Goal: Task Accomplishment & Management: Complete application form

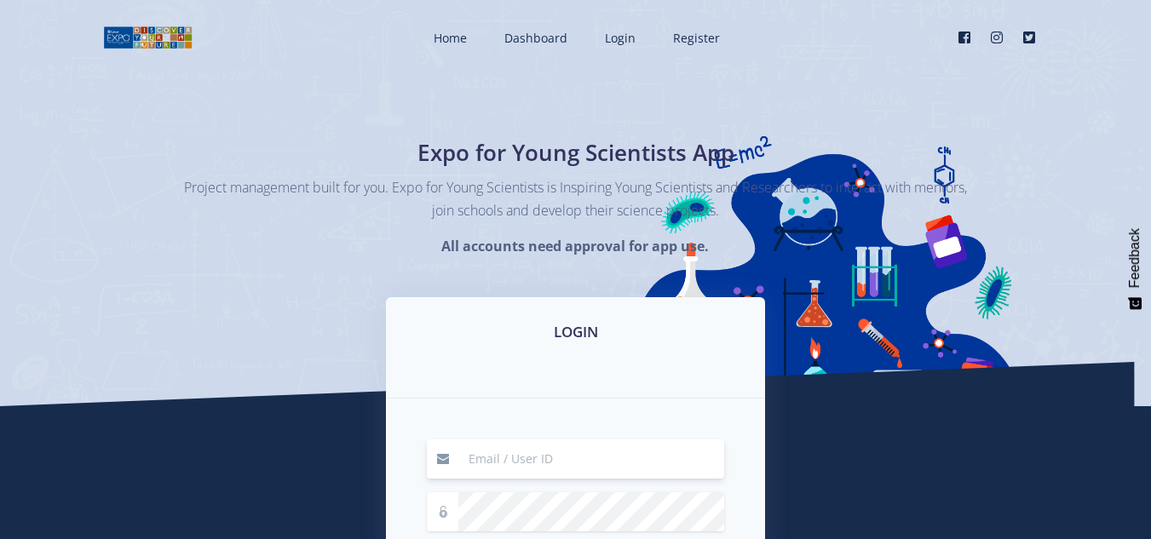
click at [580, 464] on input at bounding box center [592, 459] width 266 height 39
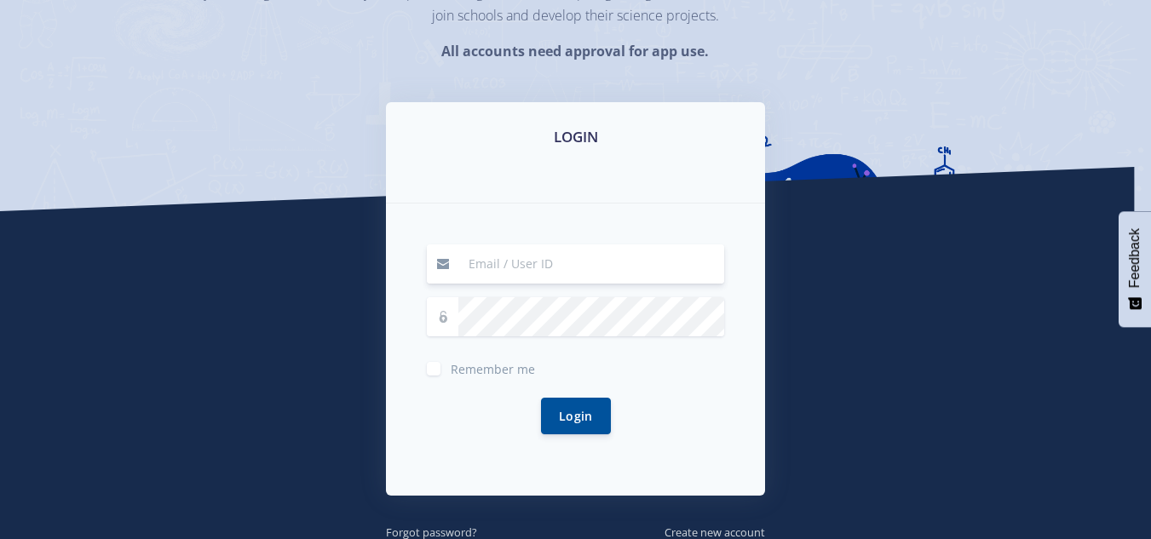
scroll to position [205, 0]
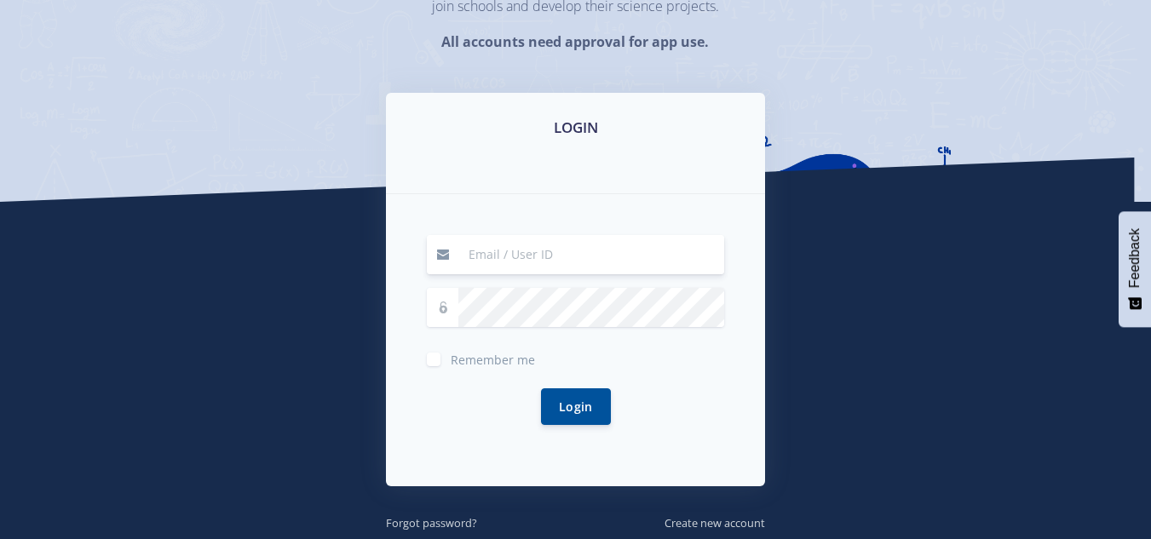
click at [531, 255] on input at bounding box center [592, 254] width 266 height 39
click at [499, 261] on input at bounding box center [592, 254] width 266 height 39
click at [451, 418] on div "Login" at bounding box center [575, 407] width 297 height 78
click at [495, 264] on input at bounding box center [592, 254] width 266 height 39
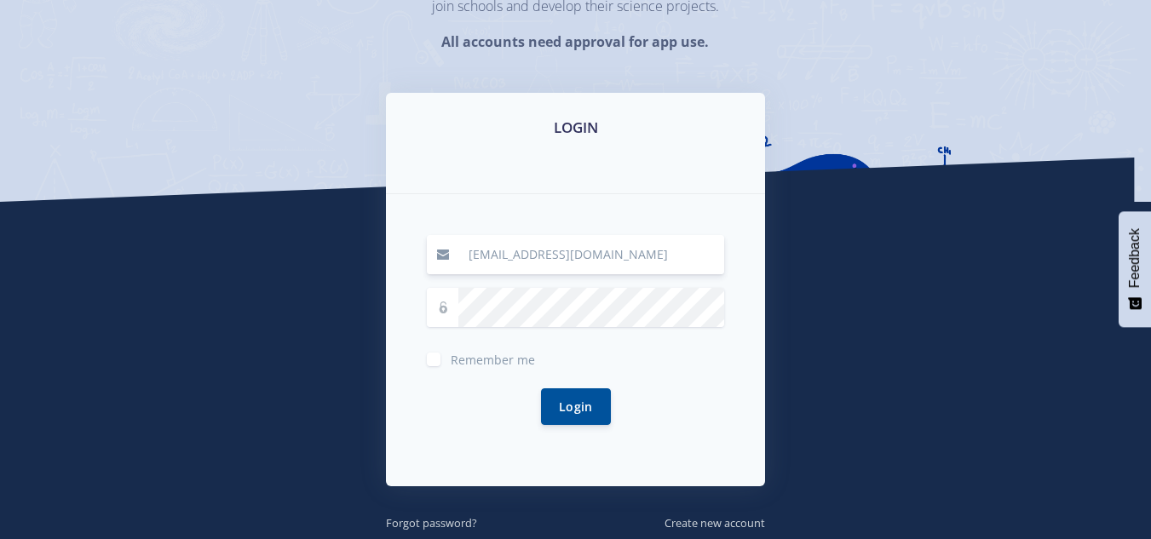
type input "[EMAIL_ADDRESS][DOMAIN_NAME]"
click at [541, 389] on button "Login" at bounding box center [576, 407] width 70 height 37
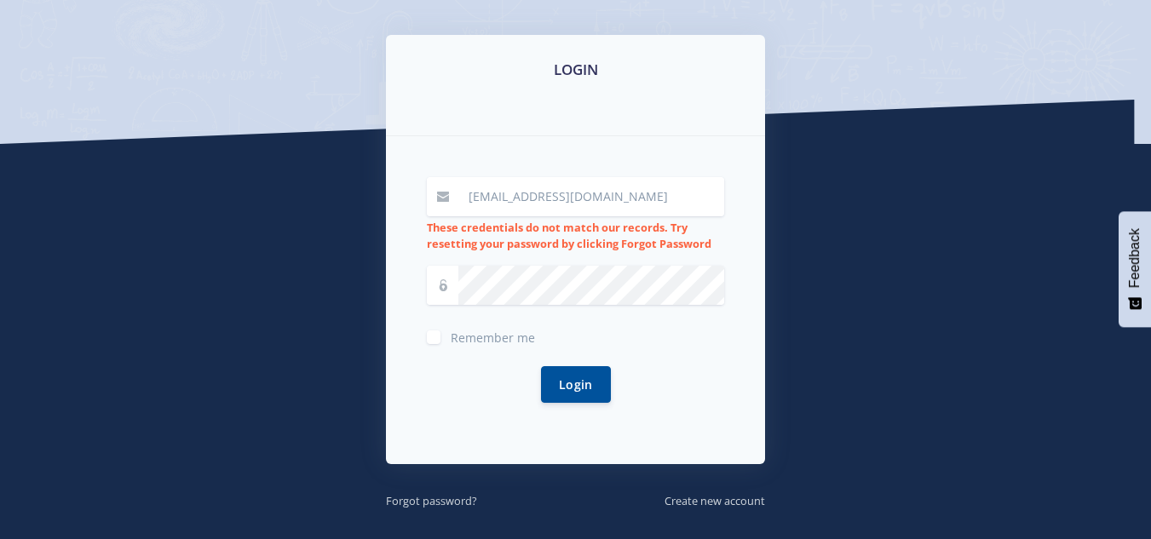
scroll to position [263, 0]
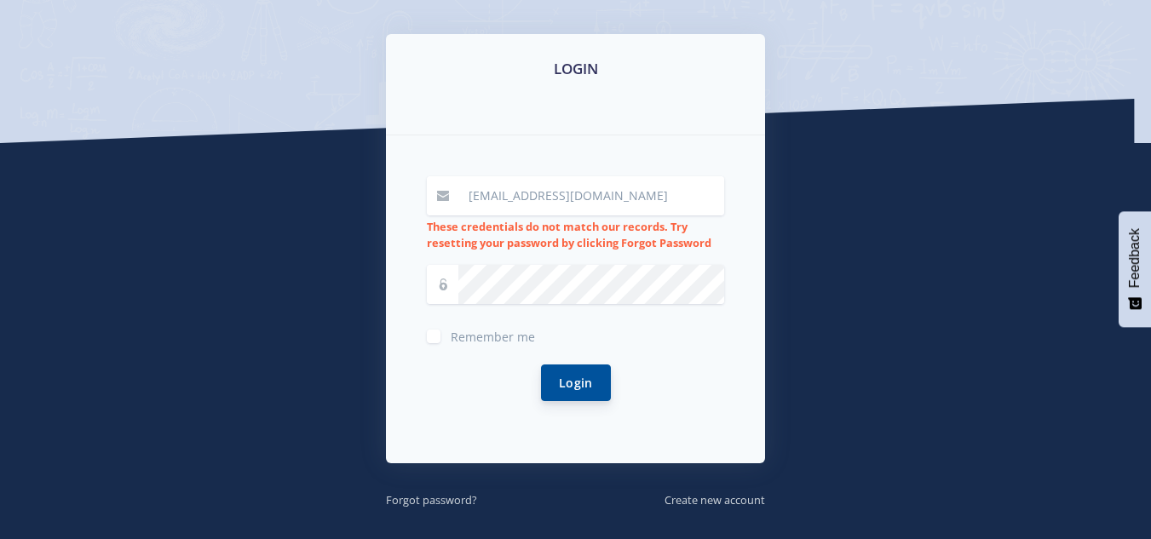
click at [558, 379] on button "Login" at bounding box center [576, 383] width 70 height 37
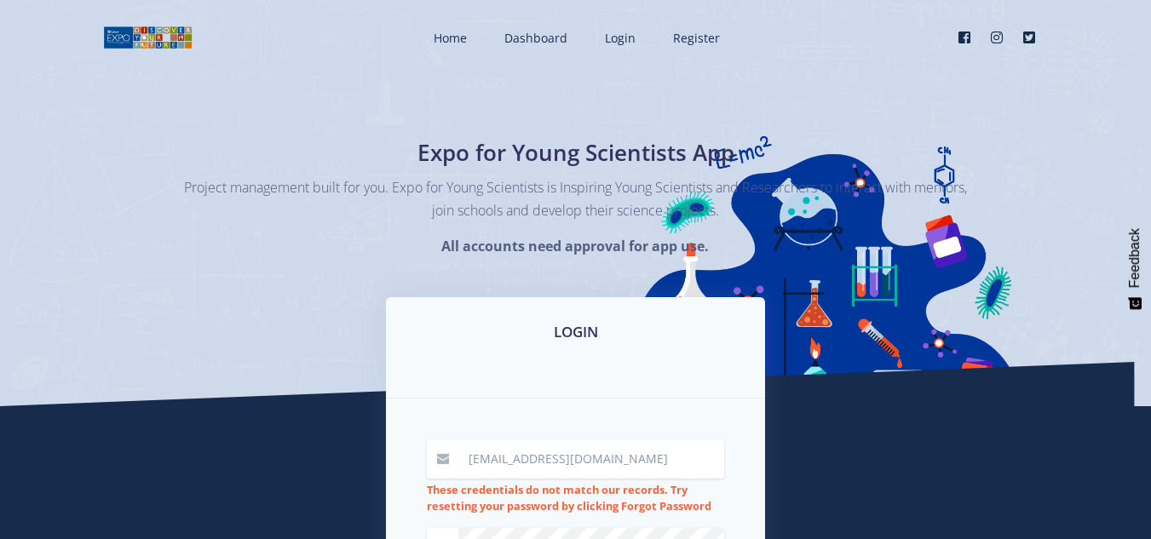
scroll to position [187, 0]
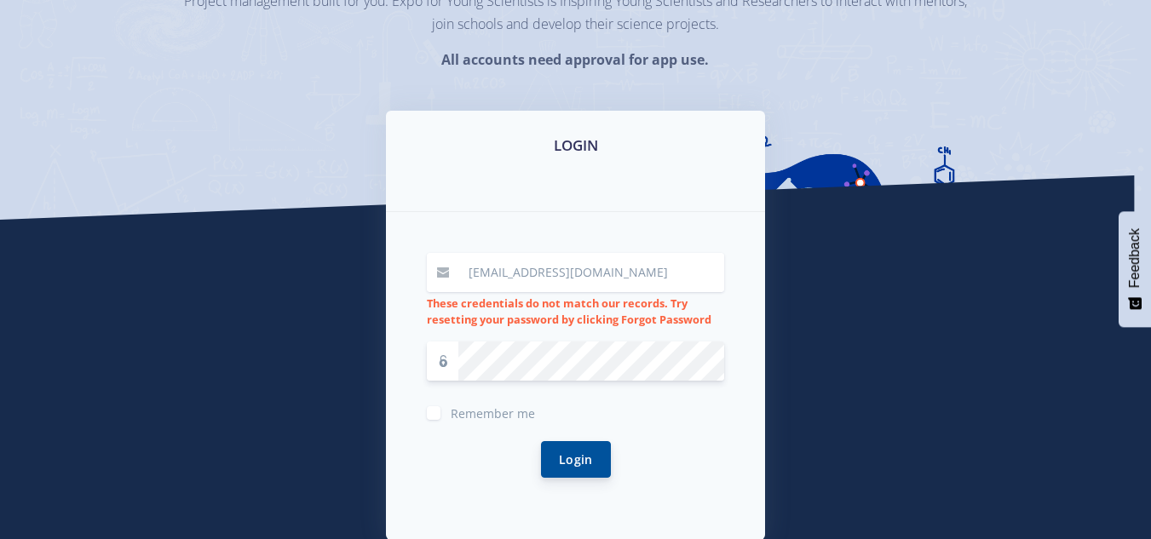
click at [563, 451] on button "Login" at bounding box center [576, 459] width 70 height 37
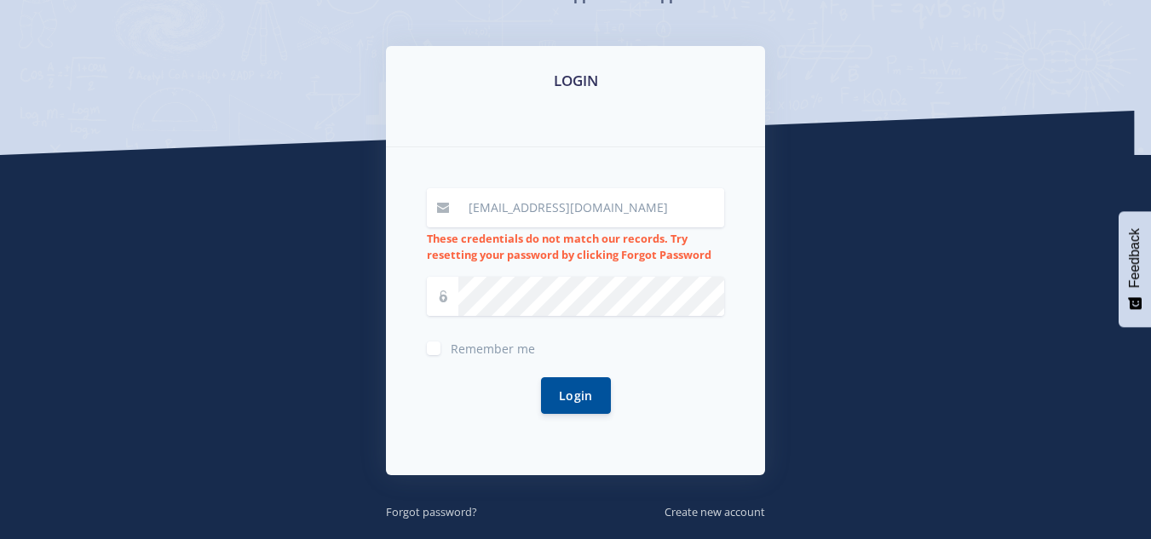
scroll to position [256, 0]
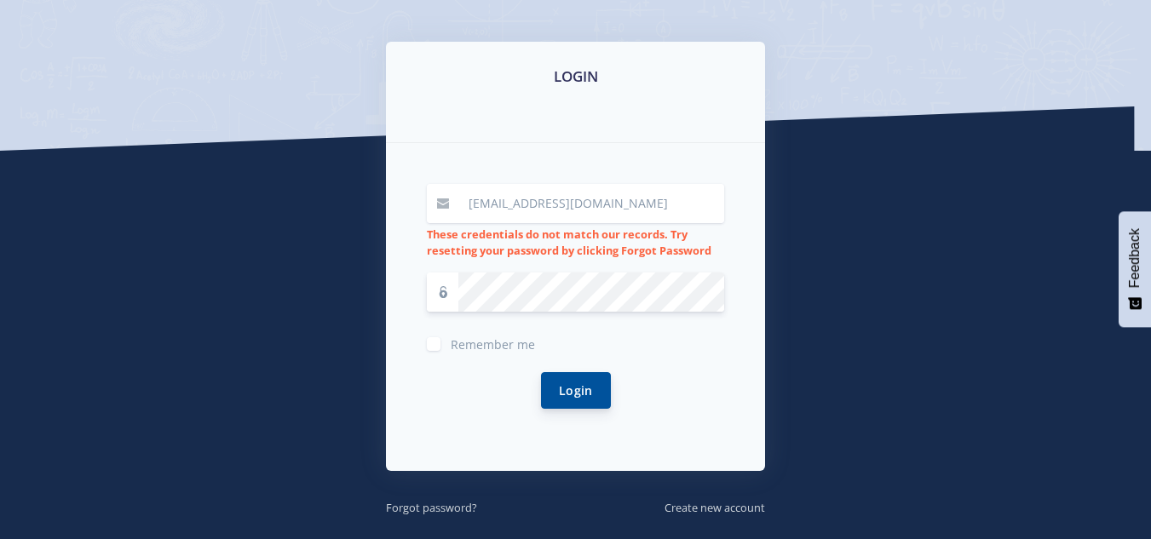
click at [580, 401] on button "Login" at bounding box center [576, 390] width 70 height 37
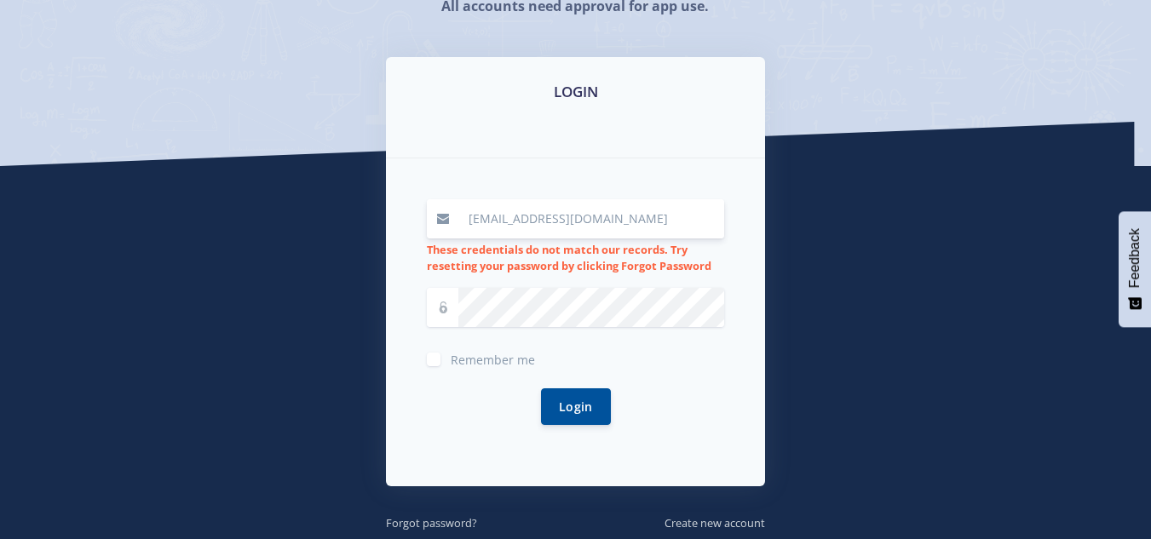
scroll to position [242, 0]
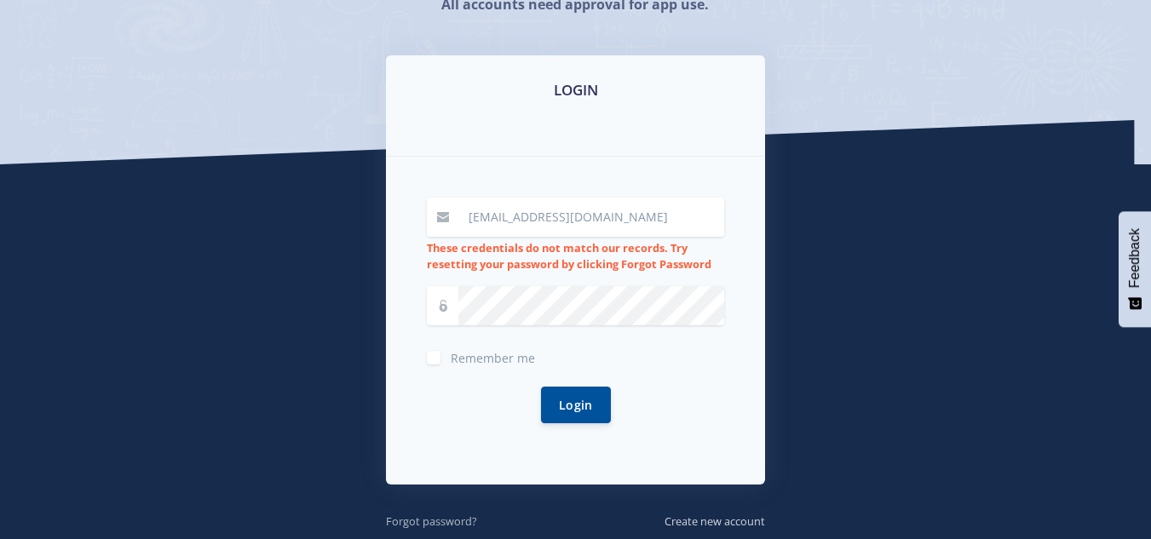
click at [435, 522] on small "Forgot password?" at bounding box center [431, 521] width 91 height 15
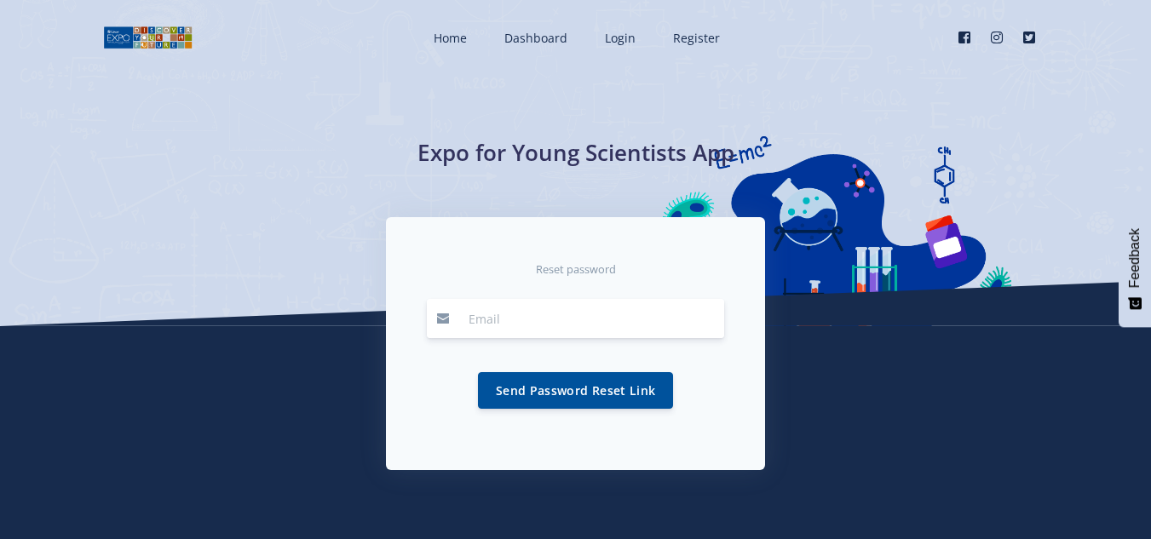
click at [510, 316] on input "email" at bounding box center [592, 318] width 266 height 39
type input "[PERSON_NAME][EMAIL_ADDRESS][DOMAIN_NAME]"
click at [545, 391] on button "Send Password Reset Link" at bounding box center [575, 390] width 195 height 37
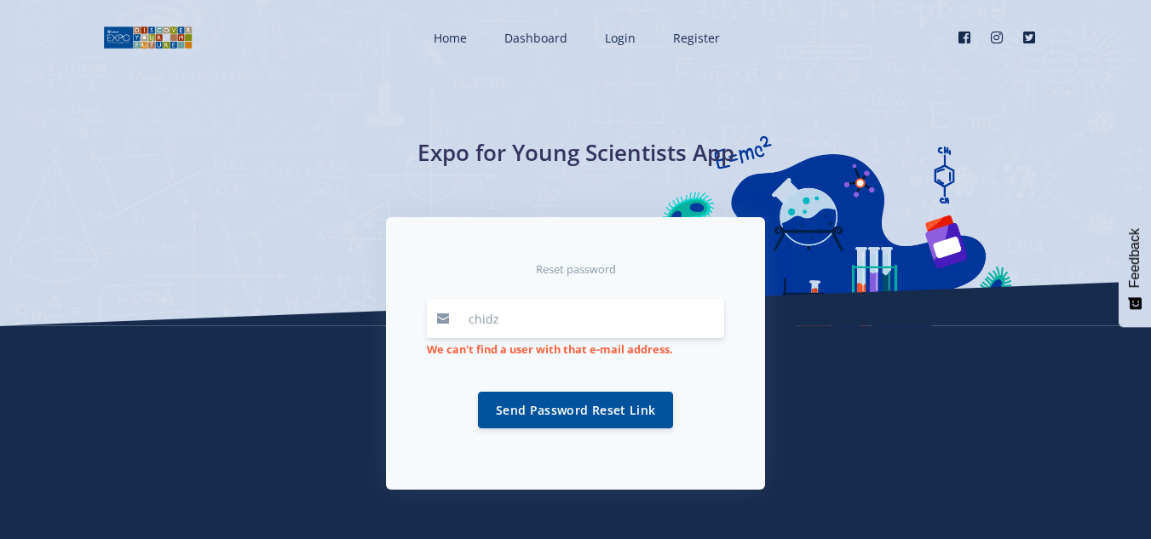
type input "[EMAIL_ADDRESS][DOMAIN_NAME]"
click at [571, 409] on button "Send Password Reset Link" at bounding box center [575, 409] width 195 height 37
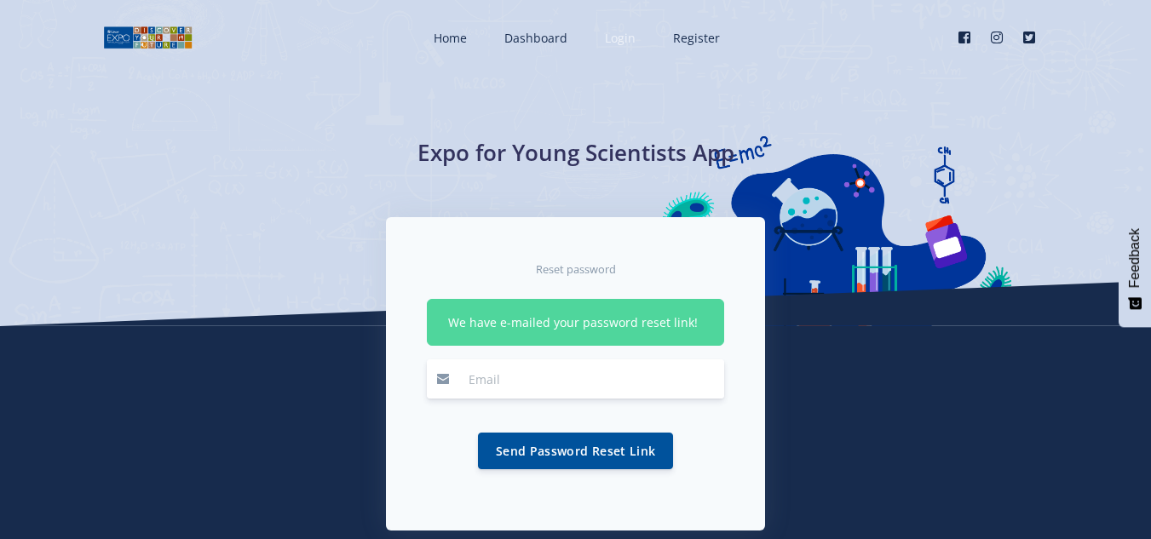
click at [616, 41] on span "Login" at bounding box center [620, 38] width 31 height 16
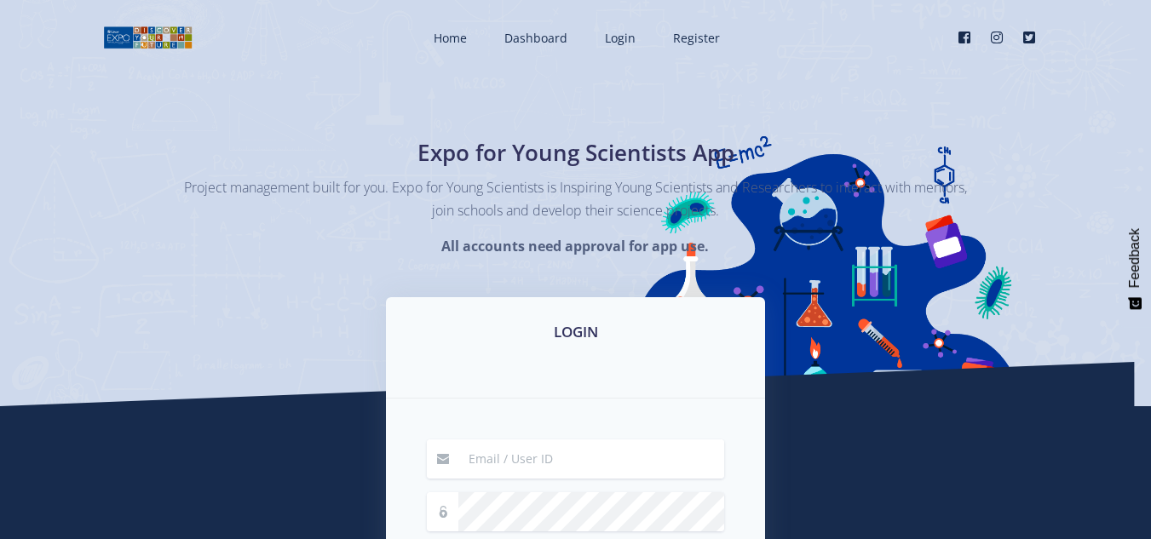
click at [522, 454] on input at bounding box center [592, 459] width 266 height 39
type input "[EMAIL_ADDRESS][DOMAIN_NAME]"
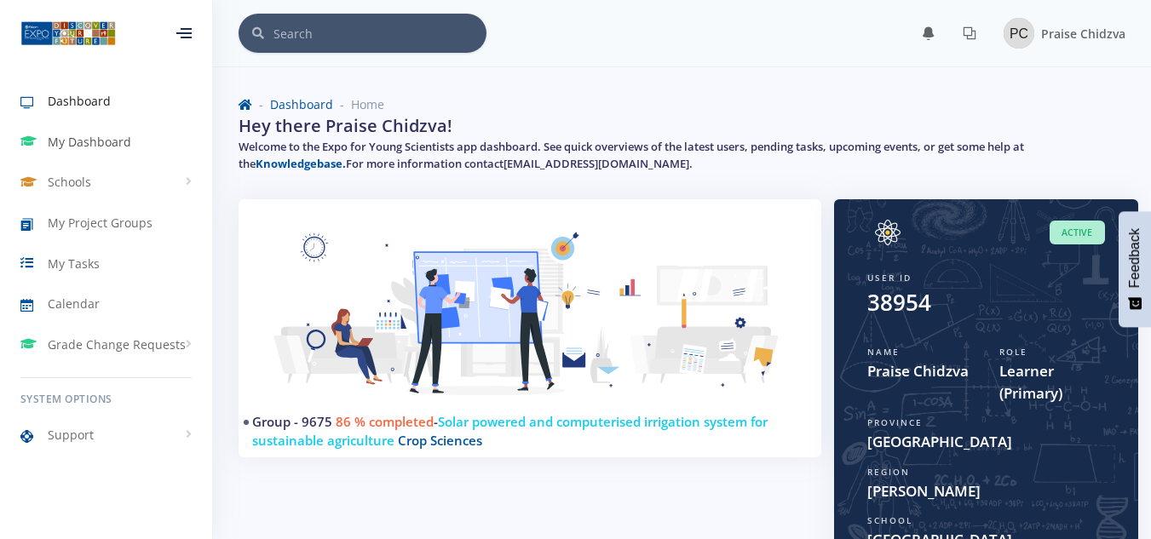
click at [68, 151] on link "My Dashboard" at bounding box center [106, 142] width 212 height 39
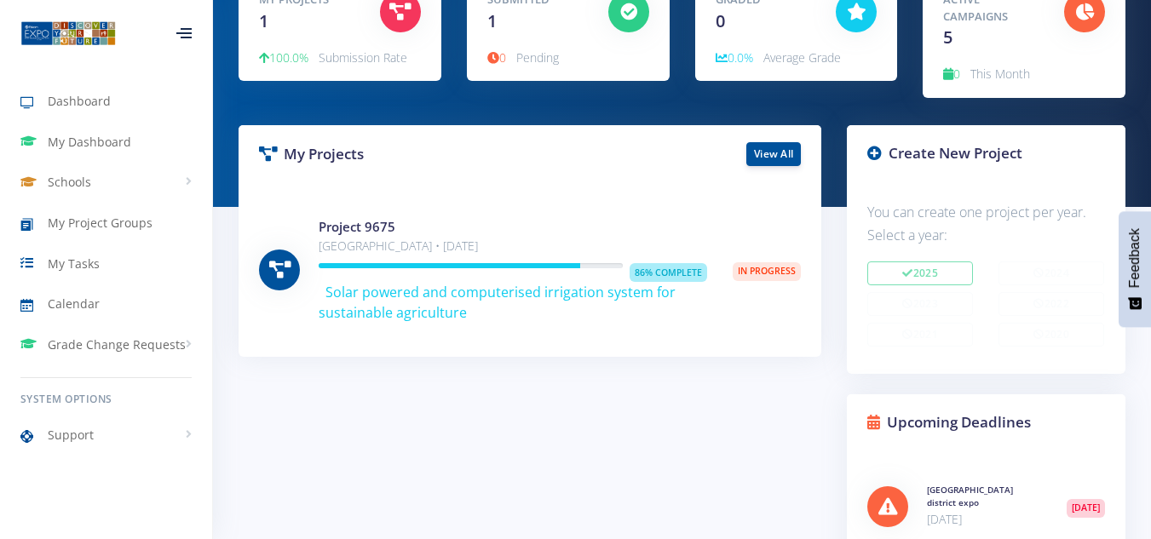
scroll to position [231, 0]
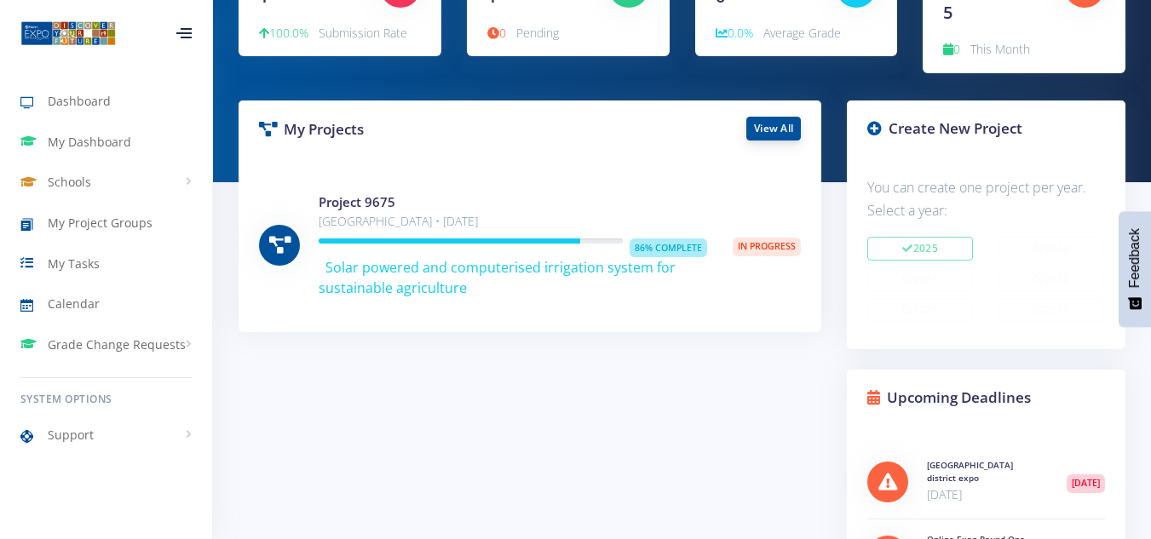
click at [779, 130] on link "View All" at bounding box center [774, 129] width 55 height 24
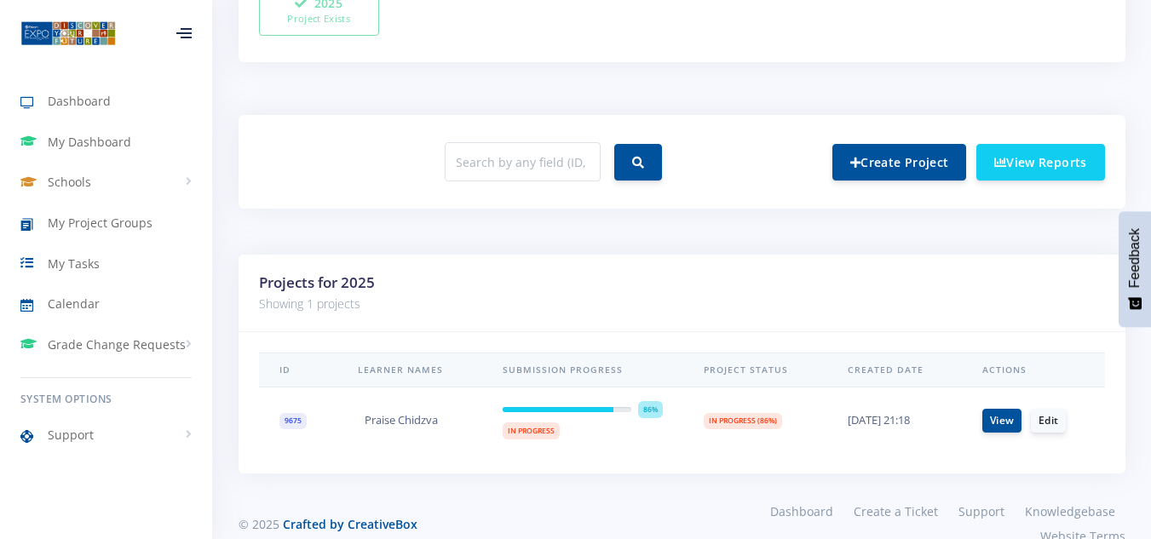
scroll to position [610, 0]
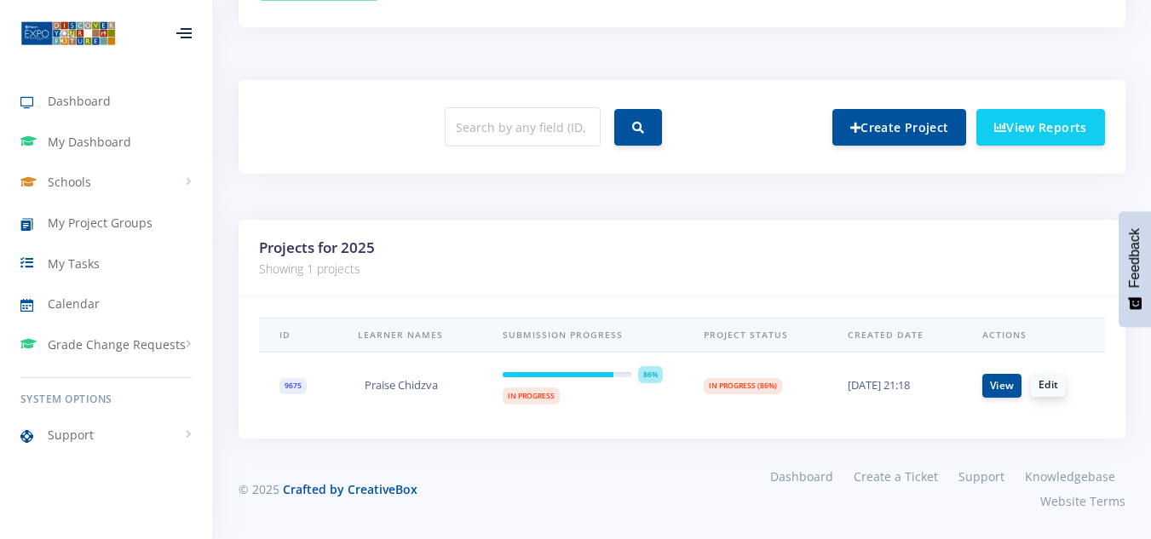
click at [1056, 383] on link "Edit" at bounding box center [1048, 385] width 35 height 24
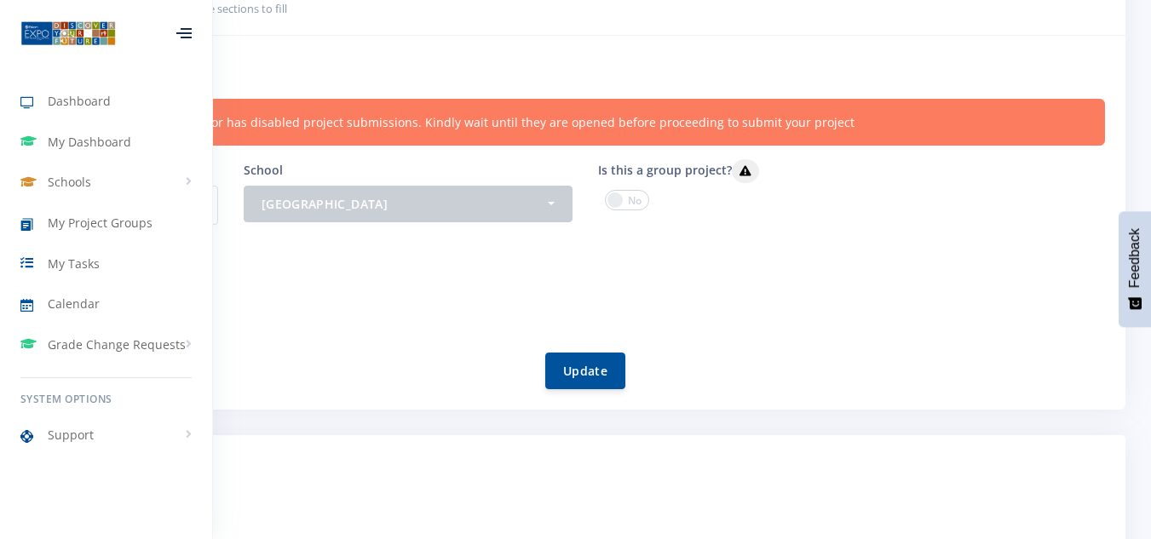
scroll to position [224, 0]
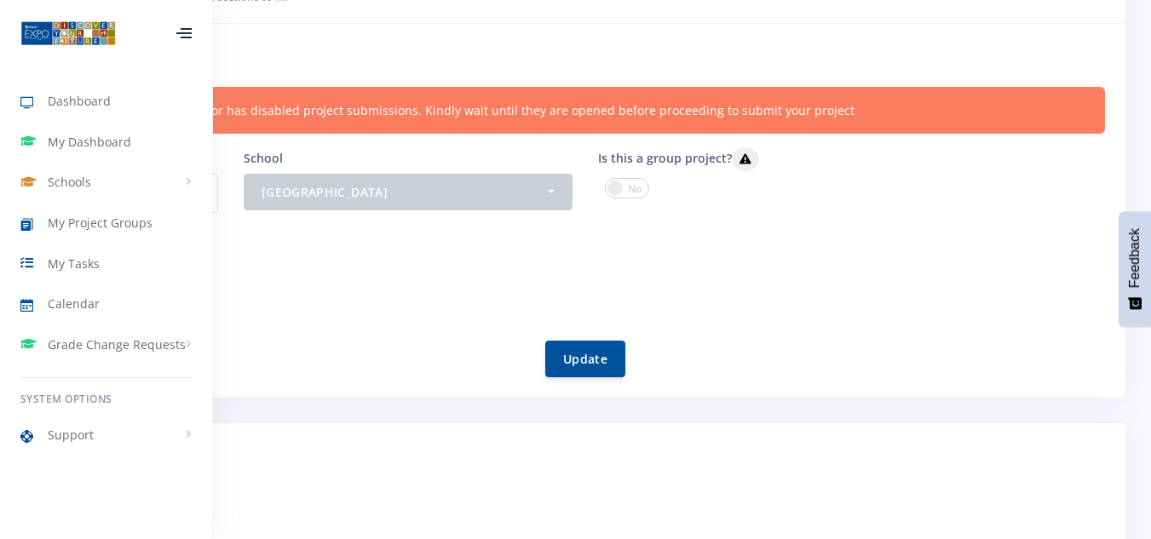
click at [615, 188] on span at bounding box center [627, 188] width 44 height 20
click at [0, 0] on input "checkbox" at bounding box center [0, 0] width 0 height 0
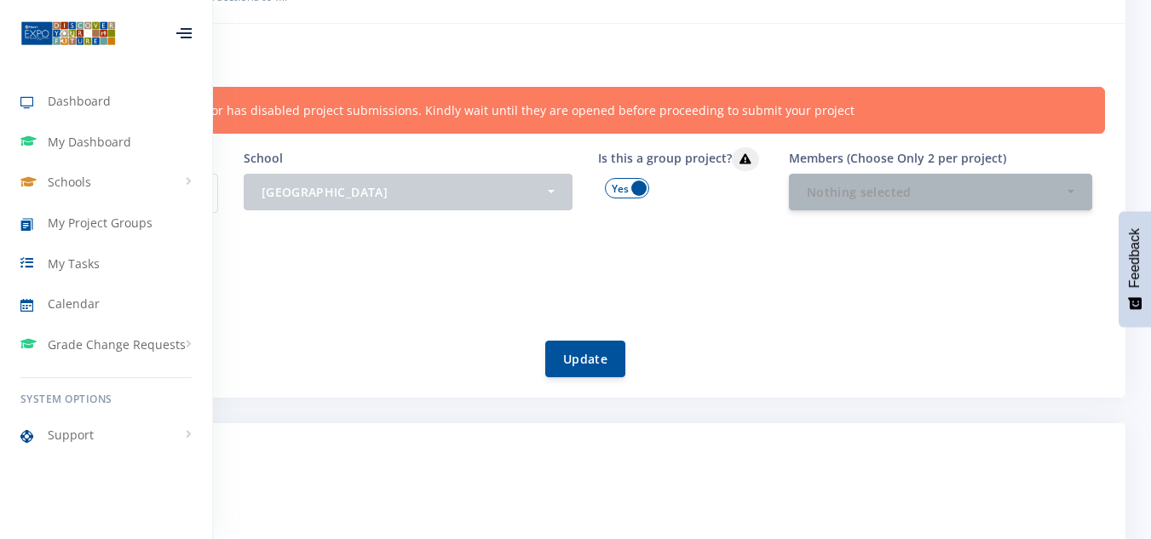
click at [634, 189] on span at bounding box center [627, 188] width 44 height 20
click at [0, 0] on input "checkbox" at bounding box center [0, 0] width 0 height 0
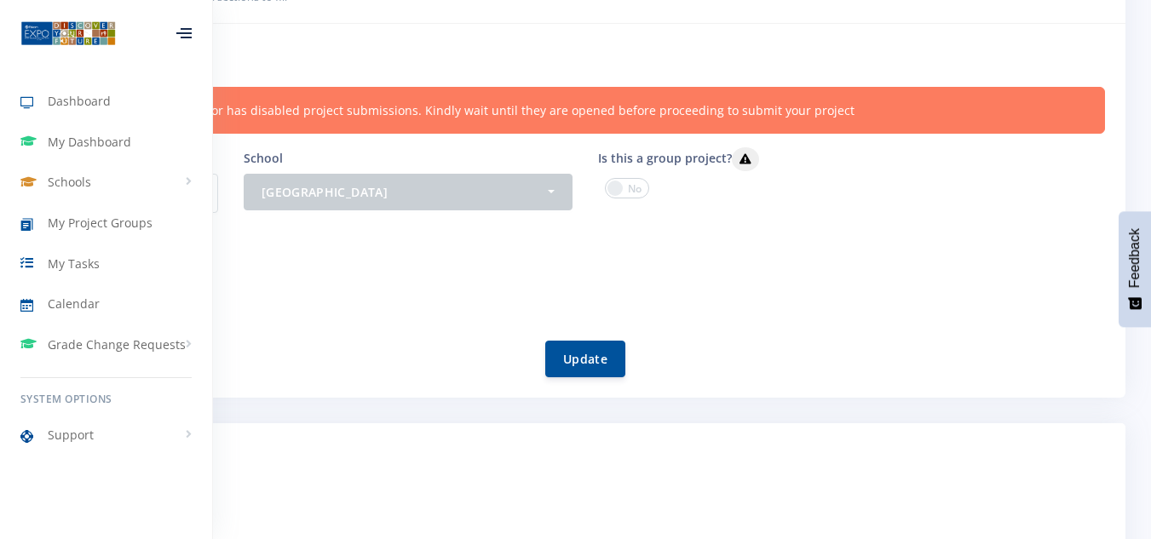
drag, startPoint x: 329, startPoint y: 272, endPoint x: 447, endPoint y: 273, distance: 117.6
click at [447, 273] on div "Project Members Praise Chidzva" at bounding box center [585, 273] width 1039 height 53
click at [184, 35] on div at bounding box center [183, 33] width 15 height 10
click at [241, 55] on h6 "Project information" at bounding box center [575, 55] width 1059 height 22
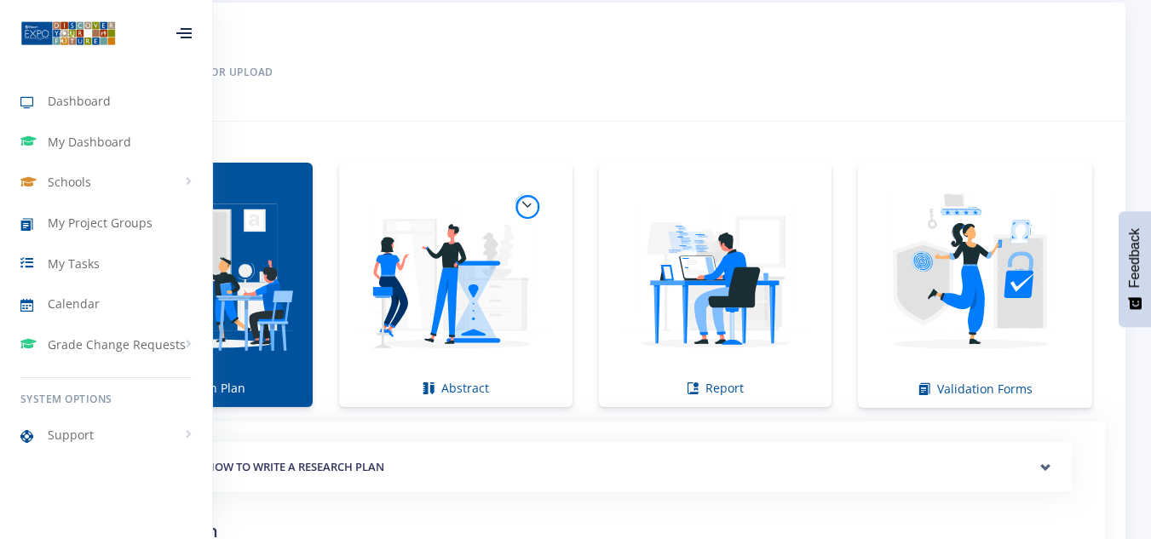
scroll to position [1110, 0]
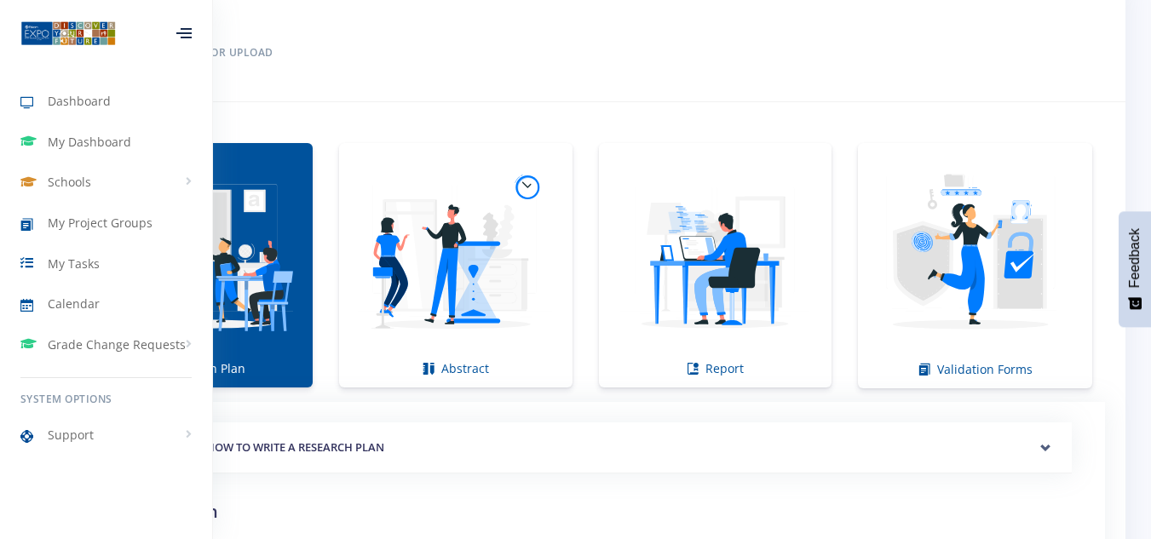
click at [278, 306] on img at bounding box center [196, 256] width 206 height 206
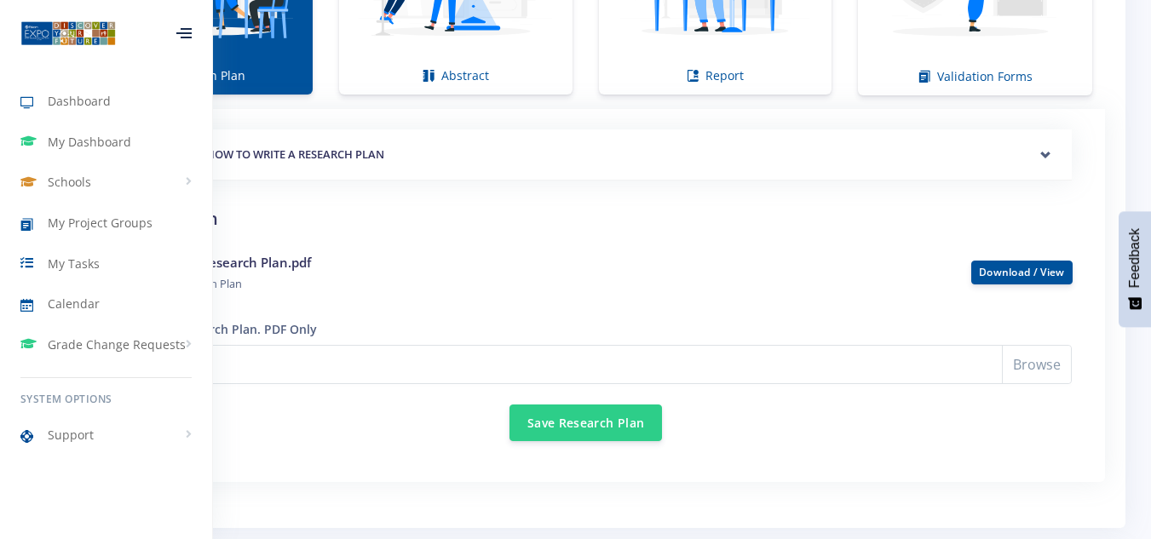
scroll to position [1418, 0]
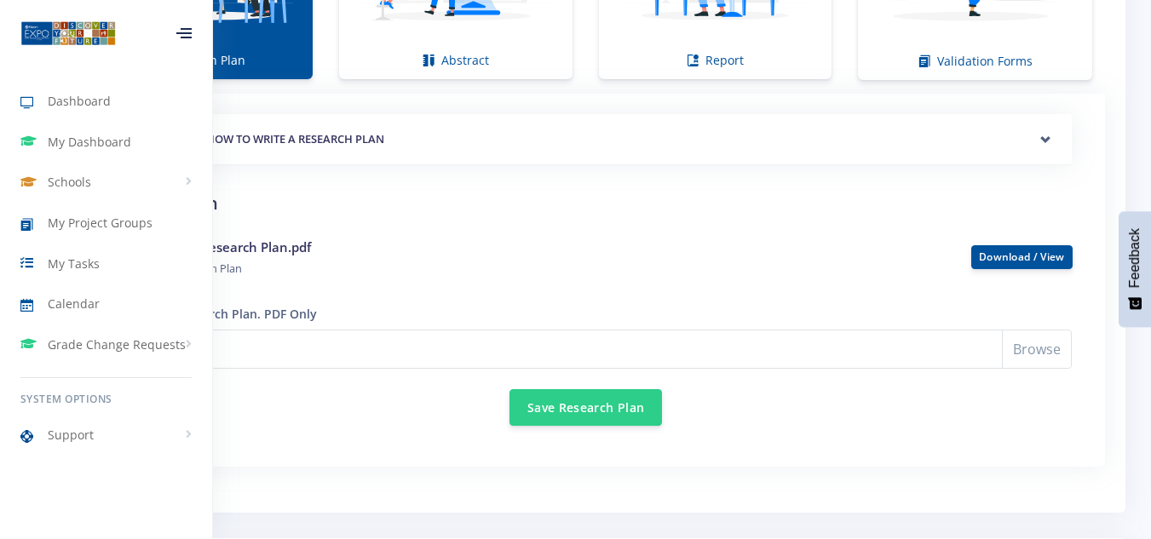
click at [270, 269] on div "Praise Research Plan.pdf ● Research Plan" at bounding box center [553, 258] width 812 height 40
click at [228, 267] on small "Research Plan" at bounding box center [206, 268] width 71 height 15
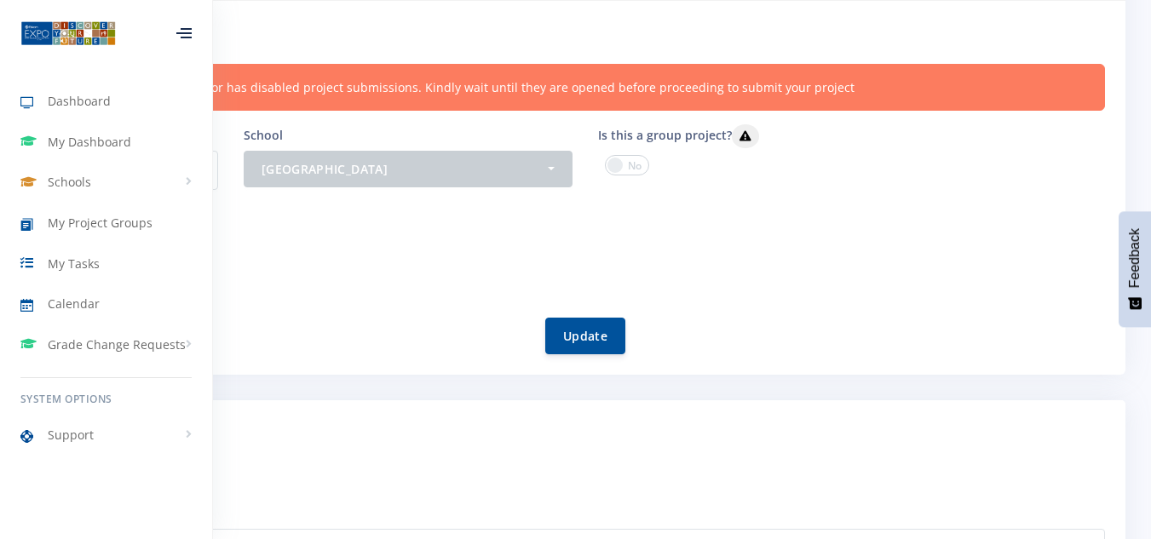
scroll to position [0, 0]
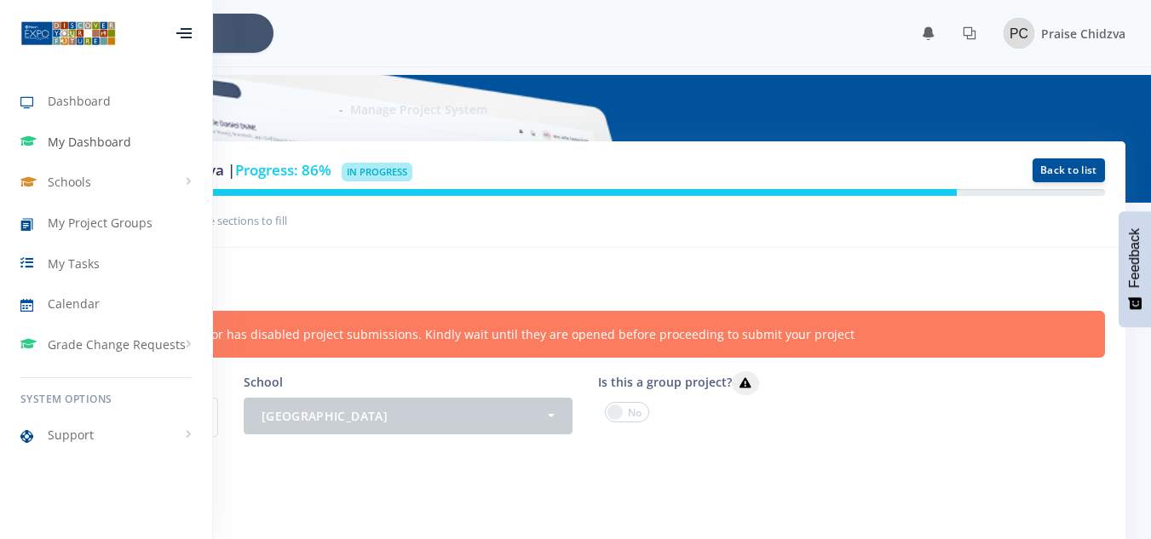
click at [63, 153] on link "My Dashboard" at bounding box center [106, 142] width 212 height 39
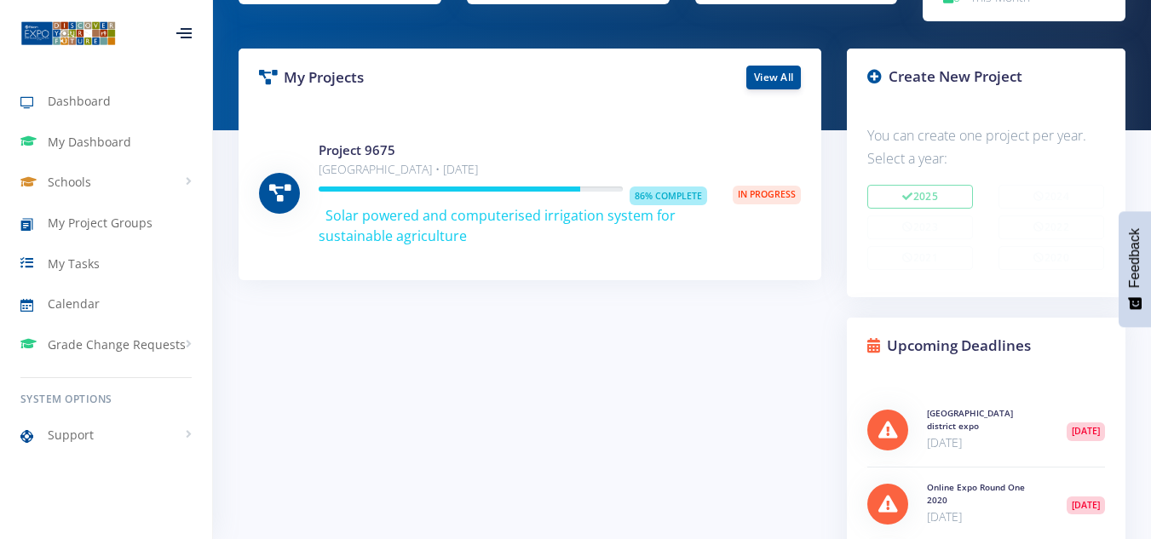
scroll to position [276, 0]
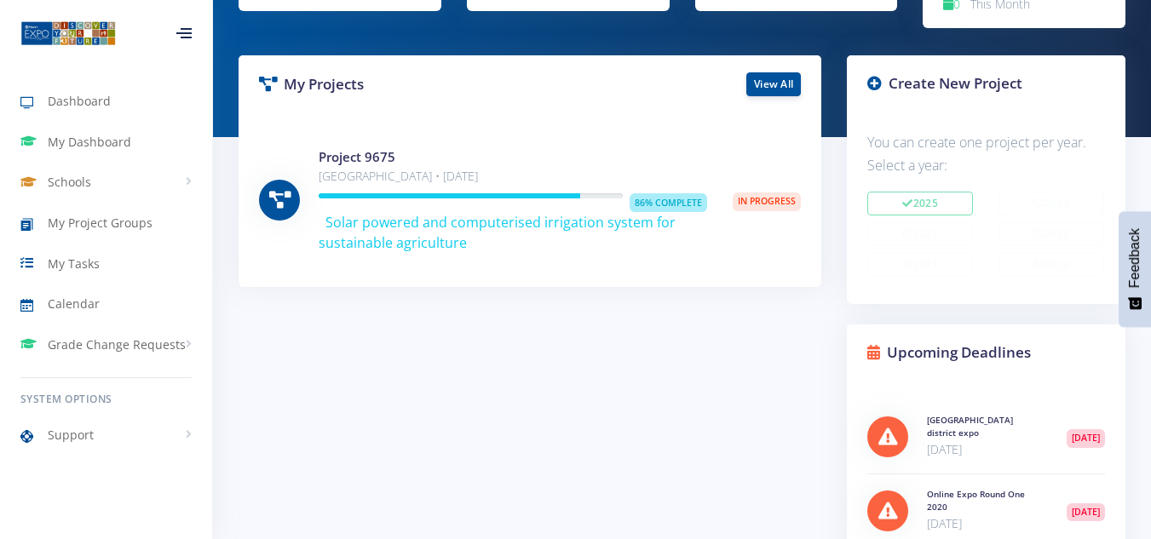
click at [775, 205] on span "In Progress" at bounding box center [767, 202] width 68 height 19
click at [771, 84] on link "View All" at bounding box center [774, 84] width 55 height 24
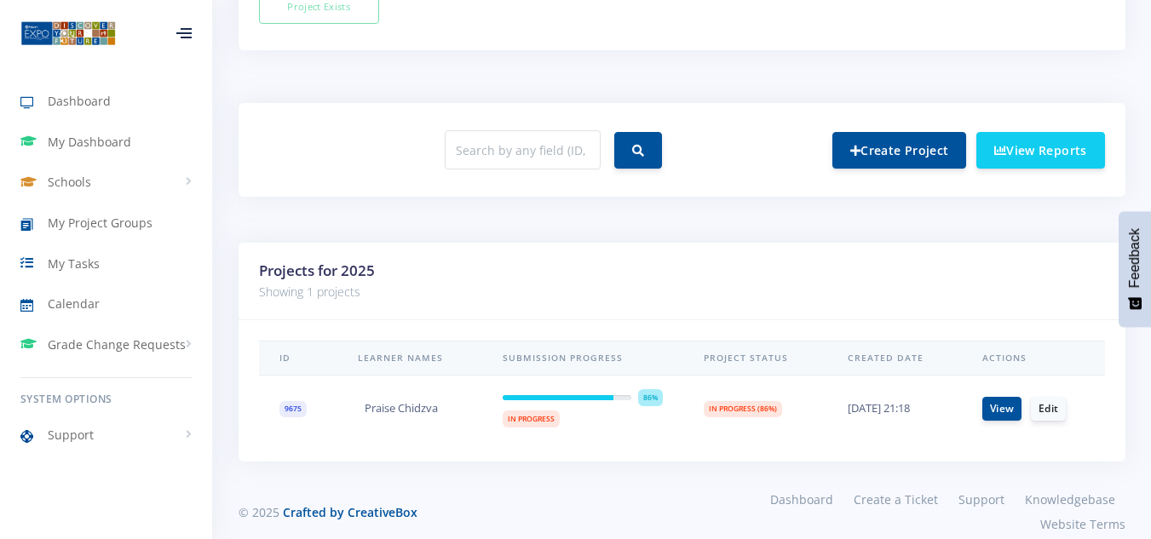
scroll to position [610, 0]
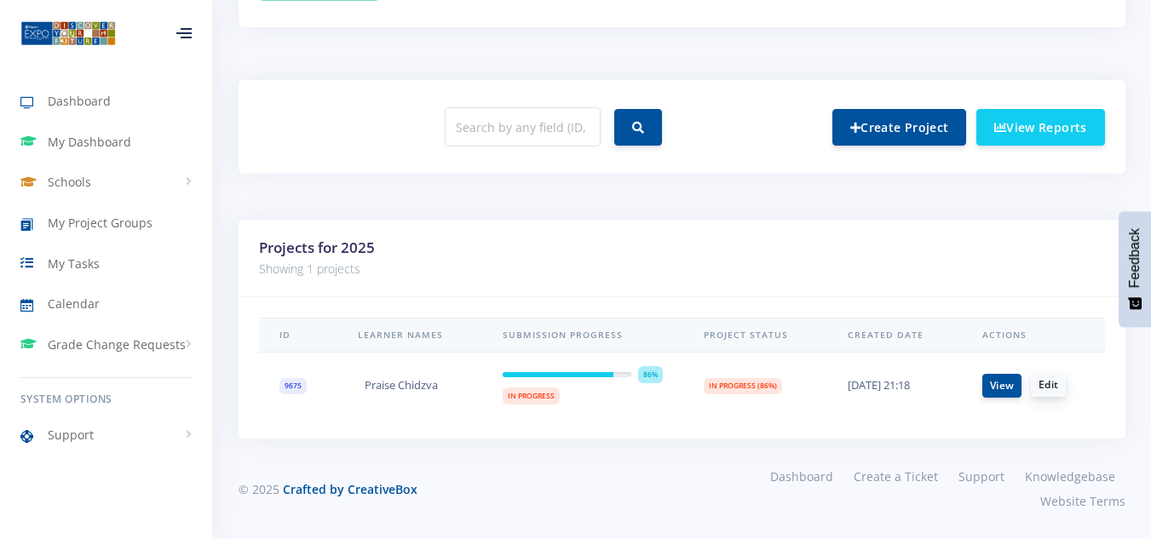
click at [1035, 387] on link "Edit" at bounding box center [1048, 385] width 35 height 24
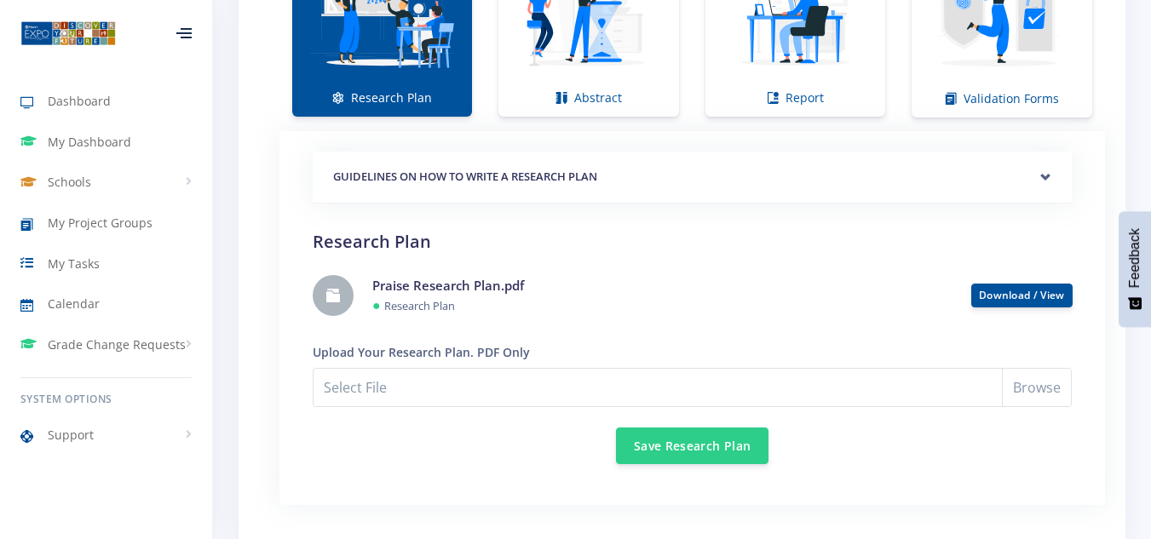
scroll to position [1359, 0]
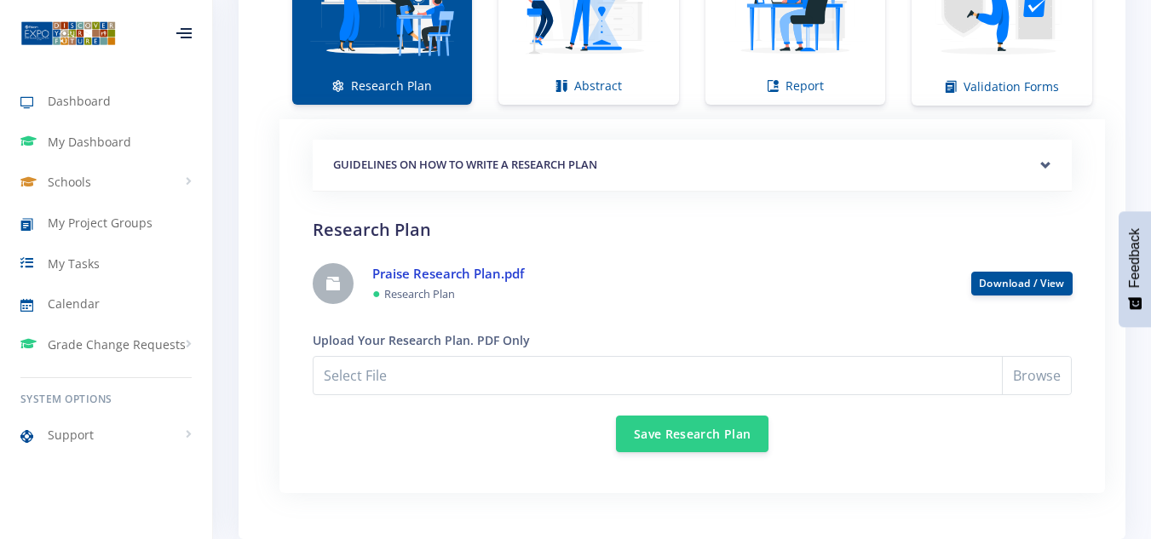
click at [389, 276] on link "Praise Research Plan.pdf" at bounding box center [448, 273] width 152 height 17
click at [384, 276] on link "Praise Research Plan.pdf" at bounding box center [448, 273] width 152 height 17
click at [339, 286] on icon at bounding box center [333, 284] width 14 height 14
drag, startPoint x: 340, startPoint y: 292, endPoint x: 1042, endPoint y: 284, distance: 702.3
drag, startPoint x: 1042, startPoint y: 284, endPoint x: 700, endPoint y: 344, distance: 347.9
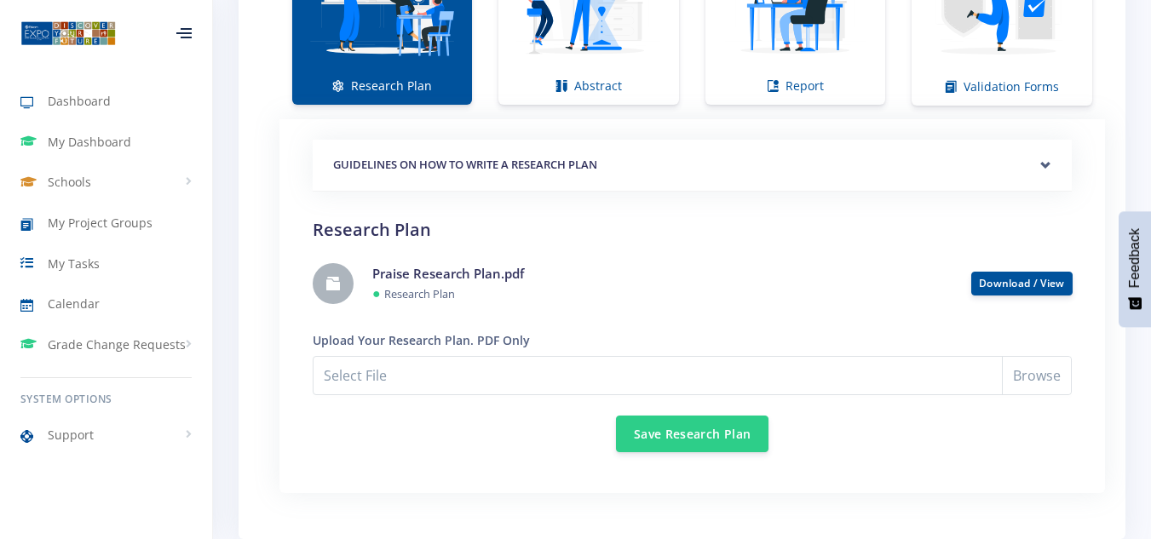
click at [700, 344] on div "GUIDELINES ON HOW TO WRITE A RESEARCH PLAN Research Plan Templates for: Scienti…" at bounding box center [692, 296] width 759 height 313
click at [1010, 285] on link "Download / View" at bounding box center [1022, 282] width 86 height 14
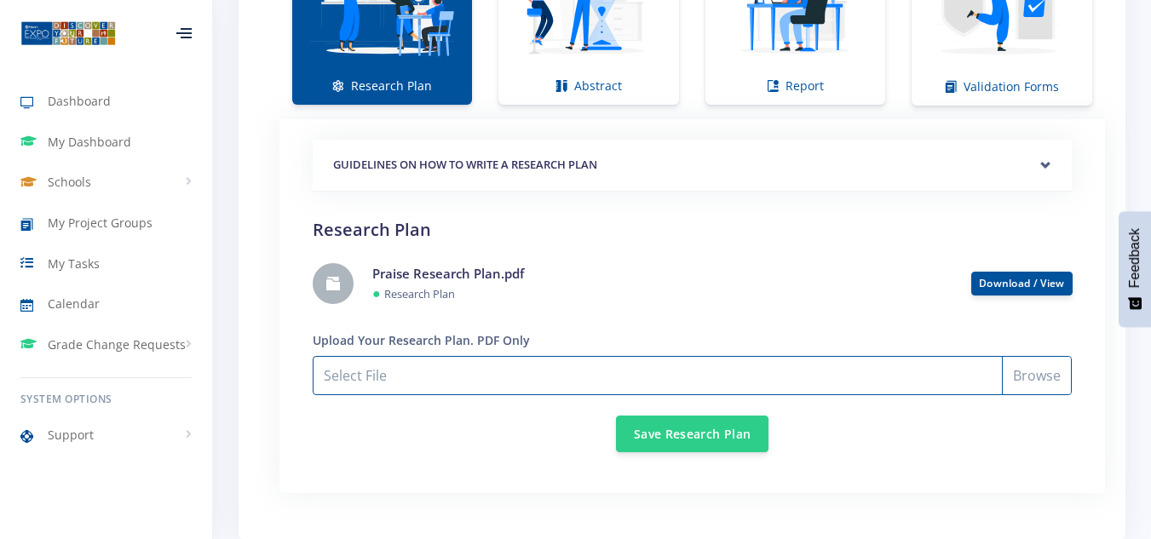
click at [522, 380] on input "Select File" at bounding box center [692, 375] width 759 height 39
click at [1026, 384] on input "Select File" at bounding box center [692, 375] width 759 height 39
type input "C:\fakepath\Praise Chidzva Research Plan Final.pdf"
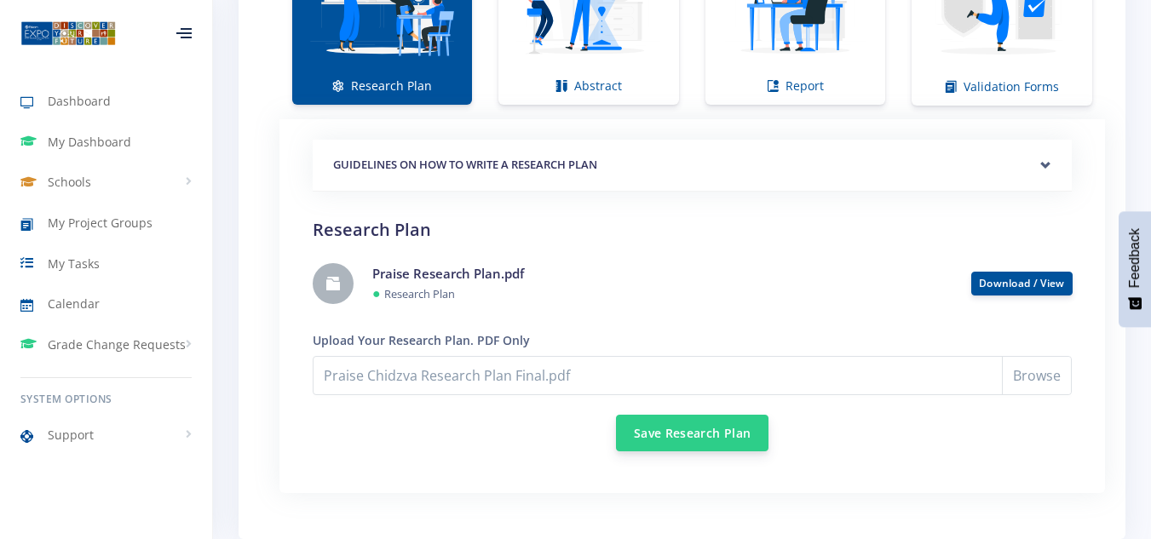
click at [699, 435] on button "Save Research Plan" at bounding box center [692, 433] width 153 height 37
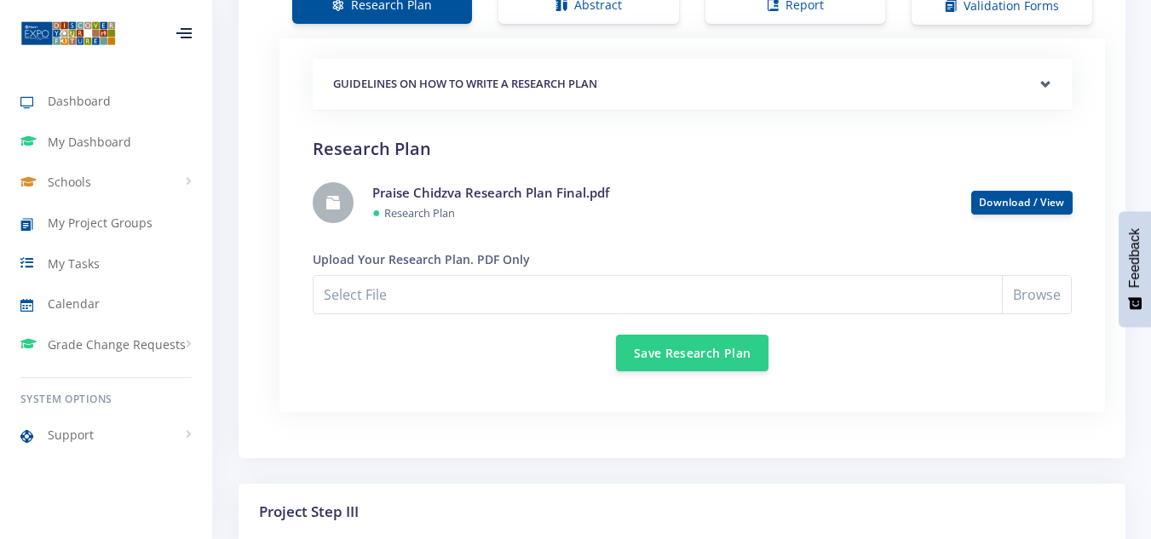
scroll to position [1520, 0]
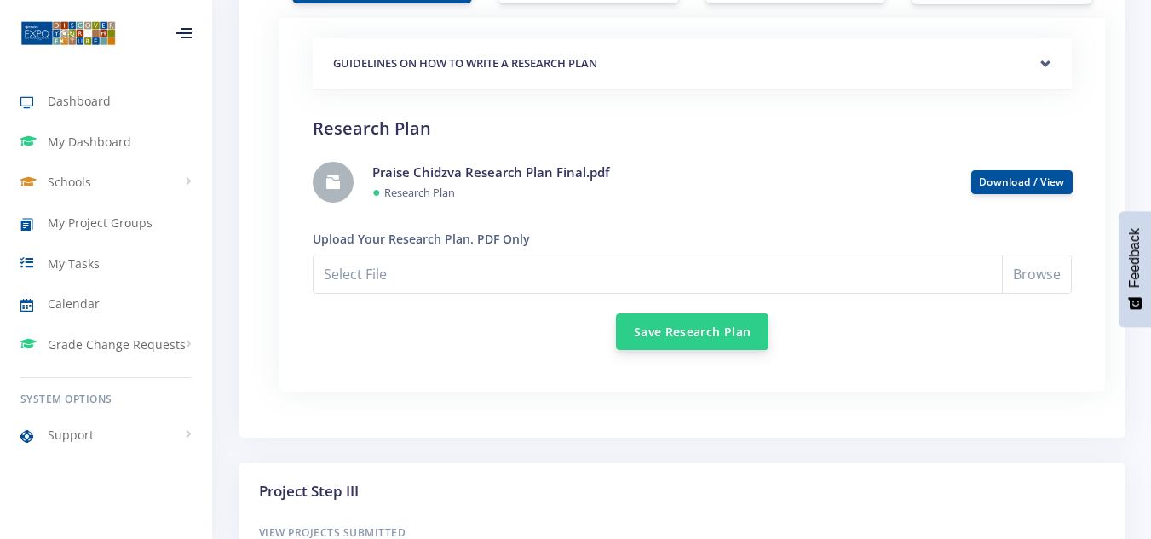
click at [730, 344] on button "Save Research Plan" at bounding box center [692, 332] width 153 height 37
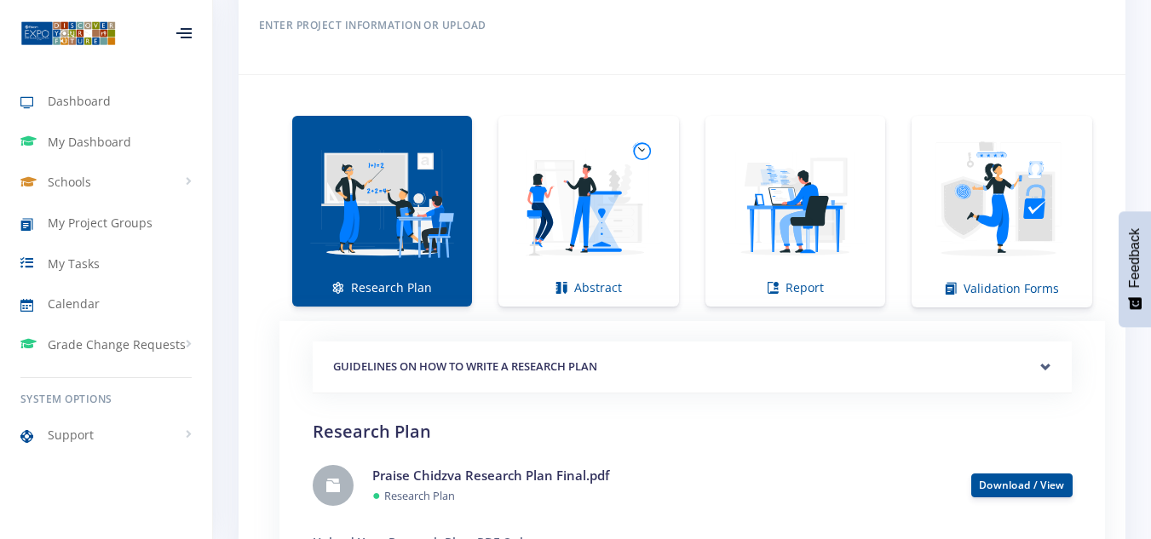
scroll to position [1237, 0]
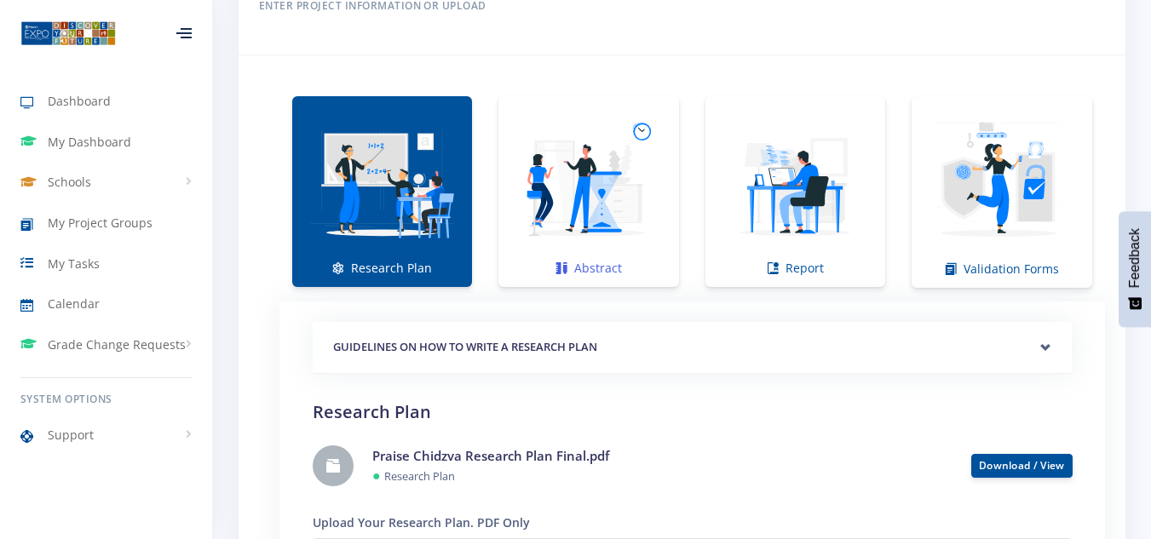
click at [592, 222] on img at bounding box center [588, 183] width 153 height 153
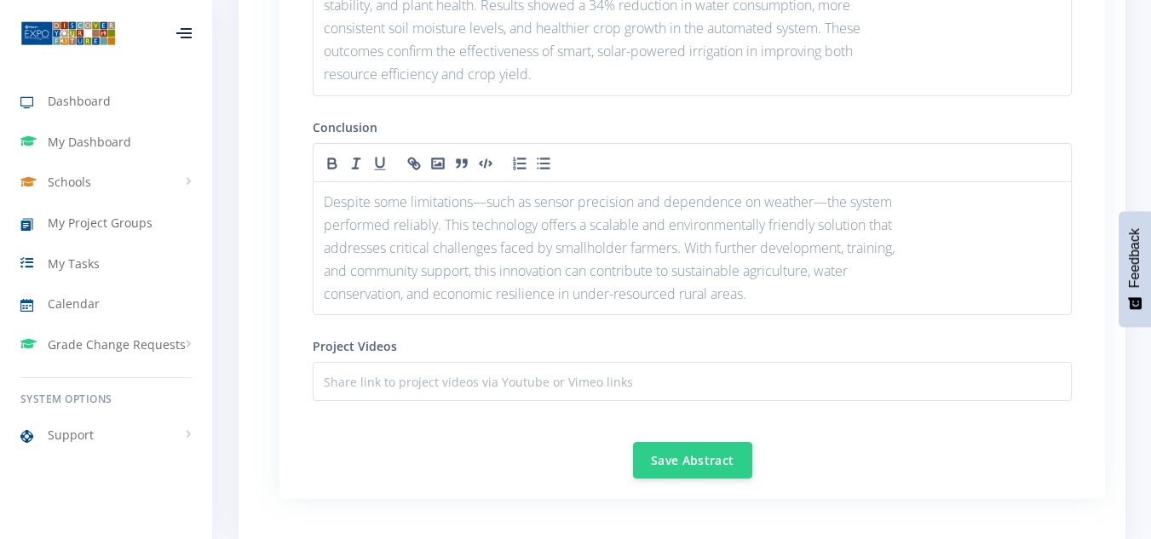
scroll to position [2330, 0]
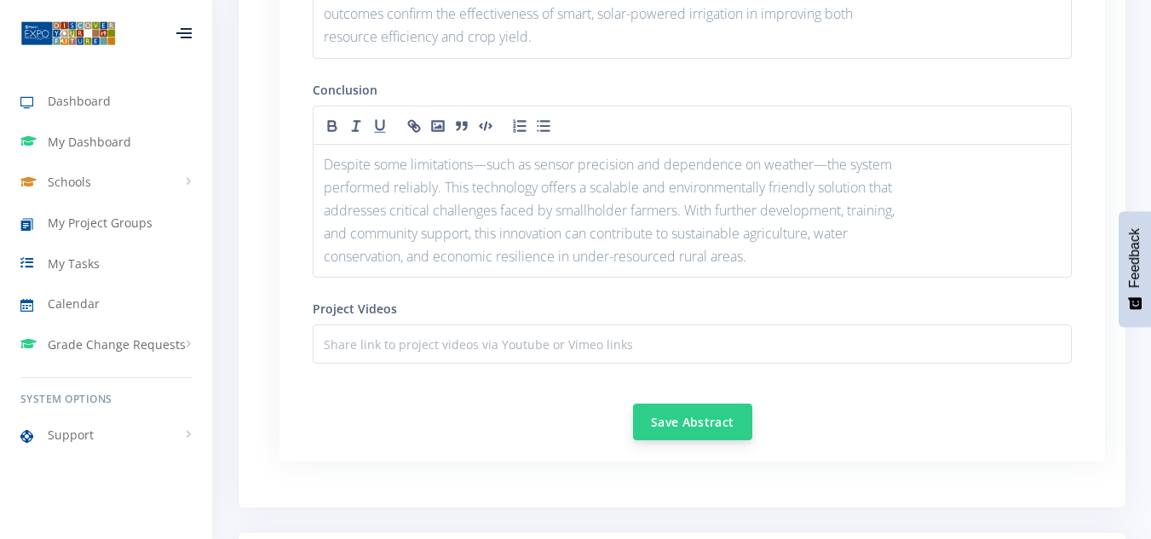
click at [693, 424] on button "Save Abstract" at bounding box center [692, 422] width 119 height 37
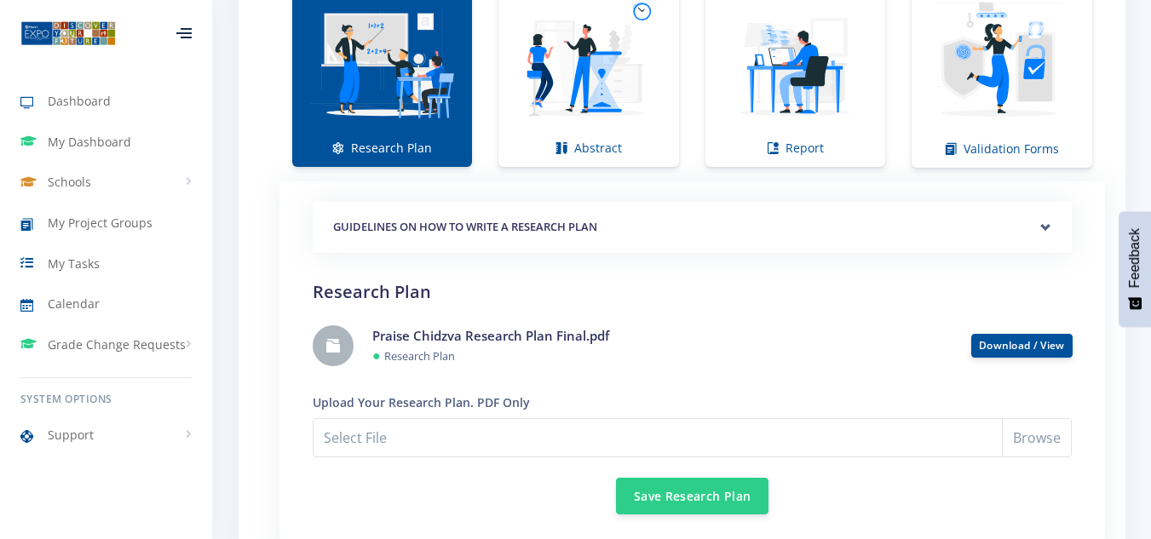
scroll to position [1364, 0]
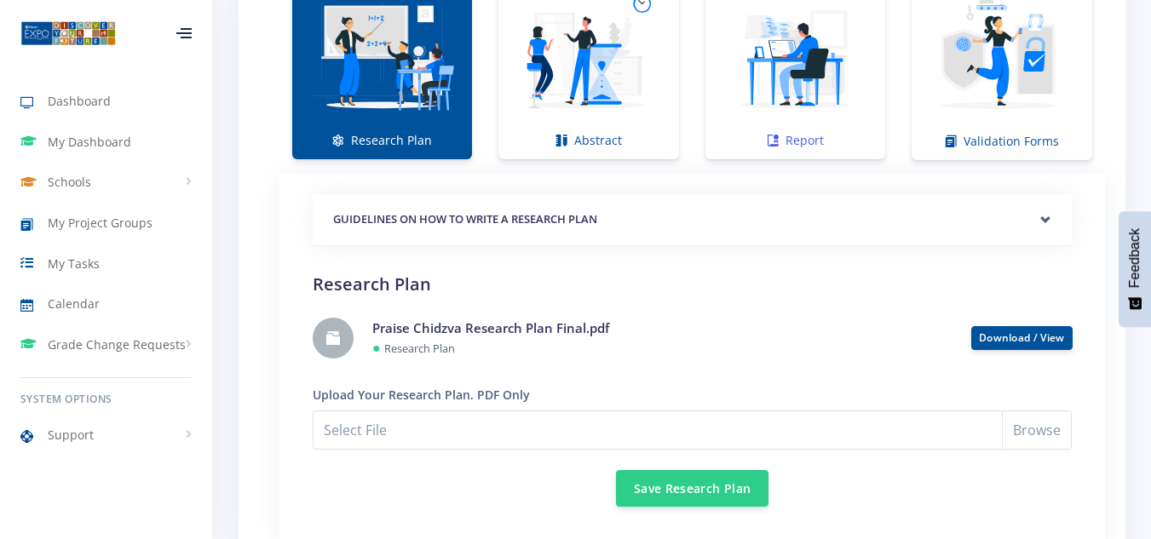
click at [748, 99] on img at bounding box center [795, 55] width 153 height 153
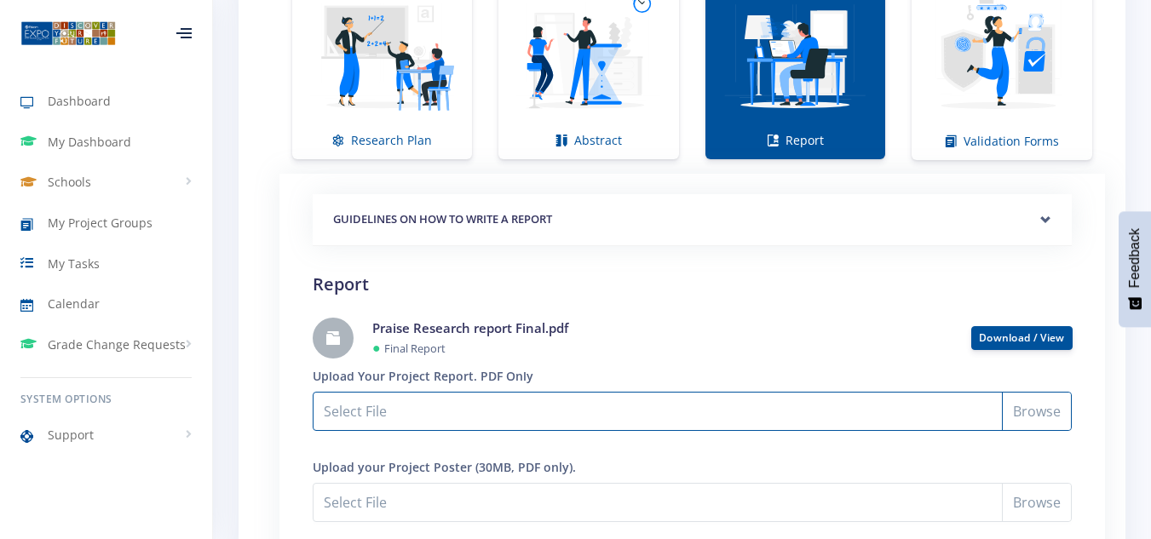
click at [527, 418] on input "Select File" at bounding box center [692, 411] width 759 height 39
type input "C:\fakepath\Praise Chidzva Research report Final.pdf"
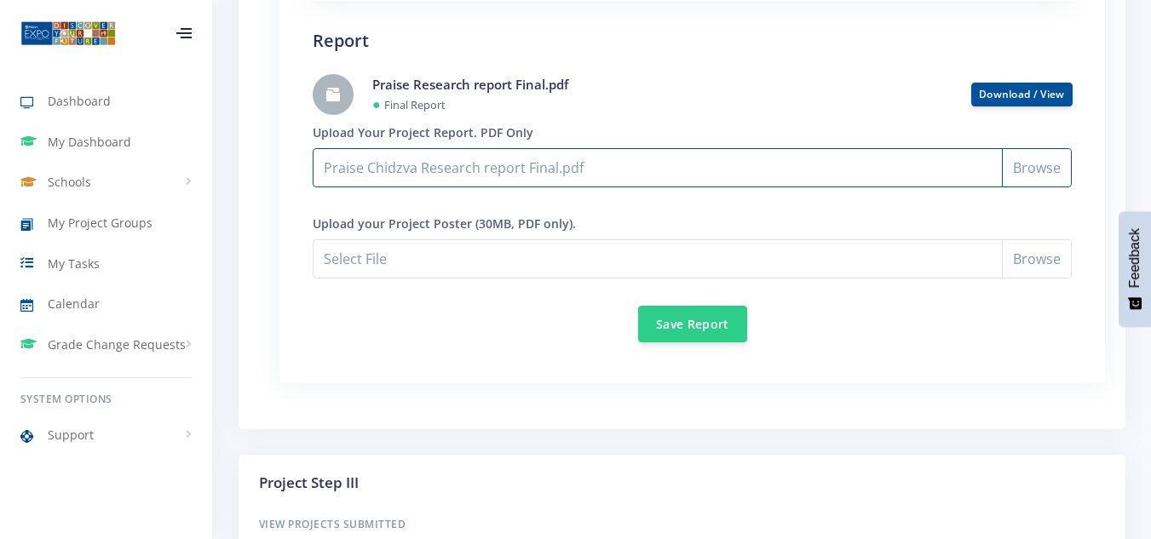
scroll to position [1612, 0]
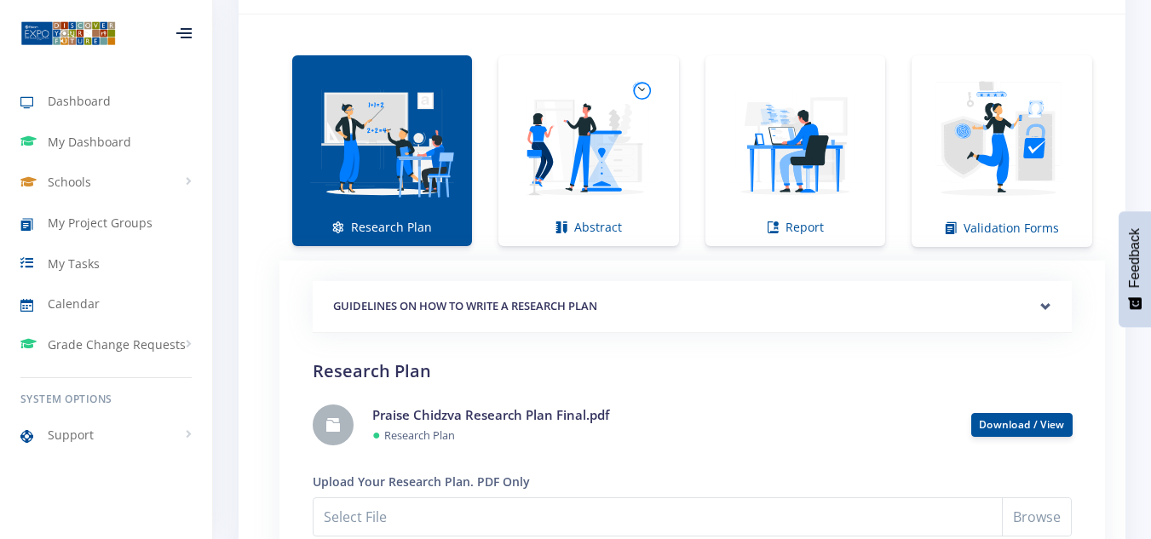
scroll to position [1274, 0]
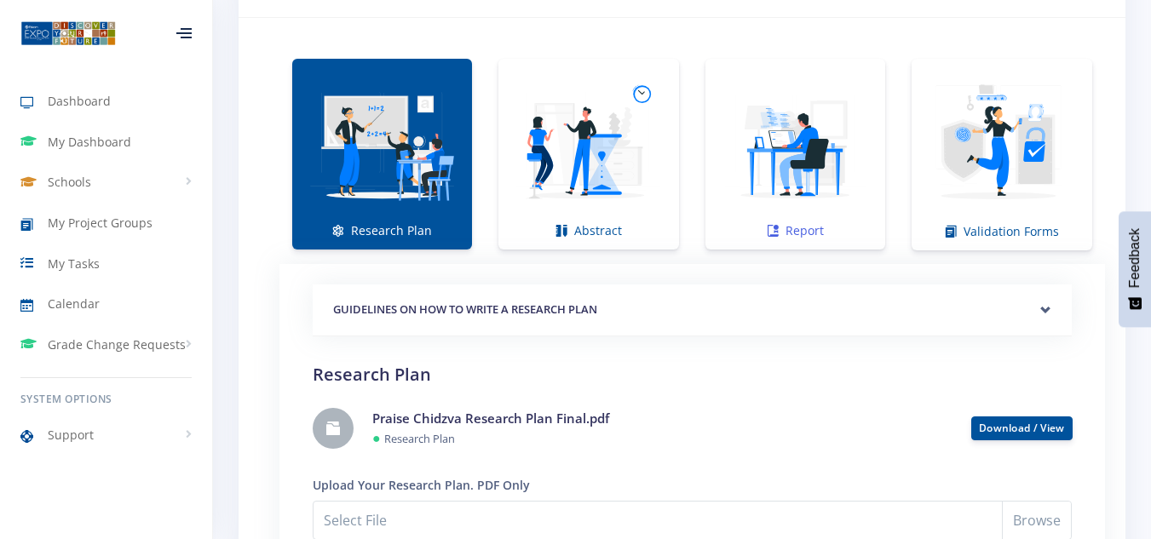
click at [805, 212] on img at bounding box center [795, 145] width 153 height 153
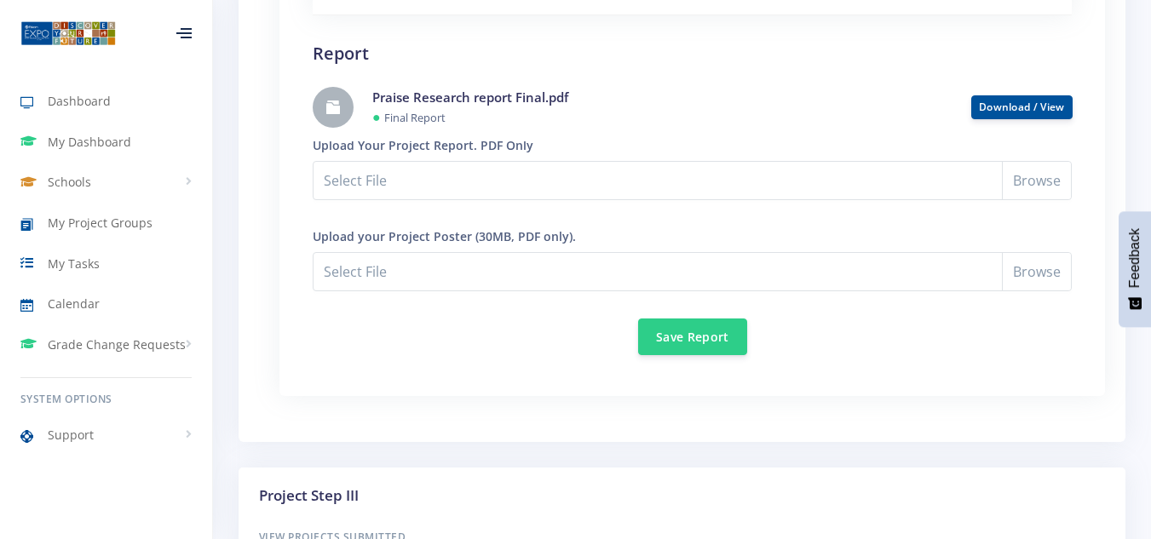
scroll to position [1600, 0]
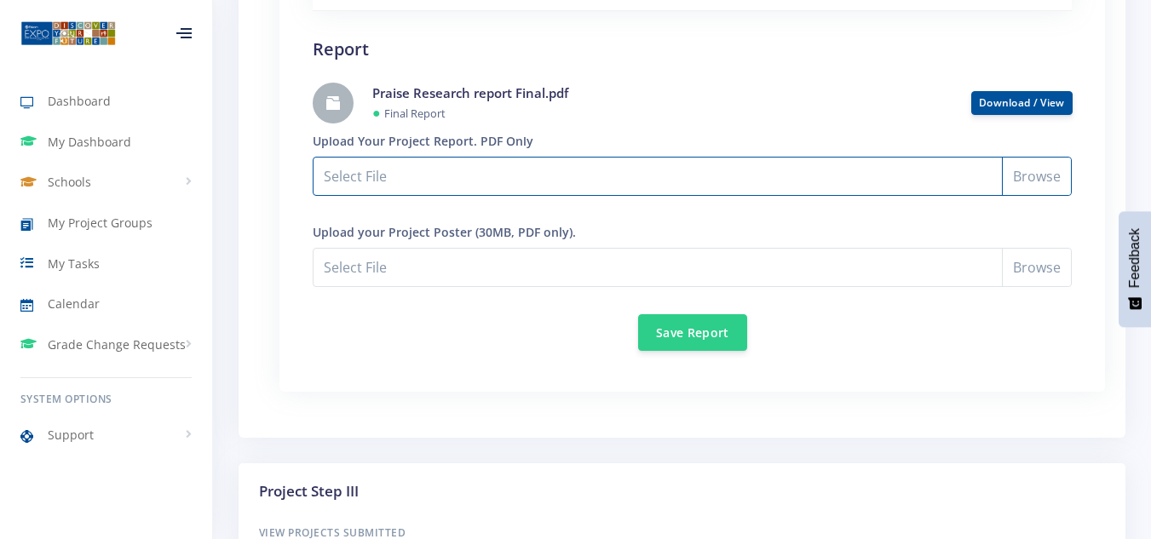
click at [1025, 182] on input "Select File" at bounding box center [692, 176] width 759 height 39
type input "C:\fakepath\Praise Chidzva Research report Final.pdf"
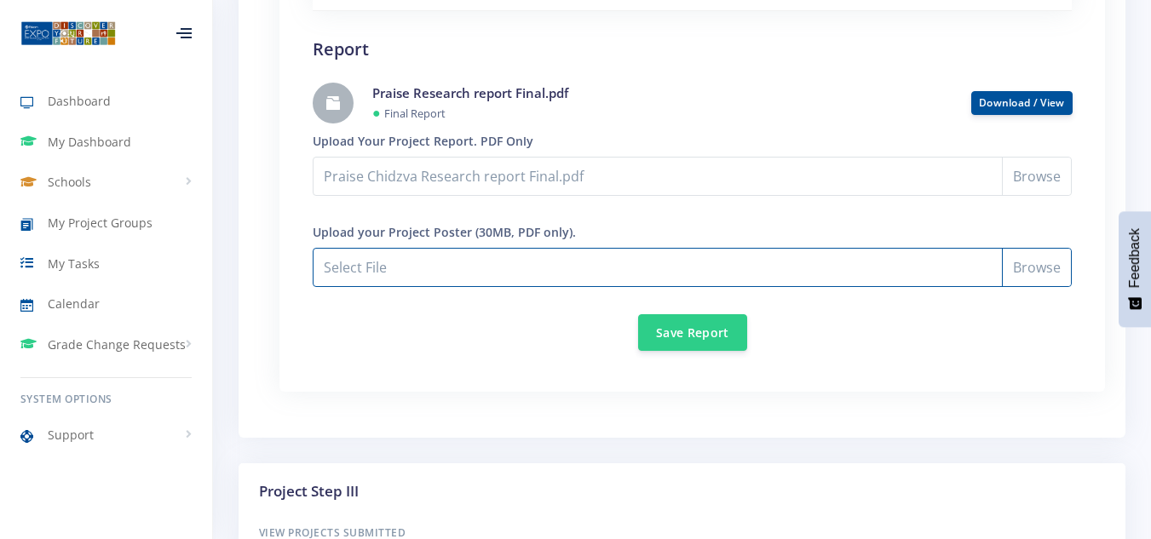
click at [1030, 264] on input "Praise Chidzva Research report Final.pdf" at bounding box center [692, 267] width 759 height 39
type input "C:\fakepath\Praise Chidzva Poster Final.pdf"
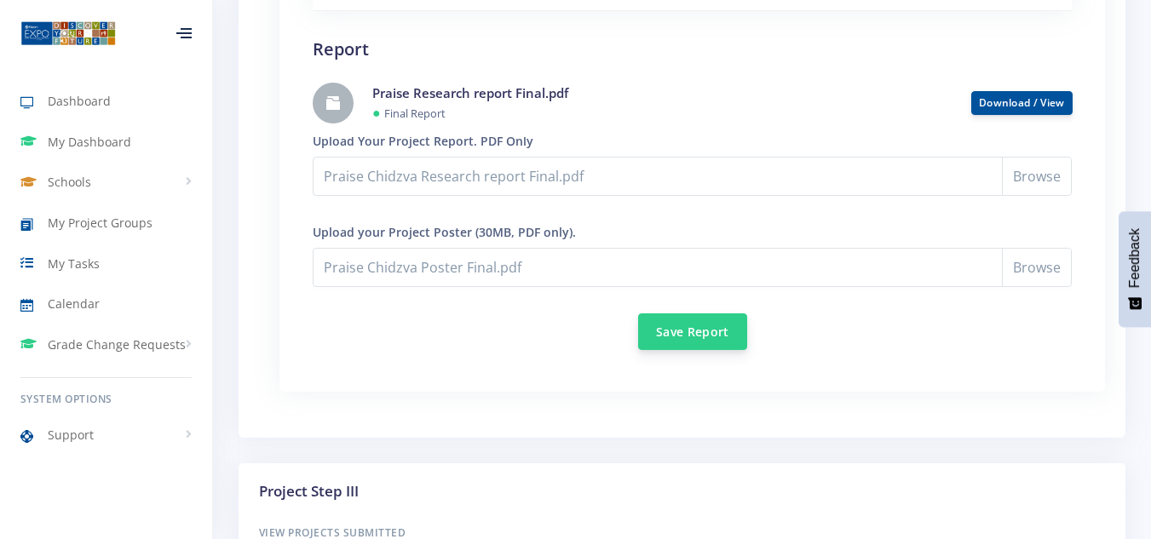
click at [699, 330] on button "Save Report" at bounding box center [692, 332] width 109 height 37
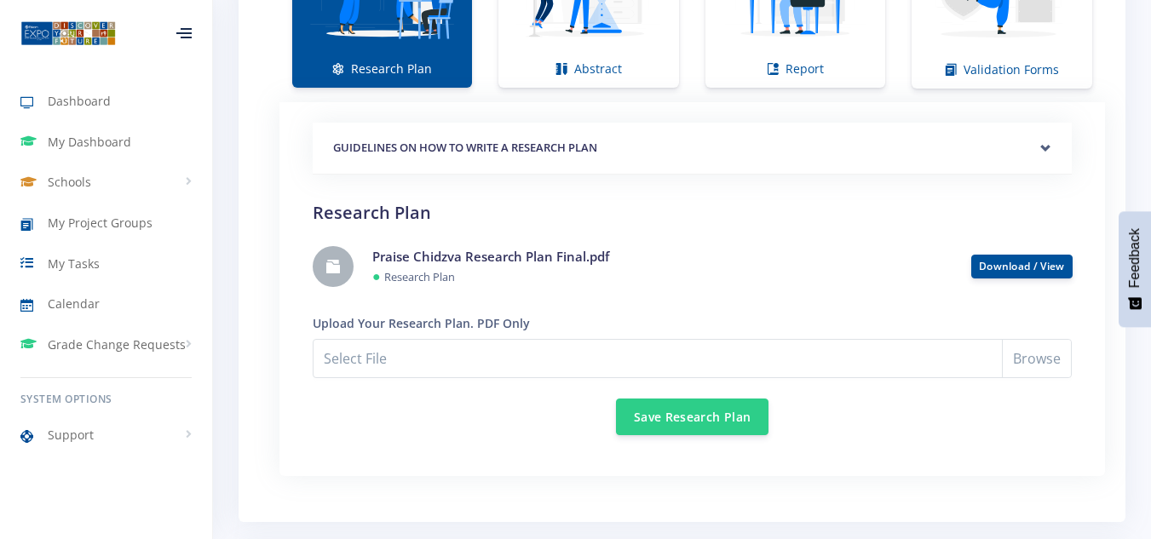
scroll to position [1498, 0]
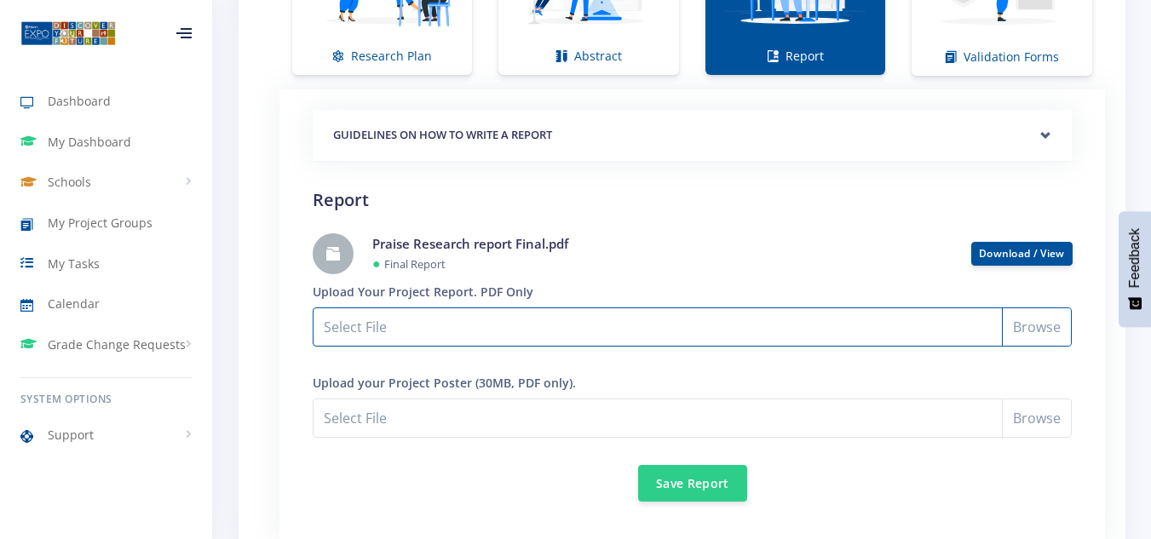
click at [1047, 332] on input "Select File" at bounding box center [692, 327] width 759 height 39
type input "C:\fakepath\Praise Chidzva Research report Final.pdf"
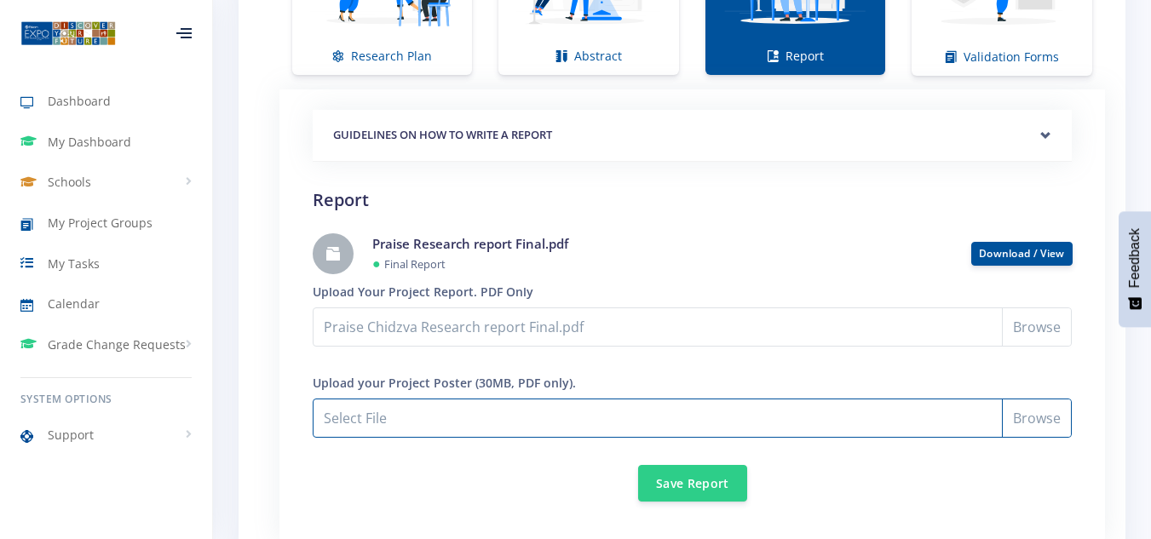
click at [1048, 419] on input "Praise Chidzva Research report Final.pdf" at bounding box center [692, 418] width 759 height 39
type input "C:\fakepath\Praise Chidzva Poster Final.pdf"
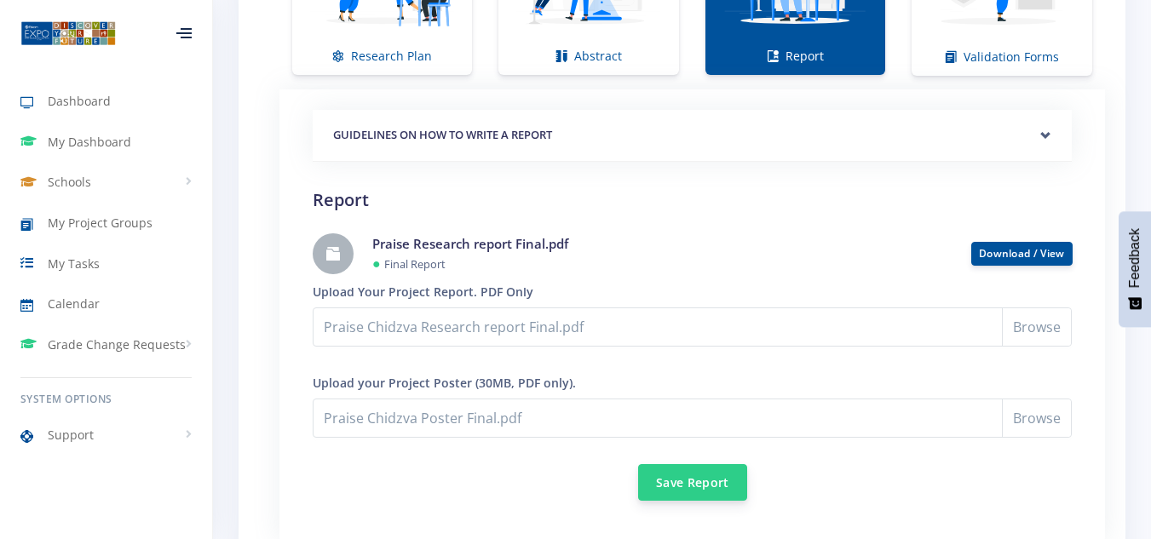
click at [686, 482] on button "Save Report" at bounding box center [692, 482] width 109 height 37
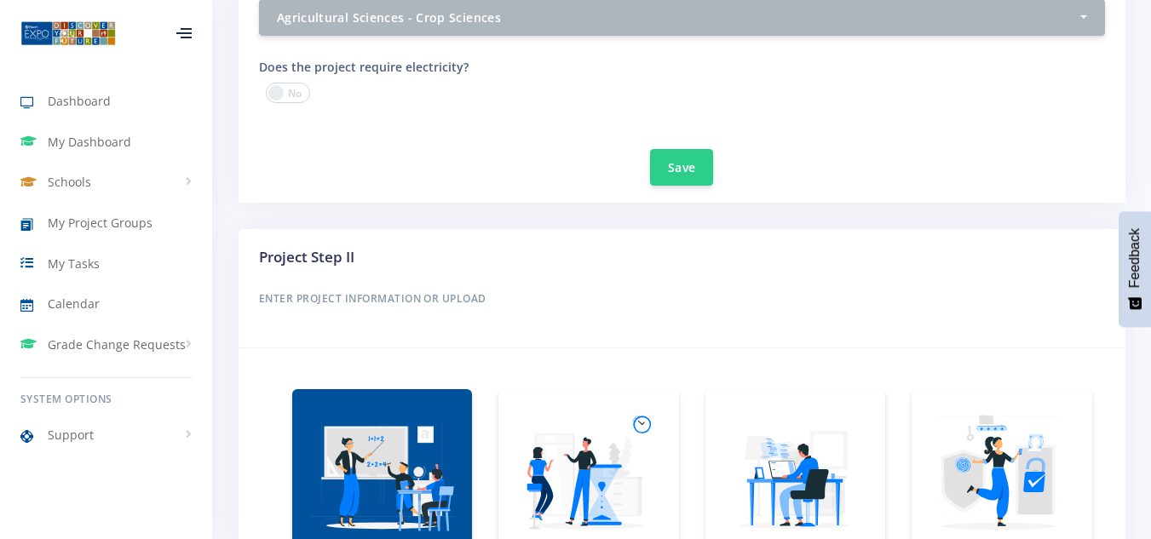
scroll to position [1254, 0]
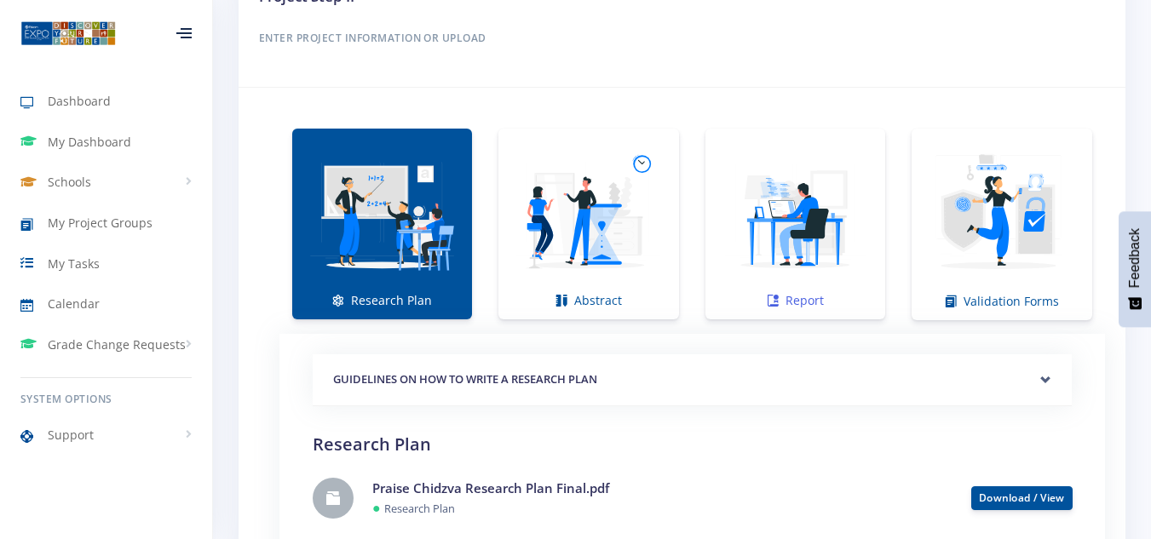
click at [759, 232] on img at bounding box center [795, 215] width 153 height 153
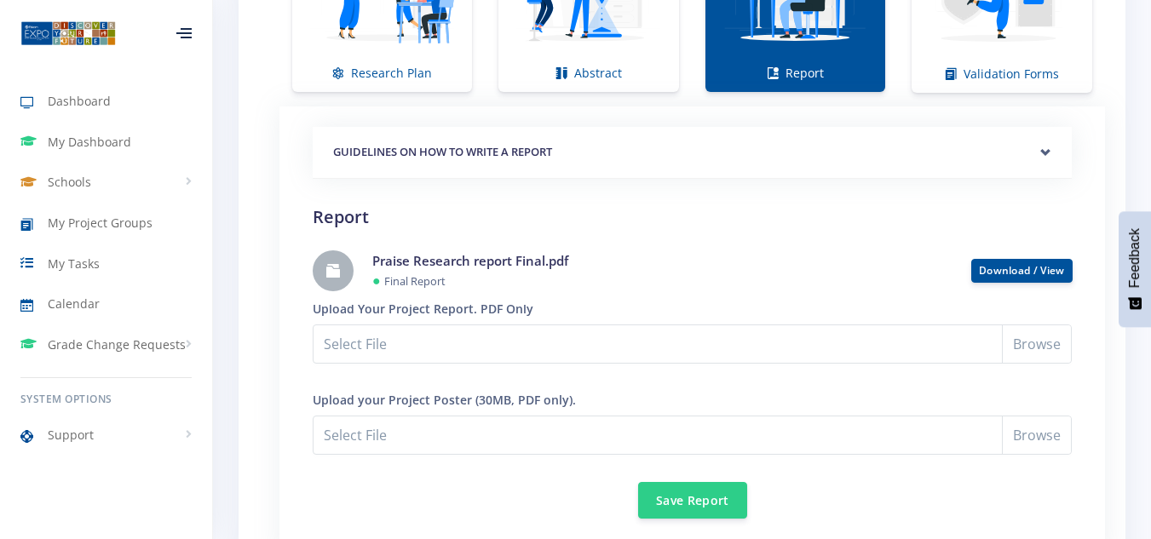
scroll to position [1485, 0]
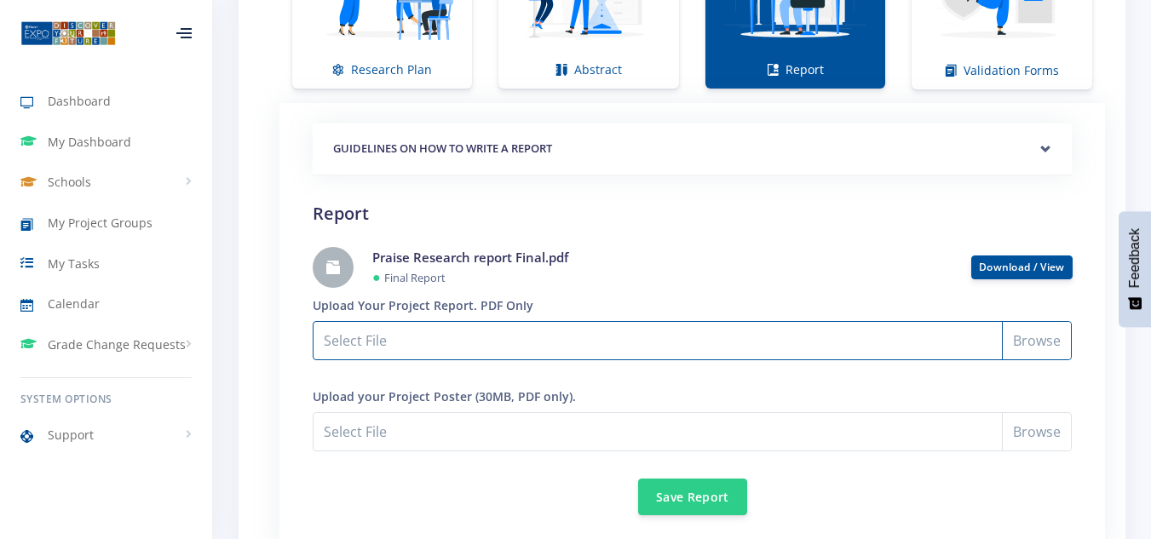
click at [1033, 350] on input "Select File" at bounding box center [692, 340] width 759 height 39
type input "C:\fakepath\Praise Chidzva Research report Final.pdf"
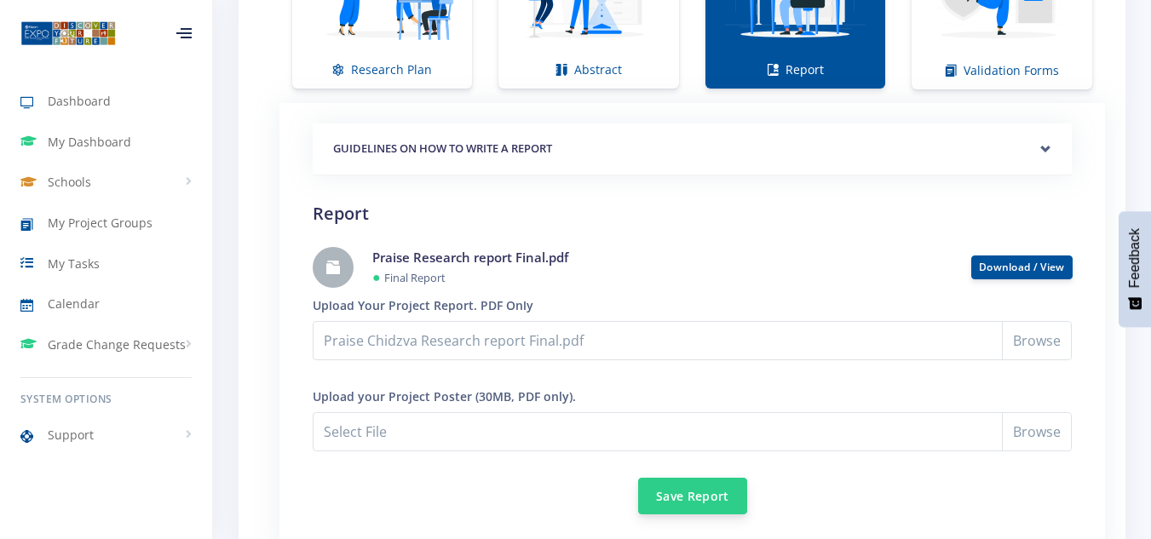
click at [684, 493] on button "Save Report" at bounding box center [692, 496] width 109 height 37
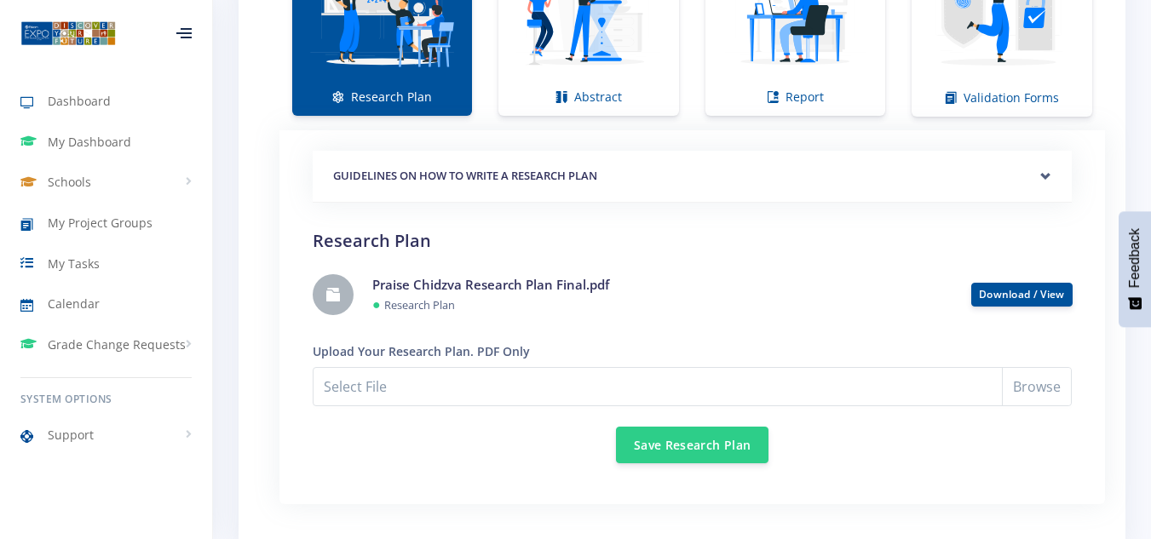
scroll to position [1465, 0]
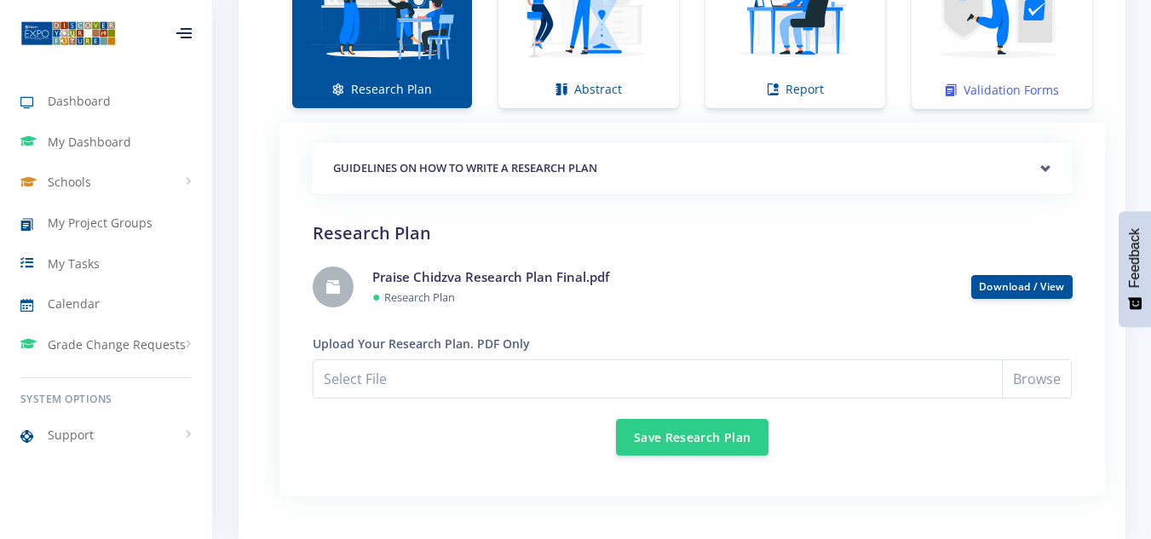
click at [999, 51] on img at bounding box center [1002, 4] width 153 height 153
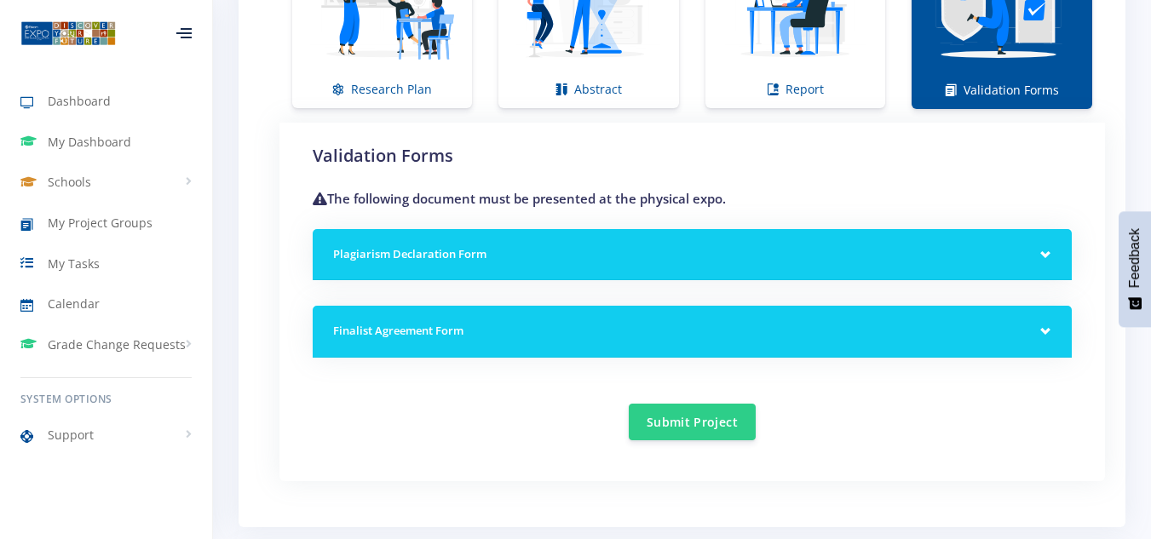
click at [1028, 246] on h5 "Plagiarism Declaration Form" at bounding box center [692, 254] width 718 height 17
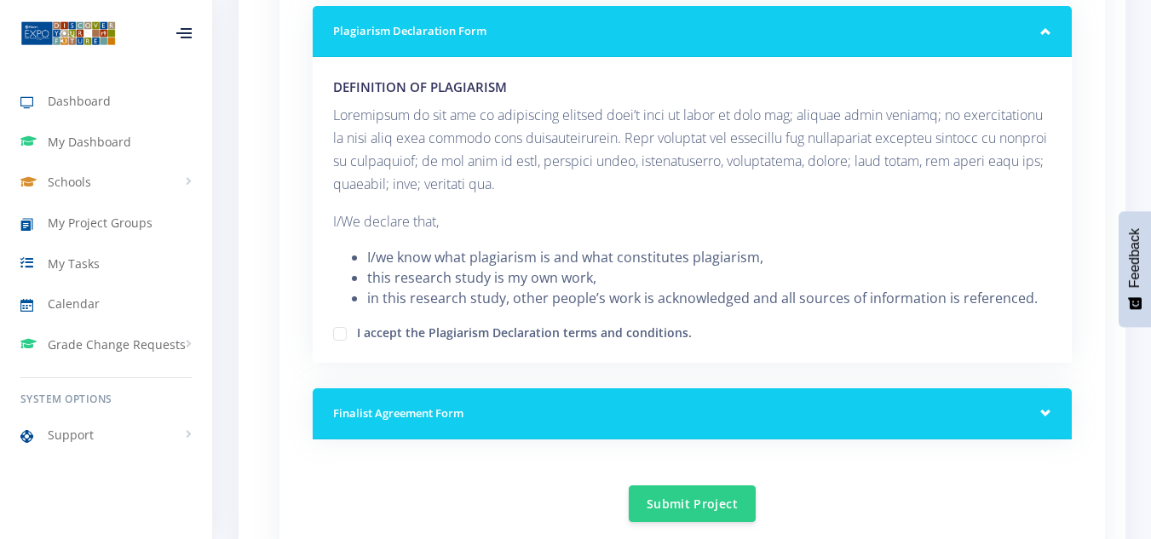
scroll to position [1698, 0]
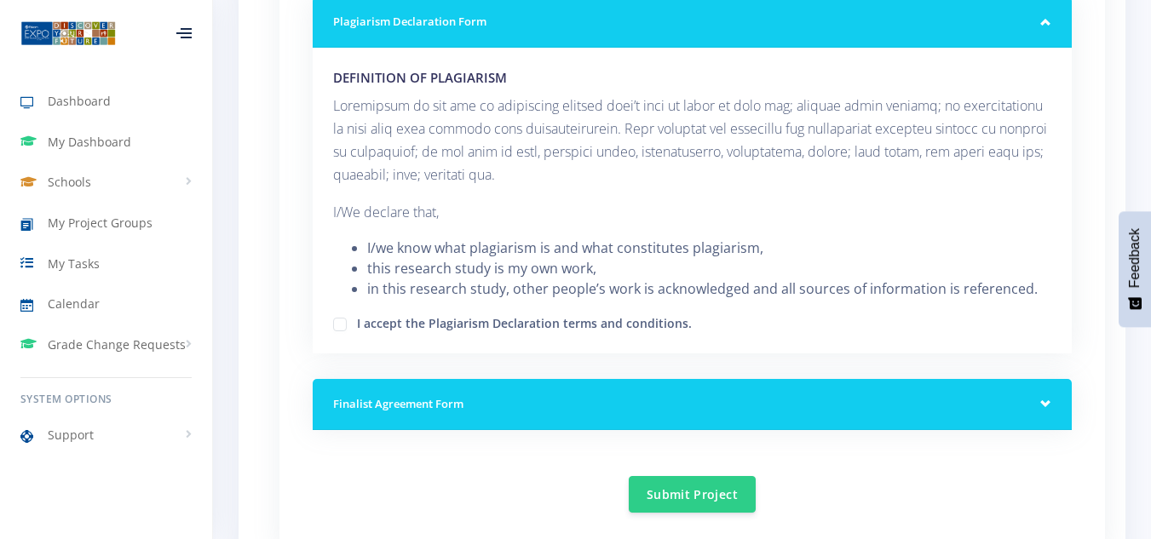
click at [357, 321] on label "I accept the Plagiarism Declaration terms and conditions." at bounding box center [524, 321] width 335 height 14
click at [357, 321] on input "I accept the Plagiarism Declaration terms and conditions." at bounding box center [362, 318] width 11 height 11
checkbox input "true"
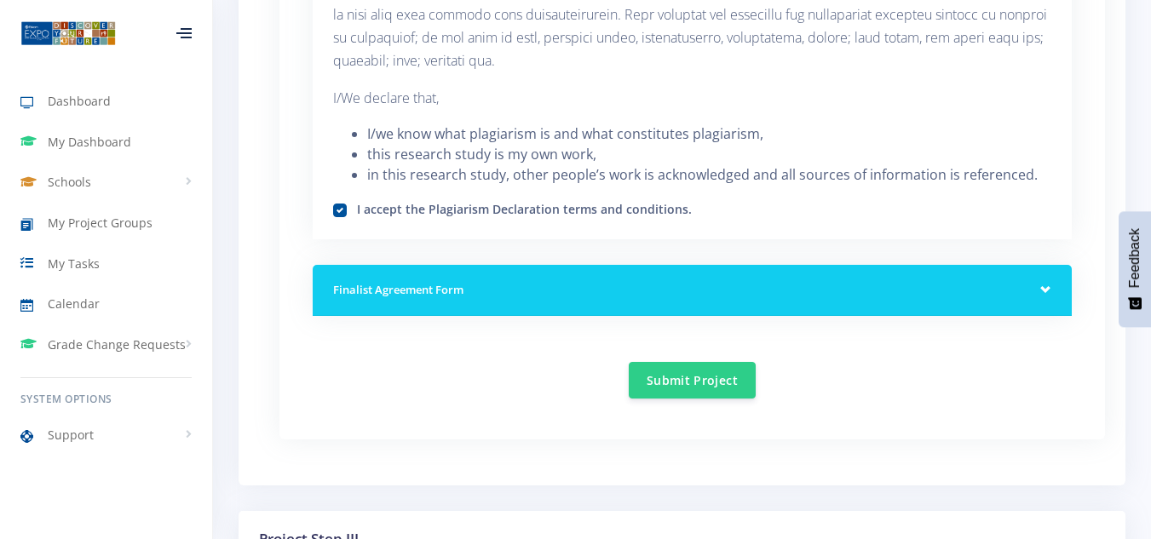
scroll to position [1830, 0]
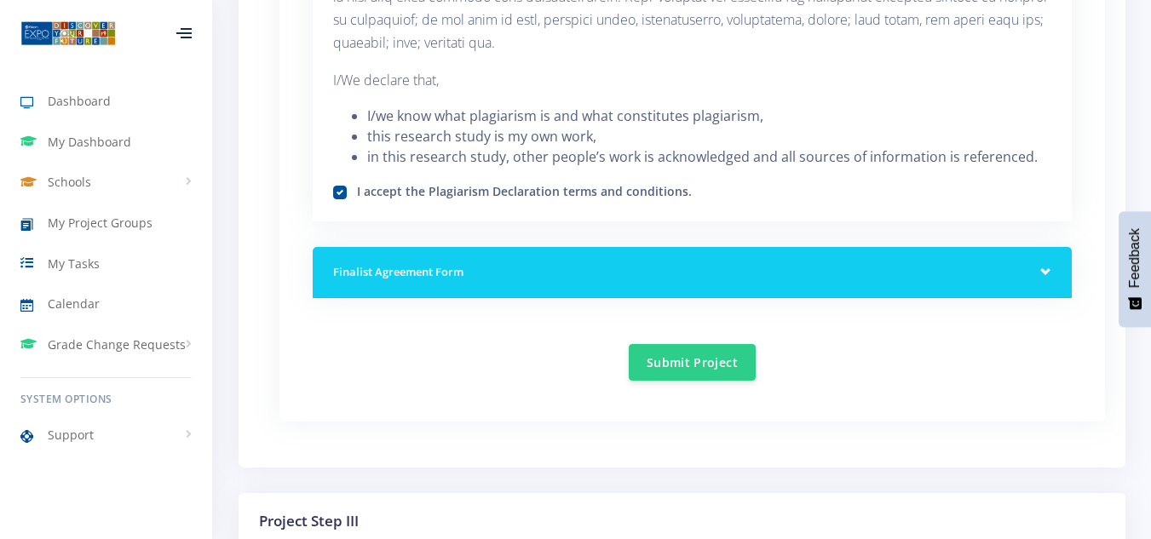
click at [1022, 258] on div "Finalist Agreement Form" at bounding box center [692, 273] width 759 height 52
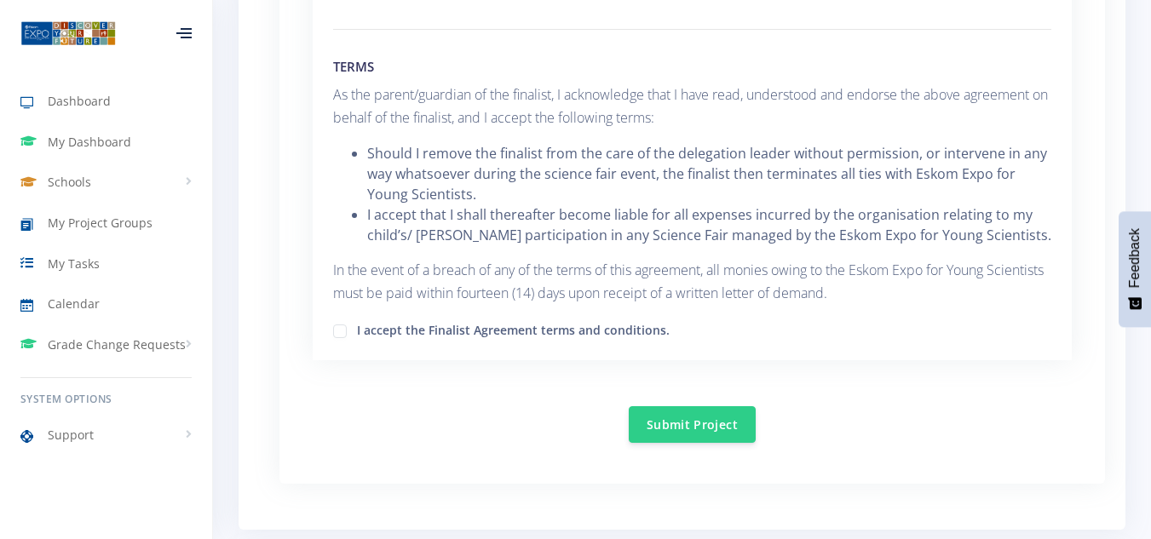
scroll to position [2981, 0]
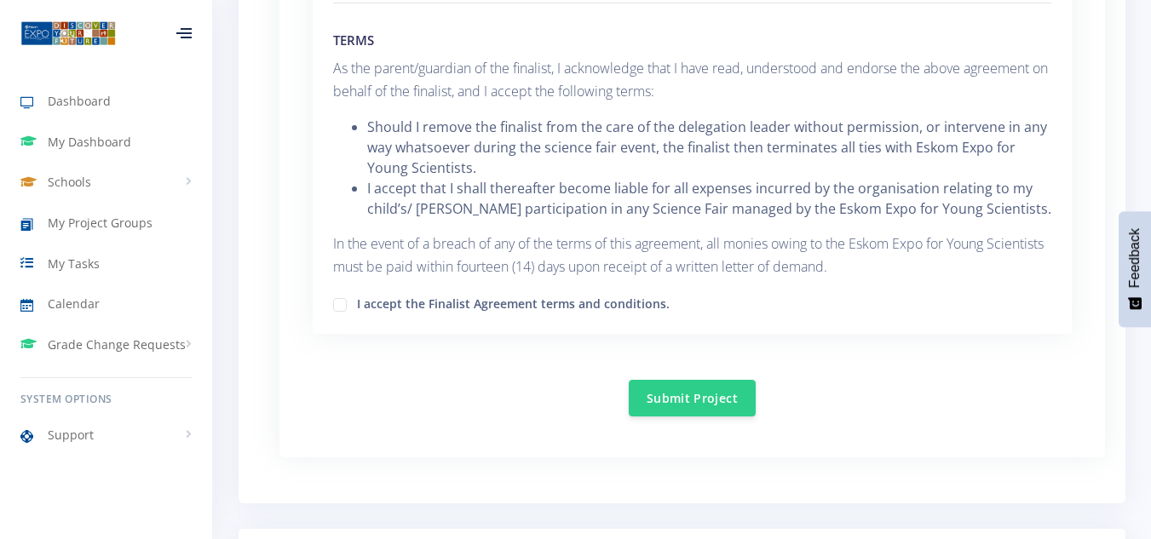
click at [357, 306] on label "I accept the Finalist Agreement terms and conditions." at bounding box center [513, 302] width 313 height 14
click at [357, 304] on input "I accept the Finalist Agreement terms and conditions." at bounding box center [362, 298] width 11 height 11
checkbox input "true"
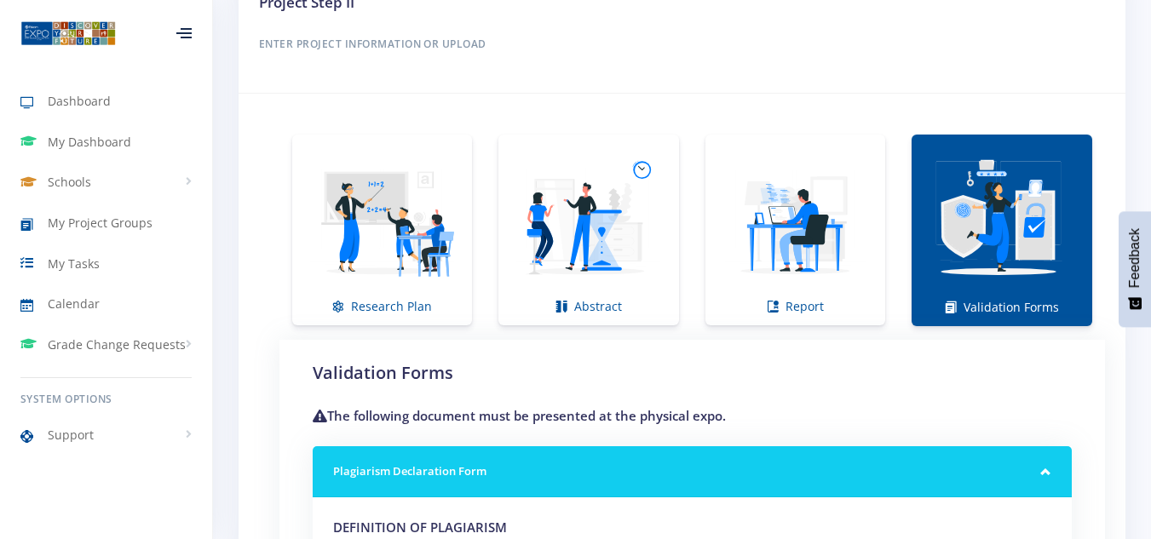
scroll to position [1202, 0]
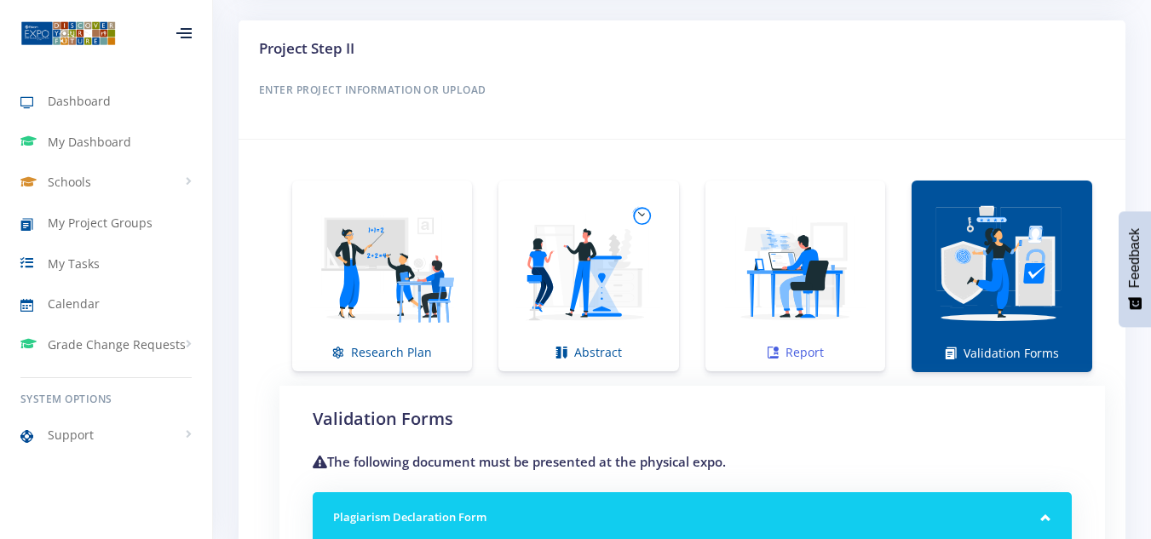
click at [819, 226] on img at bounding box center [795, 267] width 153 height 153
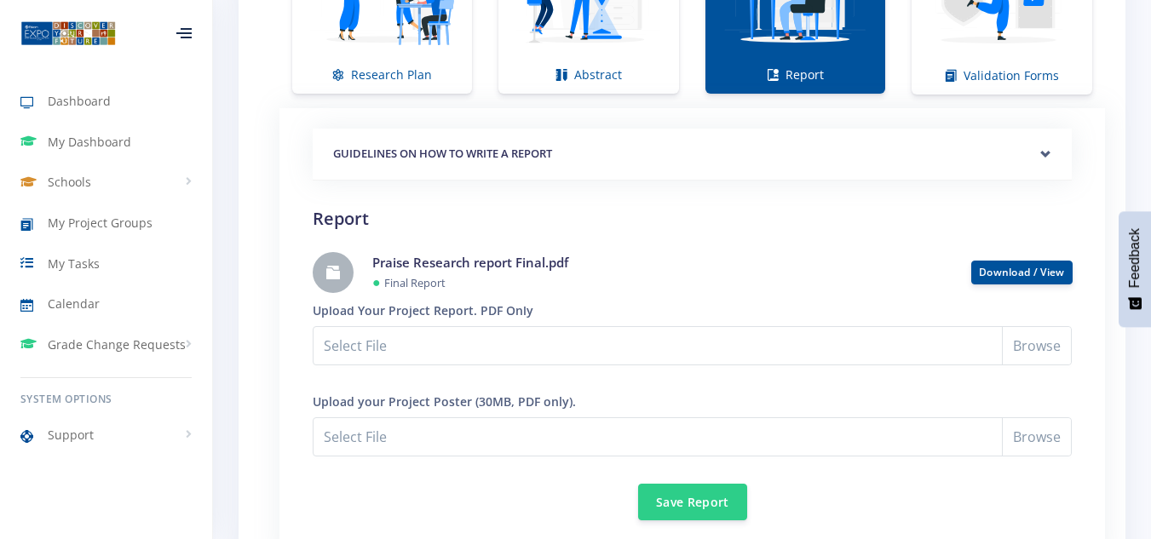
scroll to position [1530, 0]
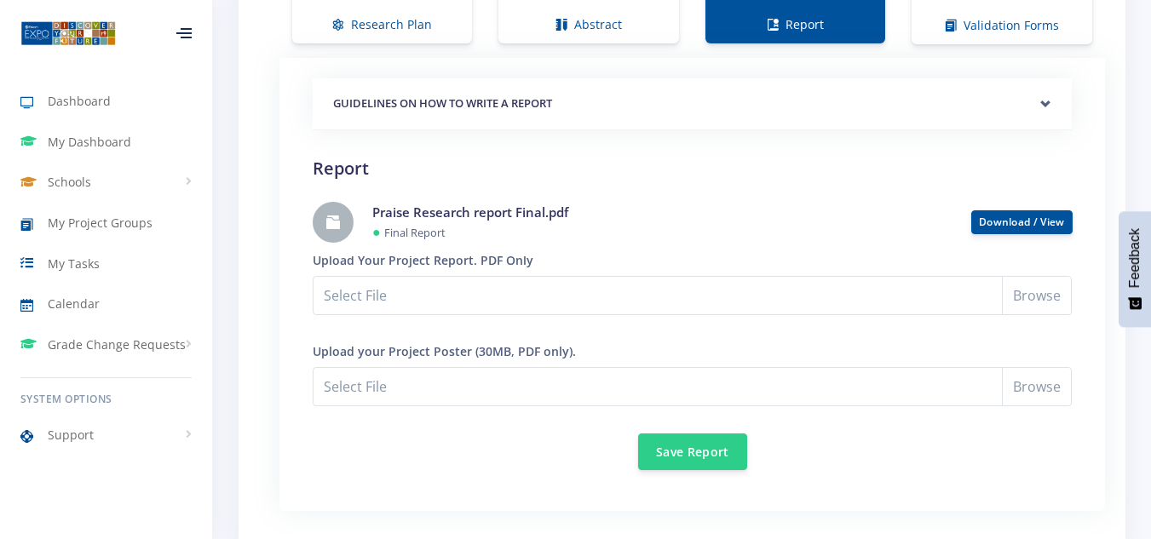
click at [430, 238] on small "Final Report" at bounding box center [414, 232] width 61 height 15
drag, startPoint x: 1003, startPoint y: 226, endPoint x: 493, endPoint y: 207, distance: 510.8
click at [493, 207] on h4 "Praise Research report Final.pdf" at bounding box center [659, 213] width 574 height 20
click at [399, 232] on small "Final Report" at bounding box center [414, 232] width 61 height 15
click at [345, 231] on link at bounding box center [333, 222] width 41 height 41
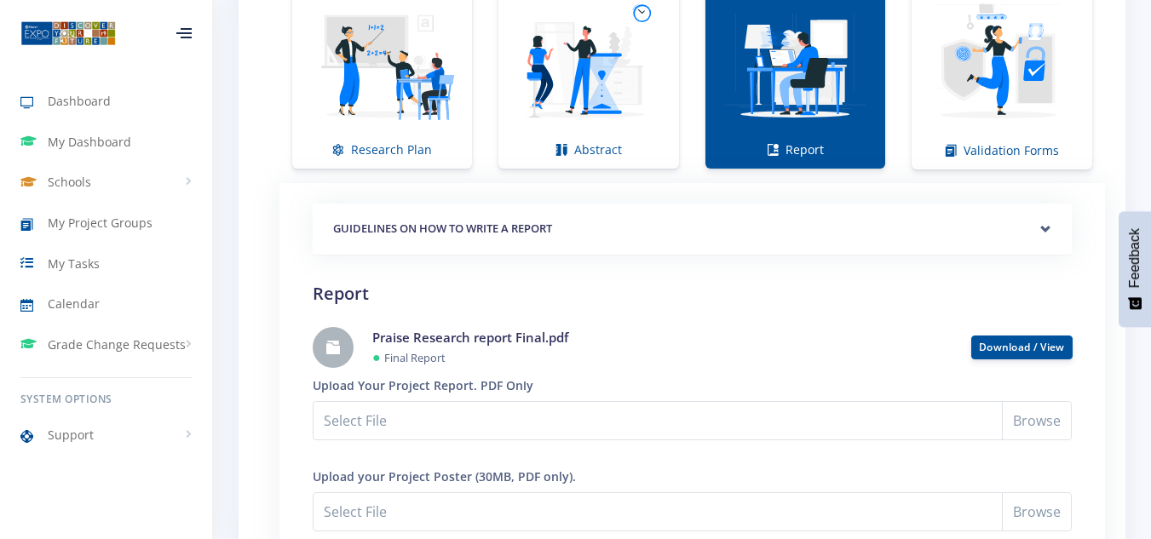
scroll to position [1417, 0]
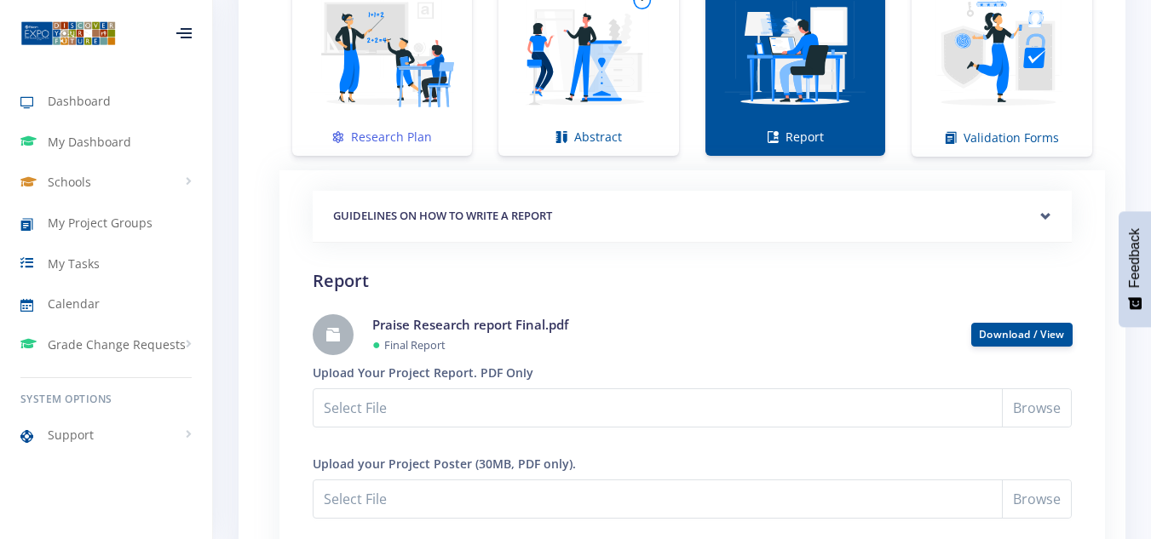
click at [405, 108] on img at bounding box center [382, 51] width 153 height 153
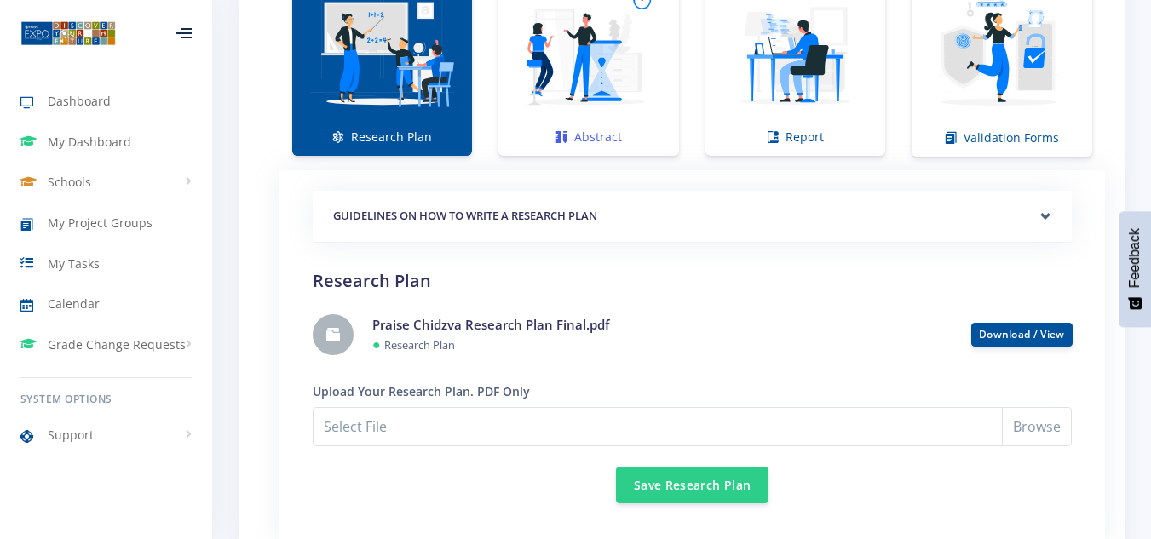
click at [602, 90] on img at bounding box center [588, 51] width 153 height 153
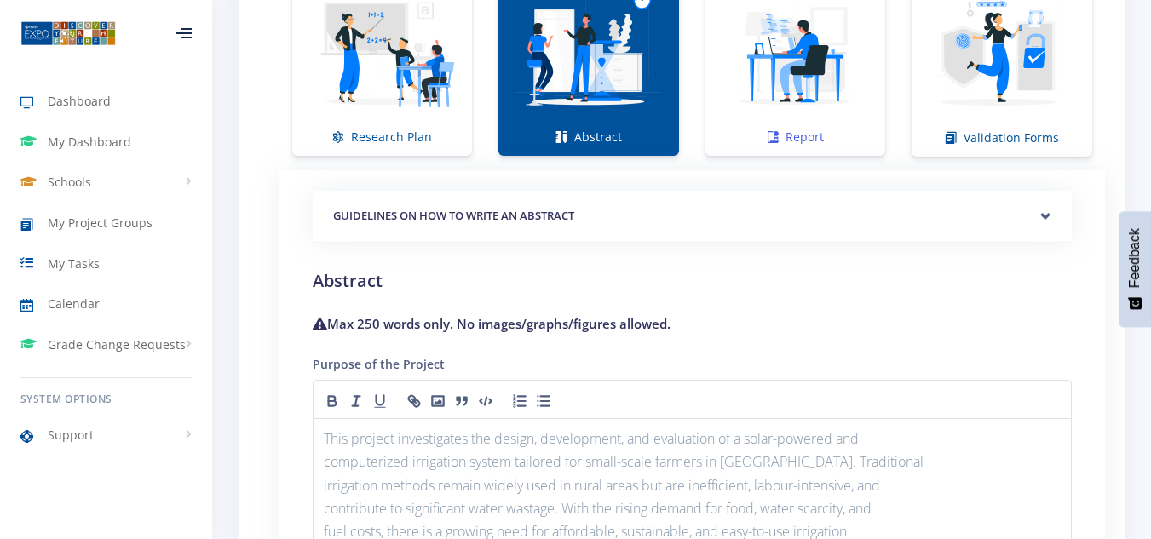
click at [778, 92] on img at bounding box center [795, 51] width 153 height 153
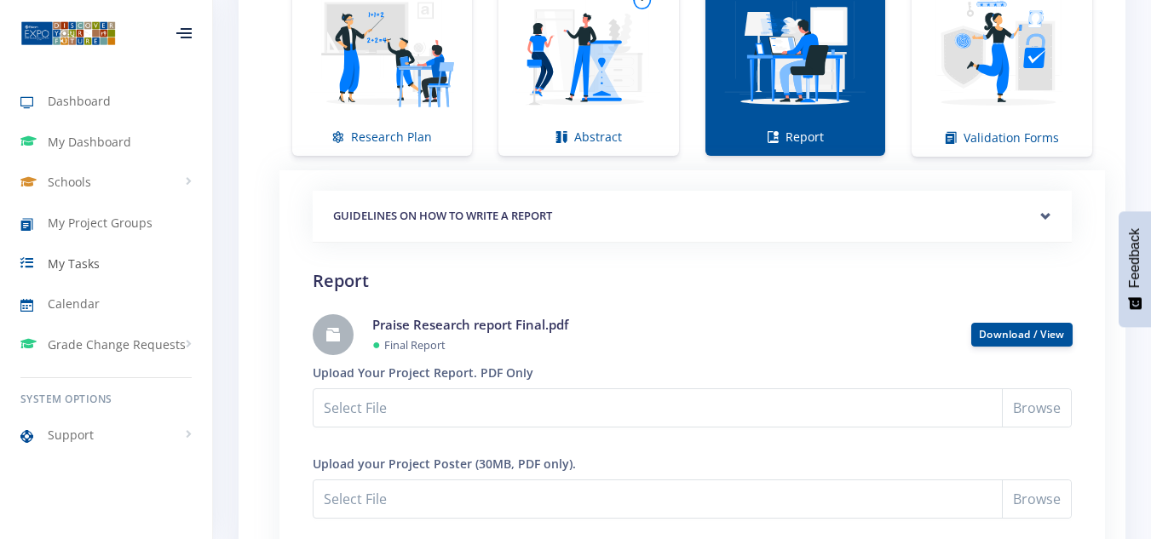
click at [75, 257] on span "My Tasks" at bounding box center [74, 264] width 52 height 18
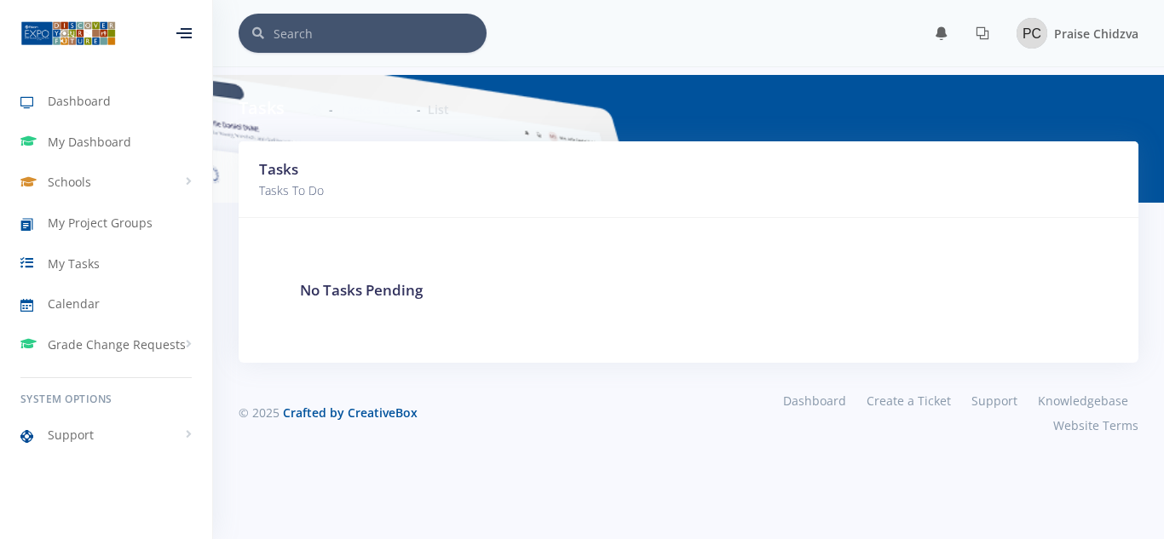
scroll to position [13, 13]
click at [70, 223] on span "My Project Groups" at bounding box center [100, 223] width 105 height 18
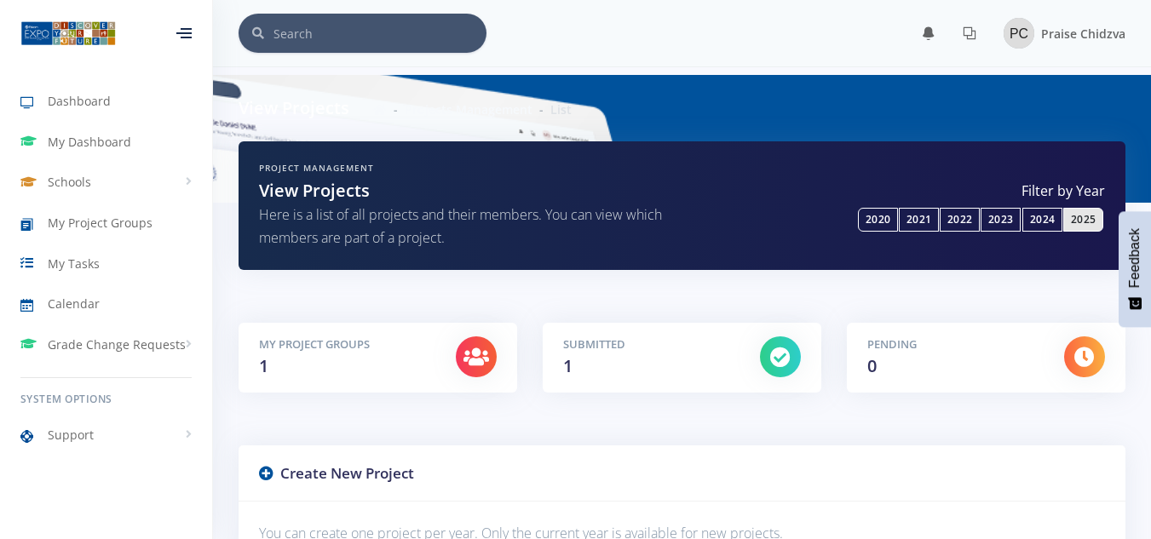
scroll to position [13, 13]
click at [465, 355] on icon at bounding box center [477, 357] width 26 height 20
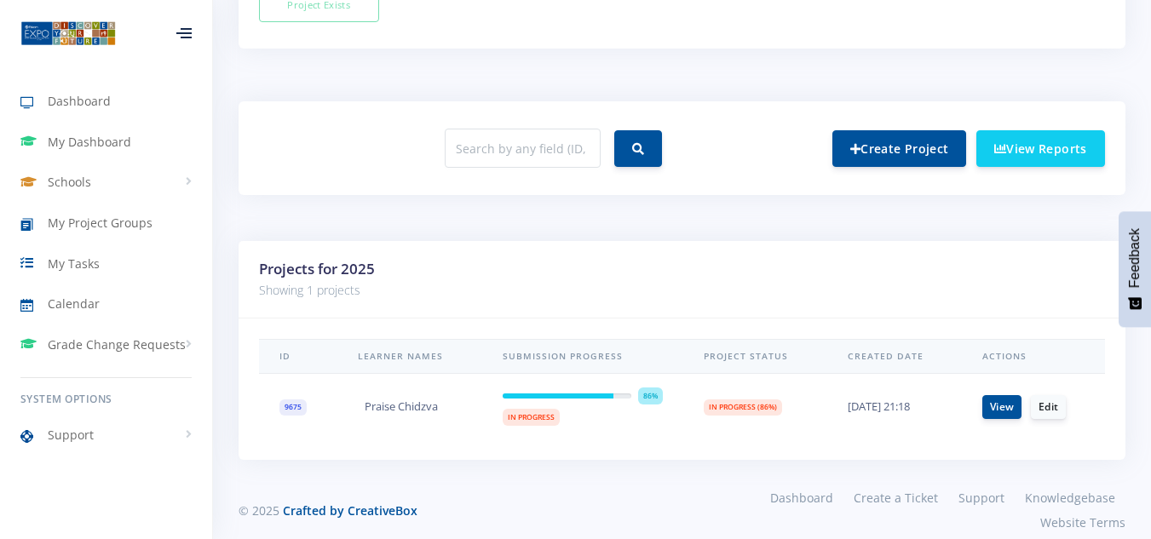
scroll to position [610, 0]
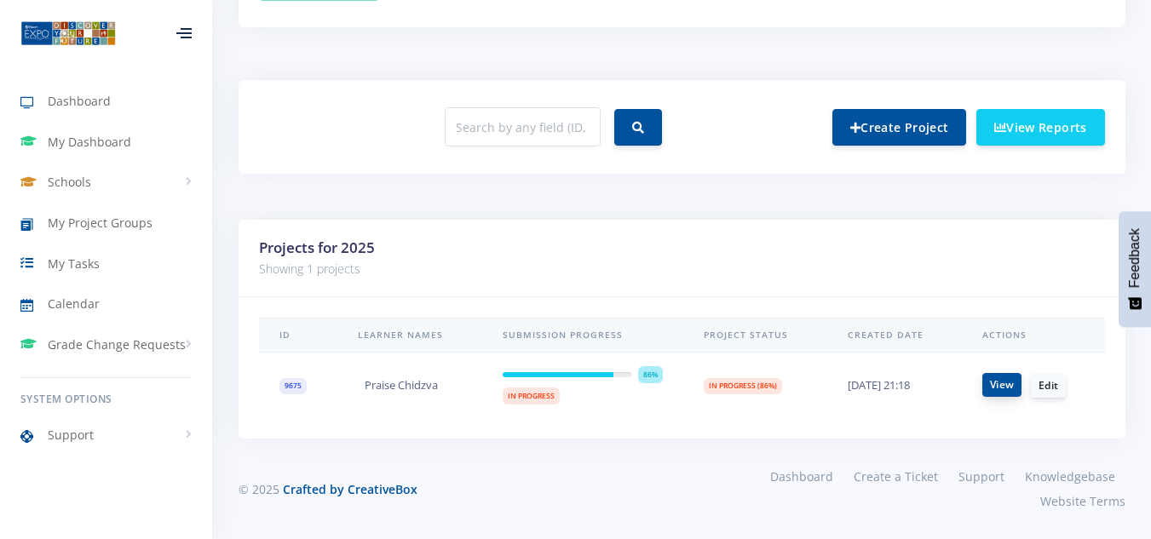
click at [1009, 389] on link "View" at bounding box center [1002, 385] width 39 height 24
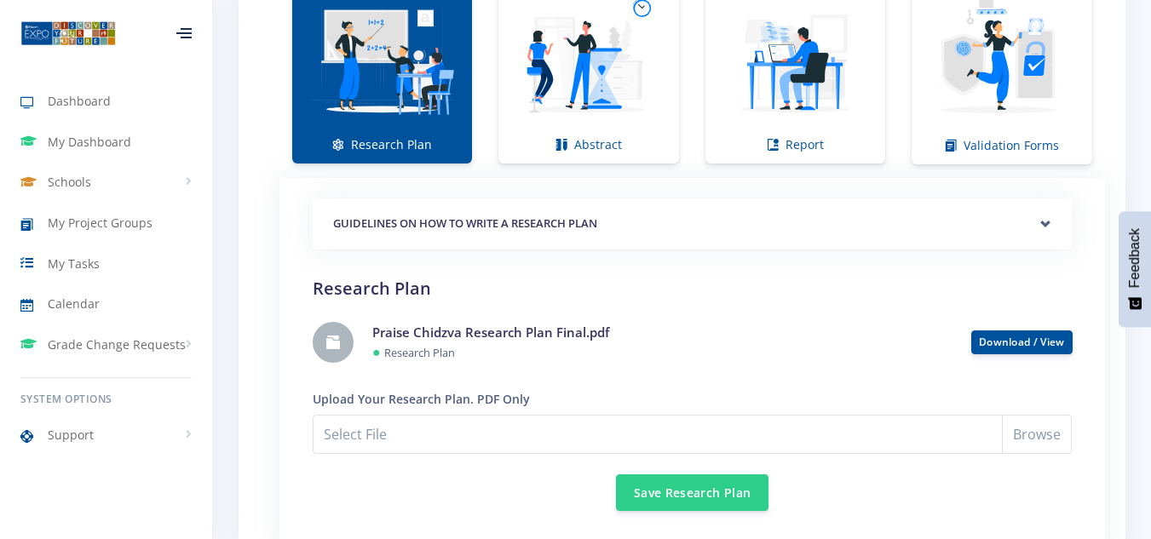
scroll to position [1305, 0]
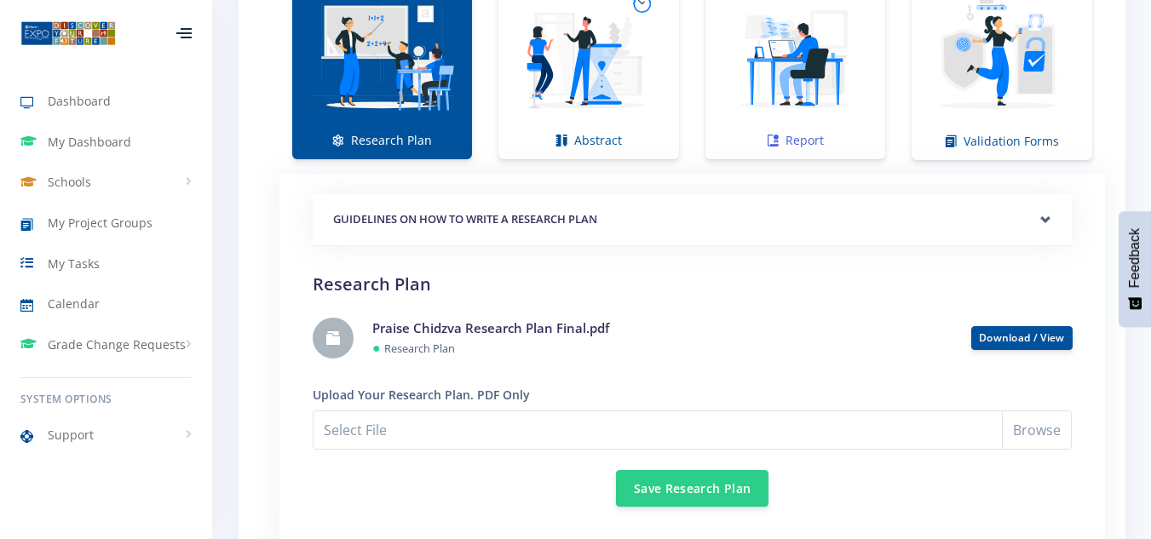
click at [796, 101] on img at bounding box center [795, 55] width 153 height 153
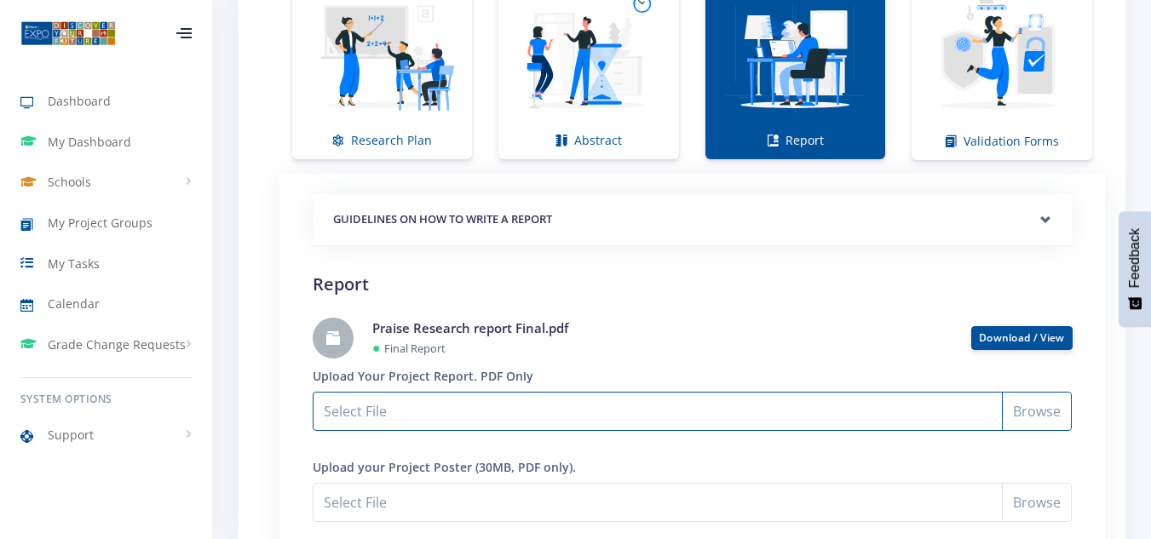
click at [1039, 414] on input "Select File" at bounding box center [692, 411] width 759 height 39
type input "C:\fakepath\Praise Chidzva Research report Final.pdf"
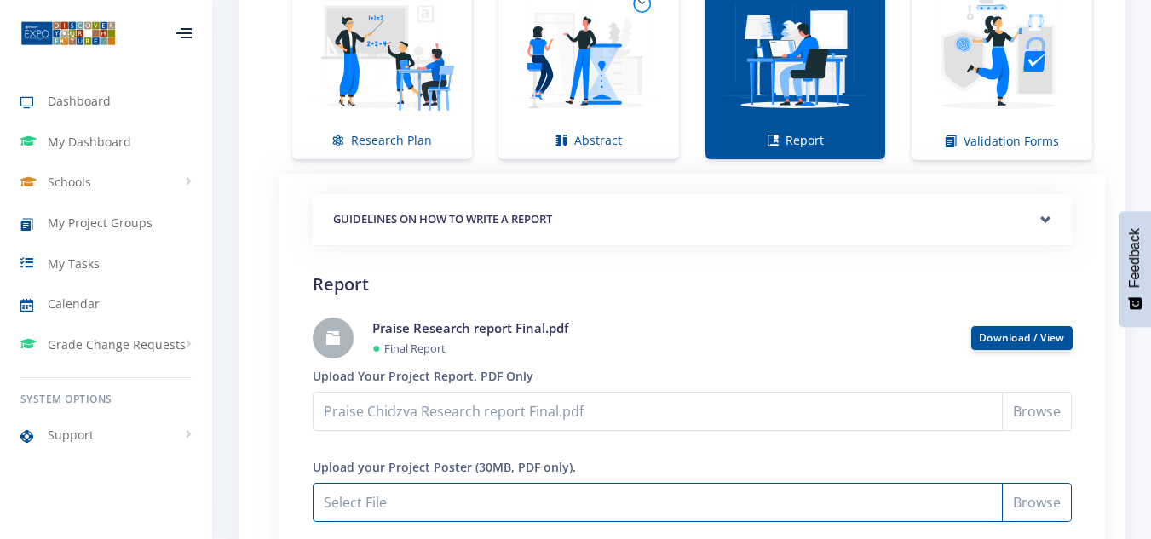
click at [1018, 496] on input "Praise Chidzva Research report Final.pdf" at bounding box center [692, 502] width 759 height 39
type input "C:\fakepath\Praise Chidzva Poster Final.pdf"
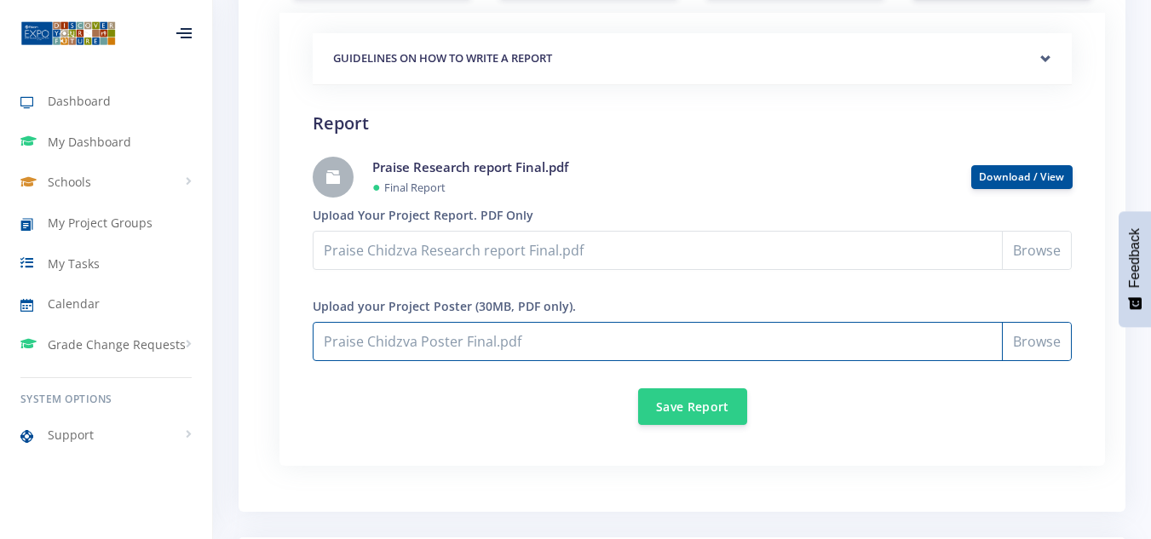
scroll to position [1482, 0]
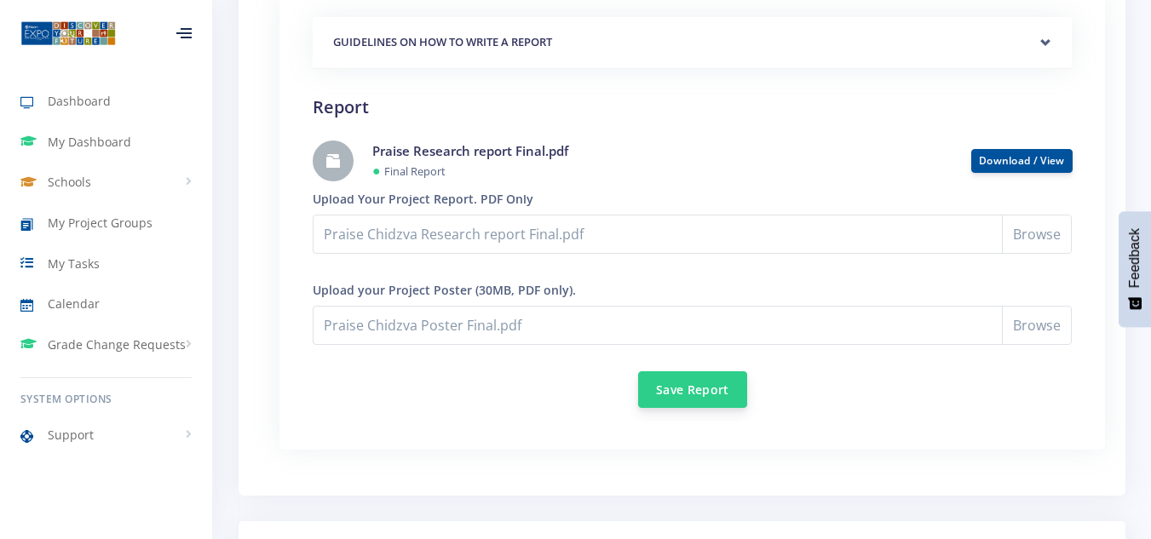
click at [702, 386] on button "Save Report" at bounding box center [692, 390] width 109 height 37
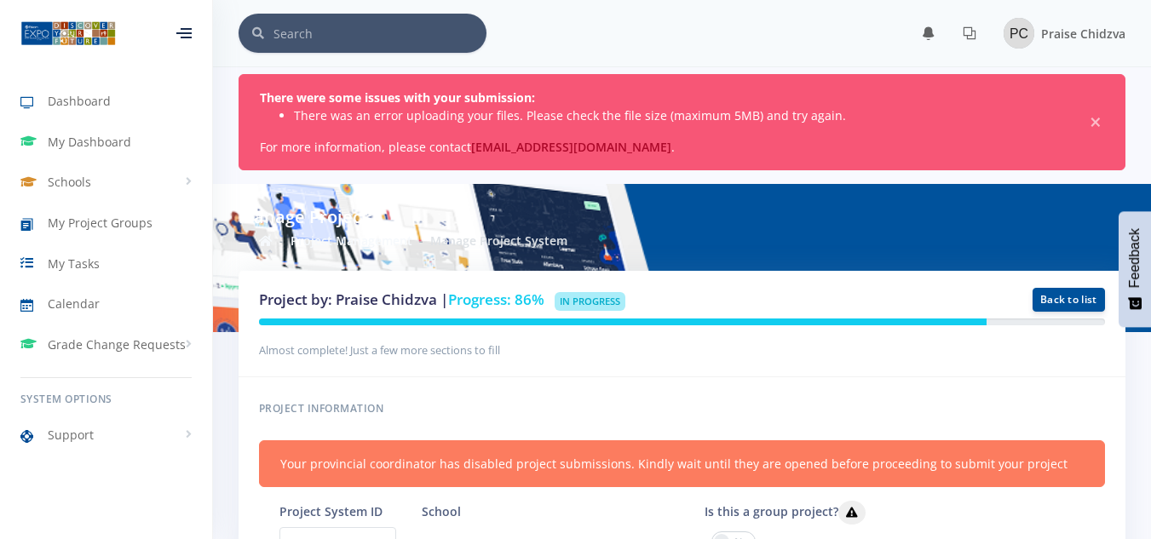
scroll to position [13, 13]
click at [1021, 36] on img at bounding box center [1019, 33] width 31 height 31
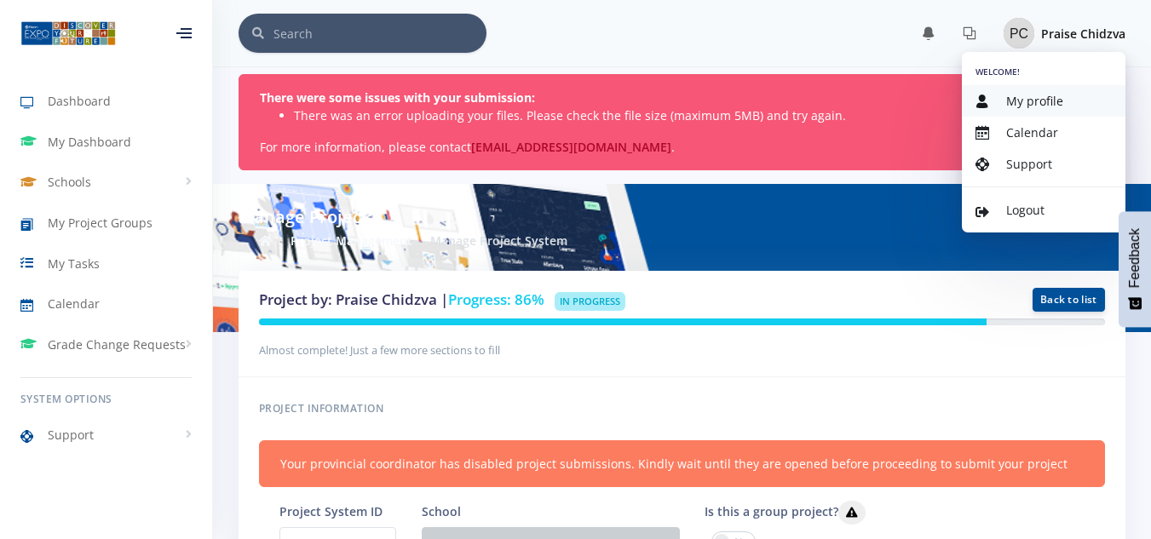
click at [1030, 102] on span "My profile" at bounding box center [1035, 101] width 57 height 16
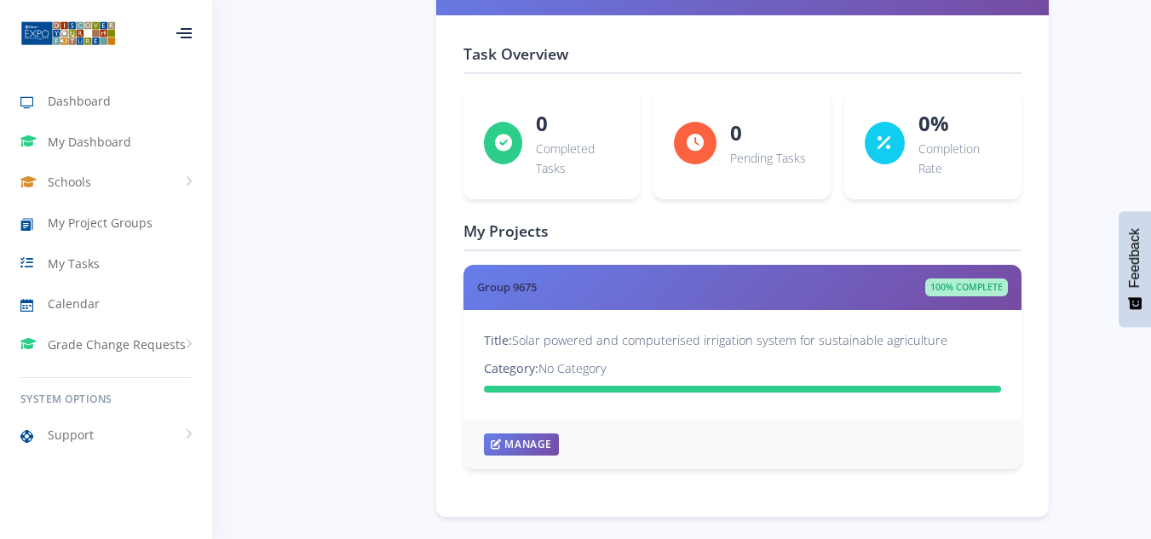
scroll to position [2576, 0]
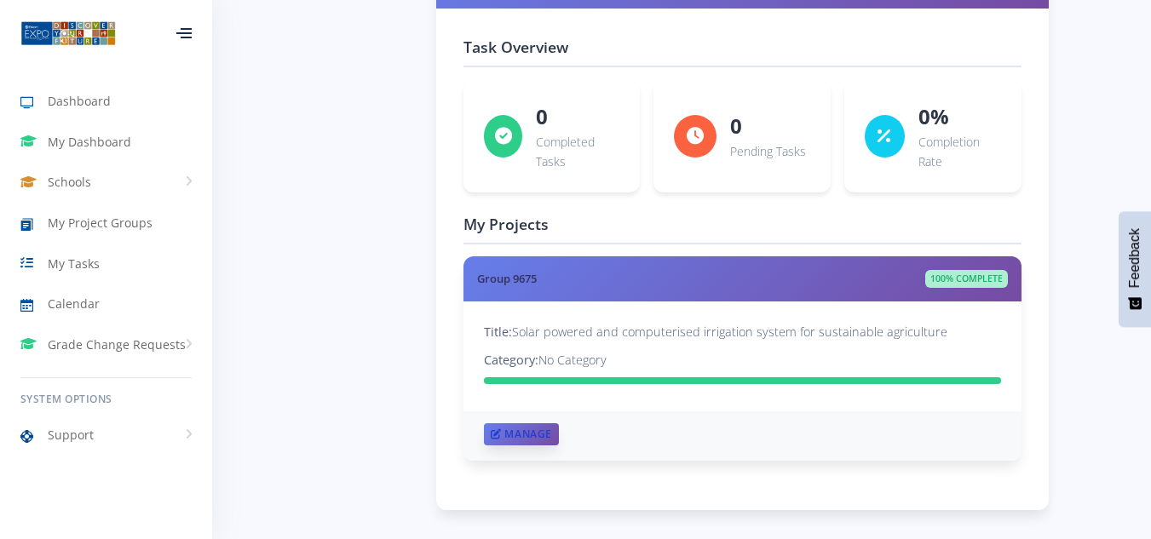
click at [522, 438] on link "Manage" at bounding box center [521, 435] width 75 height 22
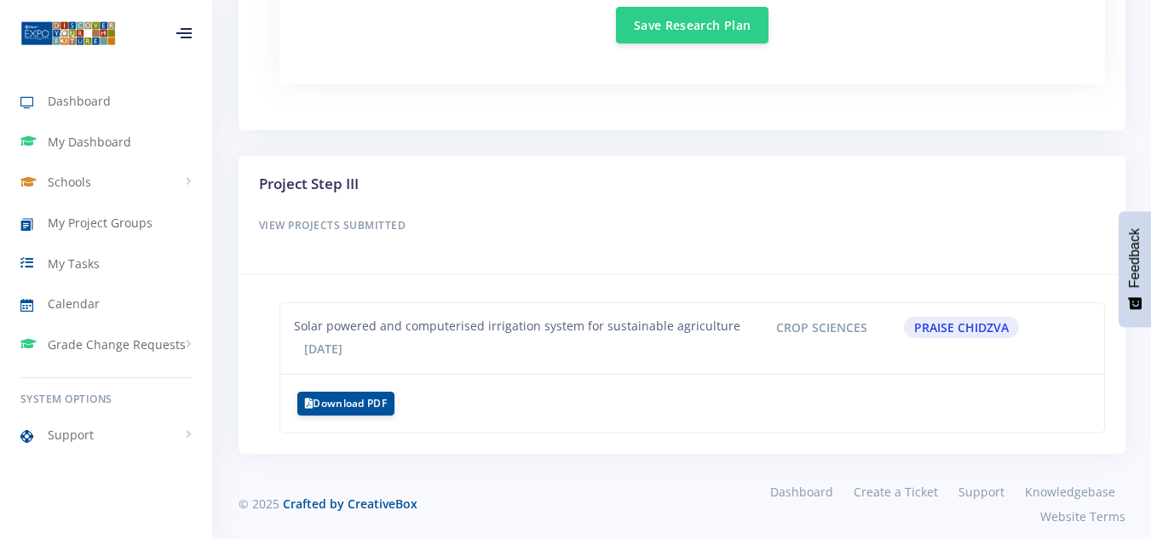
scroll to position [1784, 0]
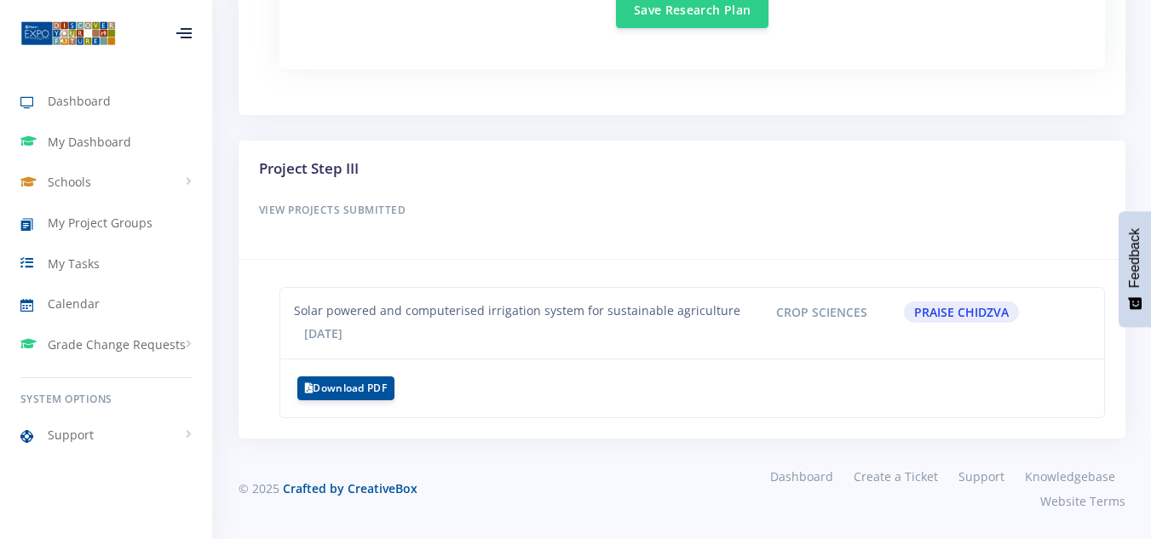
drag, startPoint x: 365, startPoint y: 388, endPoint x: 555, endPoint y: 374, distance: 190.5
click at [555, 374] on li "Download PDF" at bounding box center [693, 389] width 826 height 60
click at [956, 312] on span "Praise Chidzva" at bounding box center [962, 312] width 116 height 21
click at [813, 313] on span "Crop Sciences" at bounding box center [822, 312] width 112 height 21
click at [366, 314] on div "Solar powered and computerised irrigation system for sustainable agriculture" at bounding box center [517, 312] width 472 height 21
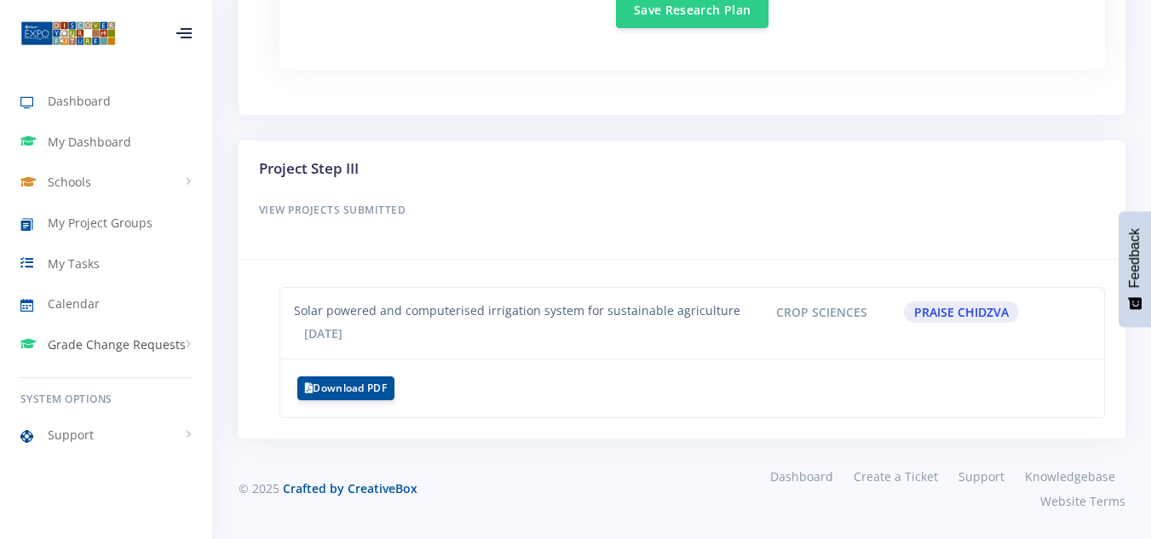
click at [110, 351] on span "Grade Change Requests" at bounding box center [117, 345] width 138 height 18
click at [110, 379] on span "My Requests" at bounding box center [108, 380] width 66 height 17
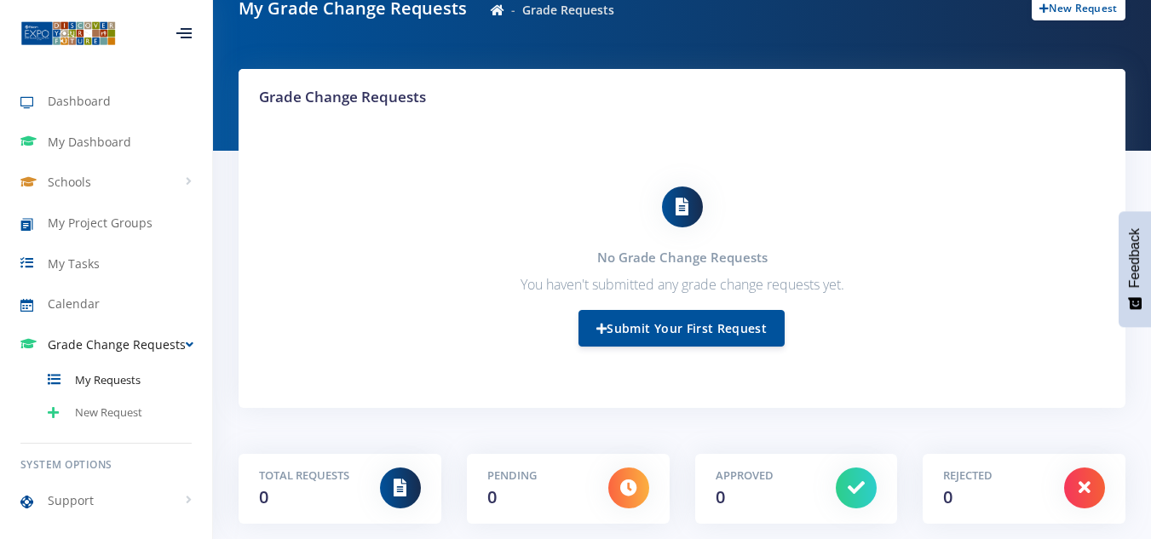
scroll to position [219, 0]
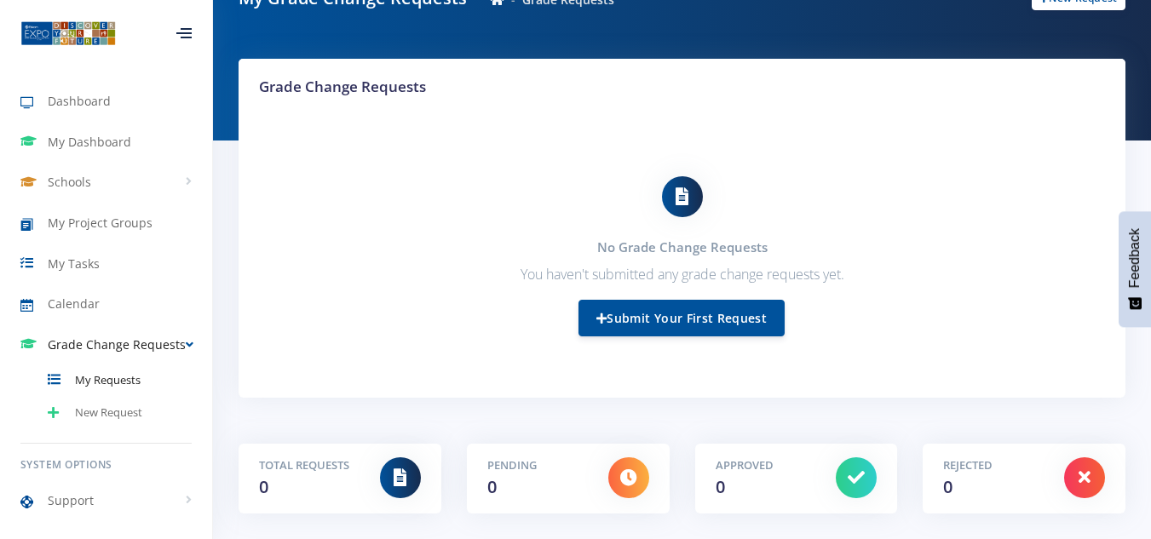
click at [1083, 468] on div at bounding box center [1084, 478] width 41 height 41
click at [59, 261] on span "My Tasks" at bounding box center [74, 264] width 52 height 18
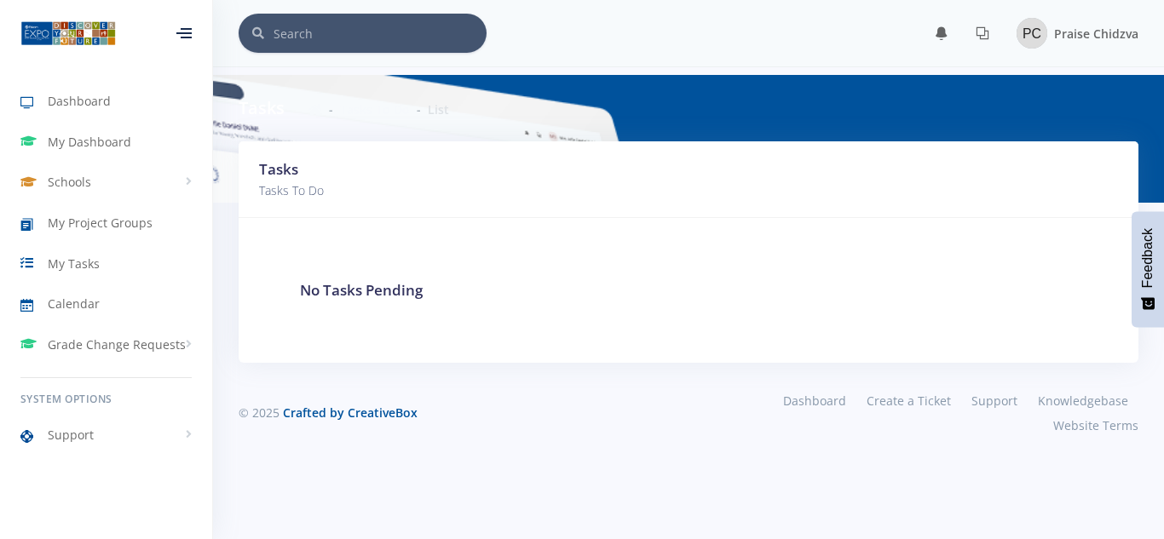
scroll to position [13, 13]
click at [89, 105] on span "Dashboard" at bounding box center [79, 101] width 63 height 18
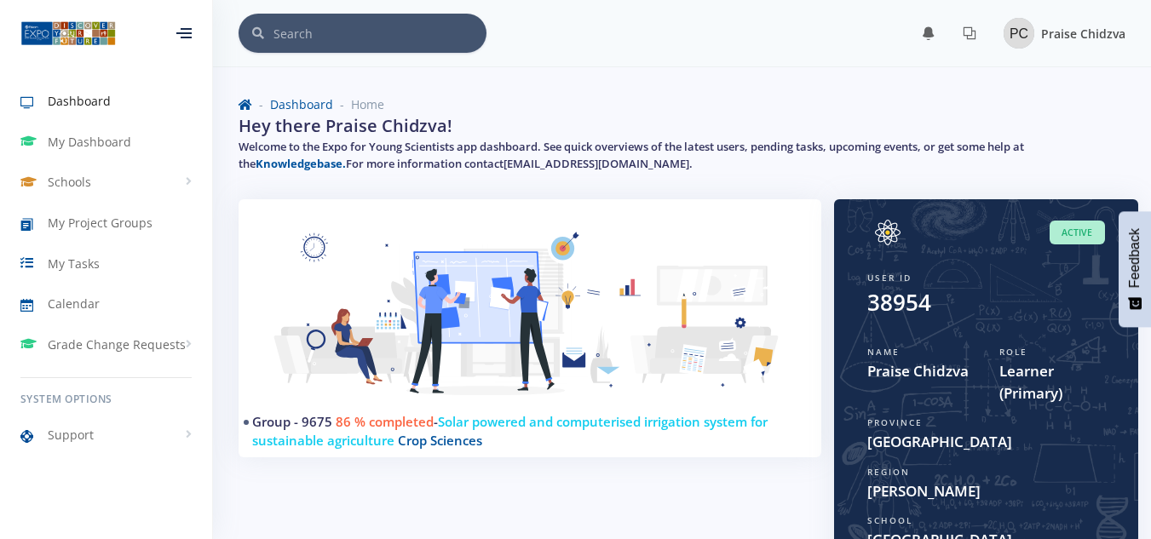
click at [1020, 32] on img at bounding box center [1019, 33] width 31 height 31
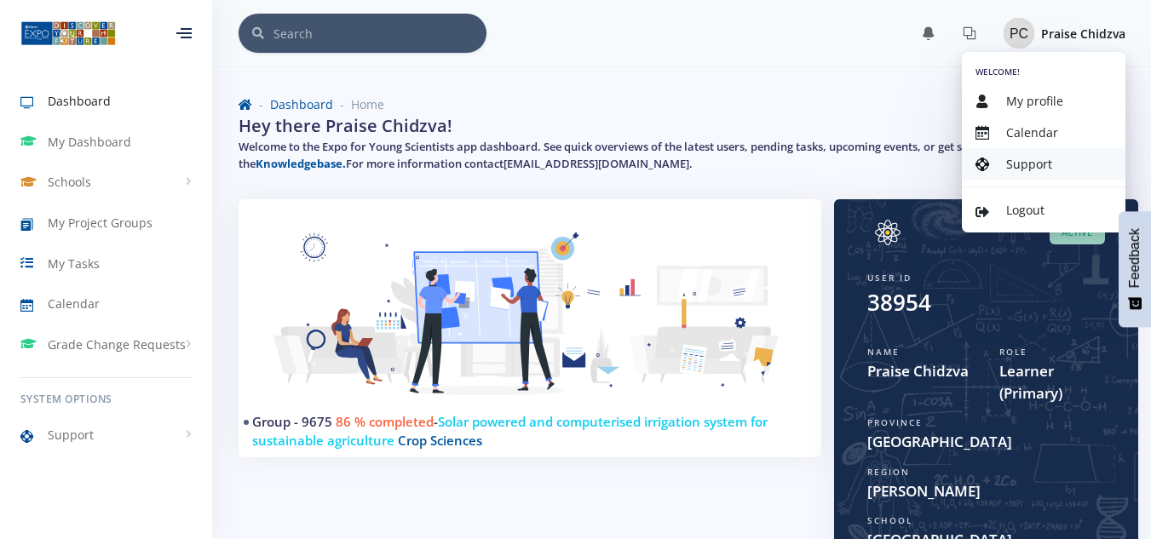
click at [1030, 159] on span "Support" at bounding box center [1030, 164] width 46 height 16
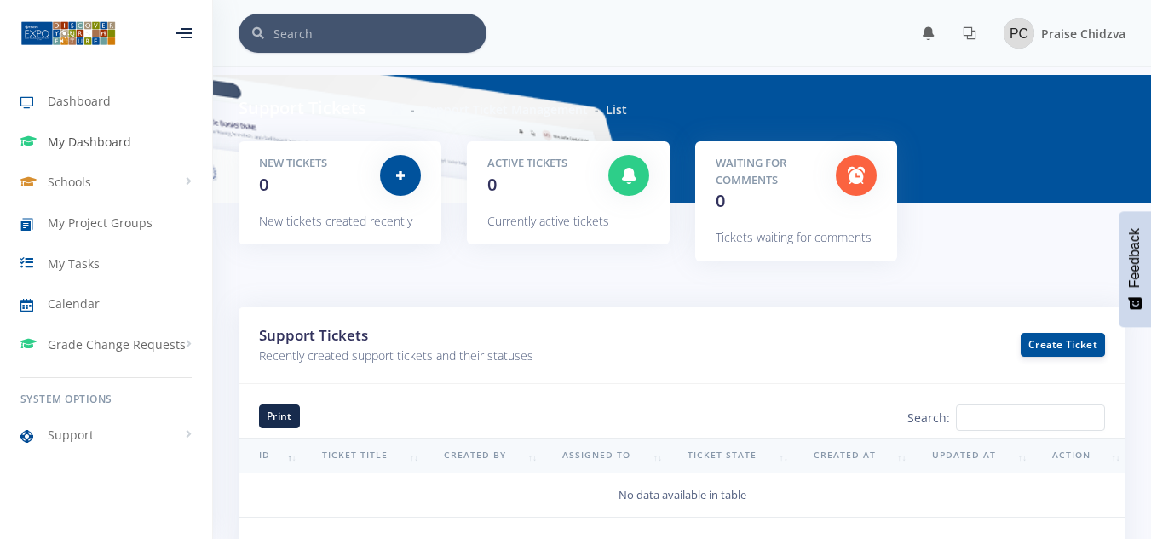
click at [95, 148] on span "My Dashboard" at bounding box center [90, 142] width 84 height 18
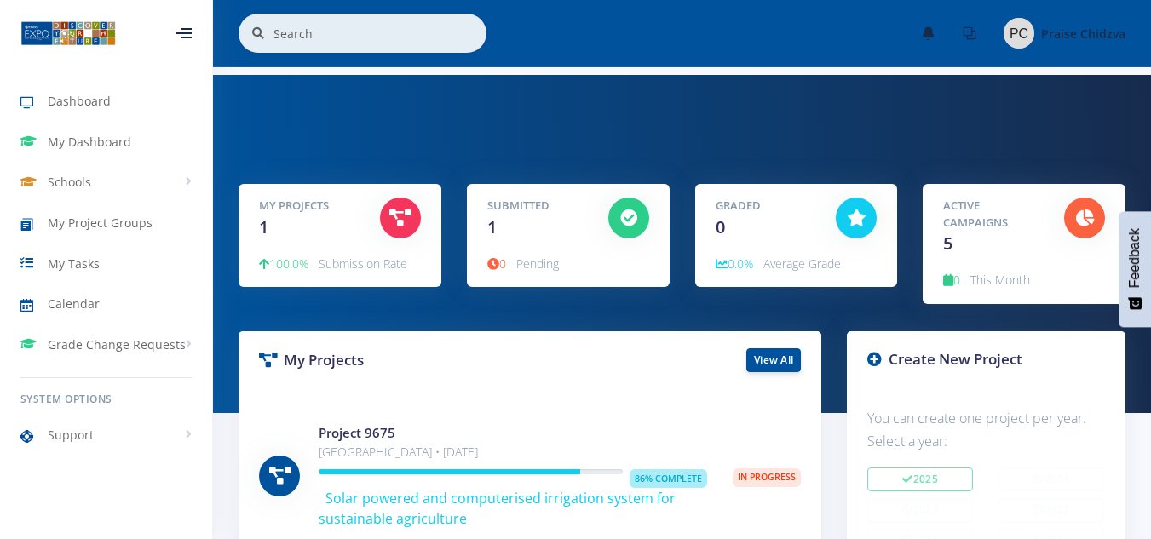
scroll to position [13, 13]
click at [262, 228] on span "1" at bounding box center [263, 227] width 9 height 23
click at [407, 217] on icon at bounding box center [399, 218] width 21 height 17
click at [634, 221] on icon at bounding box center [628, 218] width 17 height 17
click at [861, 218] on icon at bounding box center [857, 218] width 20 height 17
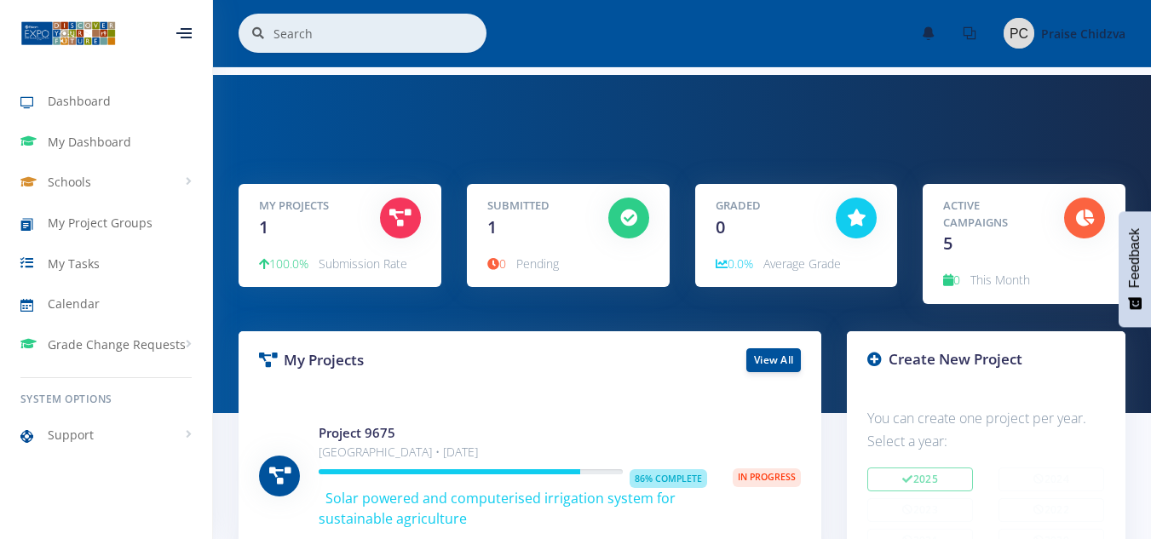
click at [1087, 216] on icon at bounding box center [1085, 218] width 18 height 17
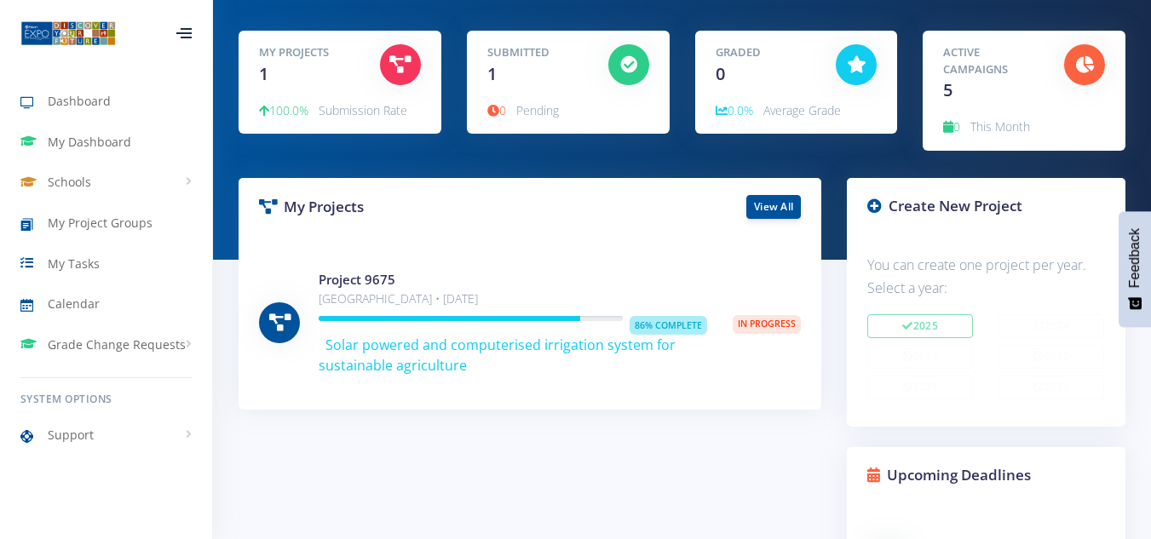
scroll to position [168, 0]
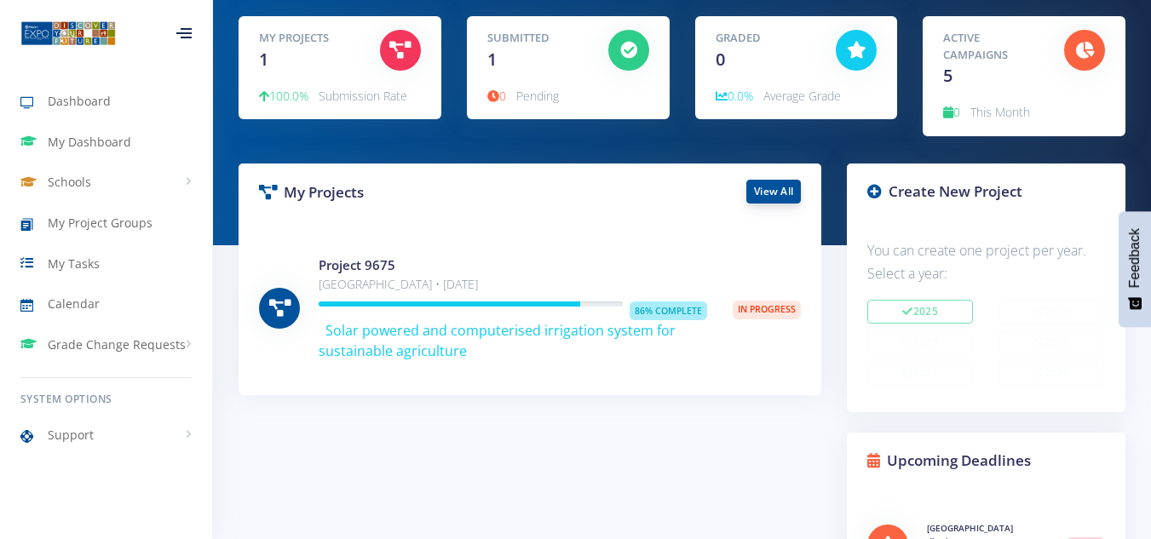
click at [781, 191] on link "View All" at bounding box center [774, 192] width 55 height 24
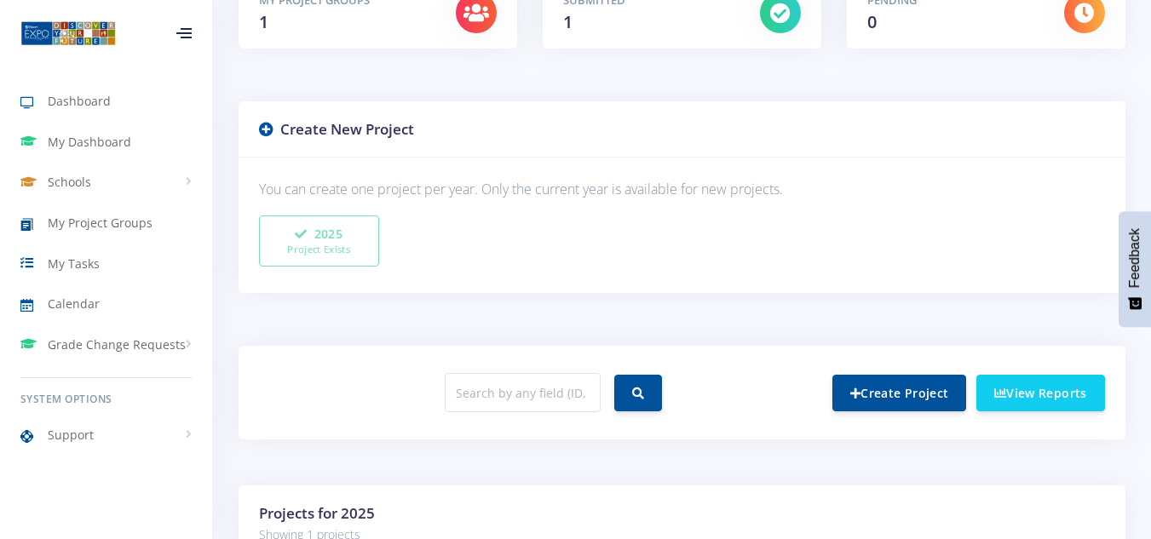
scroll to position [362, 0]
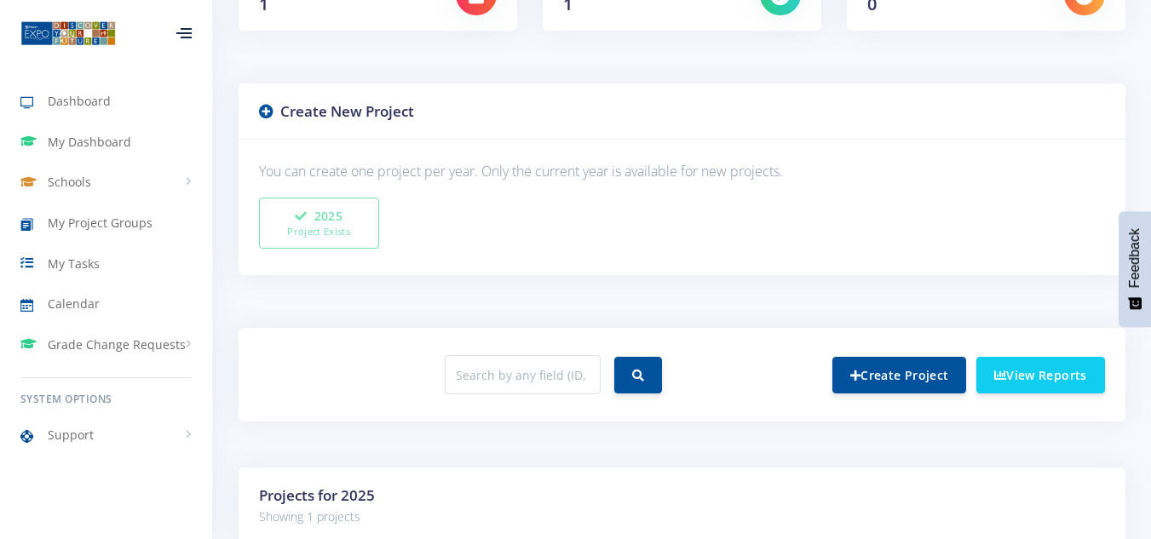
click at [267, 112] on icon at bounding box center [266, 111] width 14 height 14
click at [886, 377] on link "Create Project" at bounding box center [900, 374] width 134 height 37
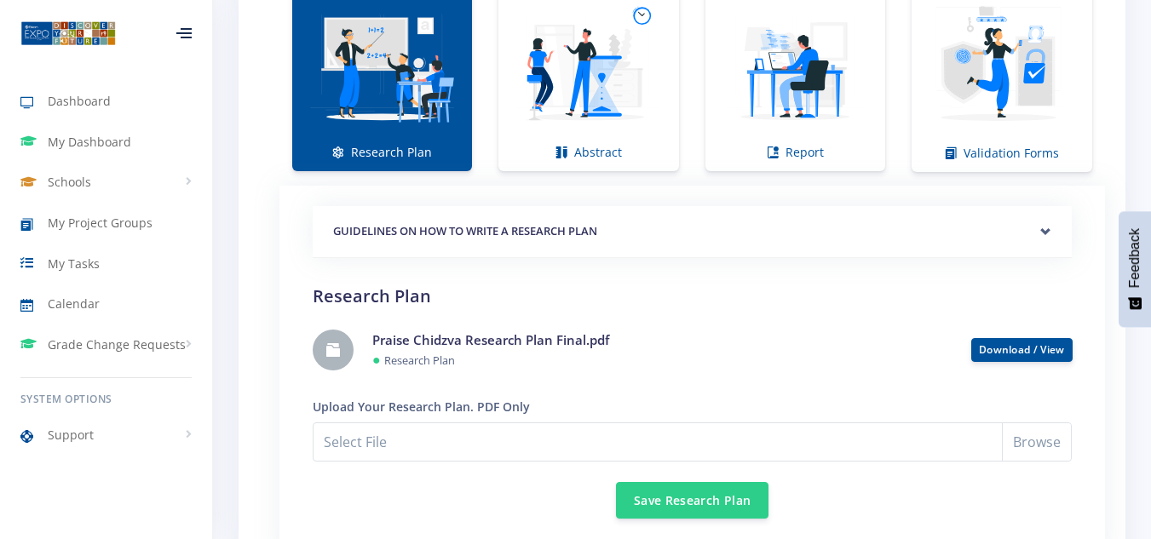
scroll to position [1364, 0]
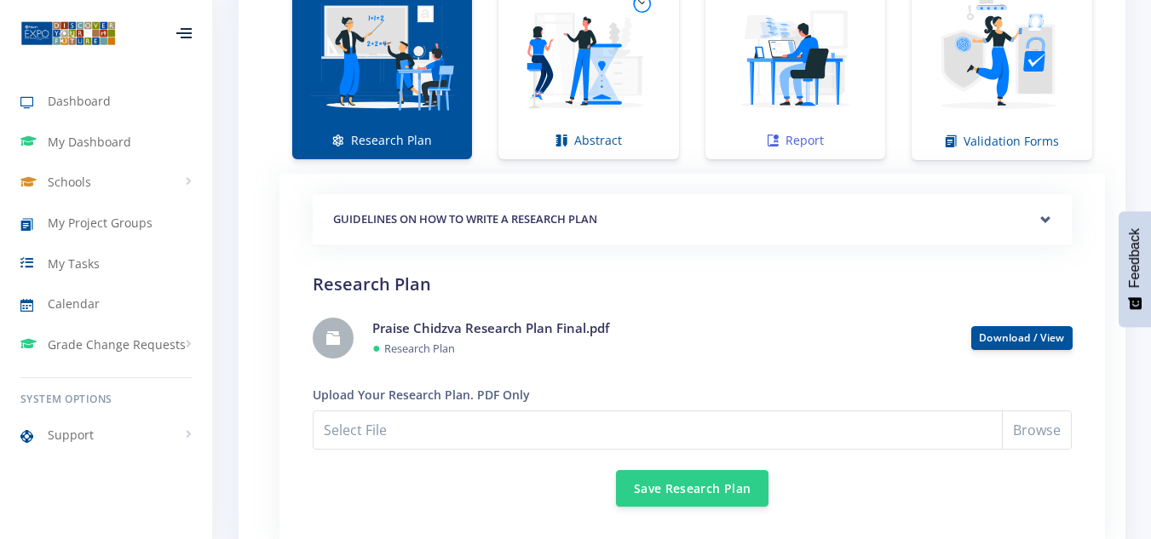
click at [776, 132] on link "Report" at bounding box center [796, 63] width 180 height 191
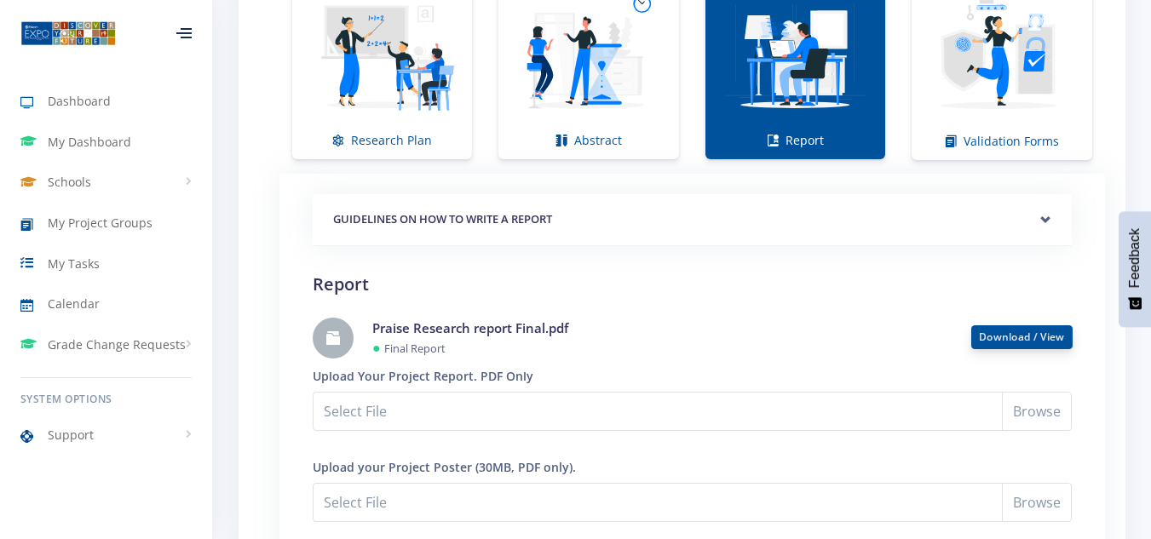
click at [1040, 341] on link "Download / View" at bounding box center [1022, 337] width 86 height 14
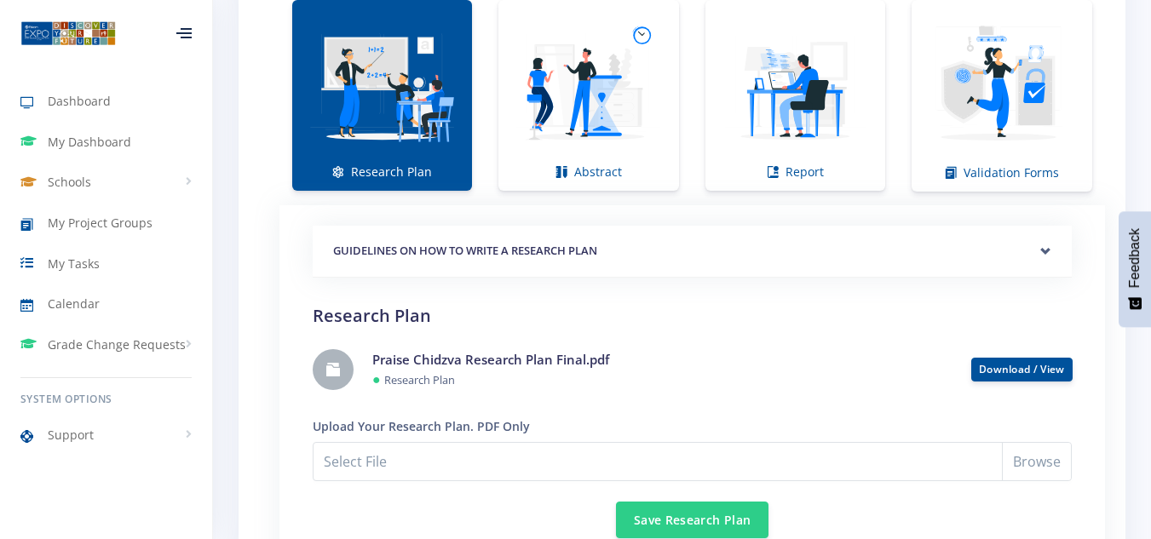
scroll to position [1329, 0]
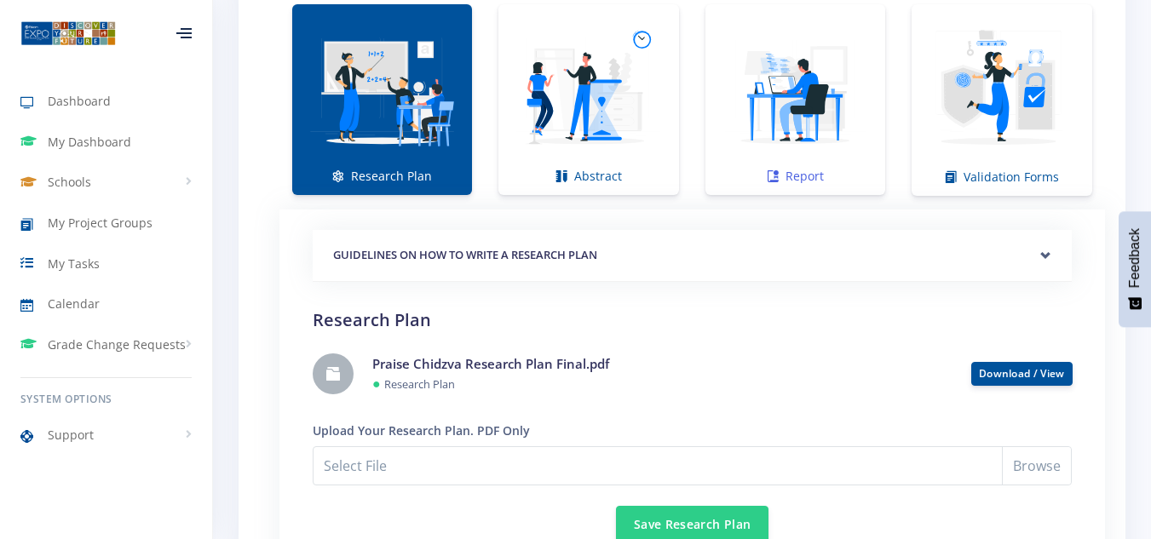
click at [764, 155] on img at bounding box center [795, 90] width 153 height 153
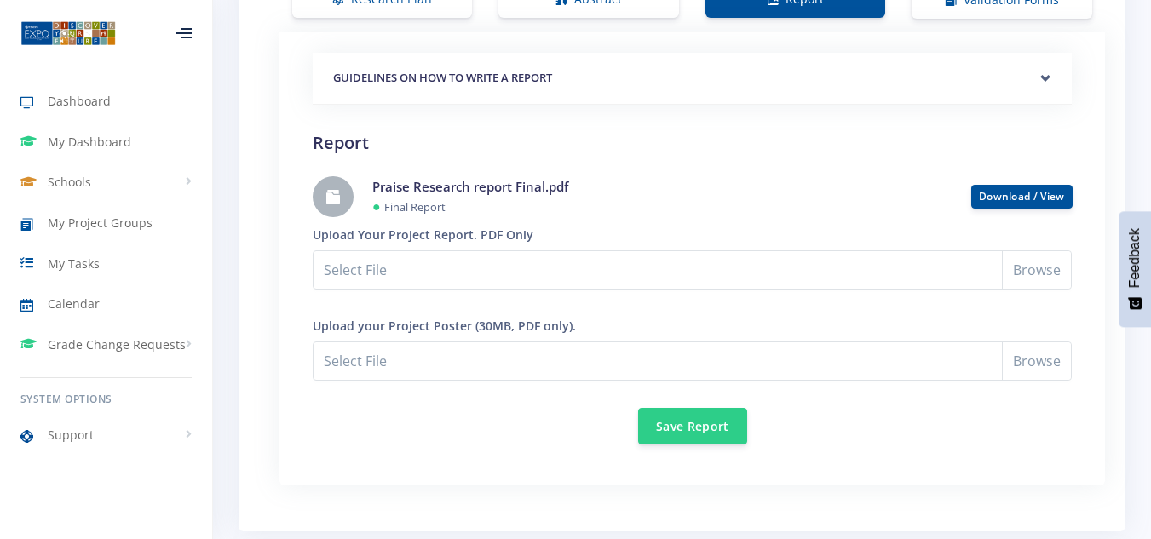
scroll to position [1514, 0]
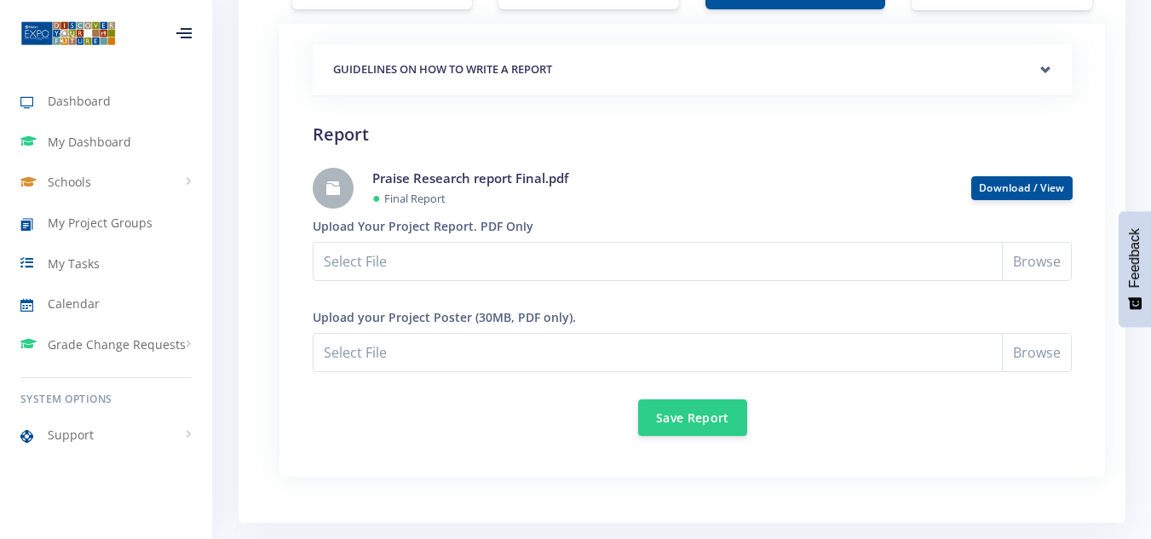
drag, startPoint x: 391, startPoint y: 200, endPoint x: 389, endPoint y: 180, distance: 20.5
click at [389, 180] on h4 "Praise Research report Final.pdf" at bounding box center [659, 179] width 574 height 20
drag, startPoint x: 389, startPoint y: 180, endPoint x: 806, endPoint y: 202, distance: 417.3
click at [806, 202] on div "Praise Research report Final.pdf ● Final Report" at bounding box center [659, 189] width 599 height 40
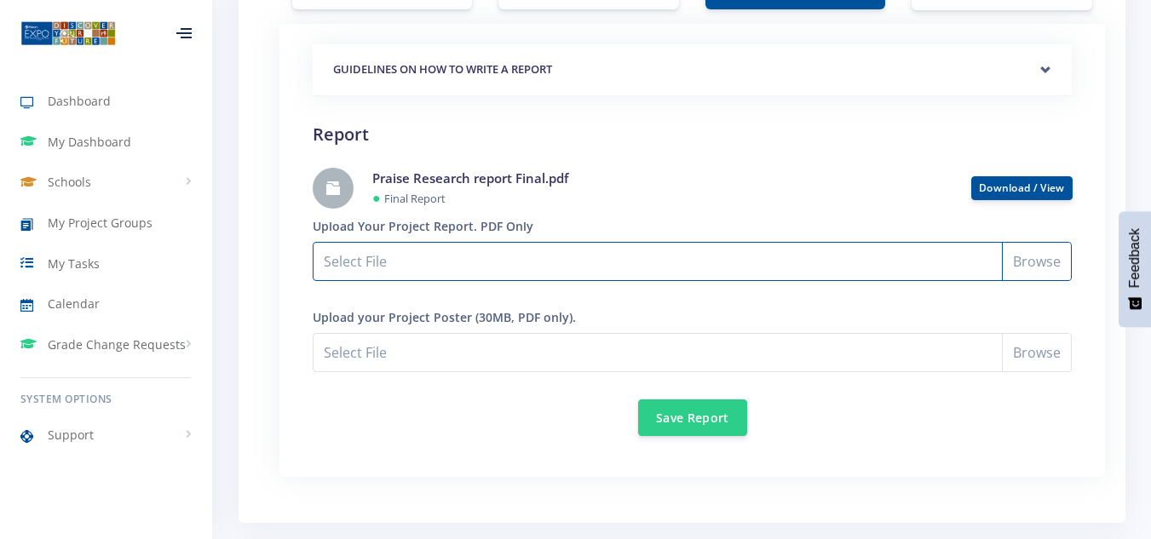
click at [424, 267] on input "Select File" at bounding box center [692, 261] width 759 height 39
type input "C:\fakepath\Praise Chidzva Research report Final.pdf"
click at [1038, 258] on input "Praise Chidzva Research report Final.pdf" at bounding box center [692, 261] width 759 height 39
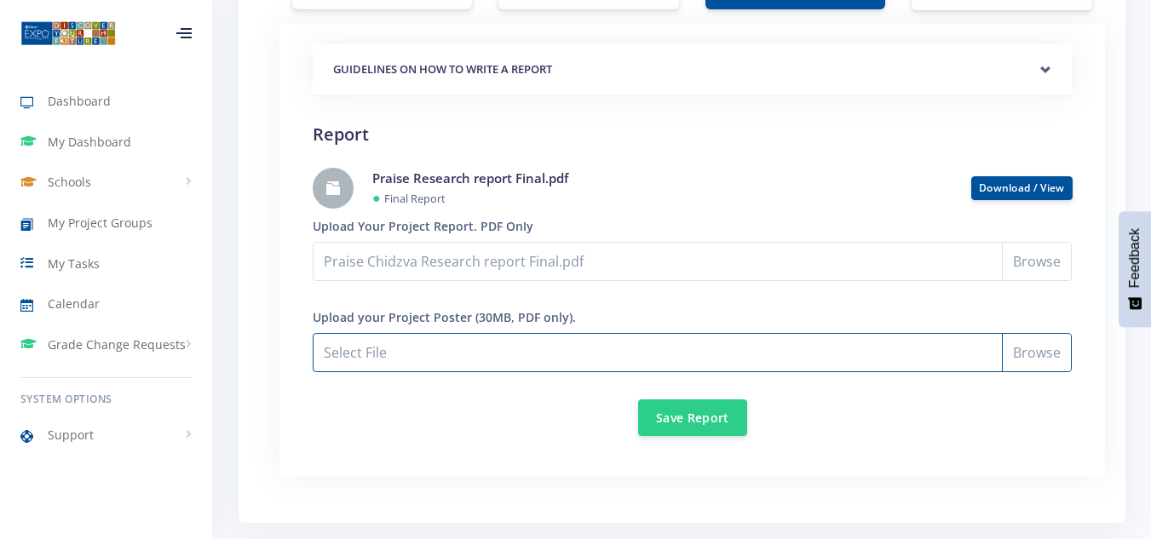
click at [1062, 355] on input "Praise Chidzva Research report Final.pdf" at bounding box center [692, 352] width 759 height 39
type input "C:\fakepath\Praise Chidzva Poster Final.pdf"
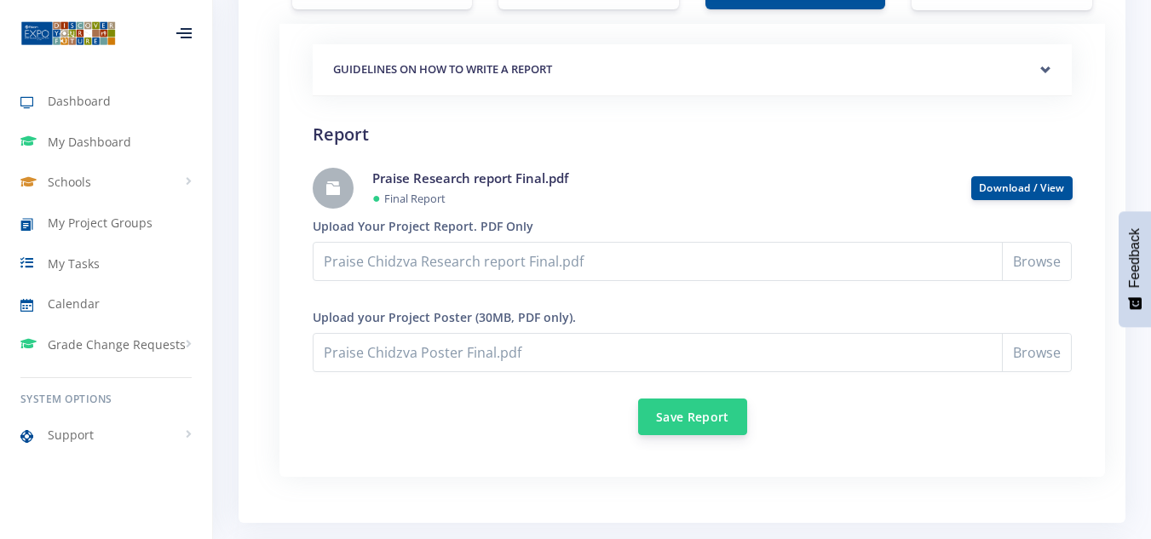
click at [697, 416] on button "Save Report" at bounding box center [692, 417] width 109 height 37
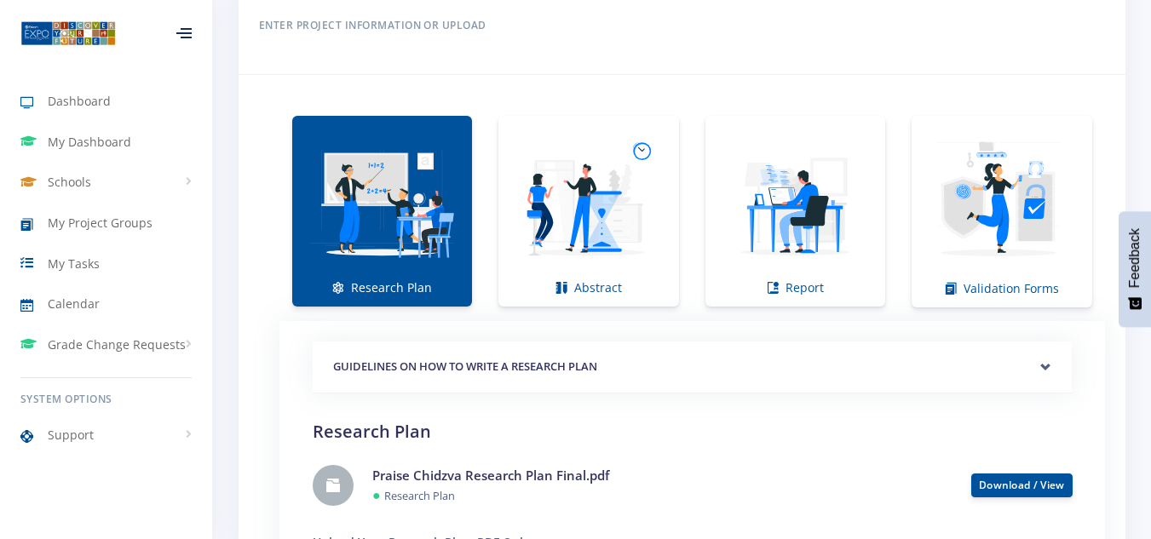
scroll to position [1225, 0]
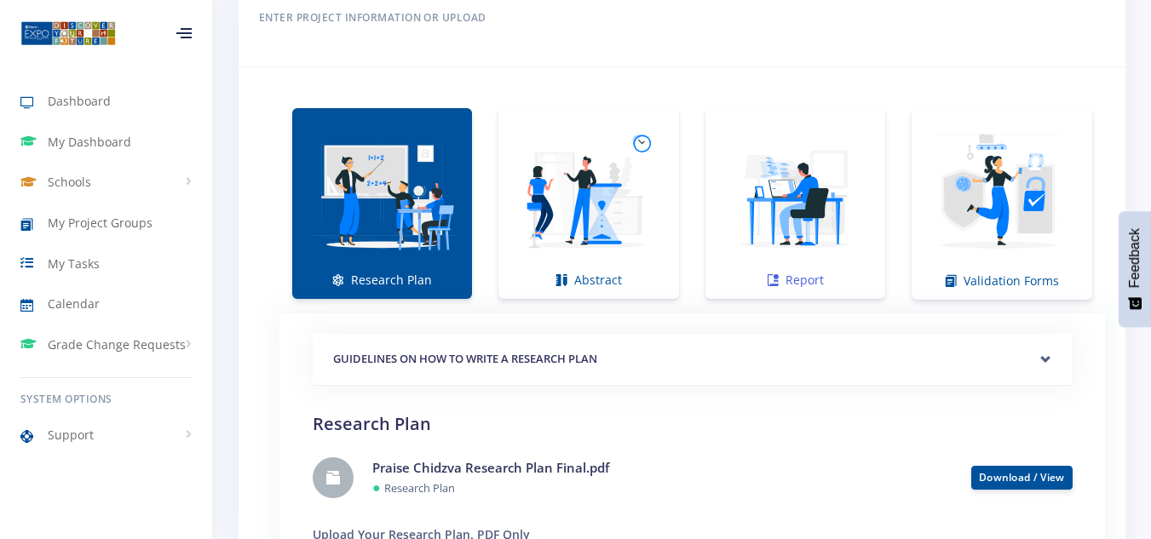
click at [803, 205] on img at bounding box center [795, 194] width 153 height 153
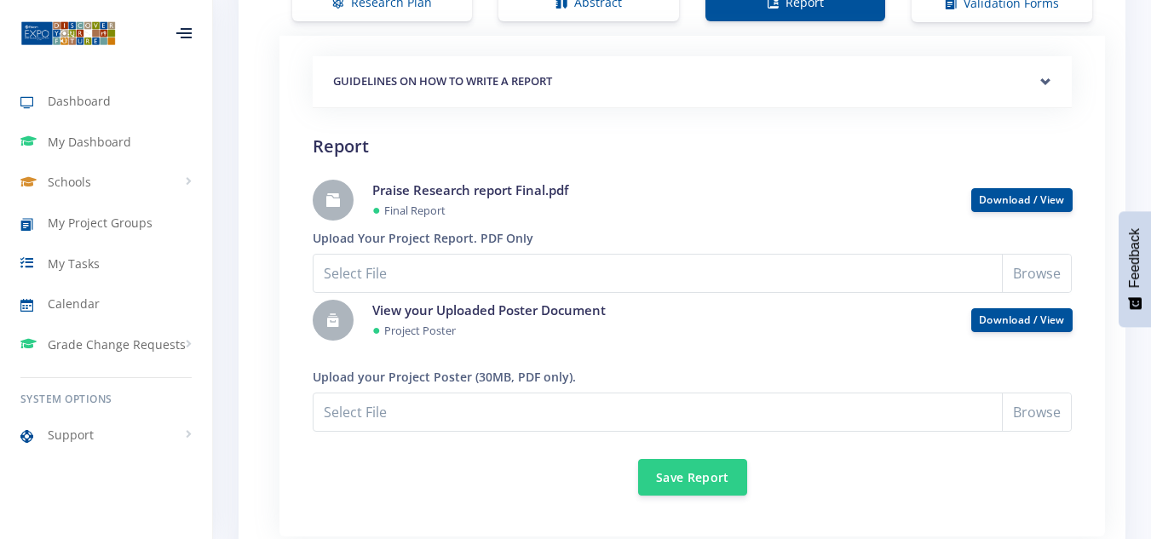
scroll to position [1507, 0]
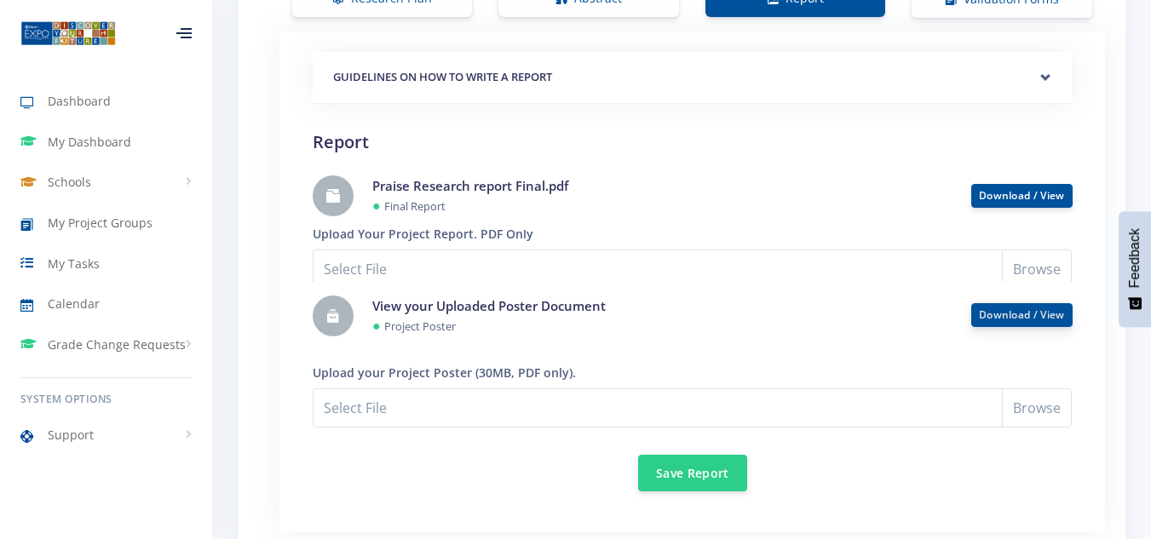
click at [999, 317] on link "Download / View" at bounding box center [1022, 315] width 86 height 14
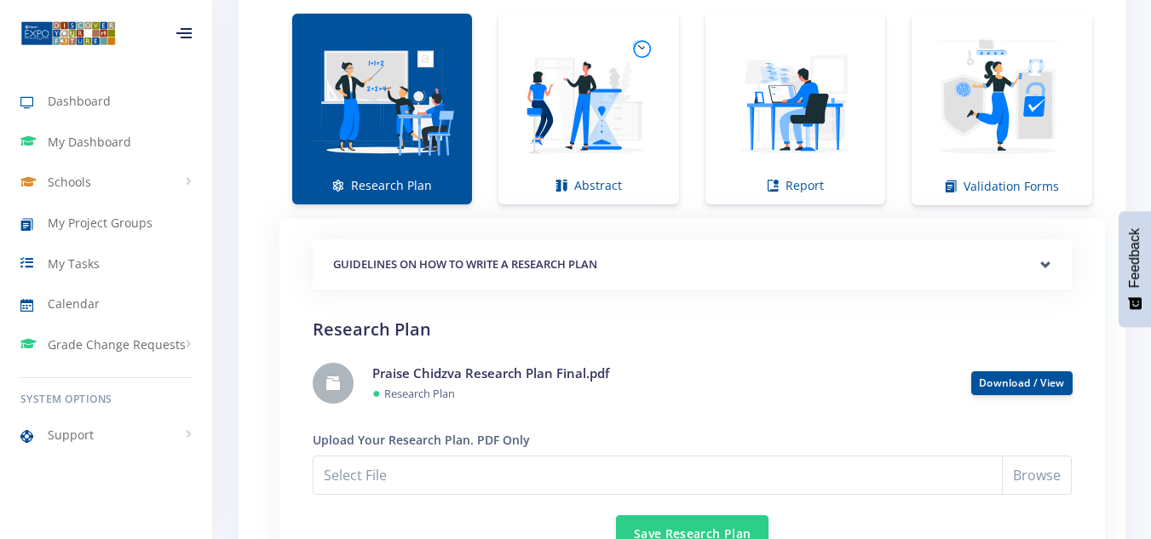
scroll to position [1303, 0]
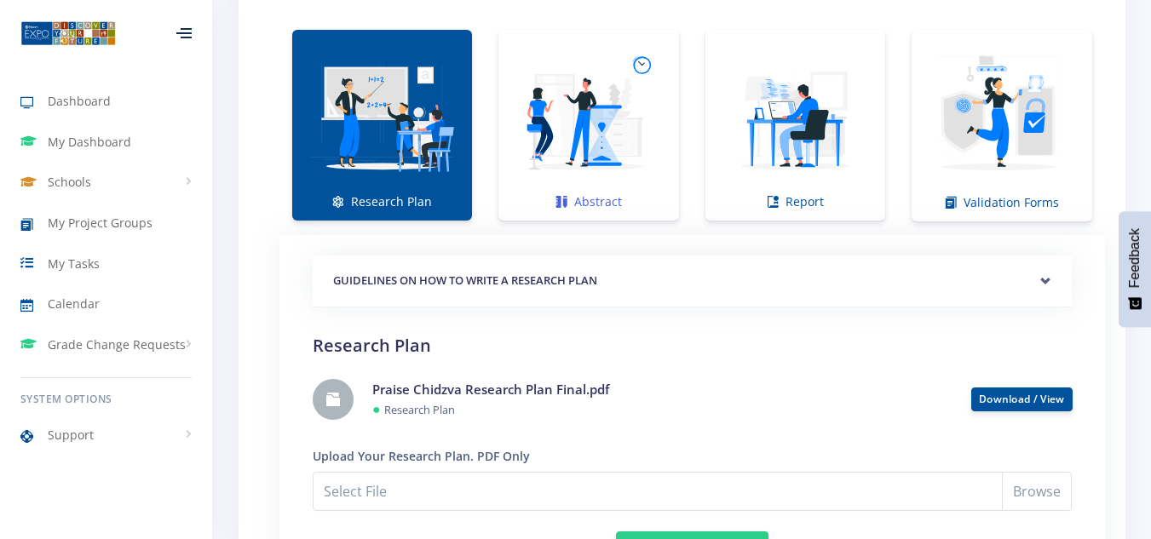
click at [629, 164] on img at bounding box center [588, 116] width 153 height 153
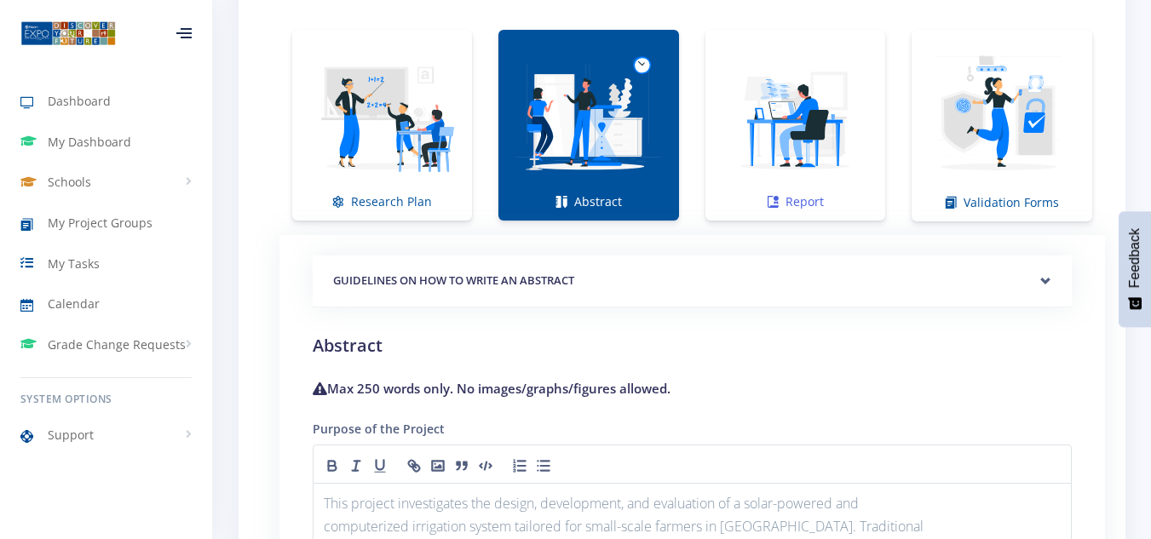
click at [843, 158] on img at bounding box center [795, 116] width 153 height 153
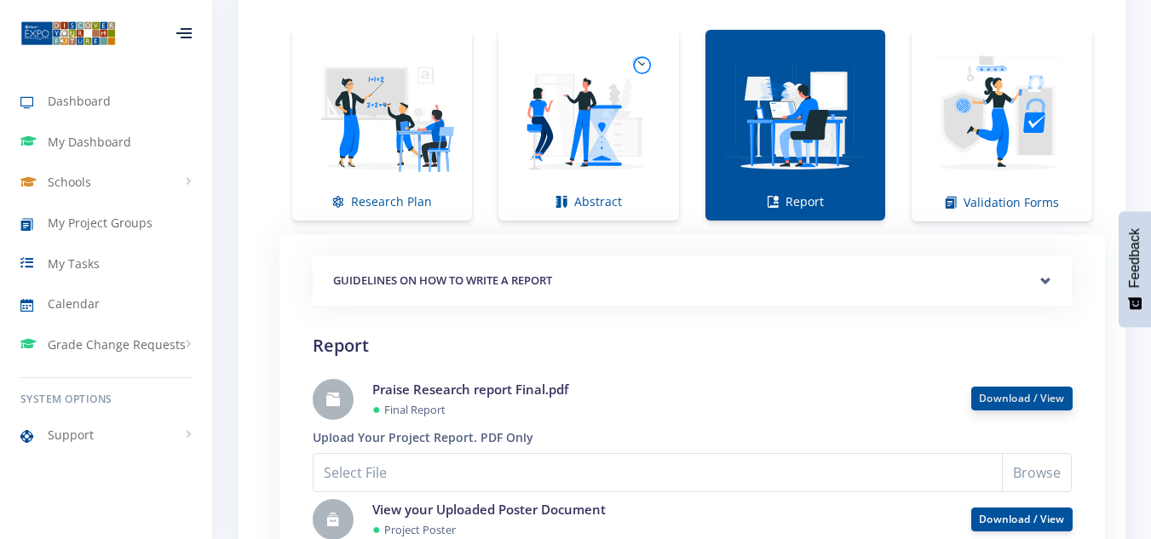
click at [1012, 395] on link "Download / View" at bounding box center [1022, 398] width 86 height 14
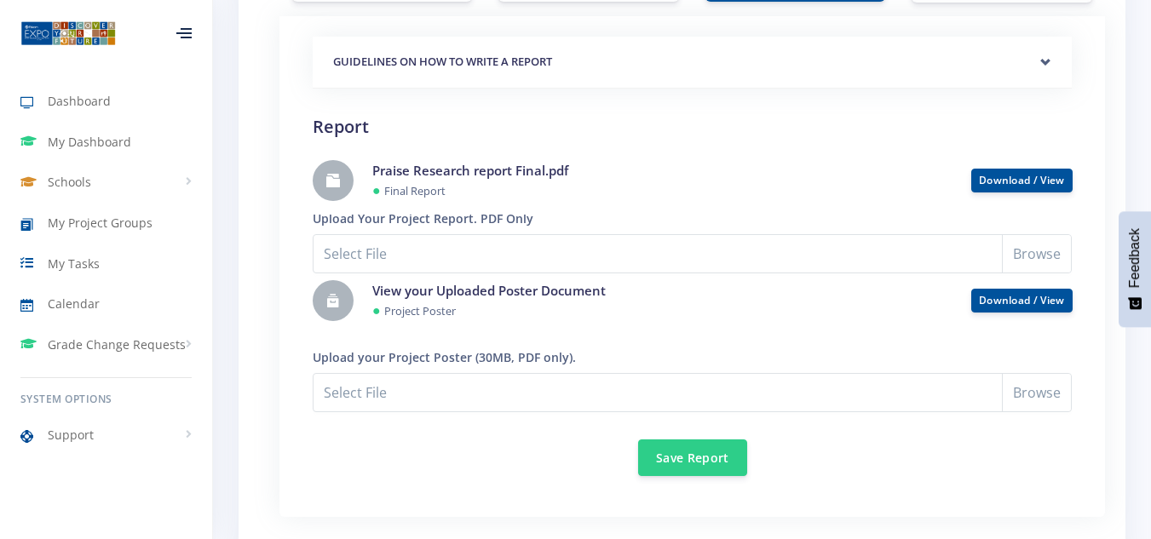
scroll to position [1526, 0]
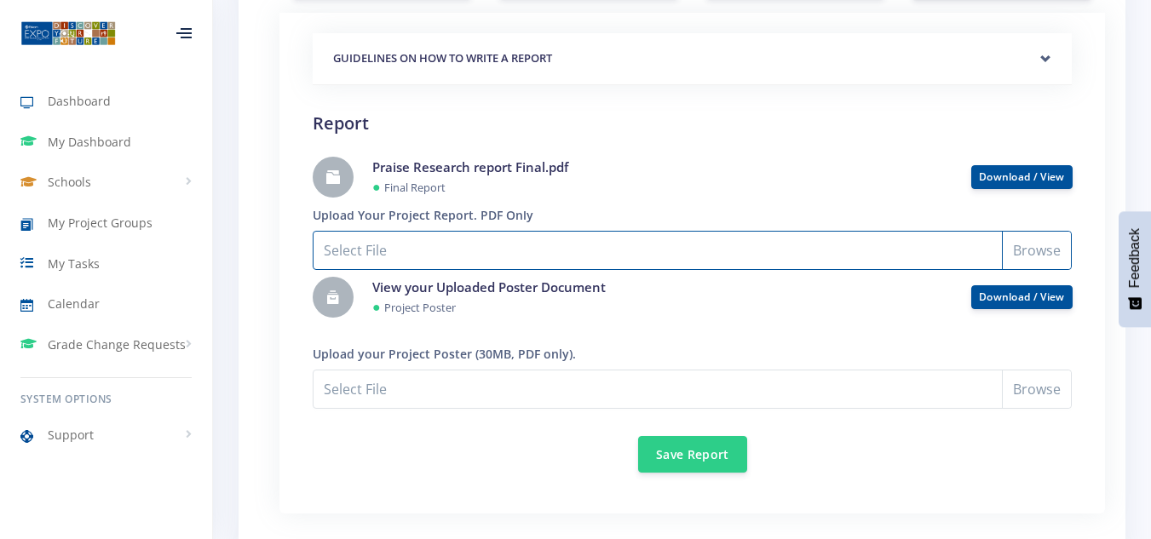
click at [1022, 256] on input "Select File" at bounding box center [692, 250] width 759 height 39
type input "C:\fakepath\Praise Chidzva Research report Final.pdf"
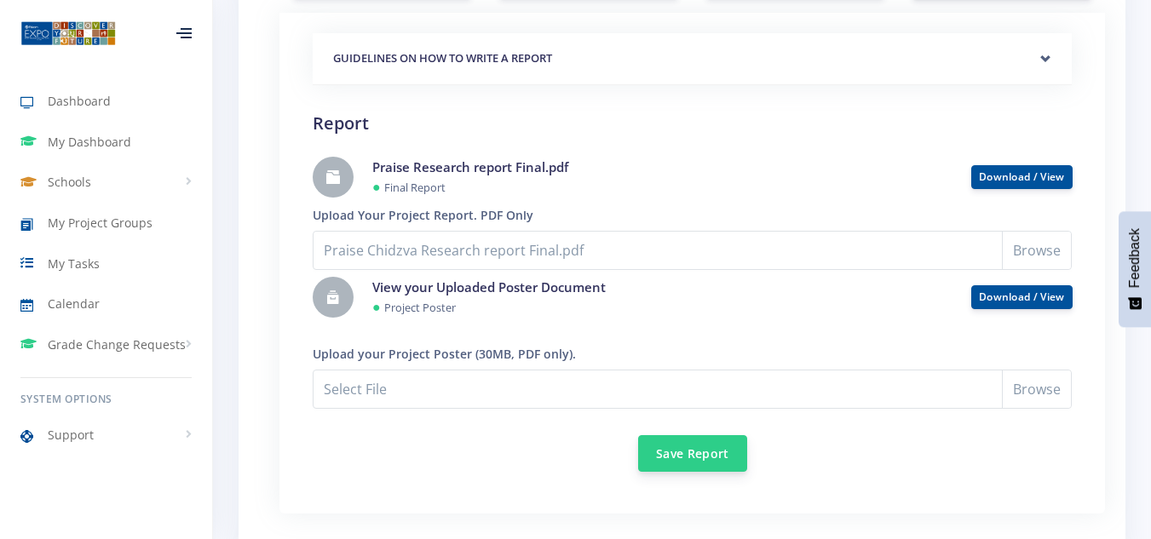
click at [728, 451] on button "Save Report" at bounding box center [692, 453] width 109 height 37
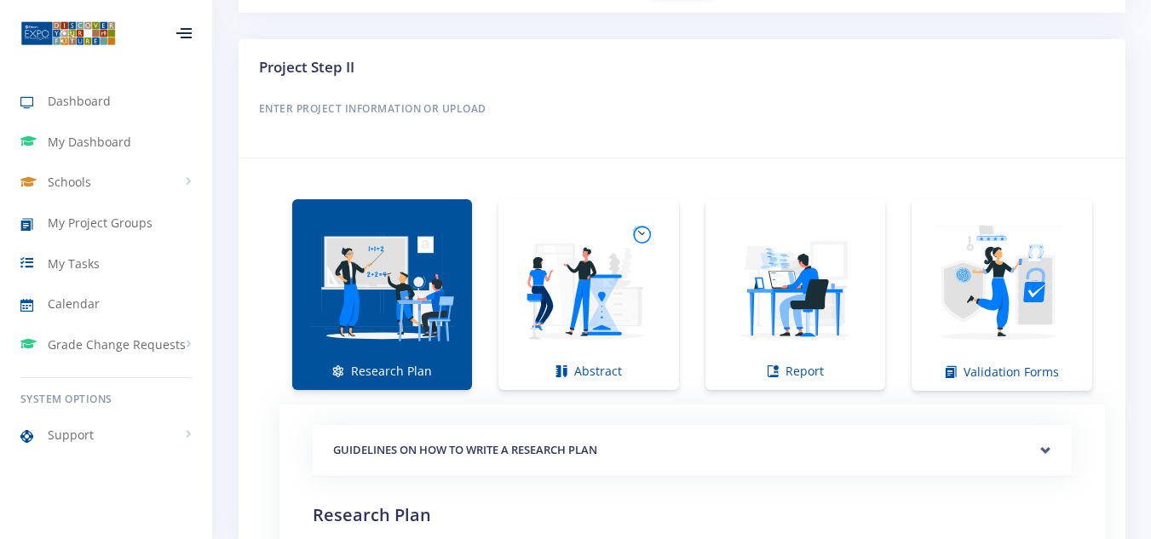
scroll to position [1251, 0]
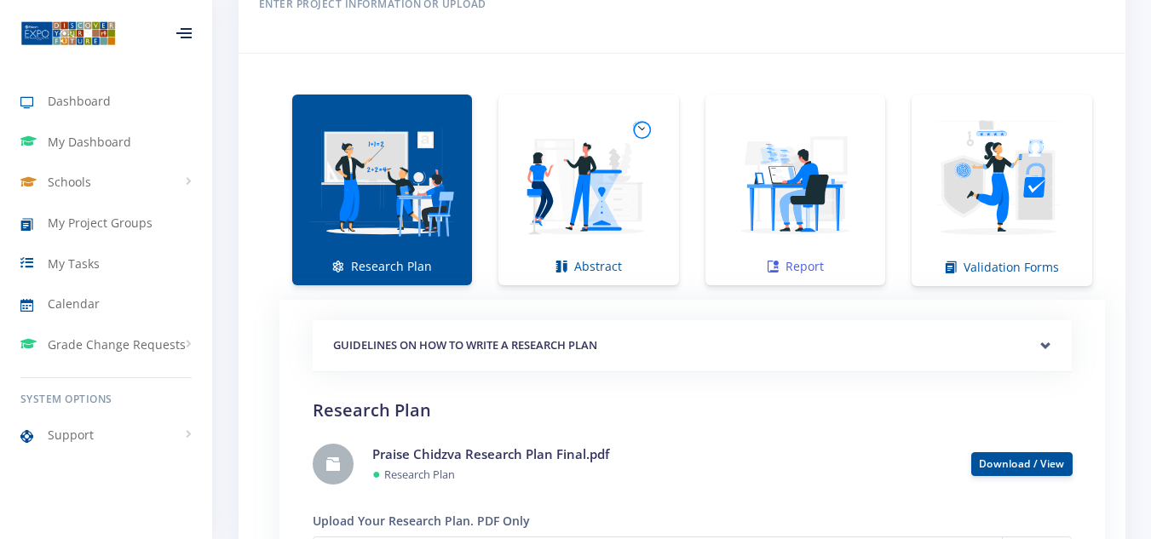
click at [782, 208] on img at bounding box center [795, 181] width 153 height 153
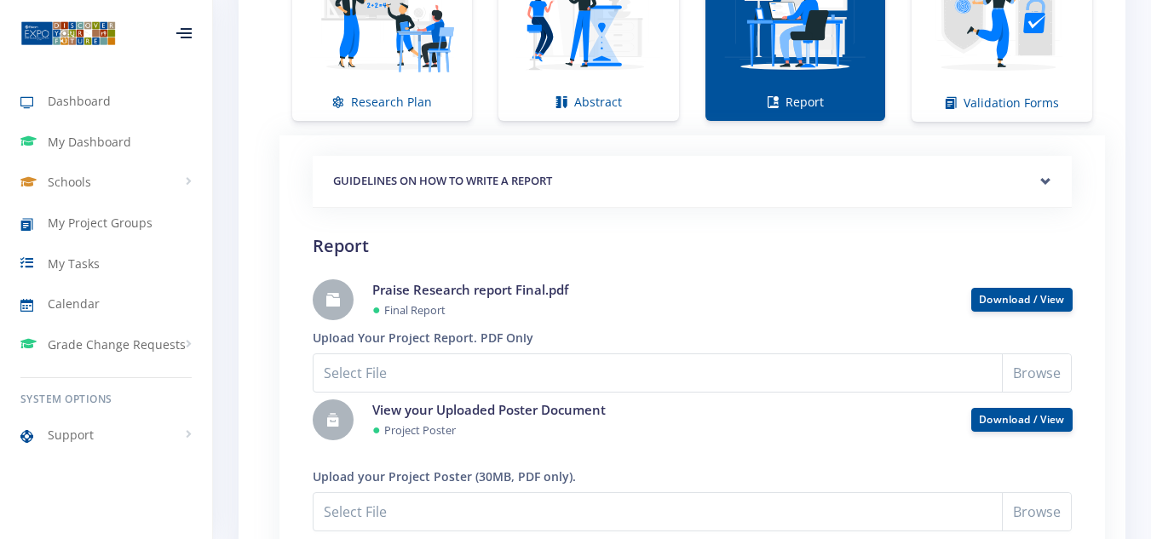
scroll to position [1306, 0]
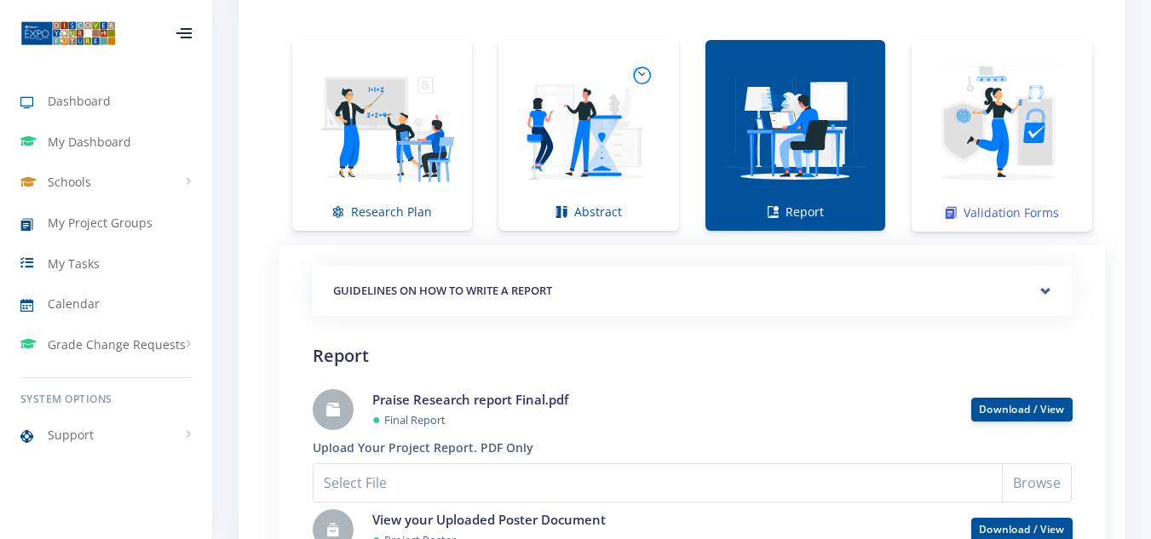
click at [1046, 176] on img at bounding box center [1002, 126] width 153 height 153
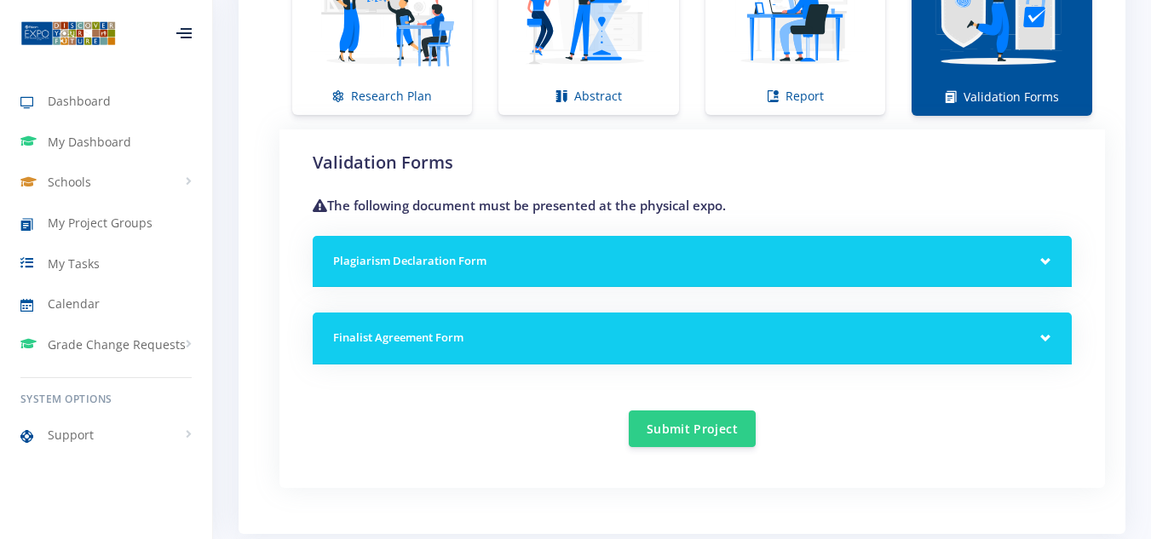
scroll to position [1445, 0]
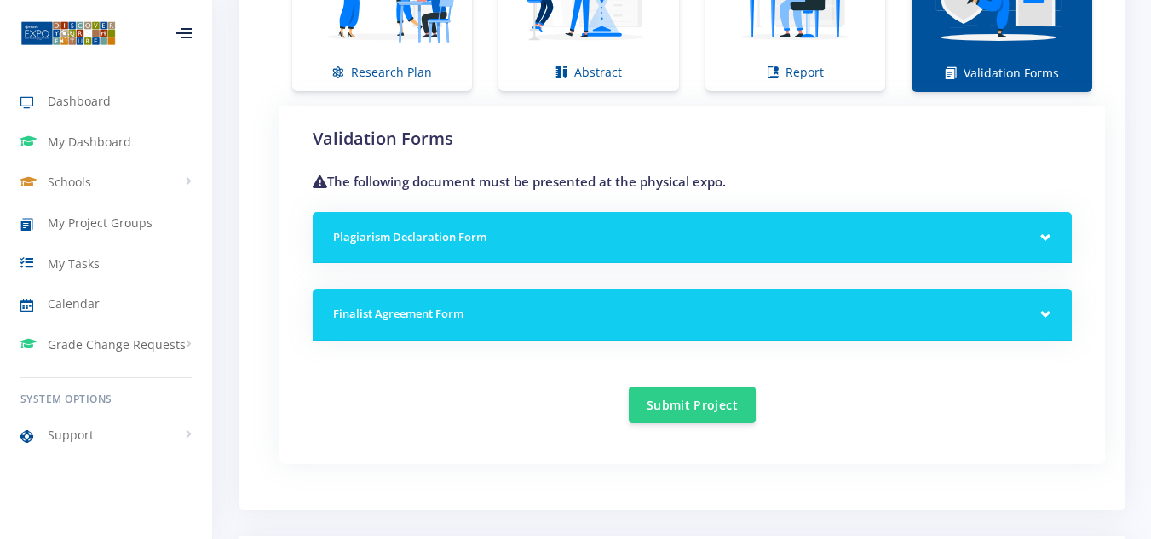
click at [1031, 252] on div "Plagiarism Declaration Form" at bounding box center [692, 238] width 759 height 52
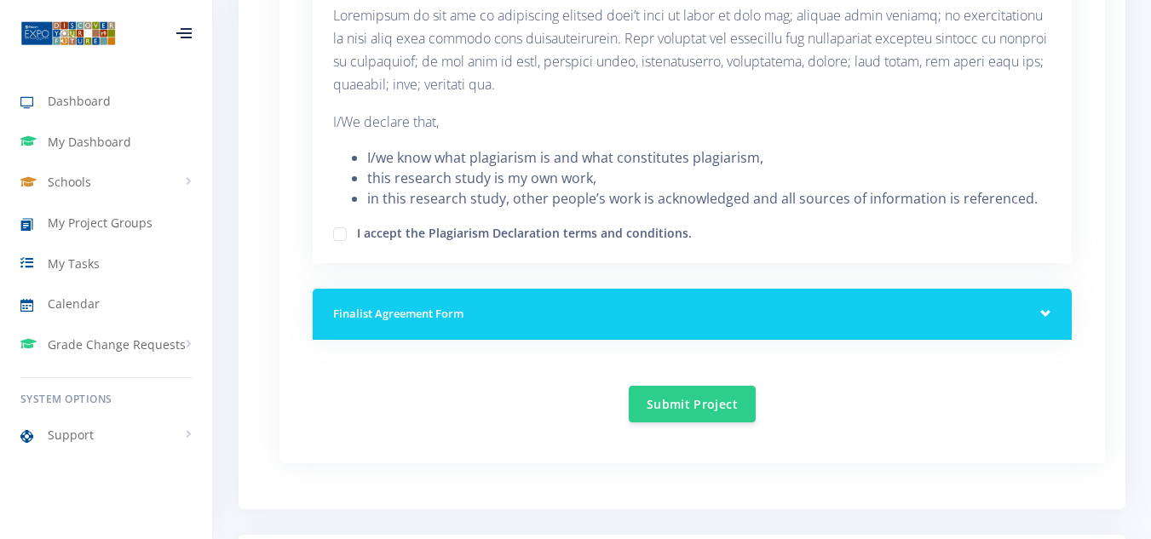
scroll to position [1760, 0]
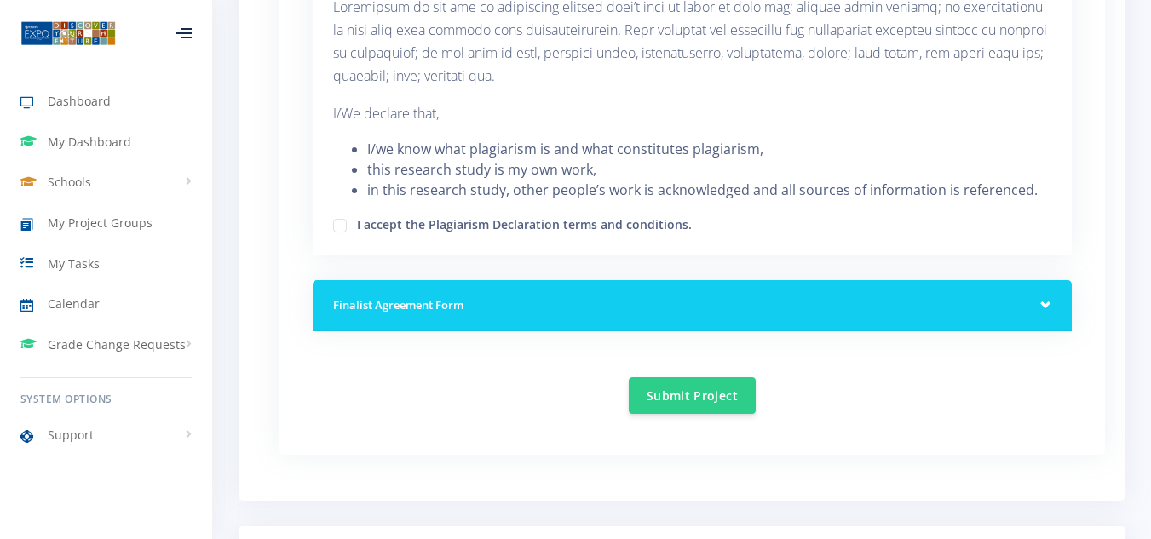
click at [357, 228] on label "I accept the Plagiarism Declaration terms and conditions." at bounding box center [524, 223] width 335 height 14
click at [357, 225] on input "I accept the Plagiarism Declaration terms and conditions." at bounding box center [362, 219] width 11 height 11
checkbox input "true"
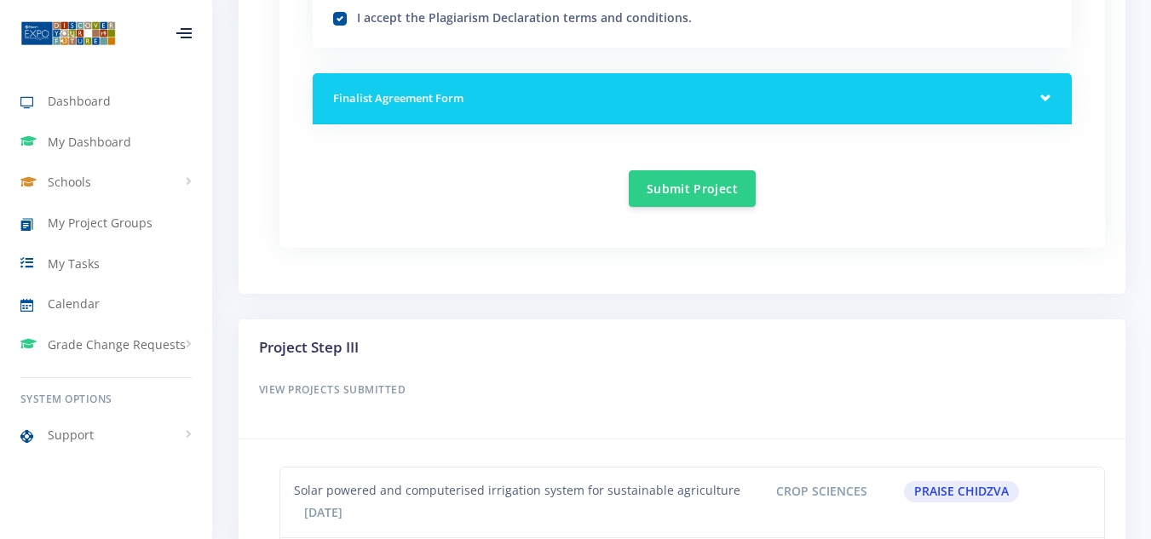
scroll to position [1976, 0]
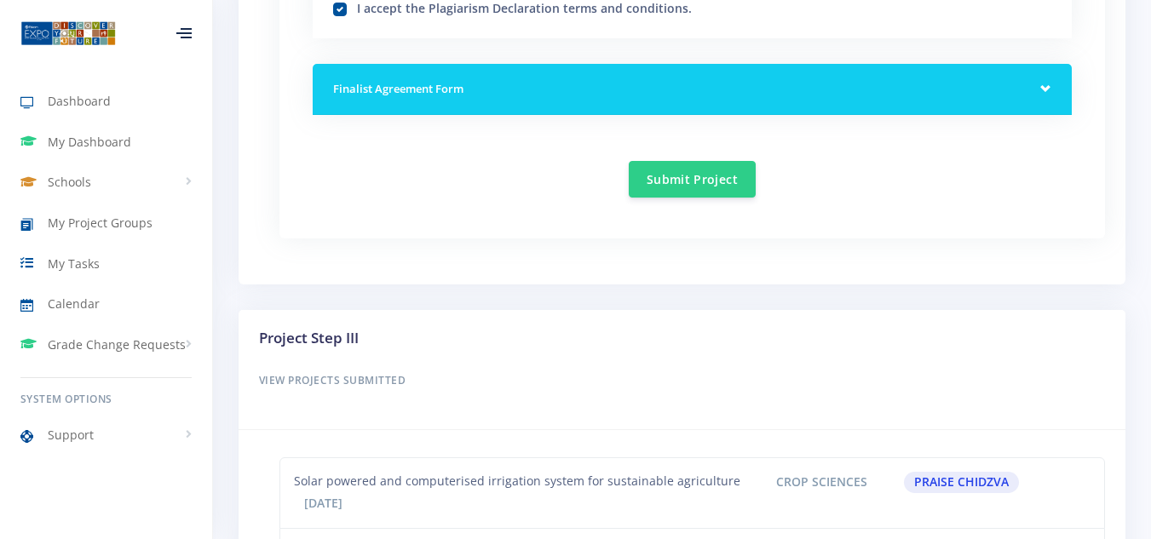
click at [991, 79] on div "Finalist Agreement Form" at bounding box center [692, 90] width 759 height 52
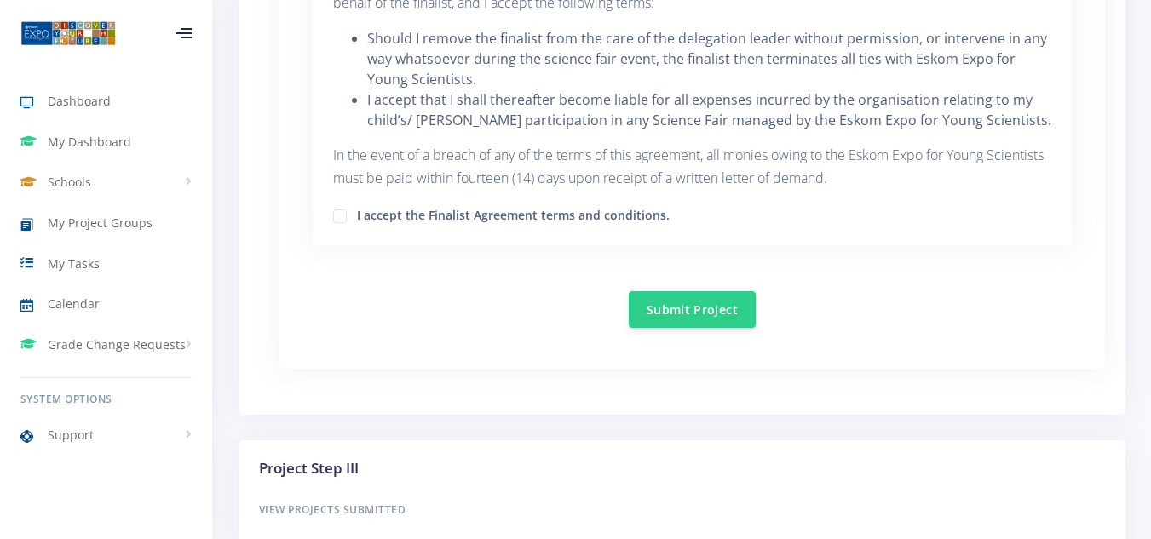
scroll to position [3039, 0]
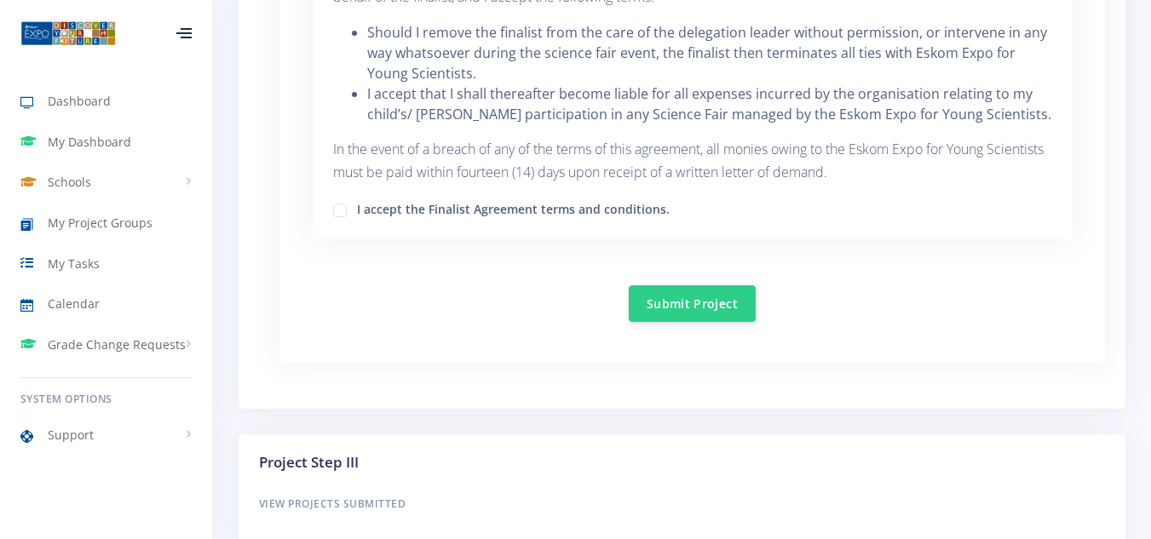
click at [357, 210] on label "I accept the Finalist Agreement terms and conditions." at bounding box center [513, 207] width 313 height 14
click at [357, 210] on input "I accept the Finalist Agreement terms and conditions." at bounding box center [362, 204] width 11 height 11
checkbox input "true"
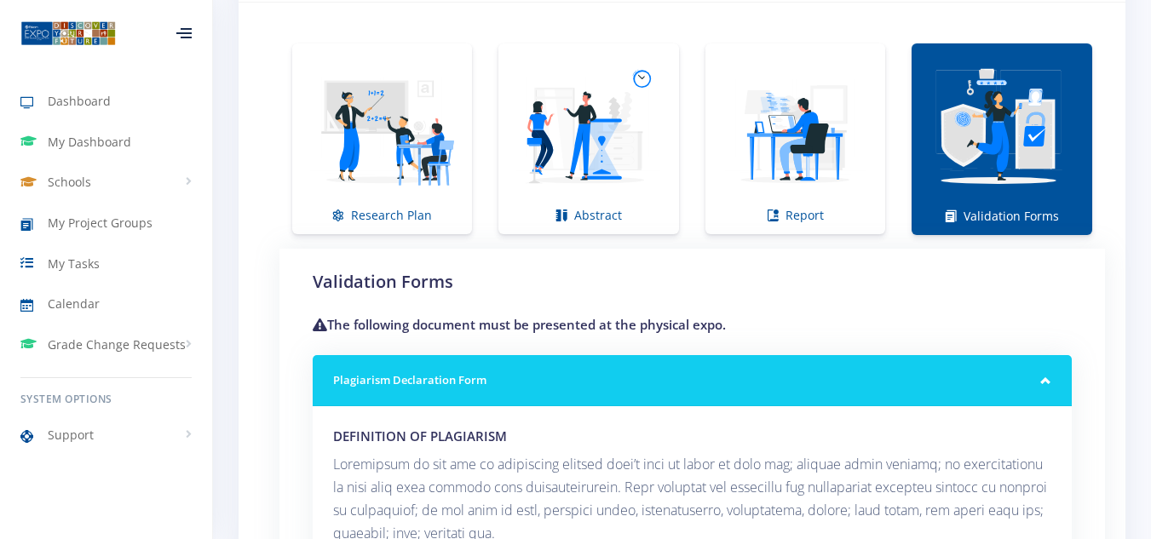
scroll to position [1283, 0]
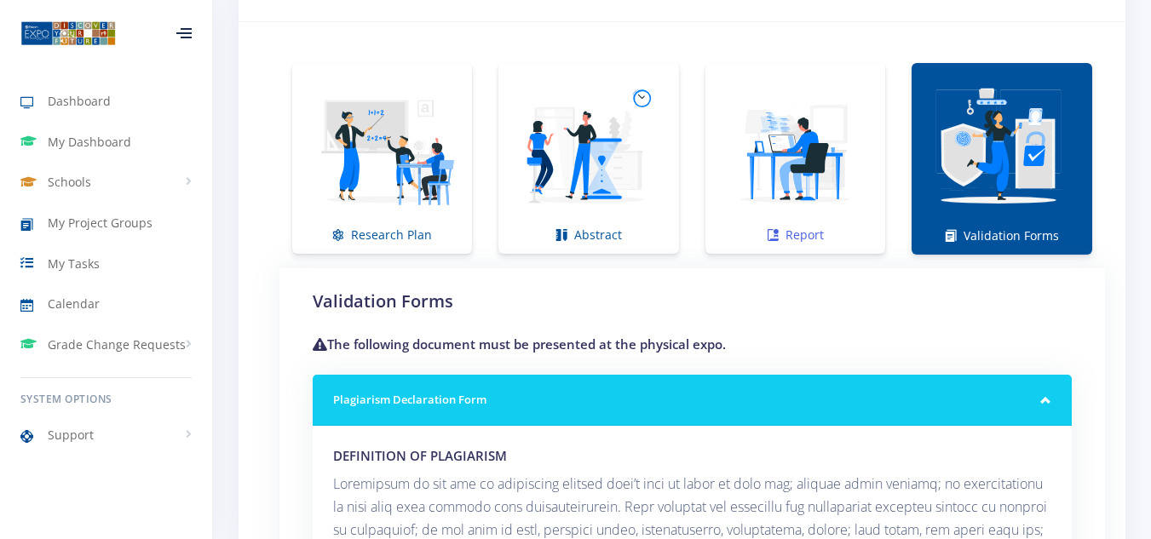
click at [857, 197] on img at bounding box center [795, 149] width 153 height 153
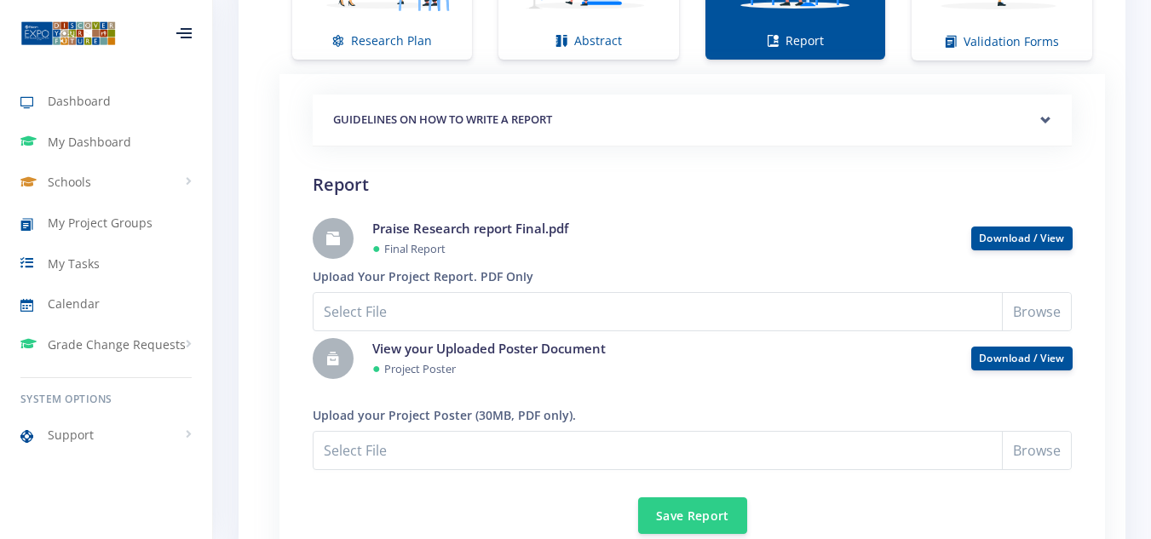
scroll to position [1485, 0]
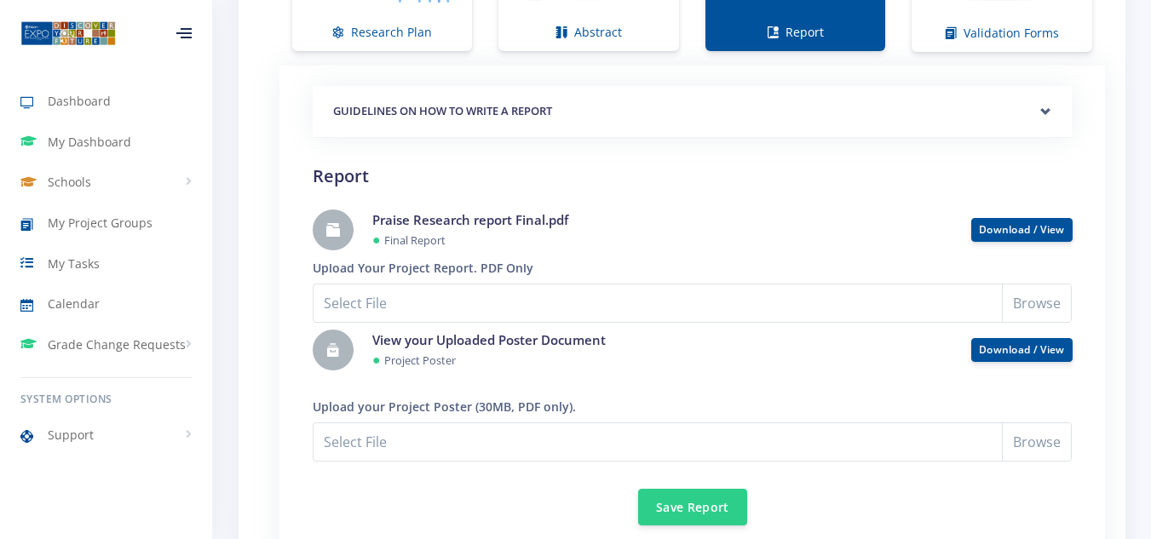
drag, startPoint x: 1024, startPoint y: 233, endPoint x: 683, endPoint y: 230, distance: 340.9
click at [683, 230] on div "Praise Research report Final.pdf ● Final Report" at bounding box center [659, 231] width 599 height 40
click at [63, 436] on span "Support" at bounding box center [71, 435] width 46 height 18
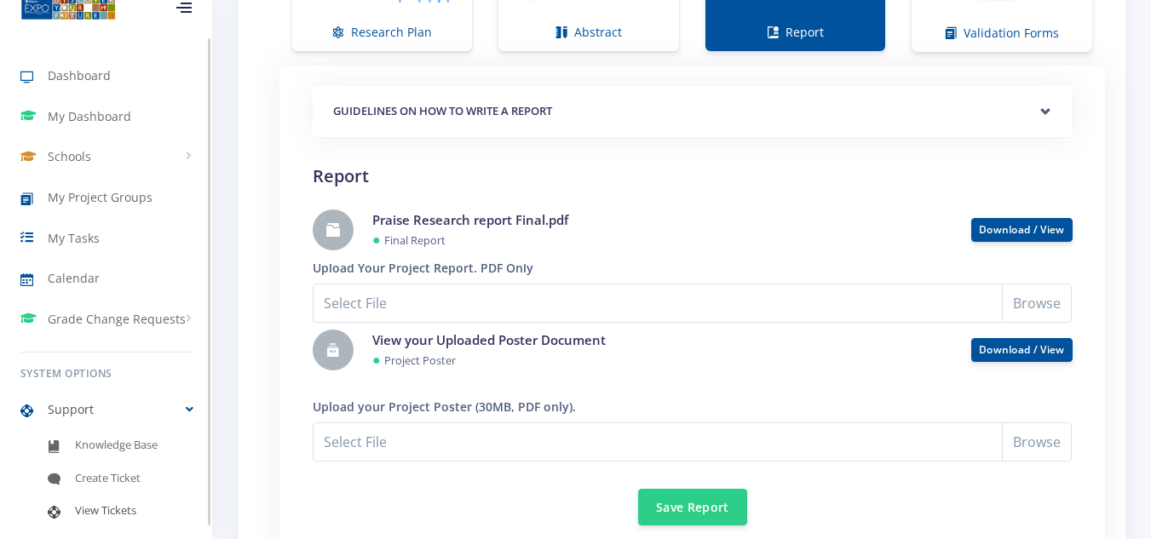
scroll to position [41, 0]
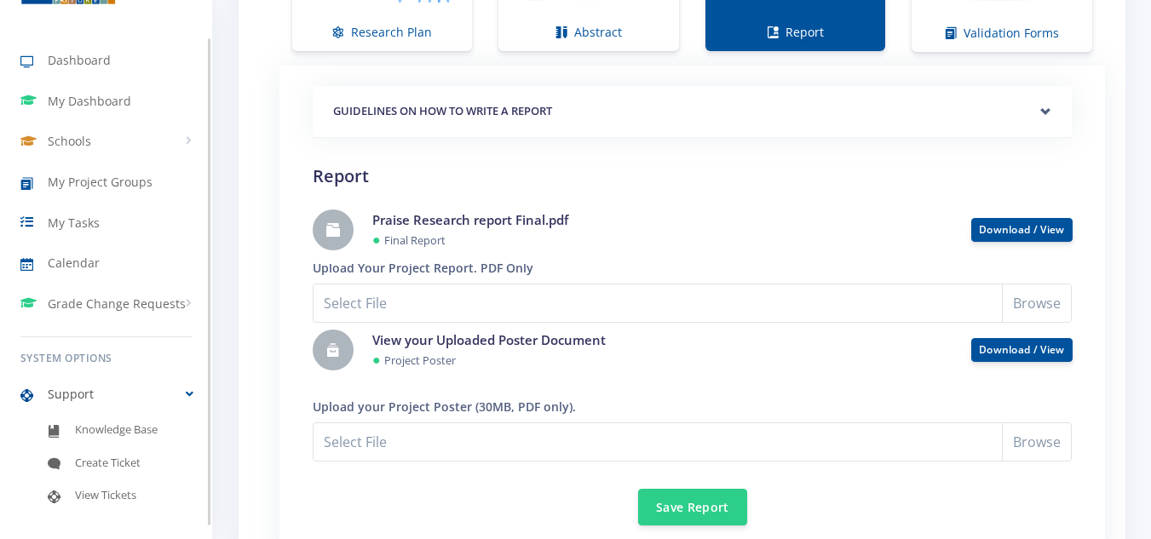
drag, startPoint x: 208, startPoint y: 444, endPoint x: 200, endPoint y: 514, distance: 70.3
click at [200, 514] on div "Dashboard My Dashboard Schools View Schools [GEOGRAPHIC_DATA] My Project Groups" at bounding box center [106, 263] width 212 height 526
click at [129, 464] on span "Create Ticket" at bounding box center [108, 463] width 66 height 17
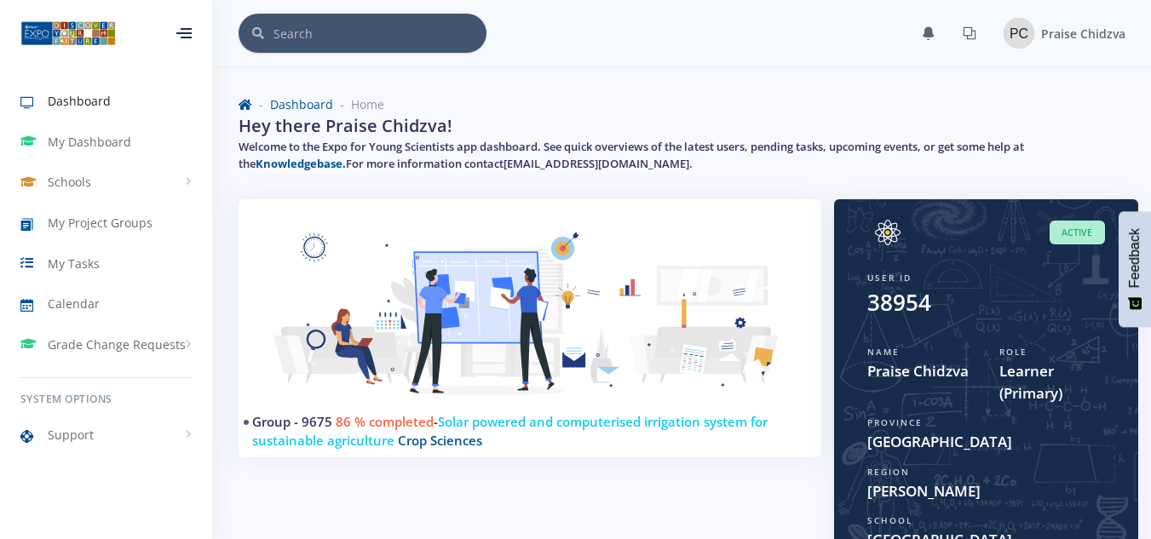
drag, startPoint x: 1160, startPoint y: 92, endPoint x: 1115, endPoint y: 80, distance: 46.7
click at [137, 136] on link "My Dashboard" at bounding box center [106, 142] width 212 height 39
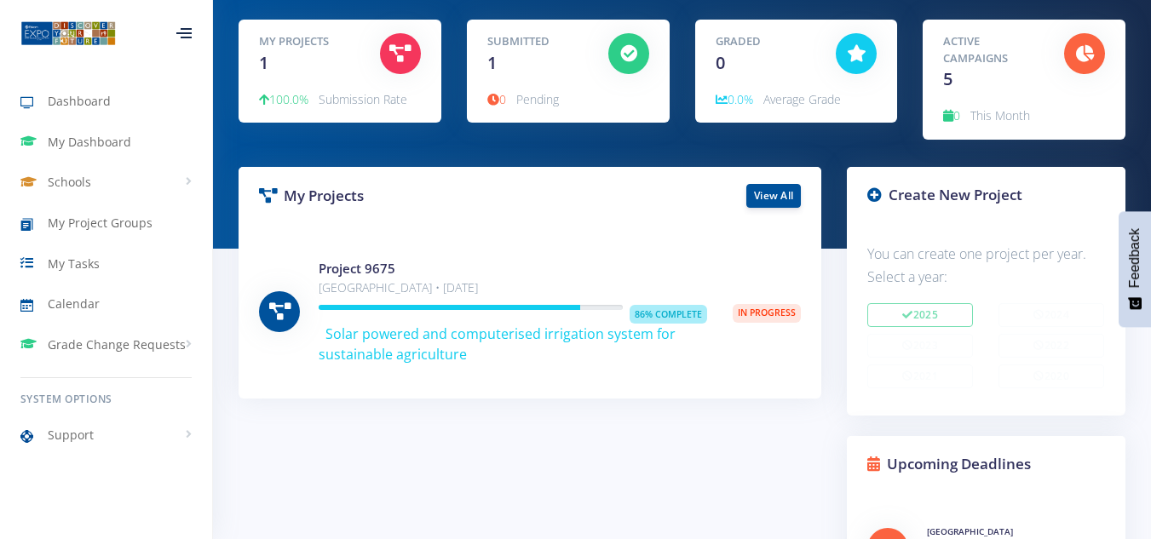
scroll to position [171, 0]
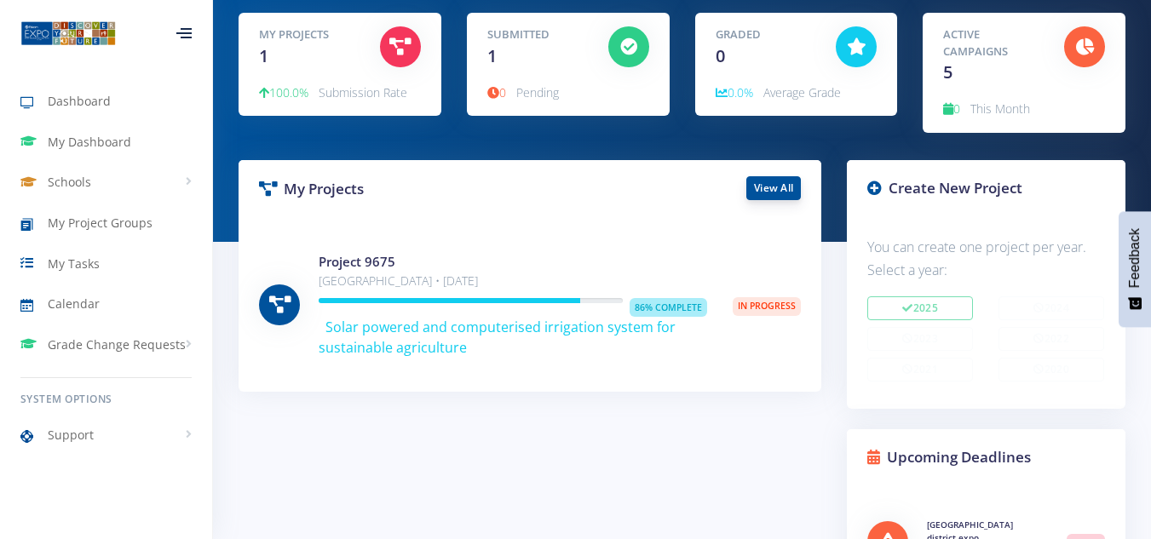
click at [779, 188] on link "View All" at bounding box center [774, 188] width 55 height 24
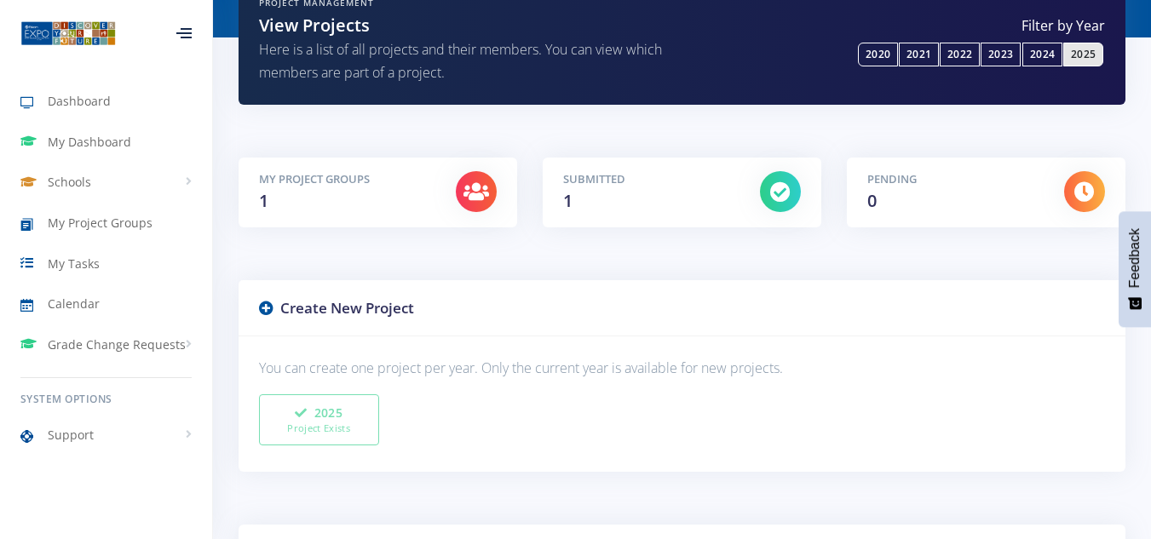
scroll to position [179, 0]
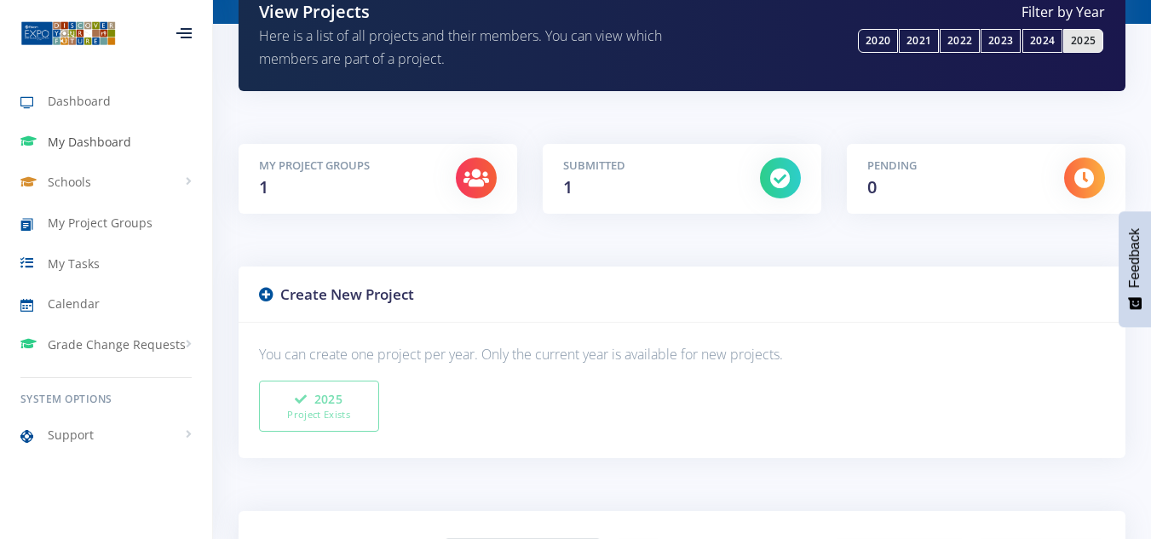
click at [90, 139] on span "My Dashboard" at bounding box center [90, 142] width 84 height 18
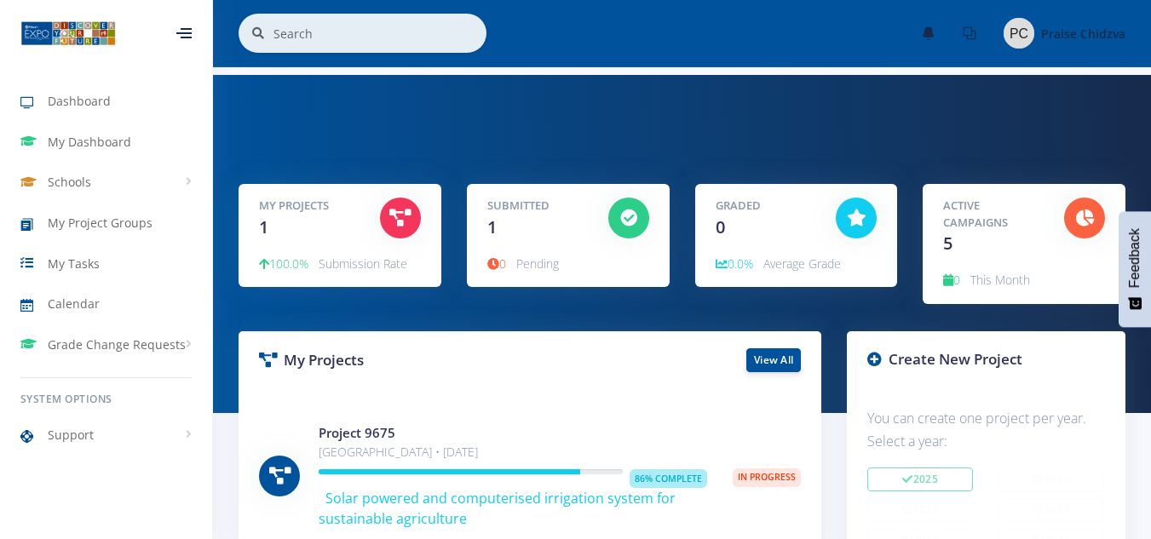
scroll to position [13, 13]
click at [757, 478] on span "In Progress" at bounding box center [767, 478] width 68 height 19
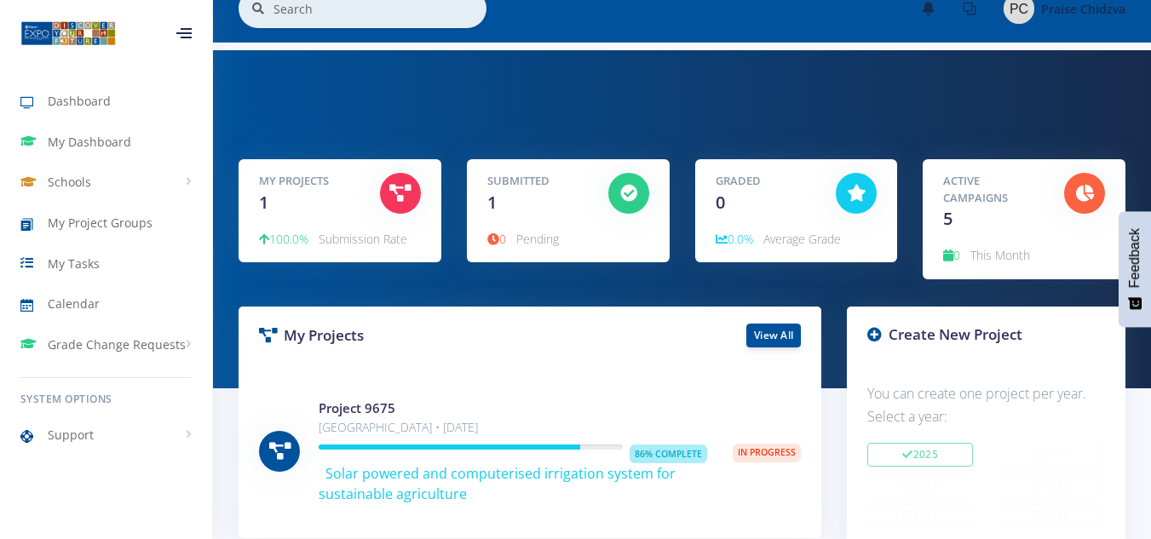
scroll to position [10, 0]
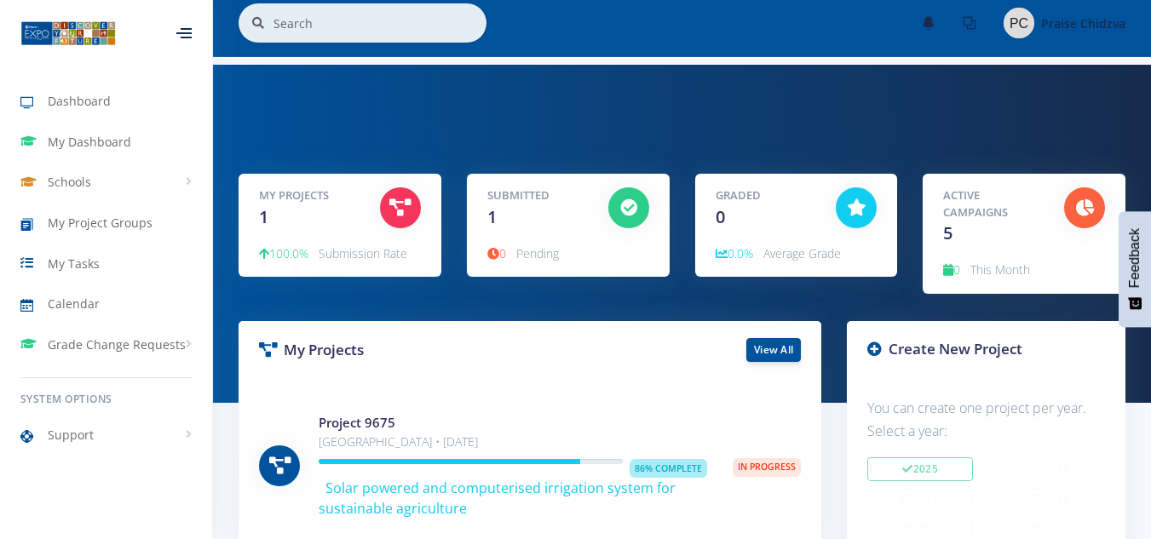
click at [417, 214] on div at bounding box center [400, 207] width 41 height 41
click at [333, 217] on div "My Projects 1" at bounding box center [306, 208] width 121 height 43
click at [762, 356] on link "View All" at bounding box center [774, 349] width 55 height 24
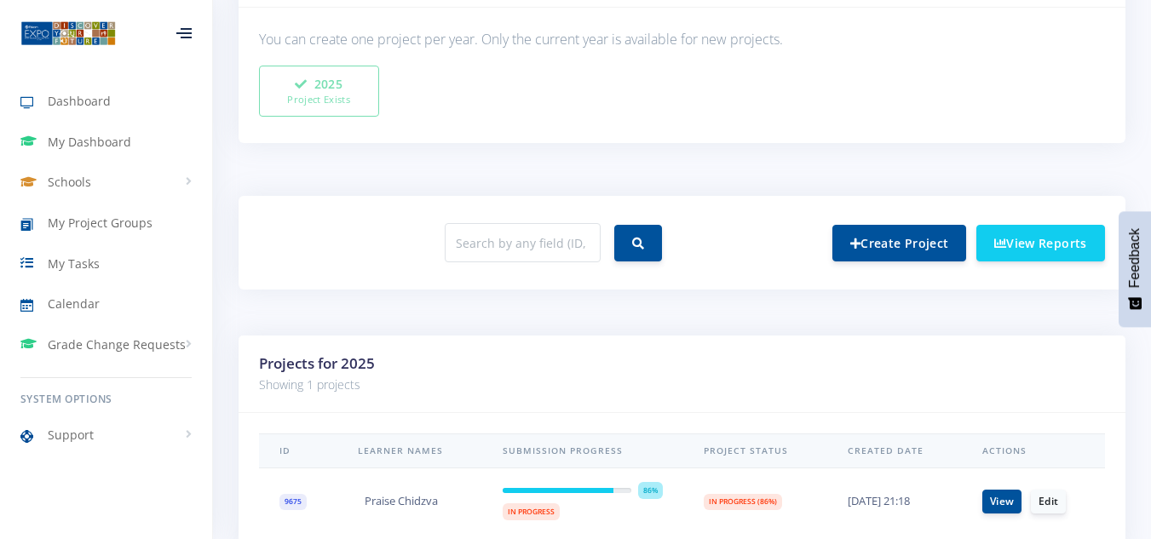
scroll to position [610, 0]
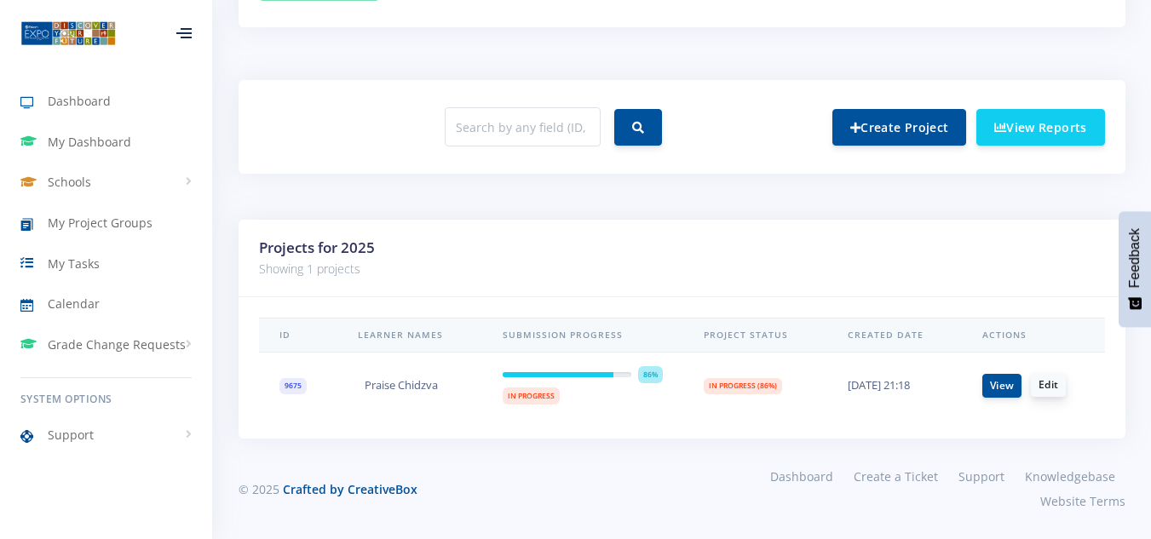
click at [1053, 390] on link "Edit" at bounding box center [1048, 385] width 35 height 24
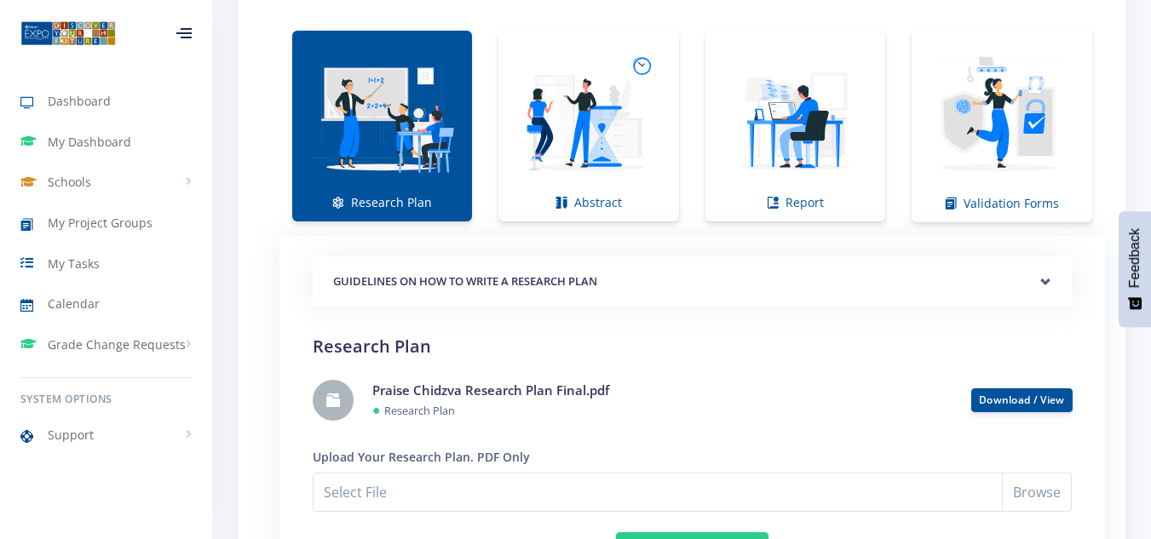
scroll to position [1250, 0]
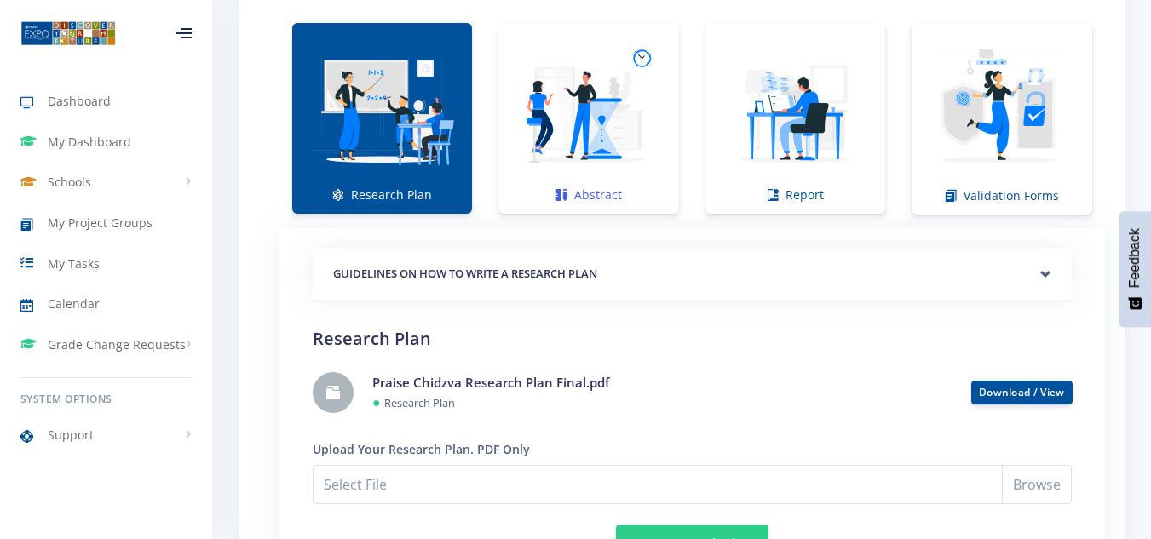
click at [585, 114] on img at bounding box center [588, 109] width 153 height 153
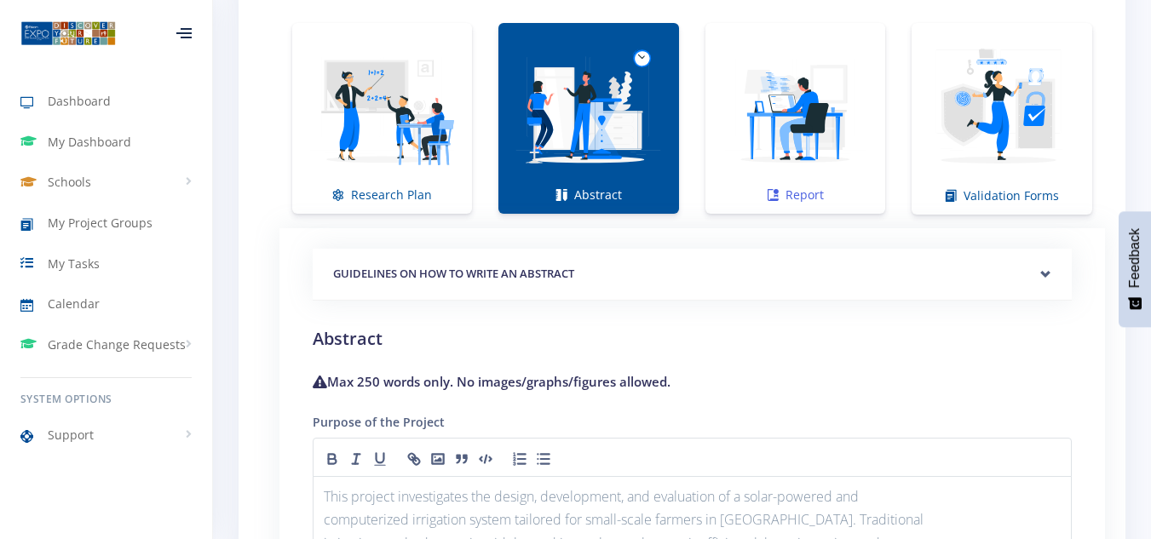
click at [811, 146] on img at bounding box center [795, 109] width 153 height 153
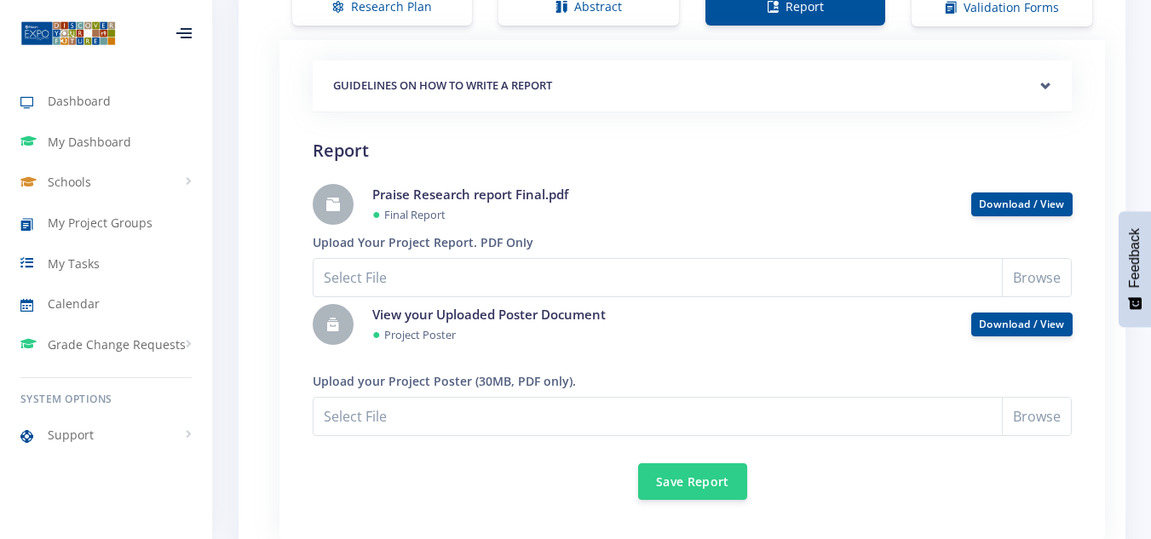
scroll to position [1447, 0]
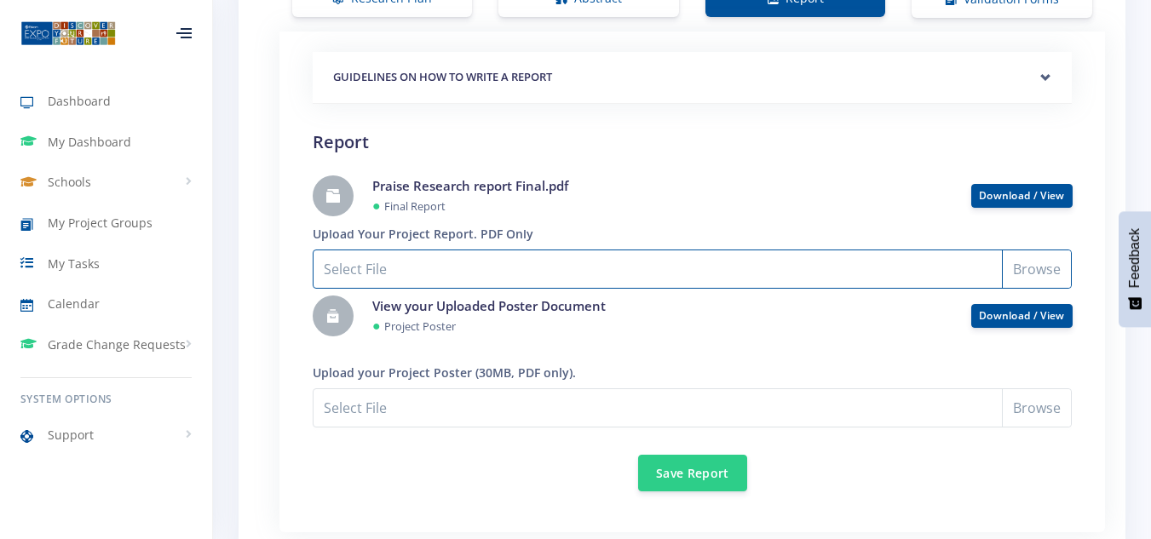
click at [1030, 268] on input "Select File" at bounding box center [692, 269] width 759 height 39
type input "C:\fakepath\Praise Chidzva Research report Final.pdf"
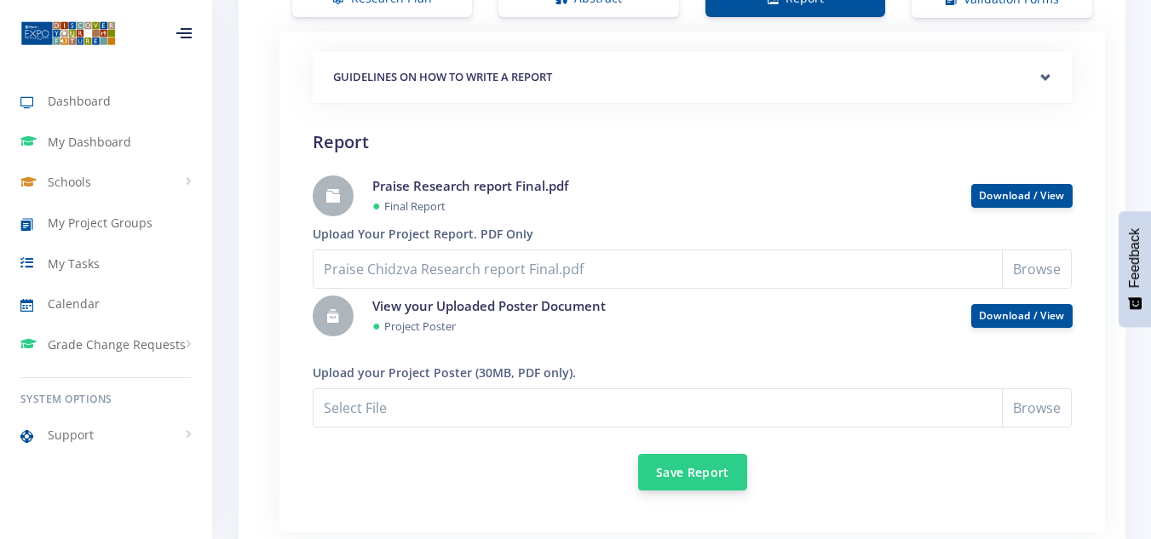
click at [706, 467] on button "Save Report" at bounding box center [692, 472] width 109 height 37
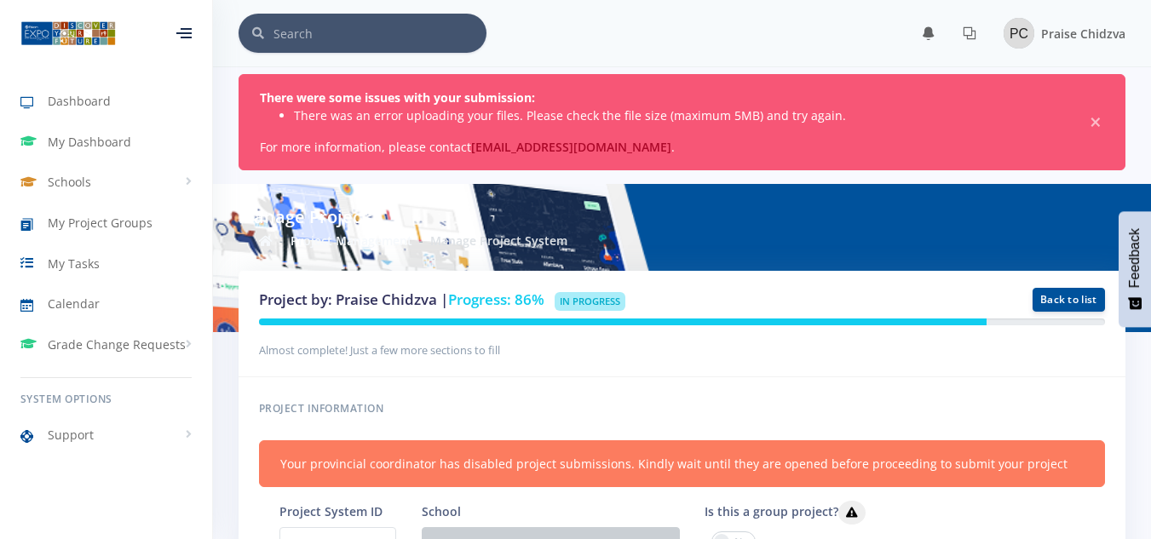
scroll to position [13, 13]
click at [1095, 126] on span "×" at bounding box center [1095, 122] width 17 height 17
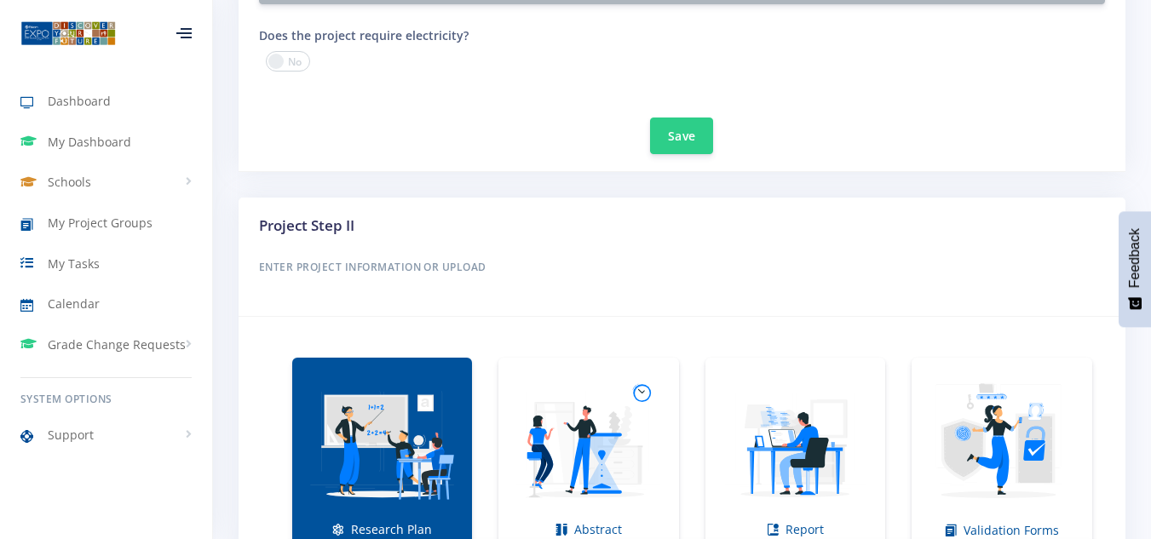
scroll to position [1133, 0]
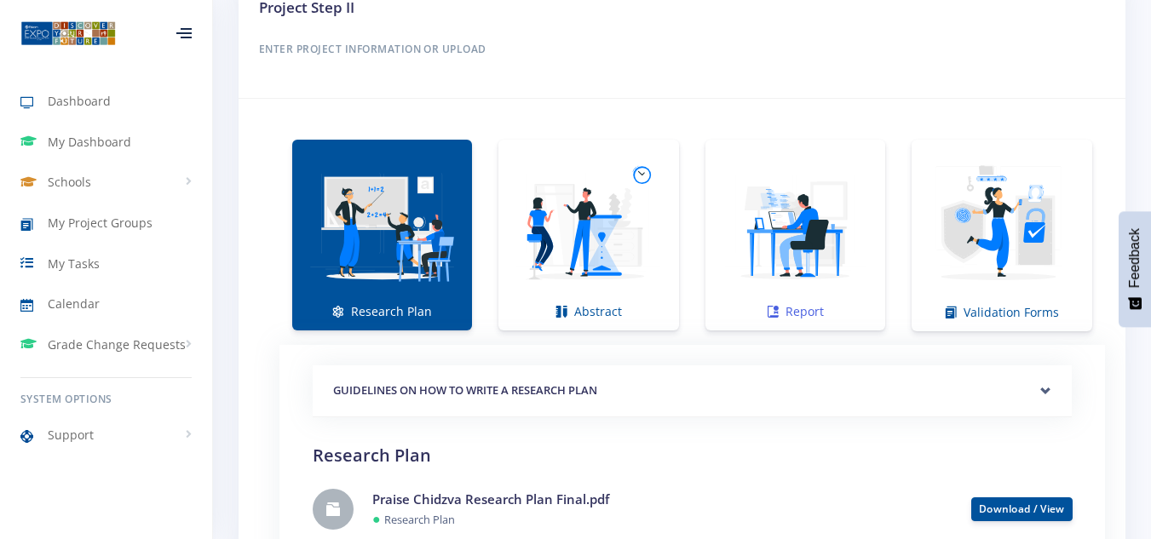
click at [853, 300] on img at bounding box center [795, 226] width 153 height 153
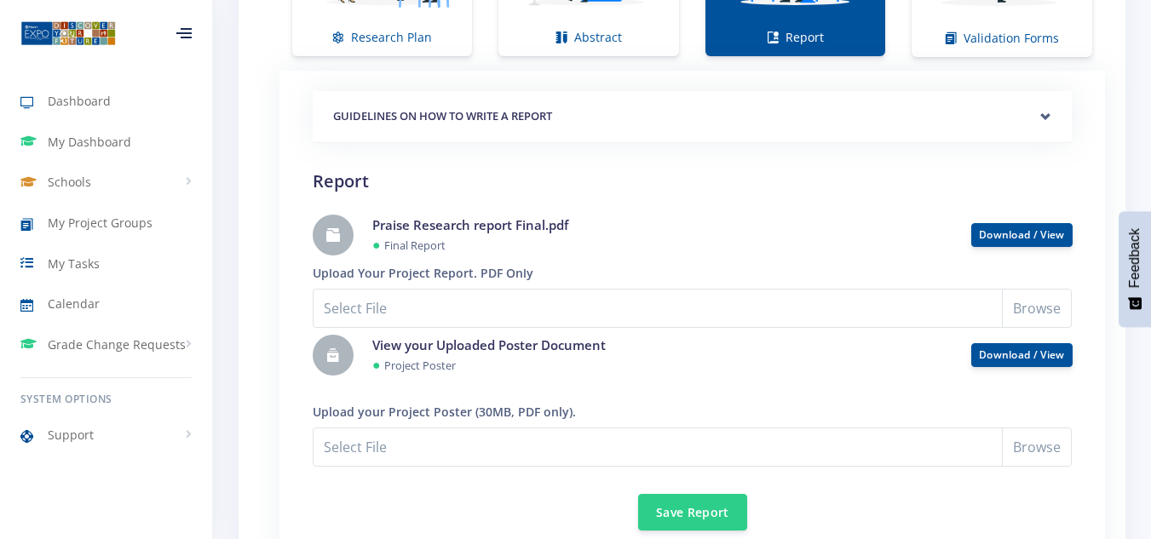
scroll to position [1421, 0]
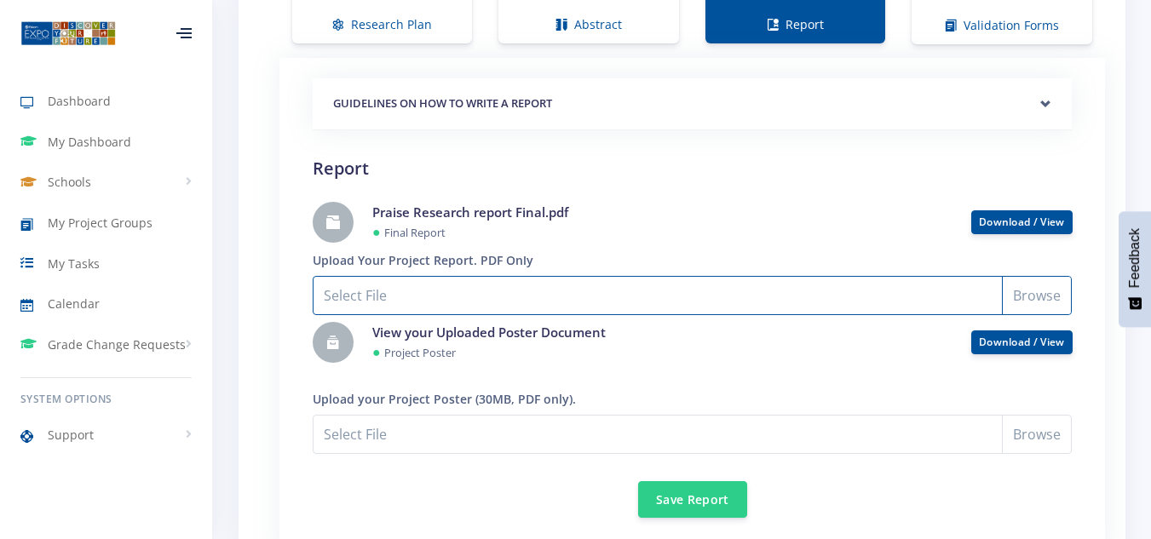
click at [1038, 297] on input "Select File" at bounding box center [692, 295] width 759 height 39
type input "C:\fakepath\Praise Chidzva Research report Final.pdf"
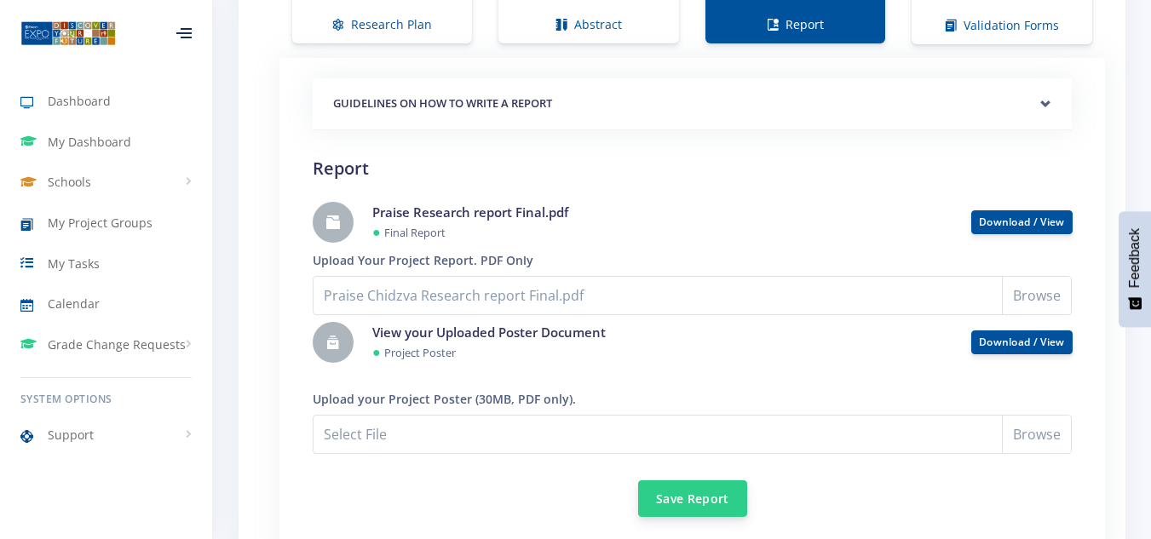
click at [692, 499] on button "Save Report" at bounding box center [692, 499] width 109 height 37
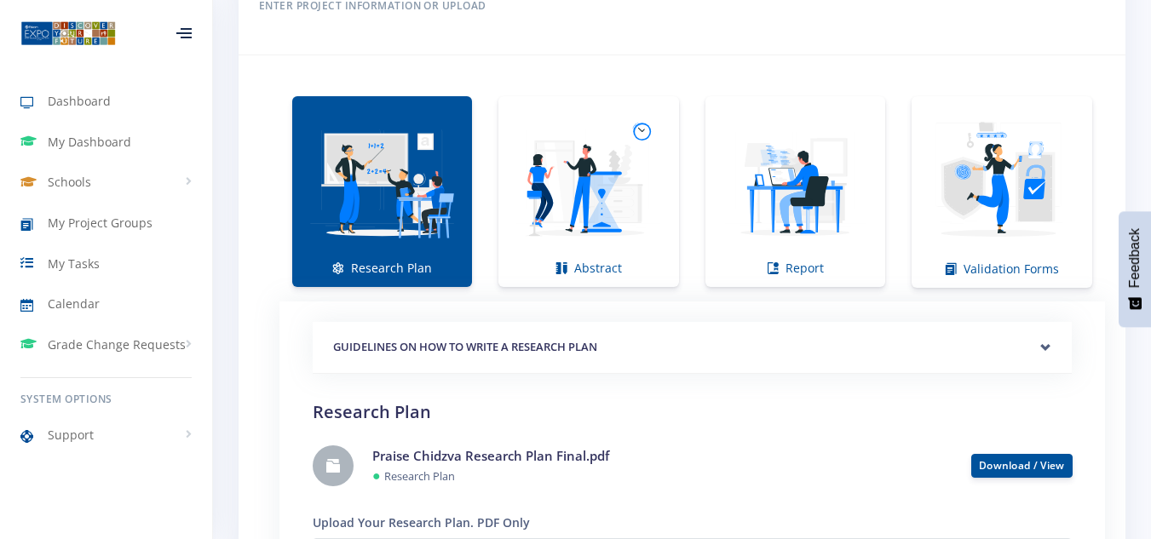
scroll to position [1299, 0]
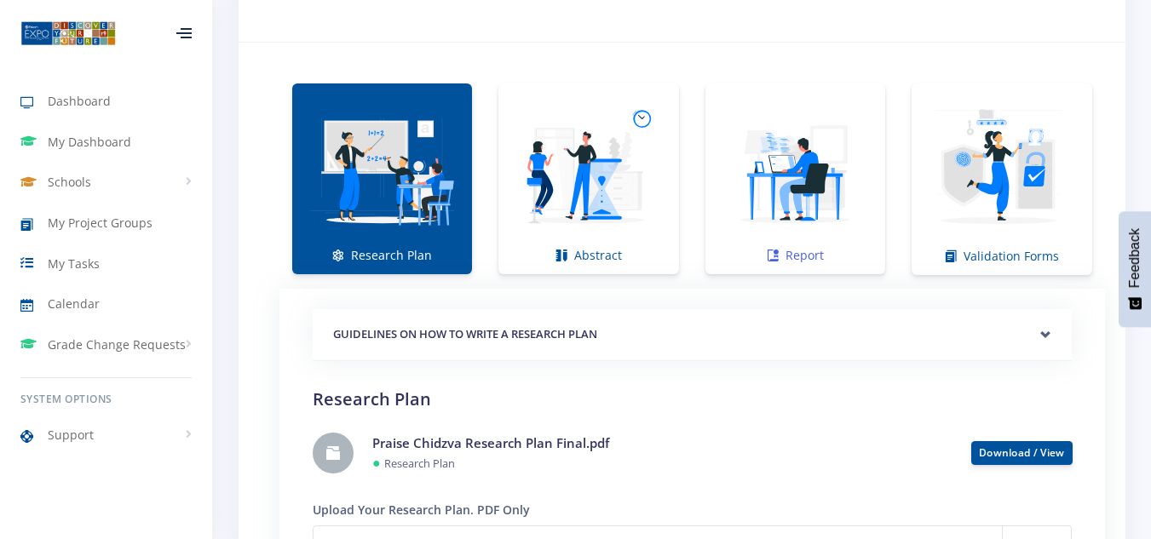
click at [805, 251] on link "Report" at bounding box center [796, 179] width 180 height 191
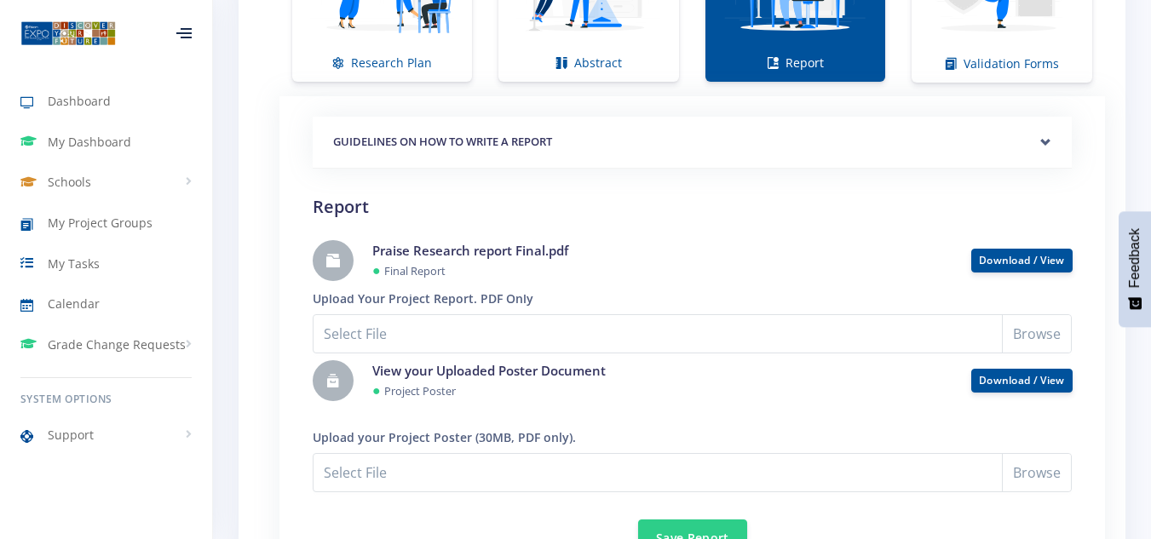
scroll to position [1513, 0]
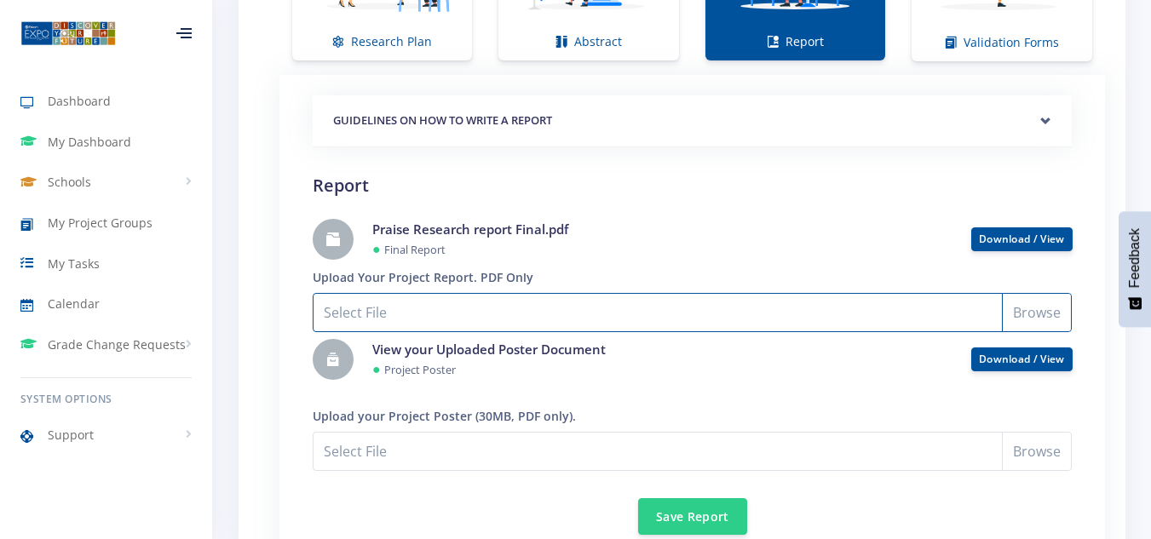
click at [1054, 314] on input "Select File" at bounding box center [692, 312] width 759 height 39
type input "C:\fakepath\Praise Chidzva Research report Final.pdf"
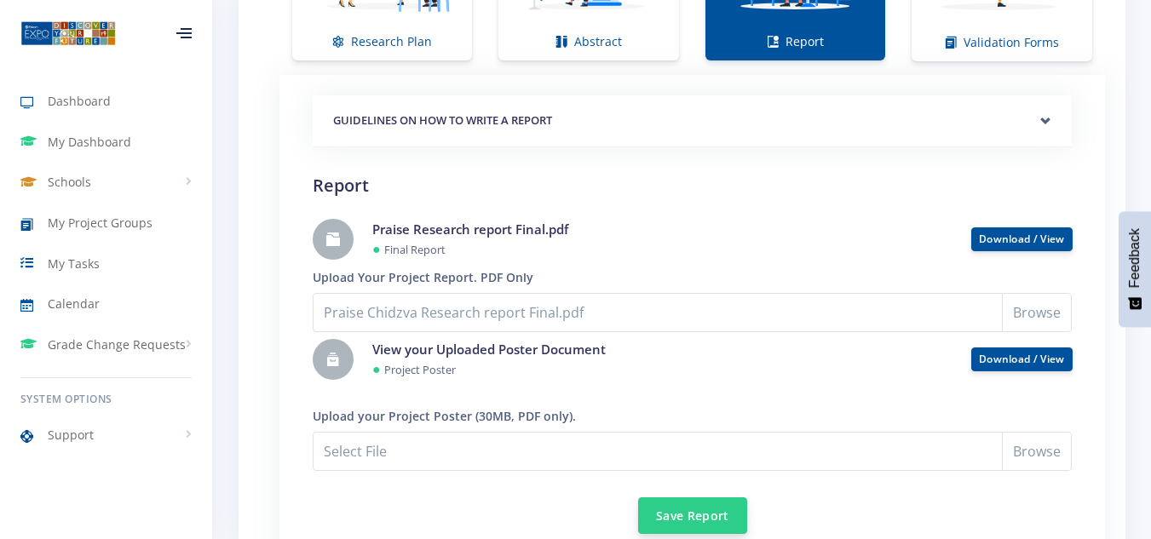
click at [672, 519] on button "Save Report" at bounding box center [692, 516] width 109 height 37
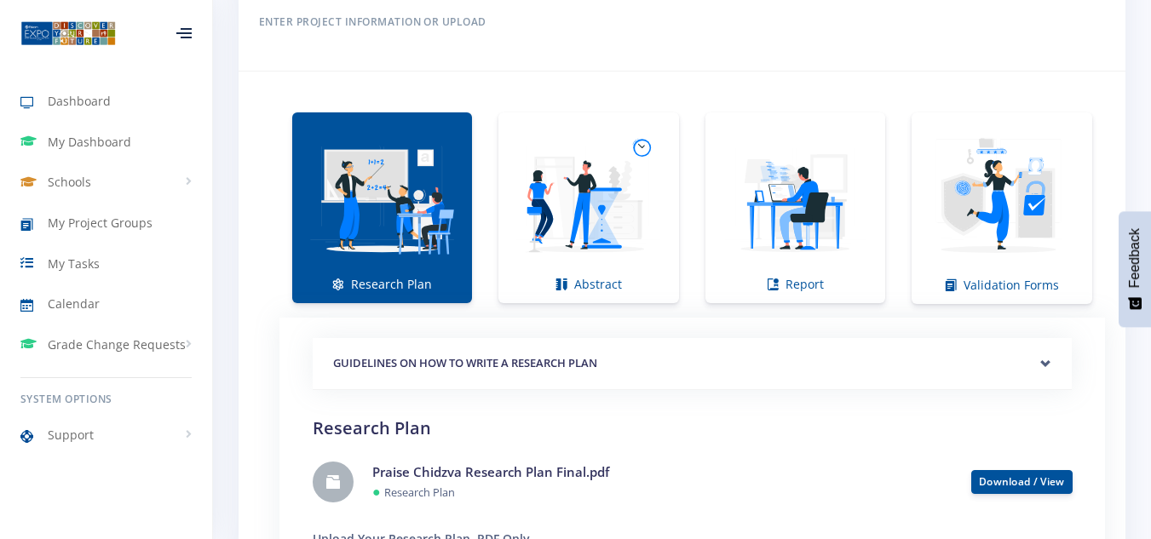
scroll to position [1274, 0]
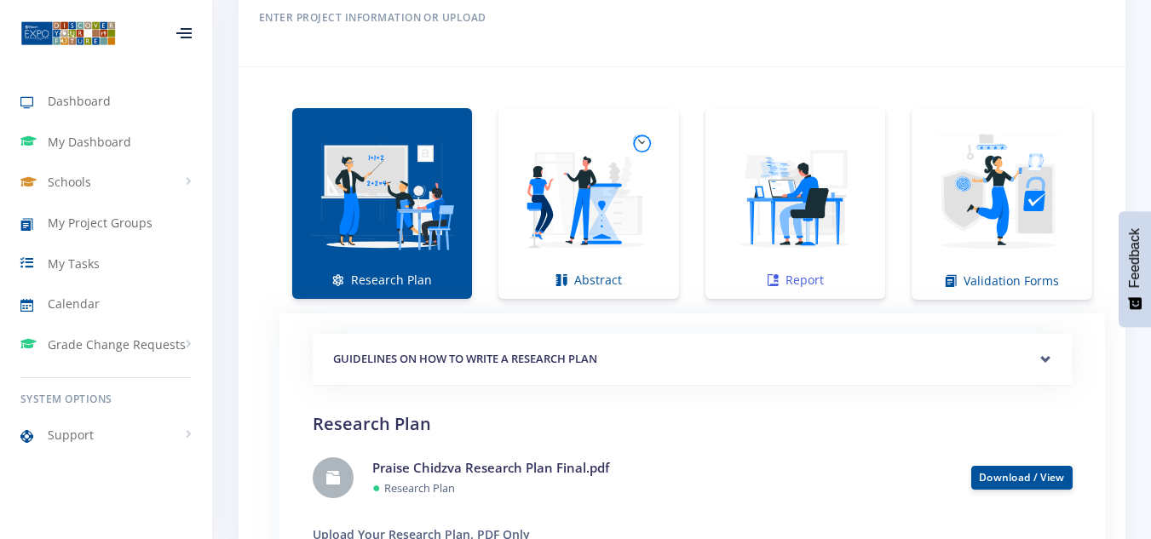
click at [811, 294] on link "Report" at bounding box center [796, 203] width 180 height 191
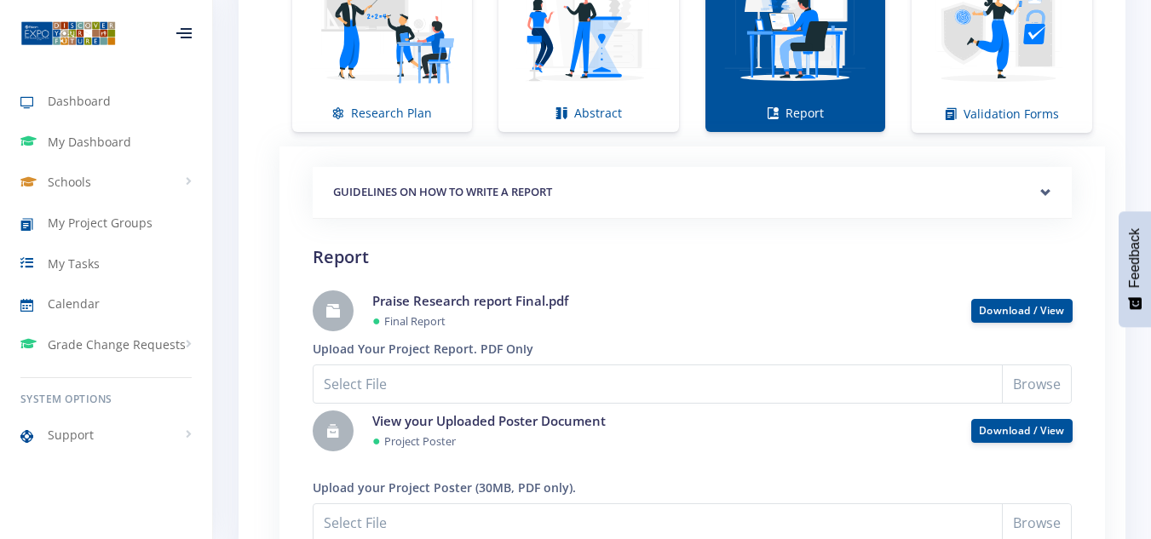
scroll to position [1566, 0]
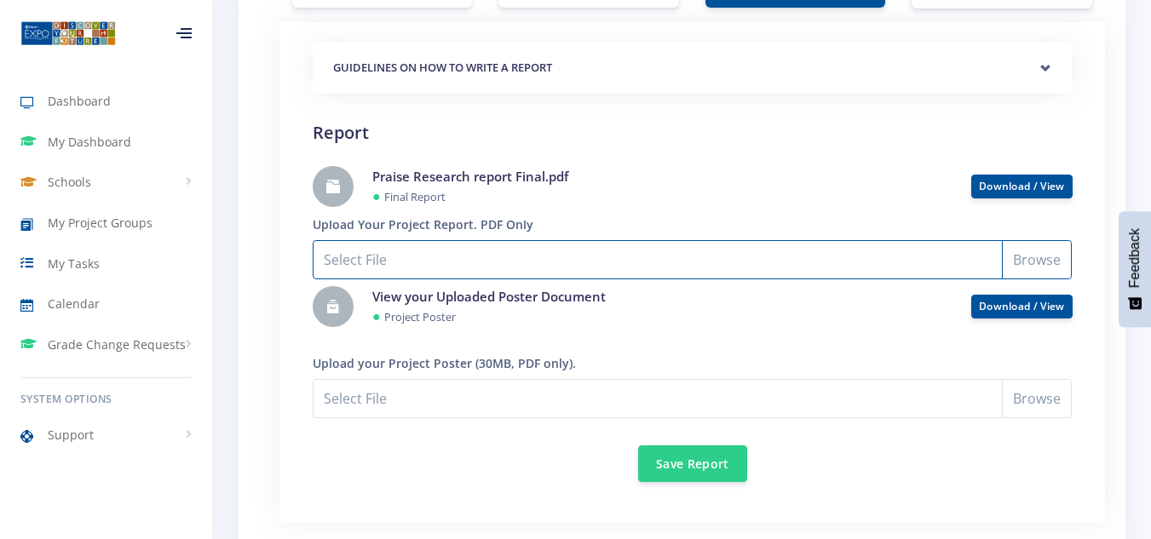
click at [1035, 264] on input "Select File" at bounding box center [692, 259] width 759 height 39
type input "C:\fakepath\Praise Chidzva Research report Final.pdf"
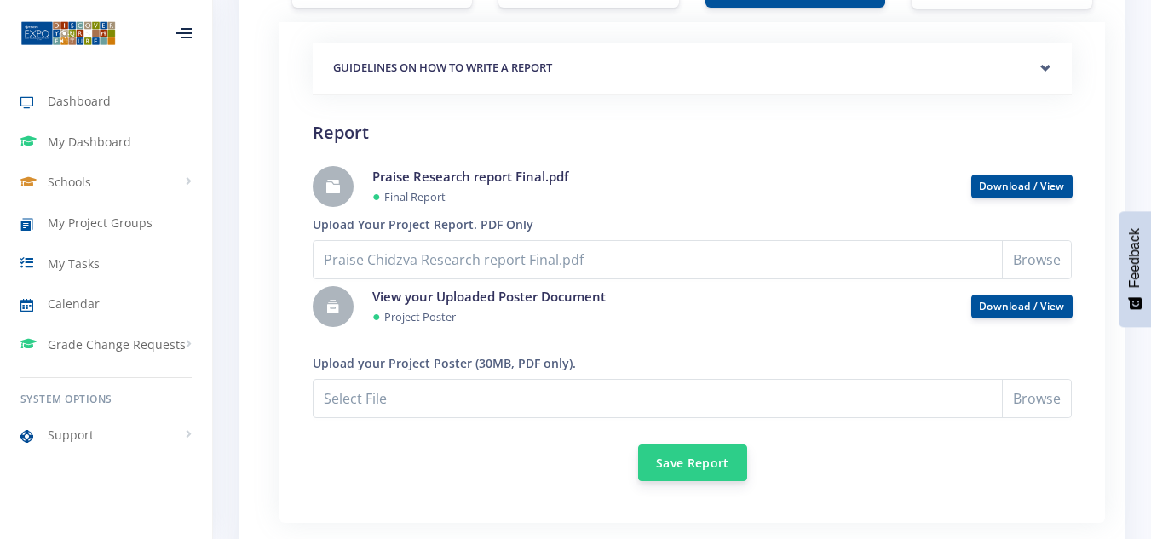
click at [704, 470] on button "Save Report" at bounding box center [692, 463] width 109 height 37
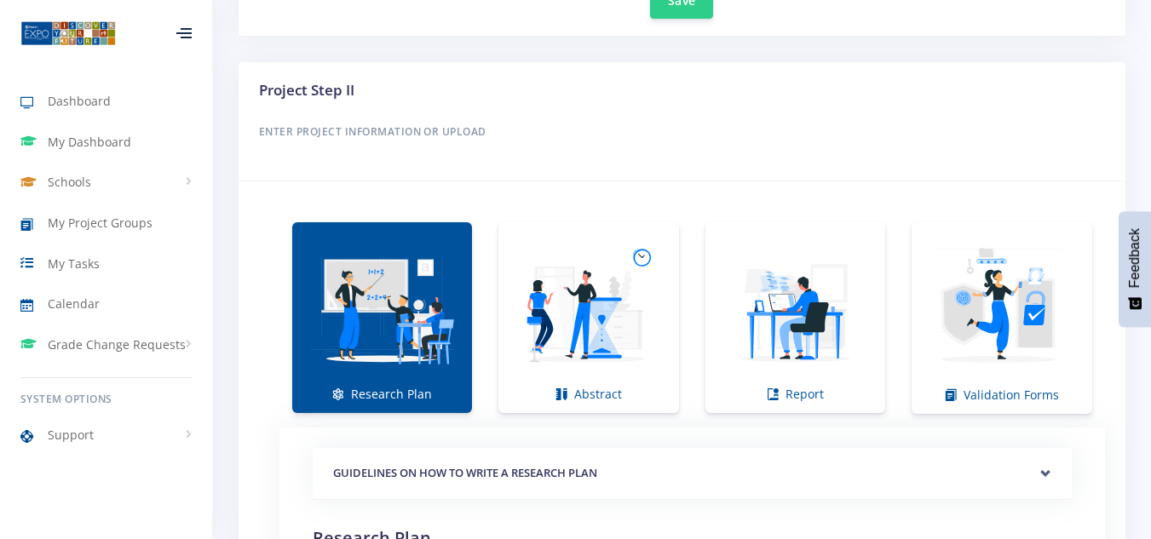
scroll to position [1180, 0]
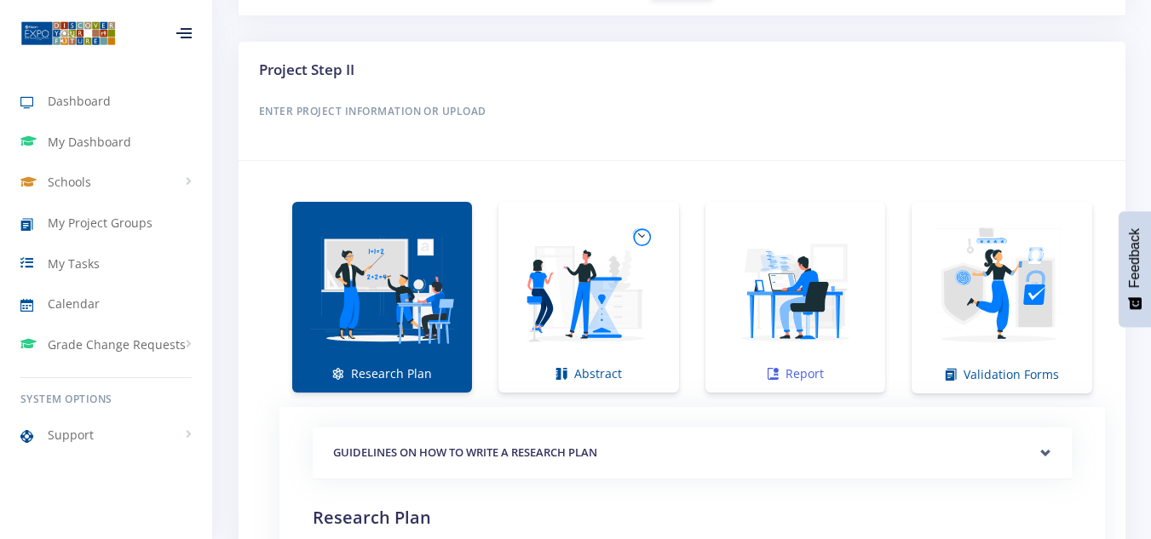
click at [782, 271] on img at bounding box center [795, 288] width 153 height 153
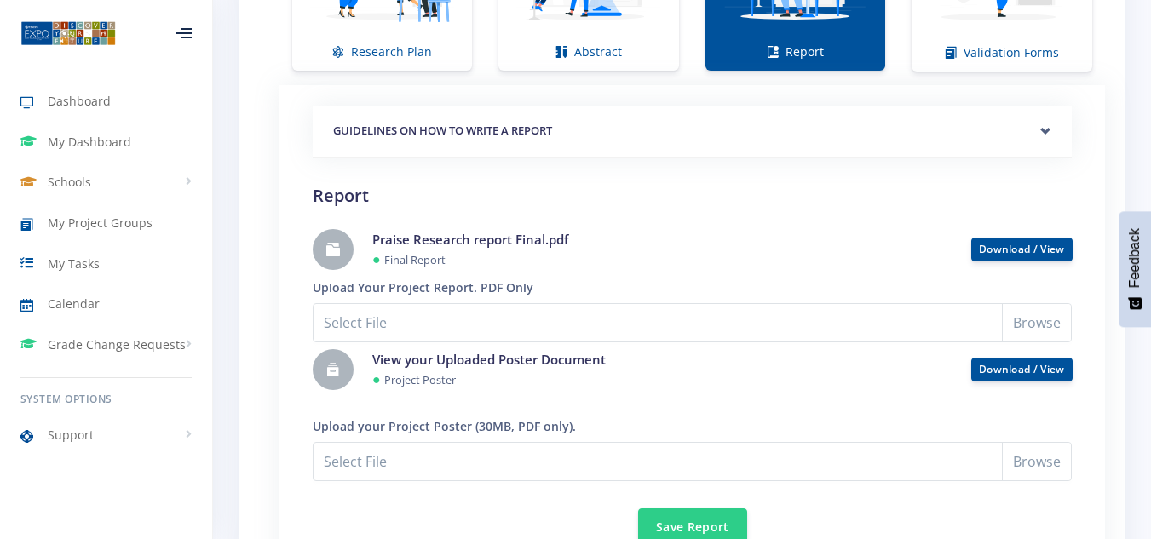
scroll to position [1511, 0]
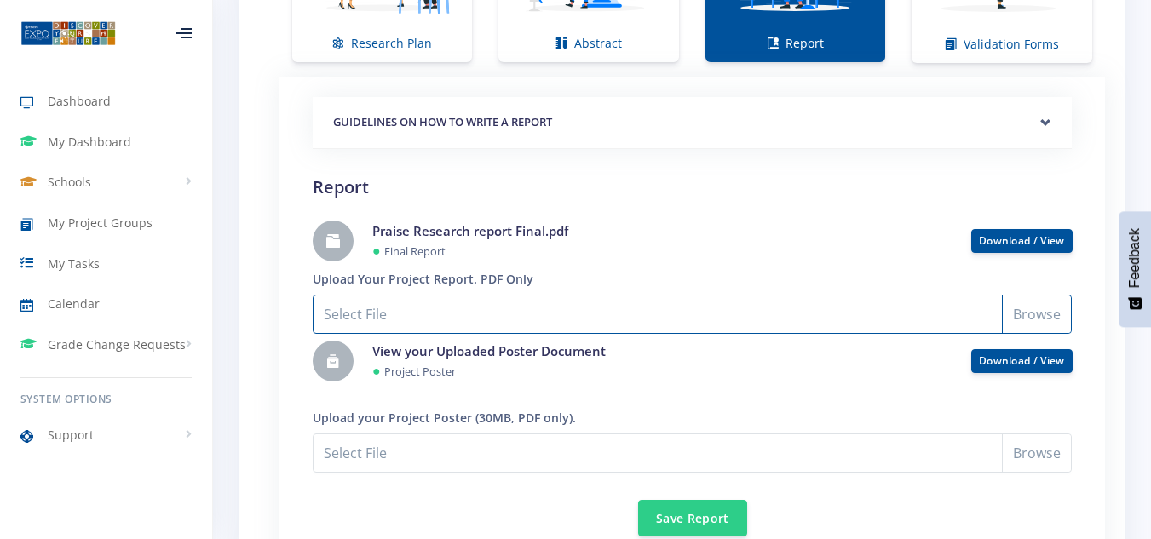
click at [1034, 313] on input "Select File" at bounding box center [692, 314] width 759 height 39
type input "C:\fakepath\Praise Chidzva Research report Final.pdf"
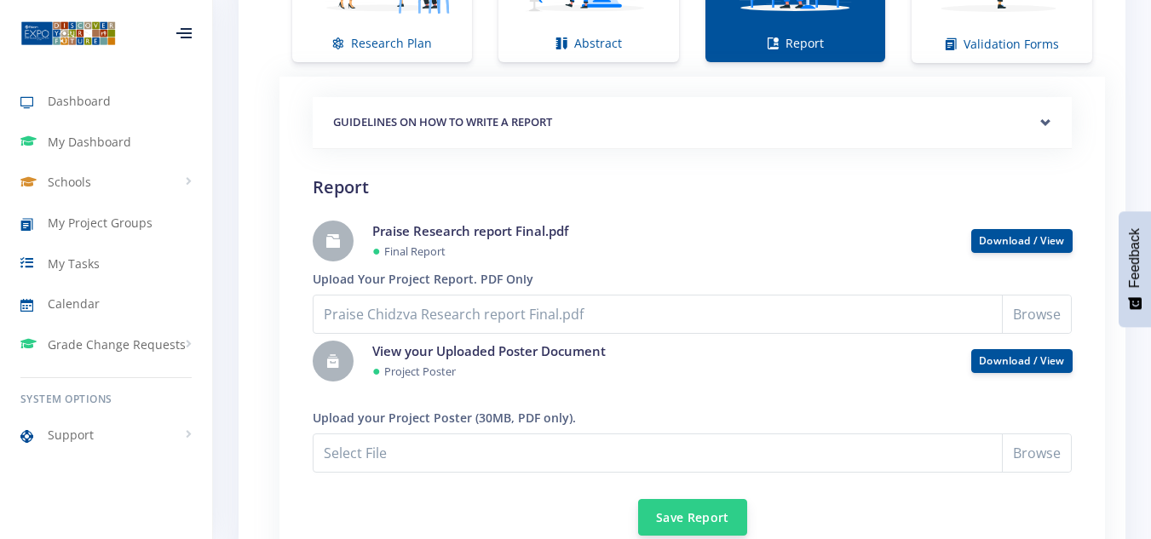
click at [689, 516] on button "Save Report" at bounding box center [692, 517] width 109 height 37
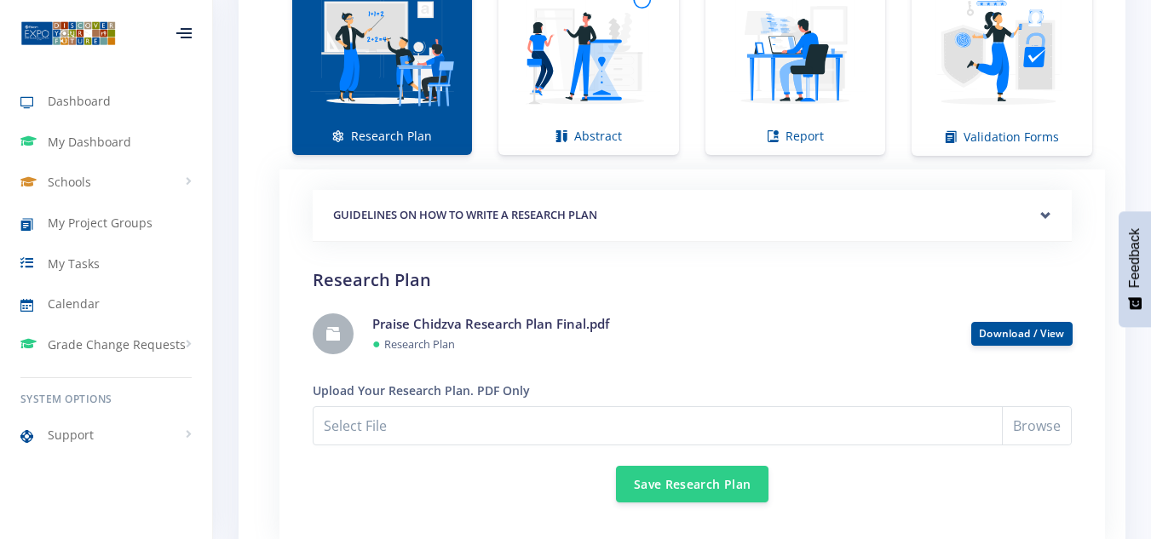
scroll to position [1373, 0]
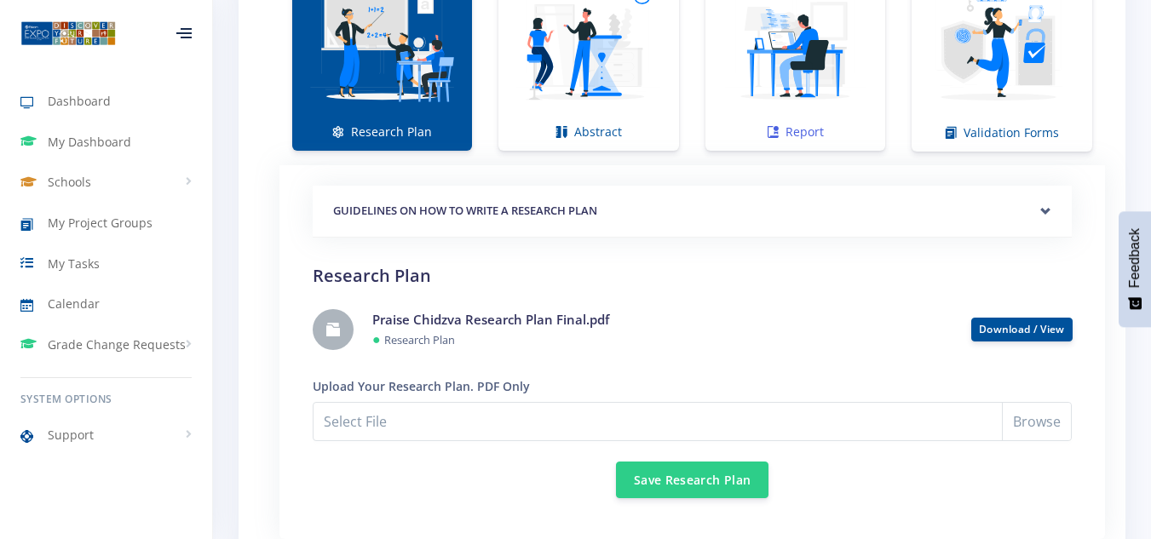
click at [857, 105] on img at bounding box center [795, 46] width 153 height 153
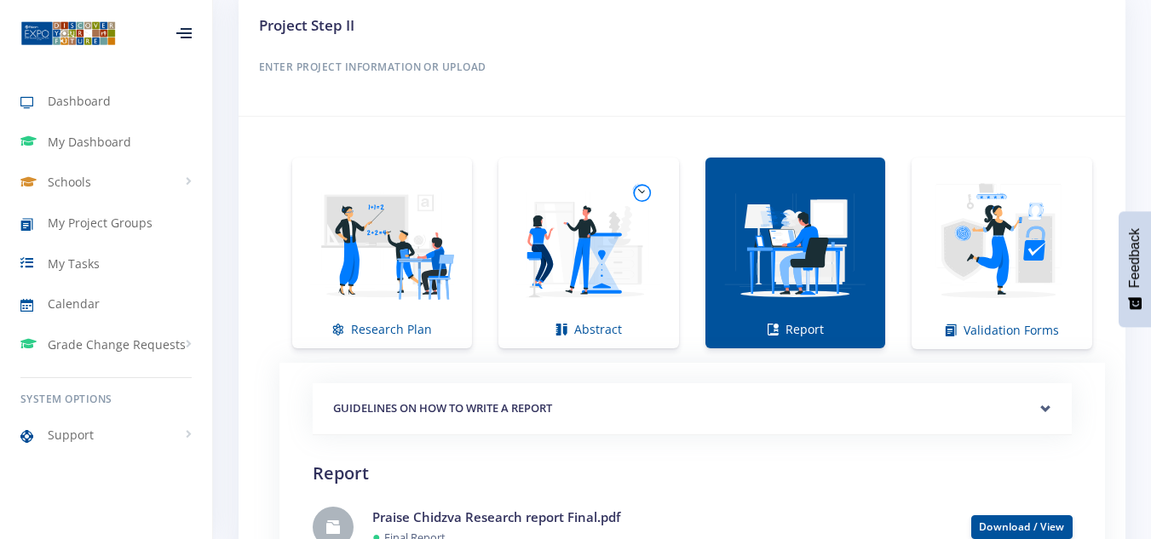
scroll to position [1158, 0]
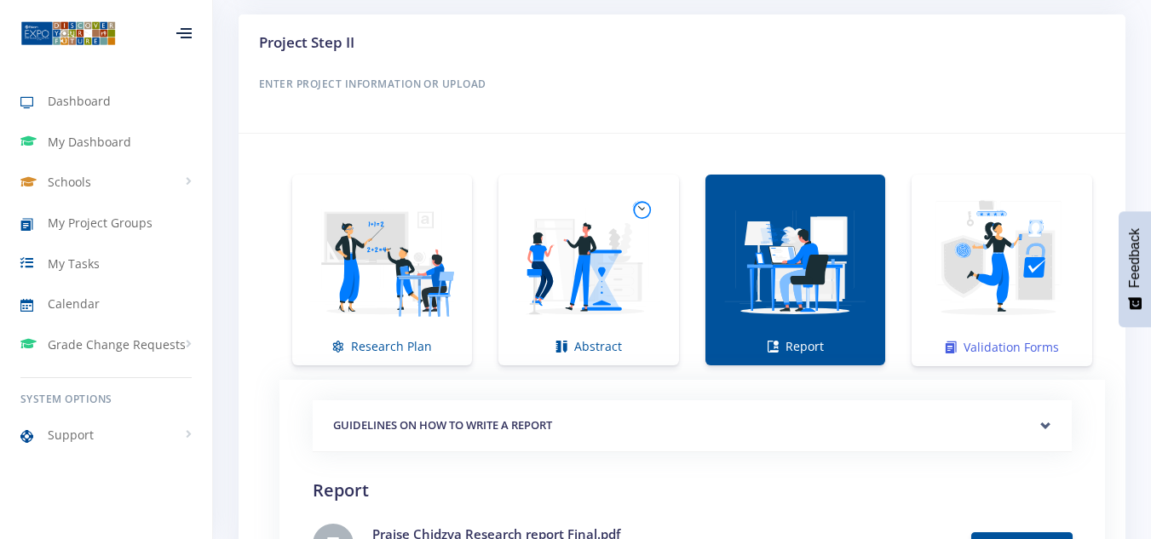
click at [995, 314] on img at bounding box center [1002, 261] width 153 height 153
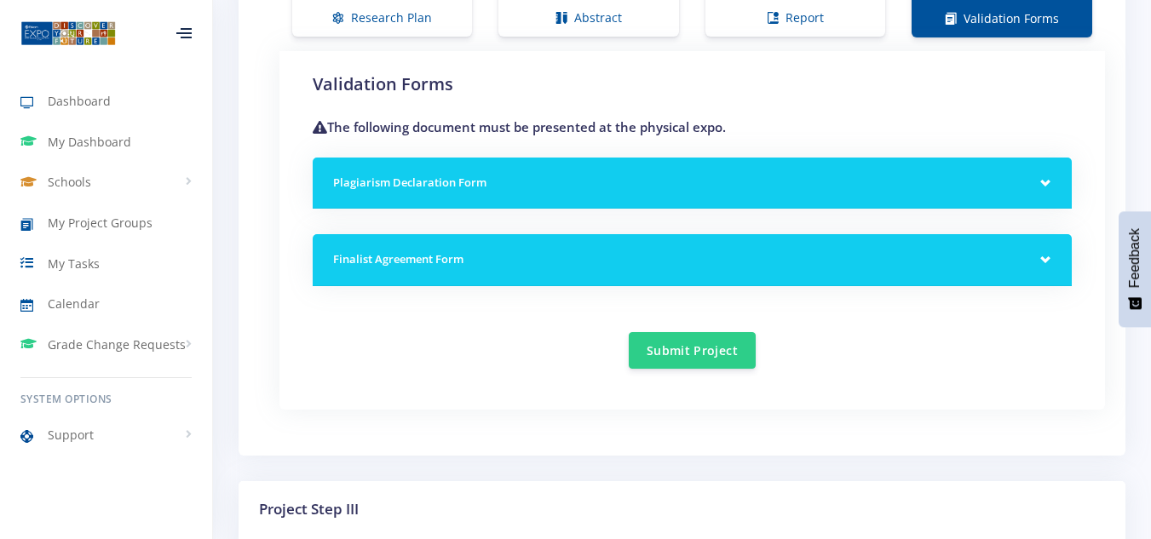
scroll to position [1496, 0]
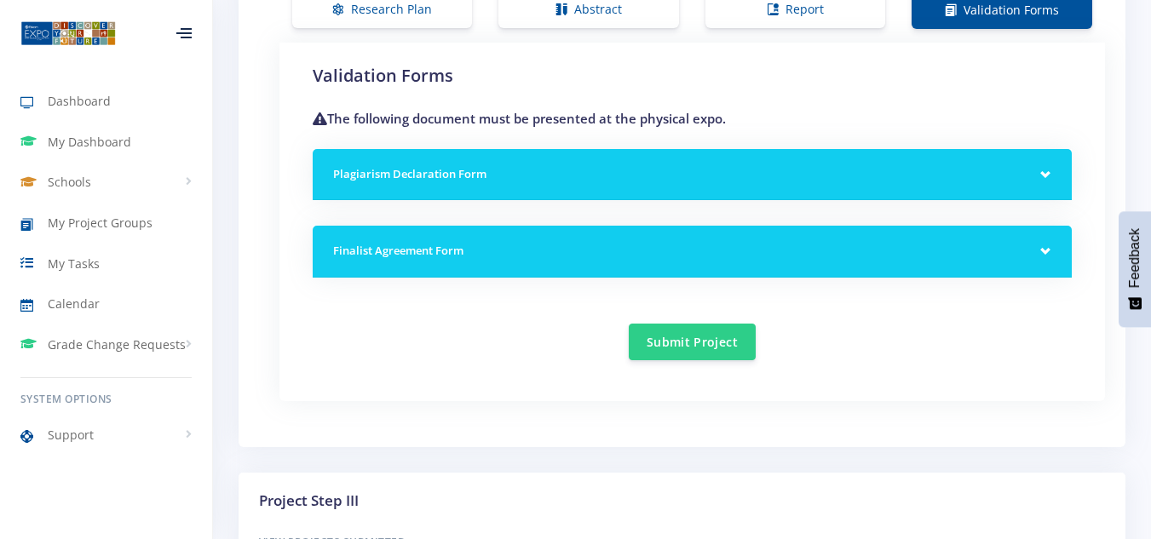
click at [1029, 161] on div "Plagiarism Declaration Form" at bounding box center [692, 175] width 759 height 52
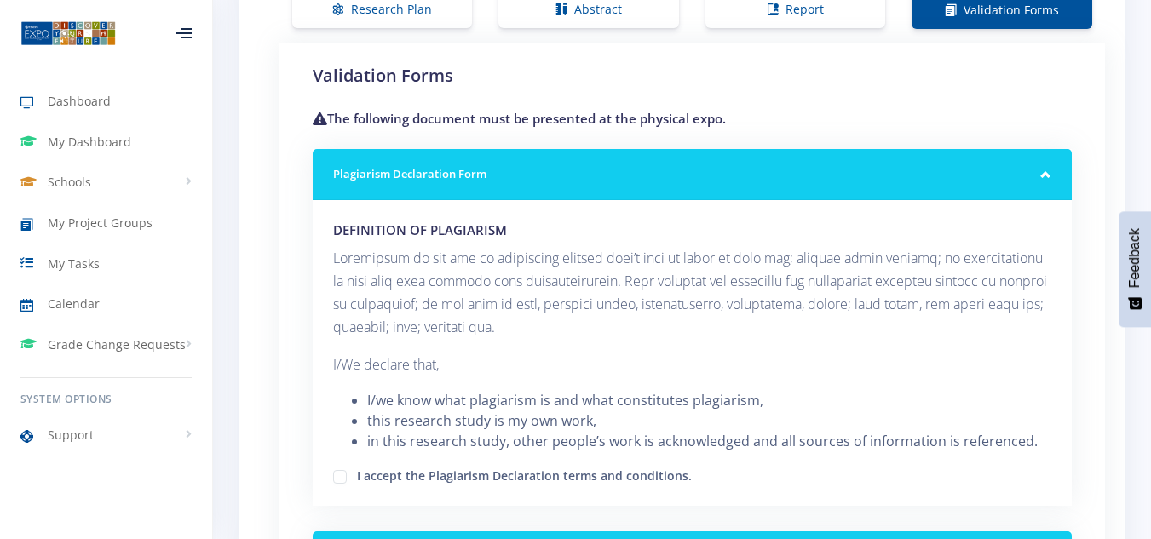
click at [357, 477] on label "I accept the Plagiarism Declaration terms and conditions." at bounding box center [524, 474] width 335 height 14
click at [357, 476] on input "I accept the Plagiarism Declaration terms and conditions." at bounding box center [362, 470] width 11 height 11
checkbox input "true"
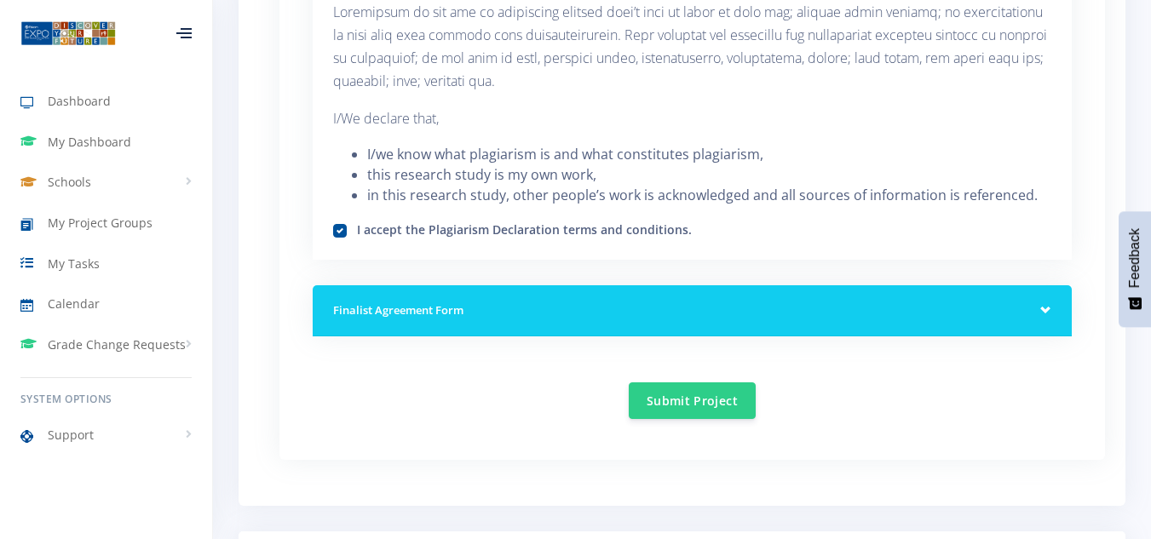
scroll to position [1746, 0]
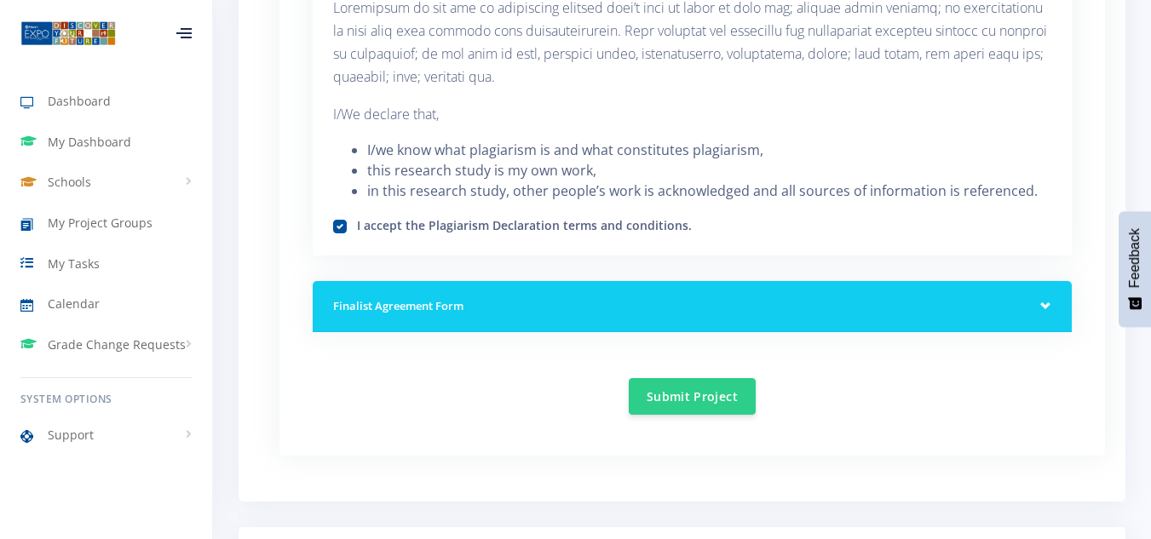
click at [1041, 309] on div "Finalist Agreement Form" at bounding box center [692, 307] width 759 height 52
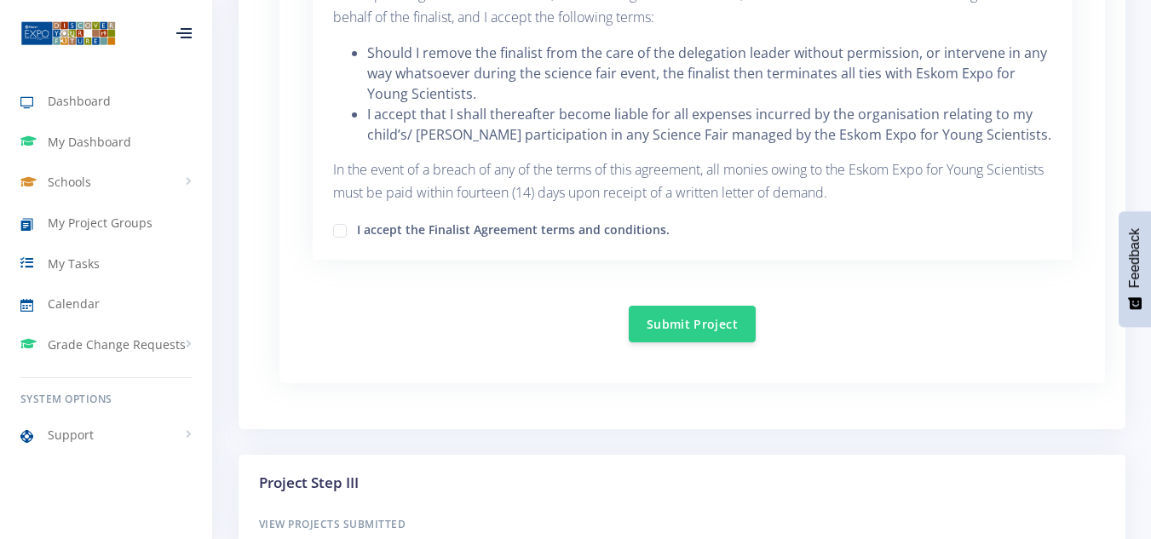
scroll to position [3019, 0]
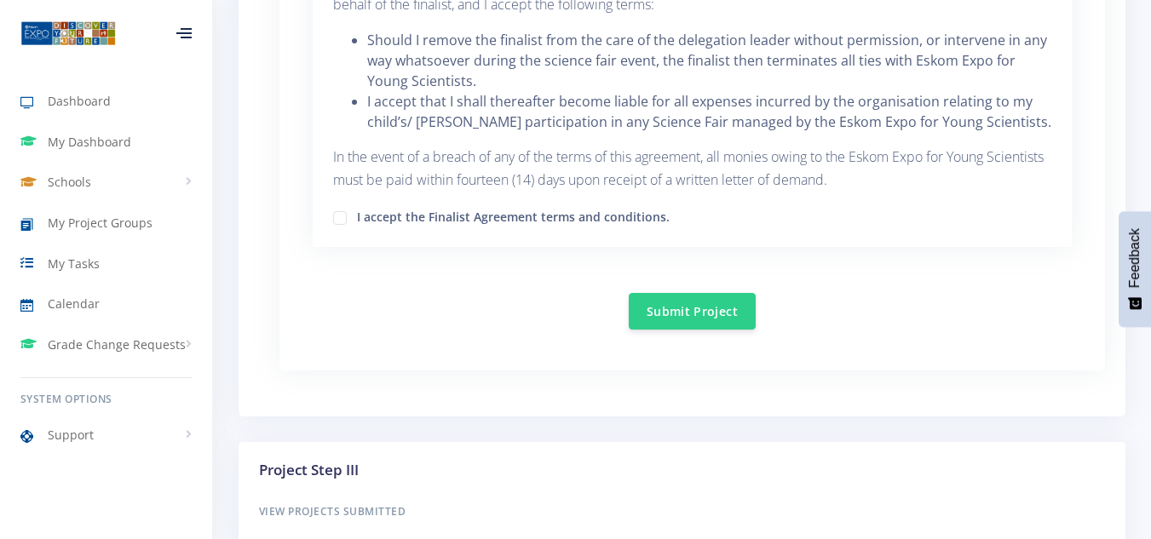
click at [357, 220] on label "I accept the Finalist Agreement terms and conditions." at bounding box center [513, 215] width 313 height 14
click at [357, 217] on input "I accept the Finalist Agreement terms and conditions." at bounding box center [362, 211] width 11 height 11
checkbox input "true"
click at [690, 320] on button "Submit Project" at bounding box center [692, 310] width 127 height 37
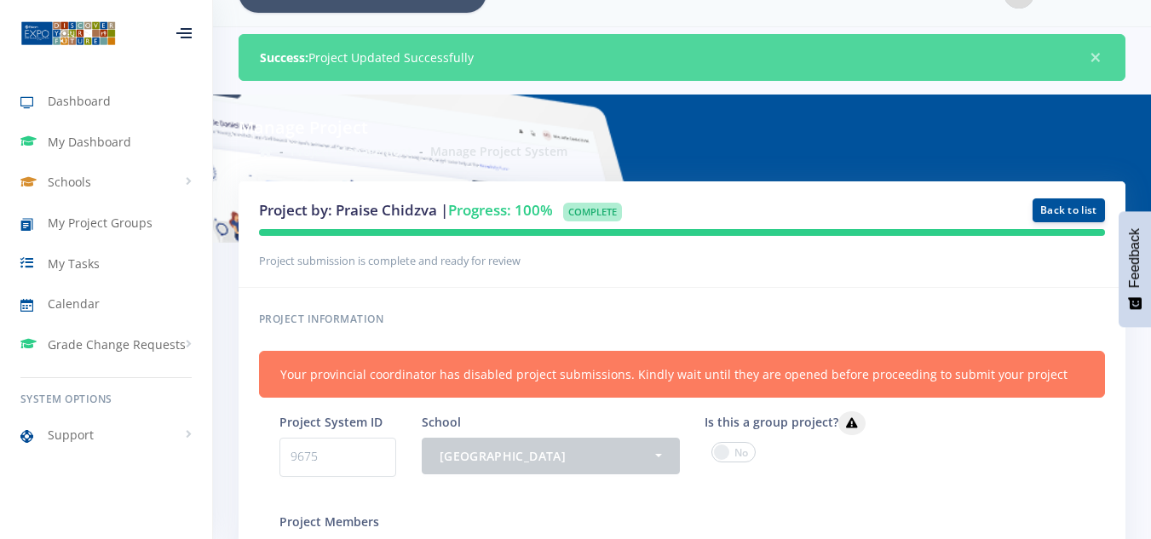
scroll to position [24, 0]
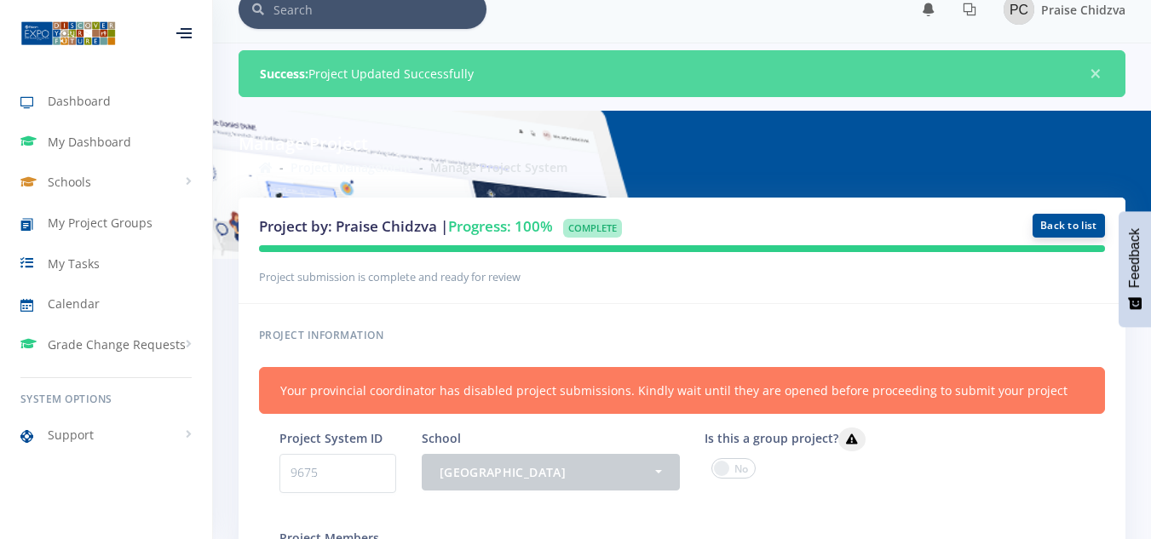
click at [1082, 227] on link "Back to list" at bounding box center [1069, 226] width 72 height 24
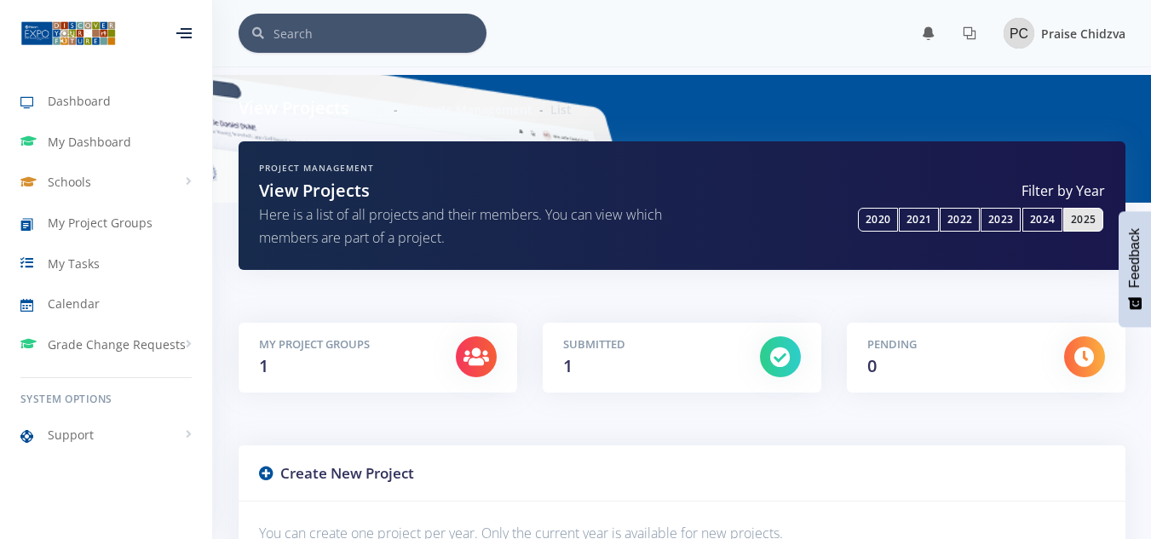
click at [1023, 26] on img at bounding box center [1019, 33] width 31 height 31
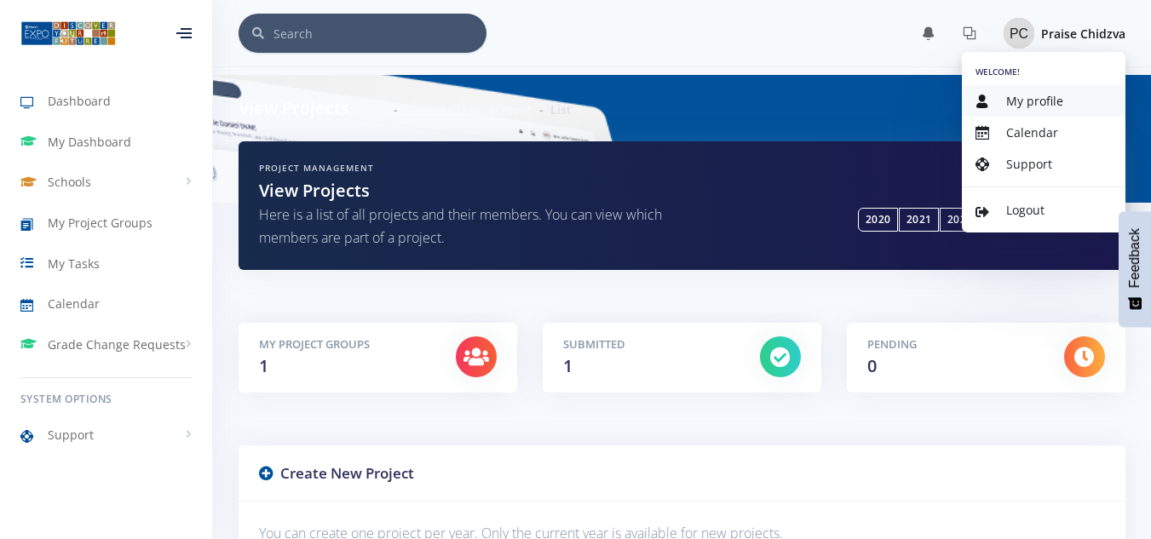
click at [1024, 103] on span "My profile" at bounding box center [1035, 101] width 57 height 16
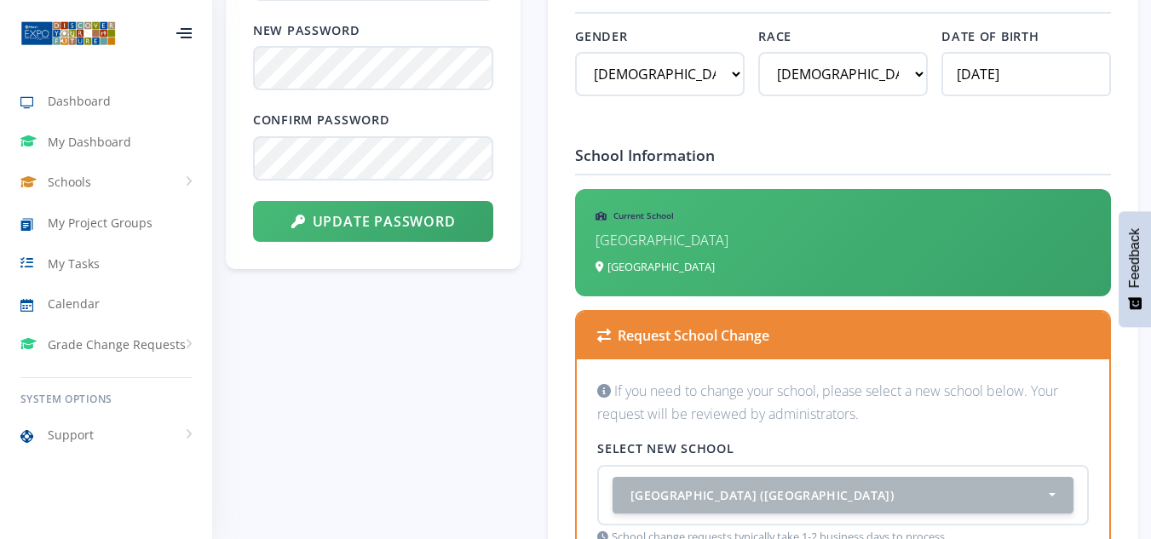
scroll to position [988, 0]
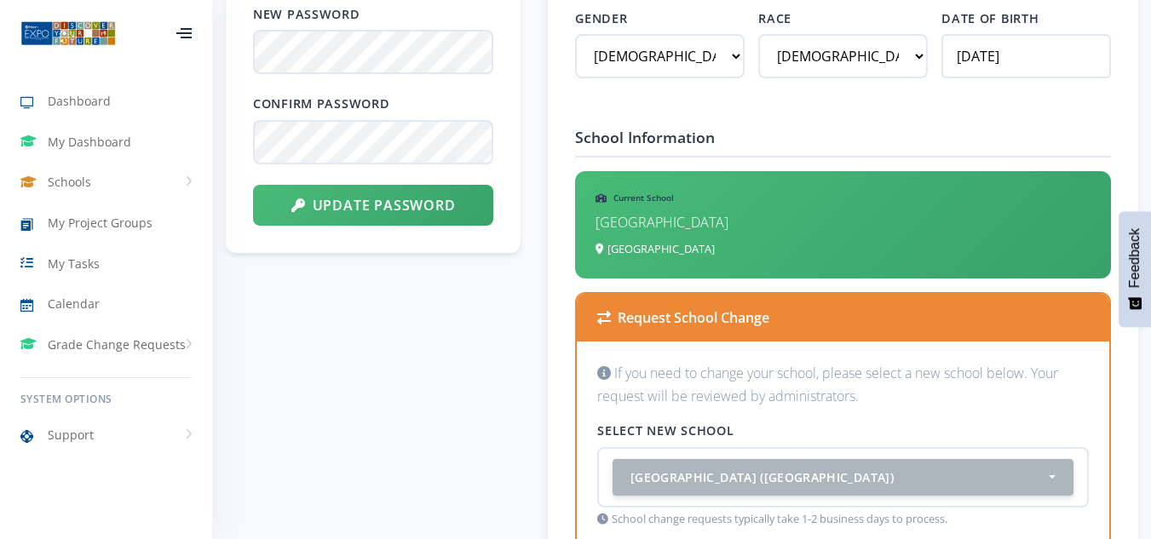
click at [682, 218] on p "[GEOGRAPHIC_DATA]" at bounding box center [843, 222] width 495 height 23
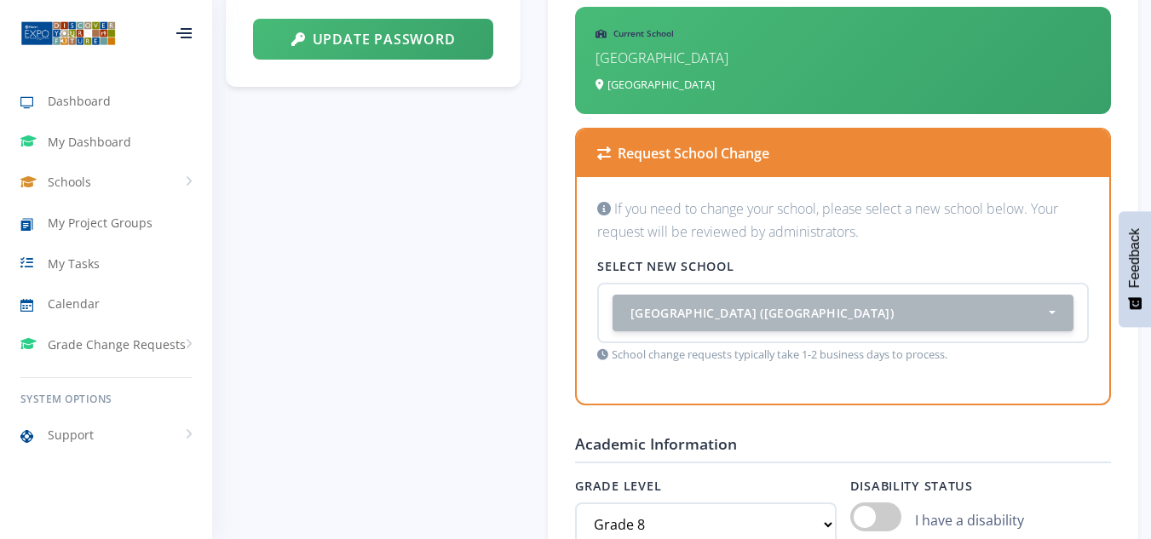
scroll to position [1159, 0]
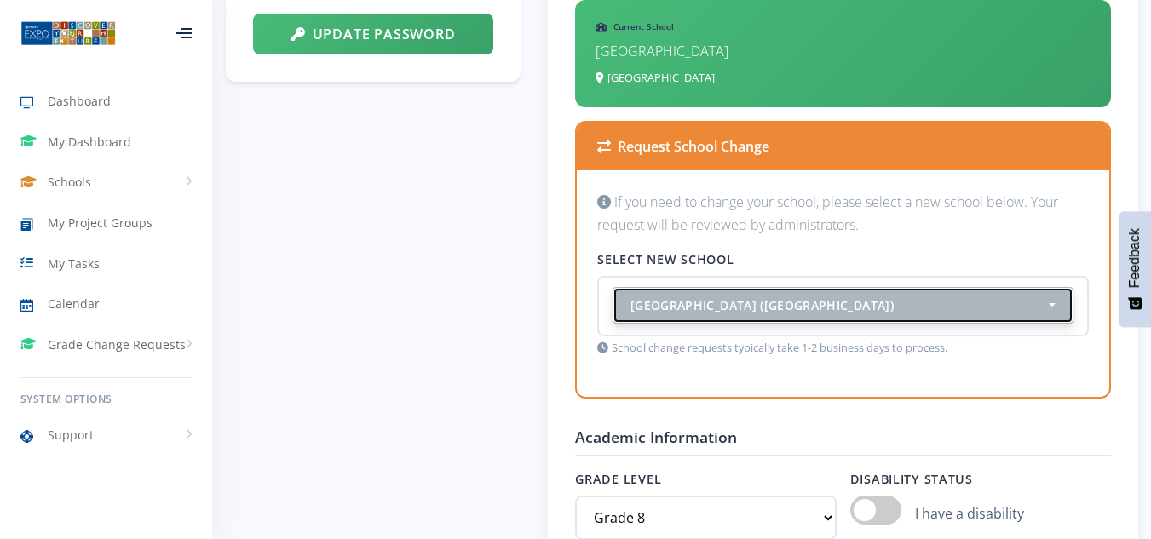
click at [918, 312] on div "Md Coovadia Primary School (Mpumalanga)" at bounding box center [838, 306] width 415 height 18
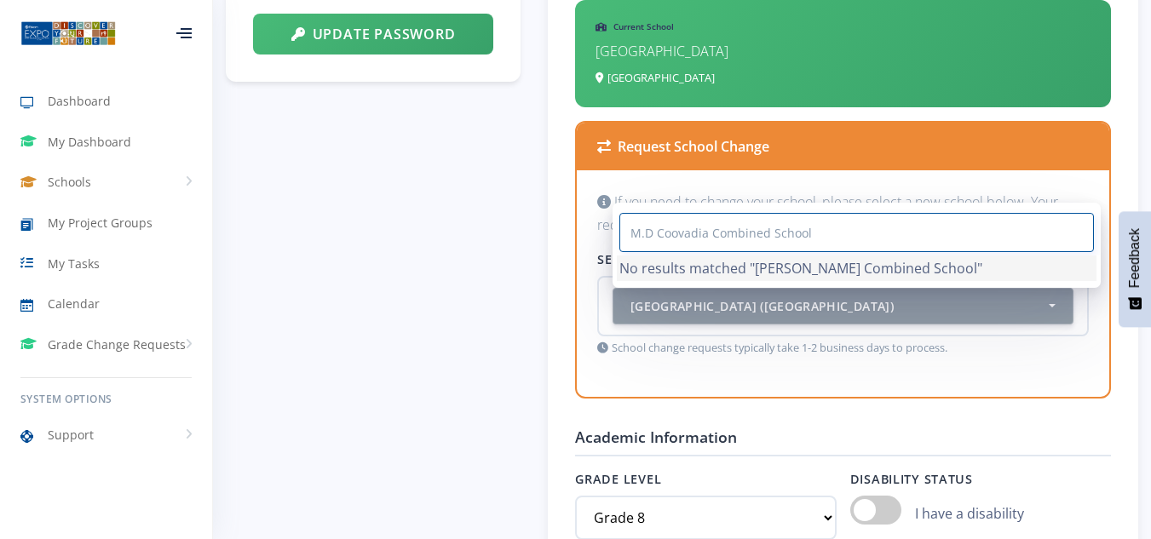
click at [654, 234] on input "M.D Coovadia Combined School" at bounding box center [857, 232] width 475 height 39
click at [853, 237] on input "Md Coovadia Combined School" at bounding box center [857, 232] width 475 height 39
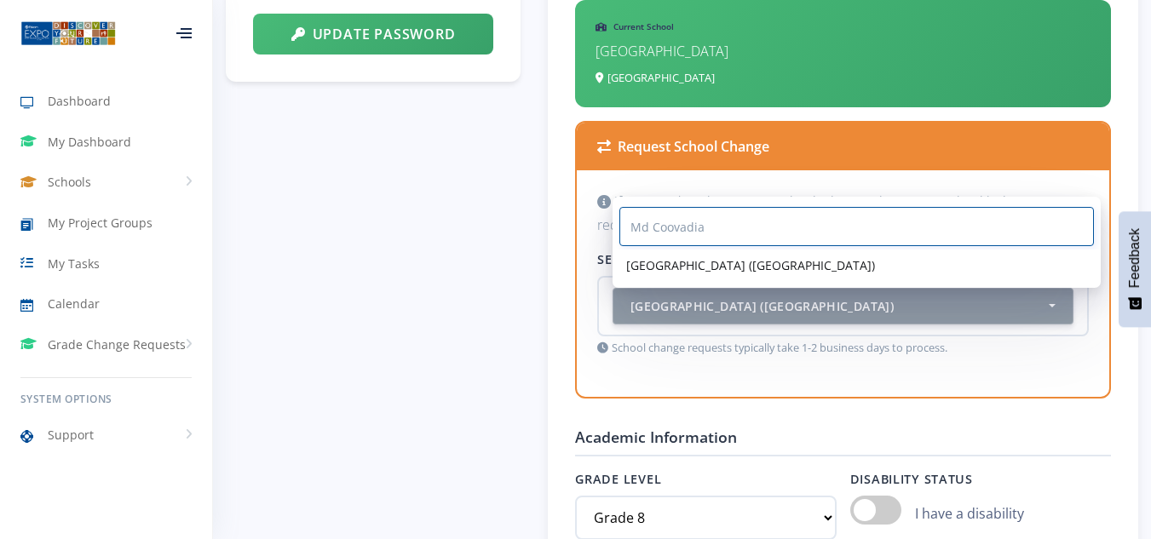
type input "Md Coovadia"
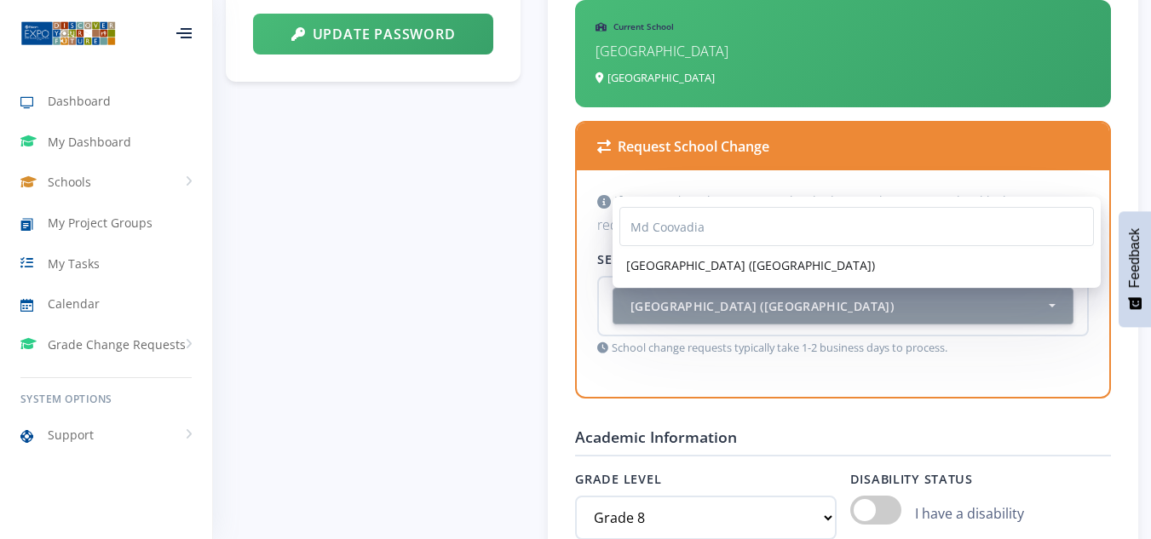
click at [1057, 407] on form "Basic Information Full Name Praise Chidzva Email Address chidzvaj@gmail.com Pho…" at bounding box center [843, 424] width 536 height 1725
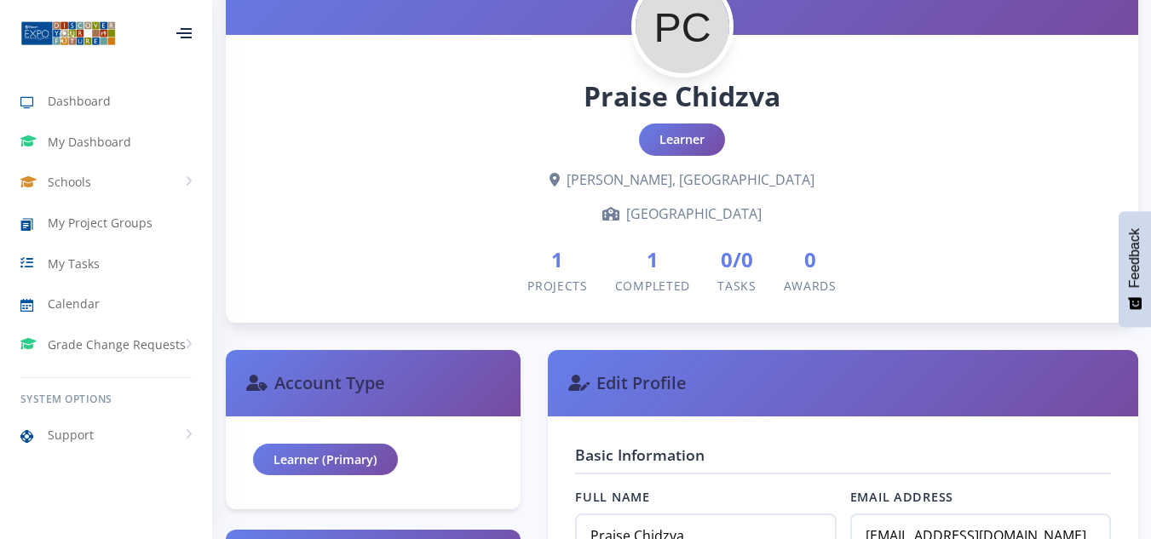
scroll to position [0, 0]
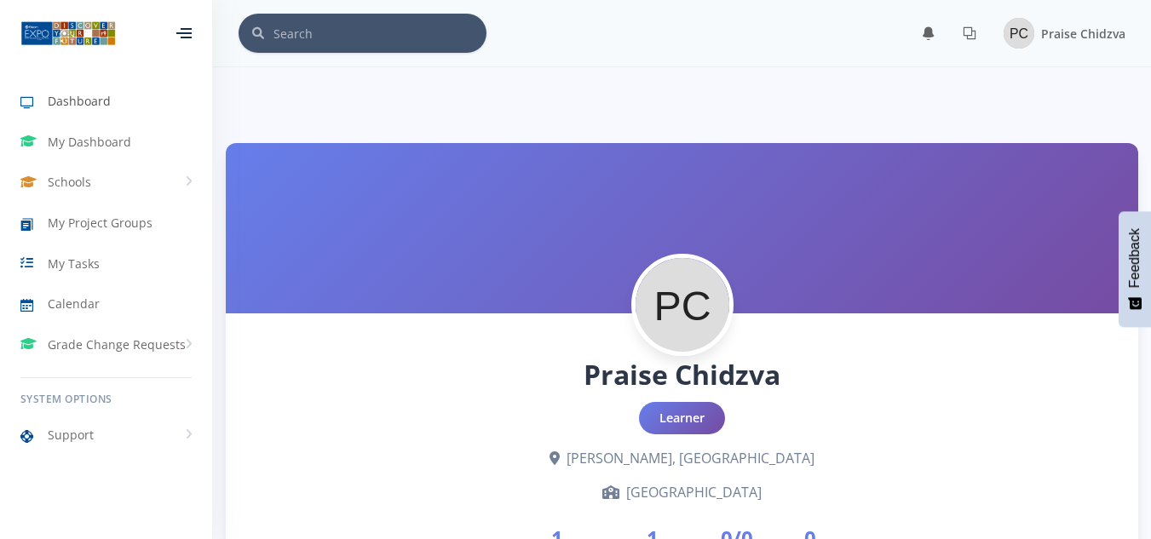
click at [88, 100] on span "Dashboard" at bounding box center [79, 101] width 63 height 18
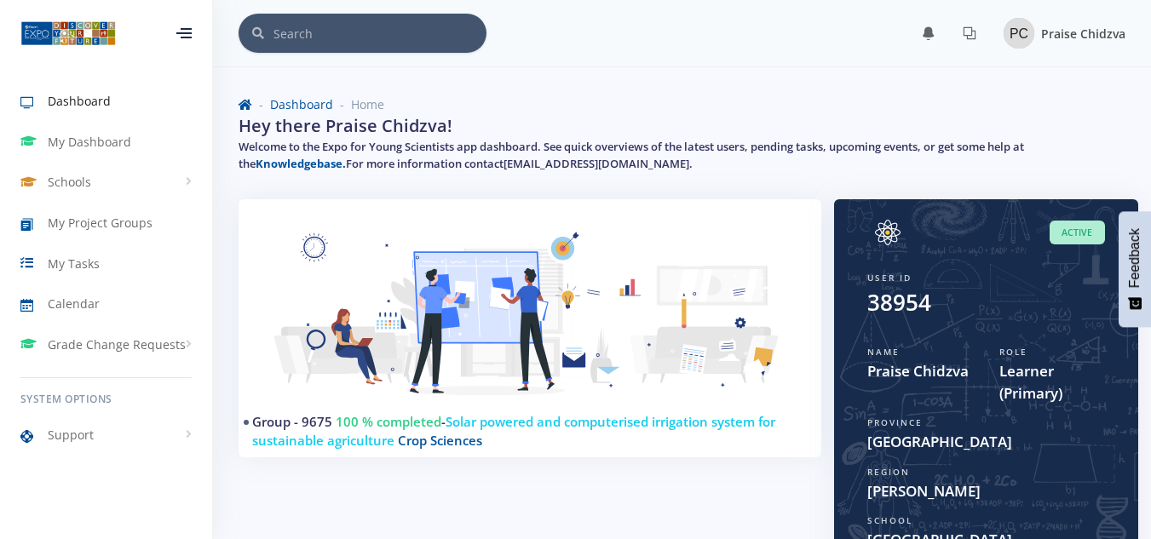
click at [1030, 30] on img at bounding box center [1019, 33] width 31 height 31
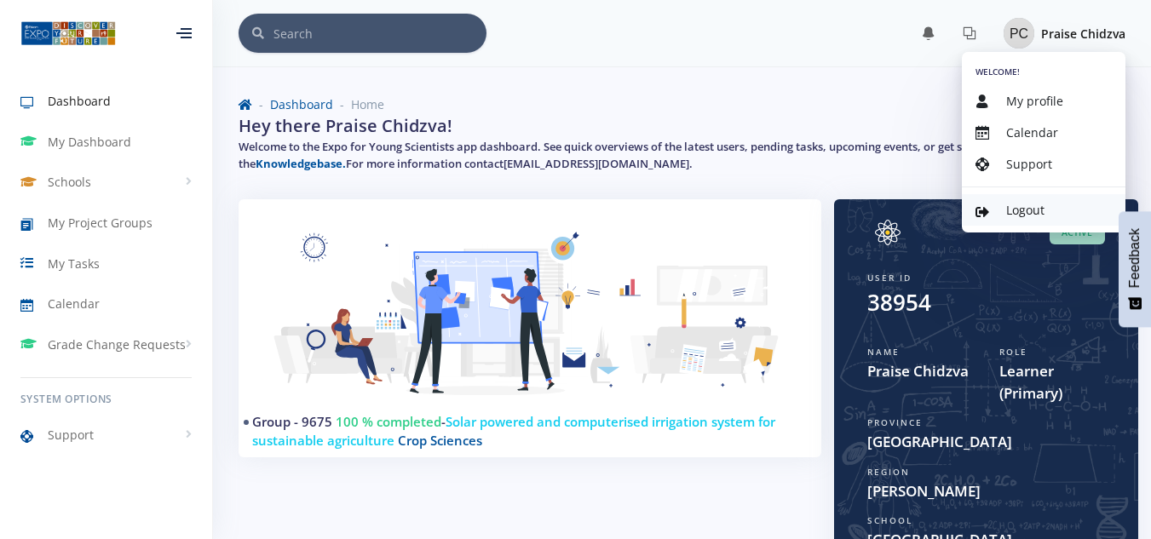
click at [996, 209] on link "Logout" at bounding box center [1044, 210] width 164 height 32
